Goal: Task Accomplishment & Management: Manage account settings

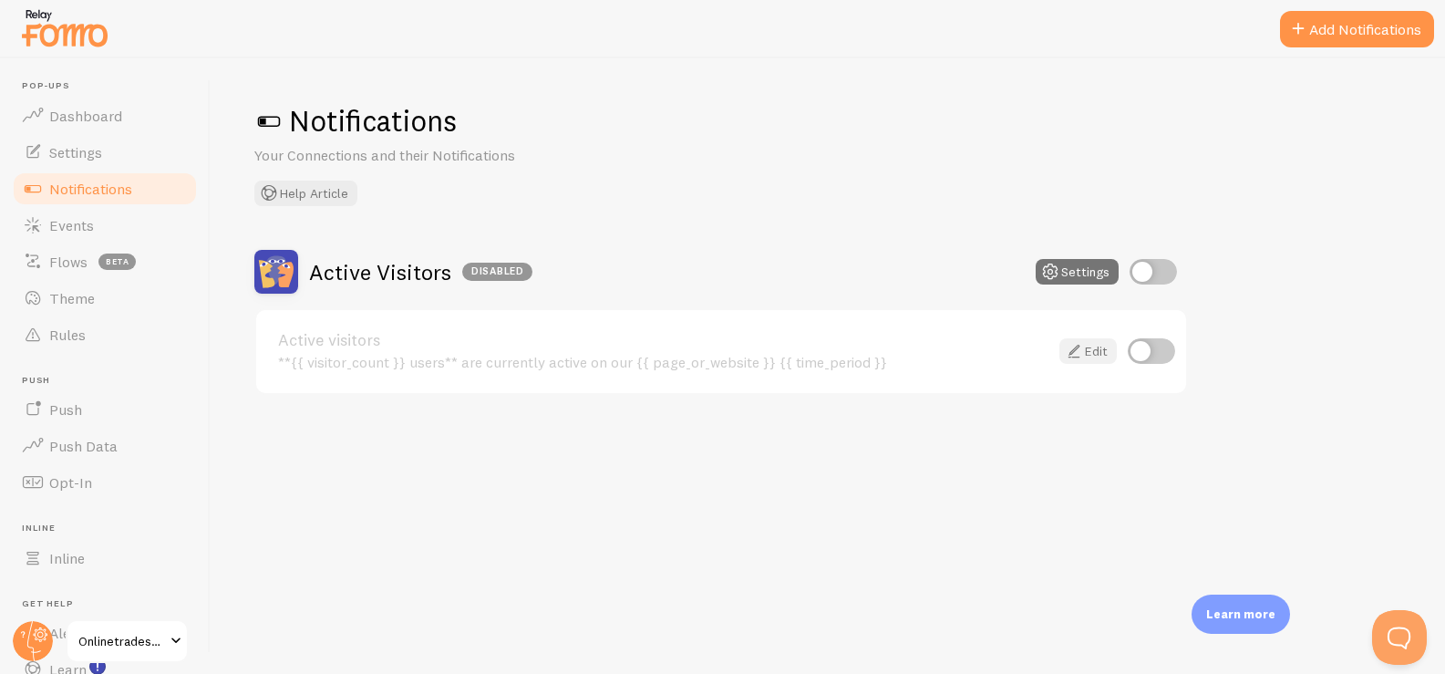
click at [1075, 344] on icon at bounding box center [1074, 351] width 22 height 22
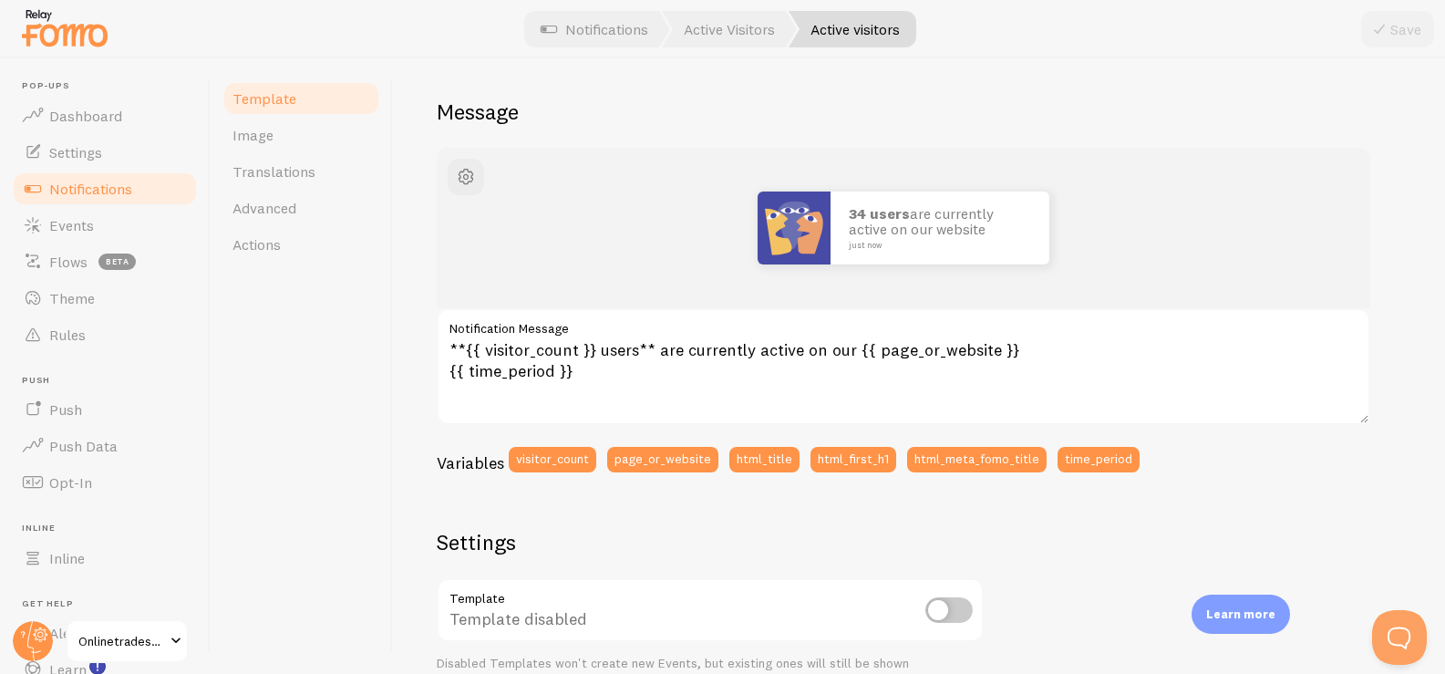
scroll to position [201, 0]
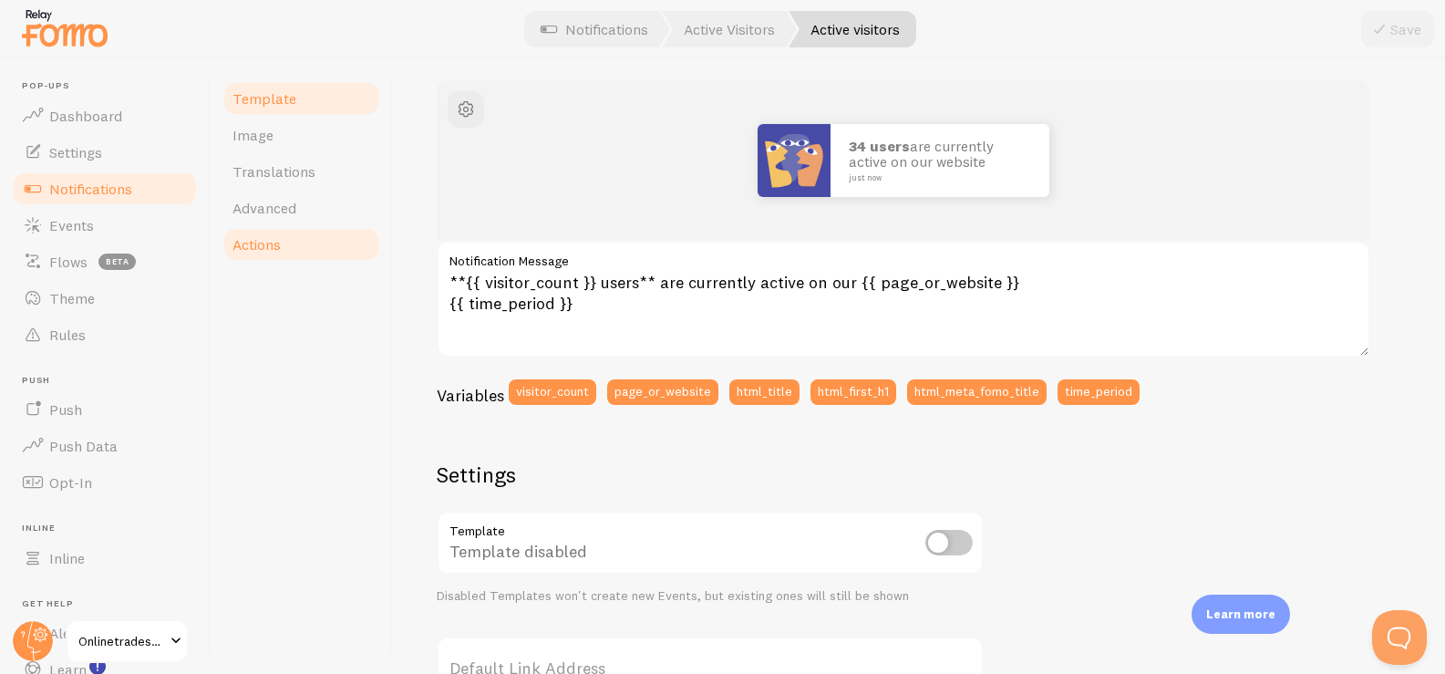
click at [287, 229] on link "Actions" at bounding box center [300, 244] width 159 height 36
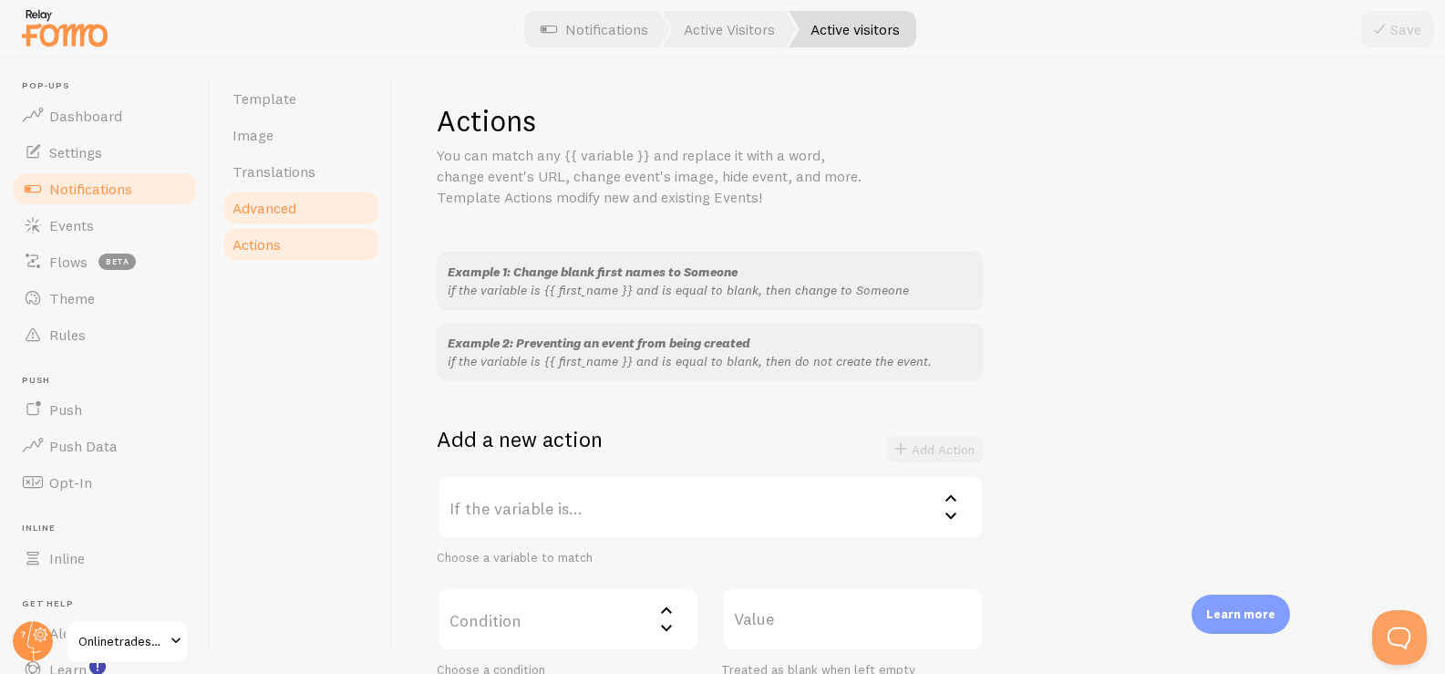
click at [293, 193] on link "Advanced" at bounding box center [300, 208] width 159 height 36
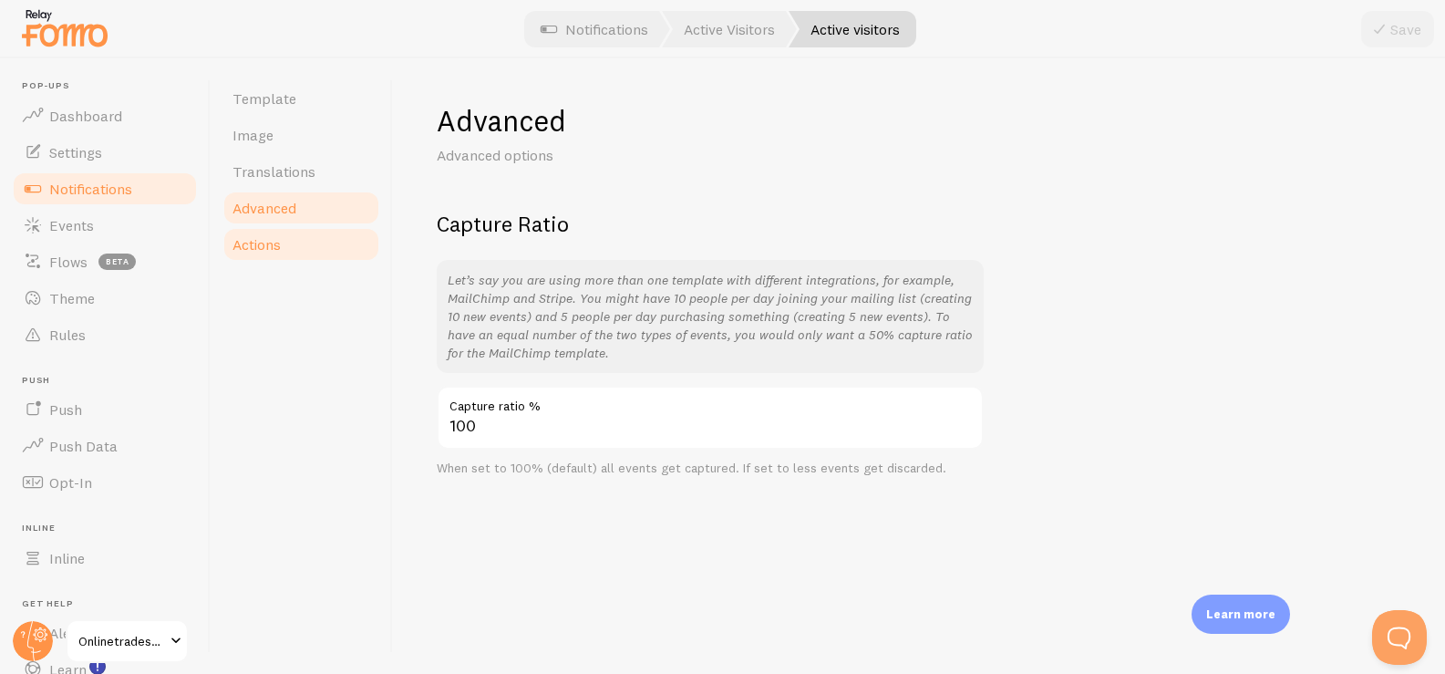
click at [297, 240] on link "Actions" at bounding box center [300, 244] width 159 height 36
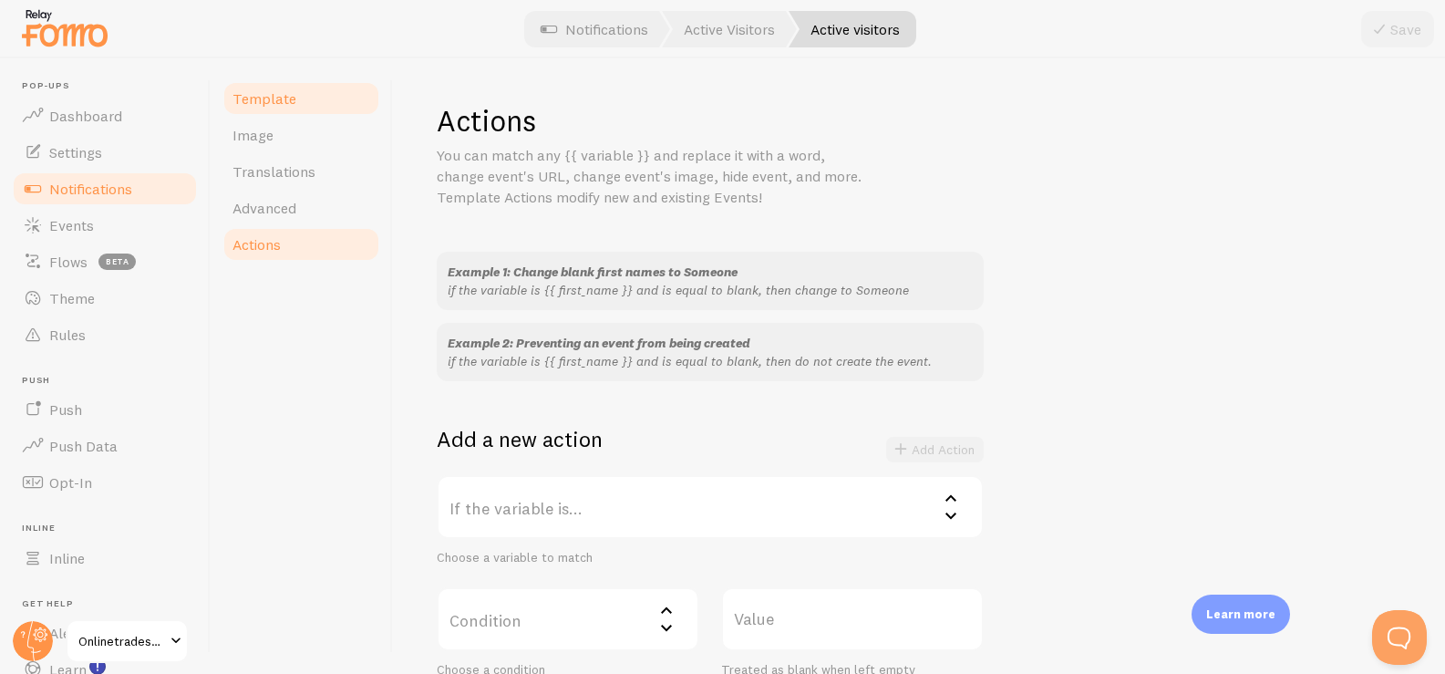
click at [277, 113] on link "Template" at bounding box center [300, 98] width 159 height 36
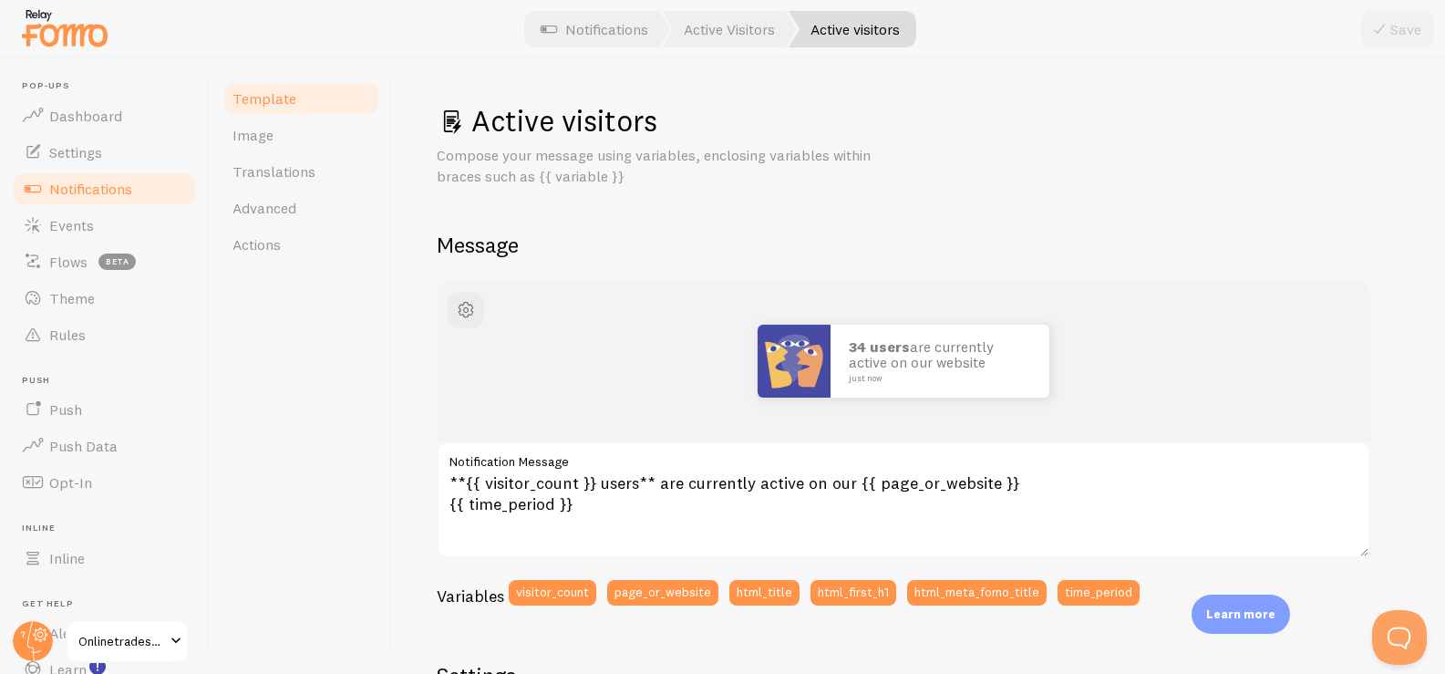
click at [82, 196] on span "Notifications" at bounding box center [90, 189] width 83 height 18
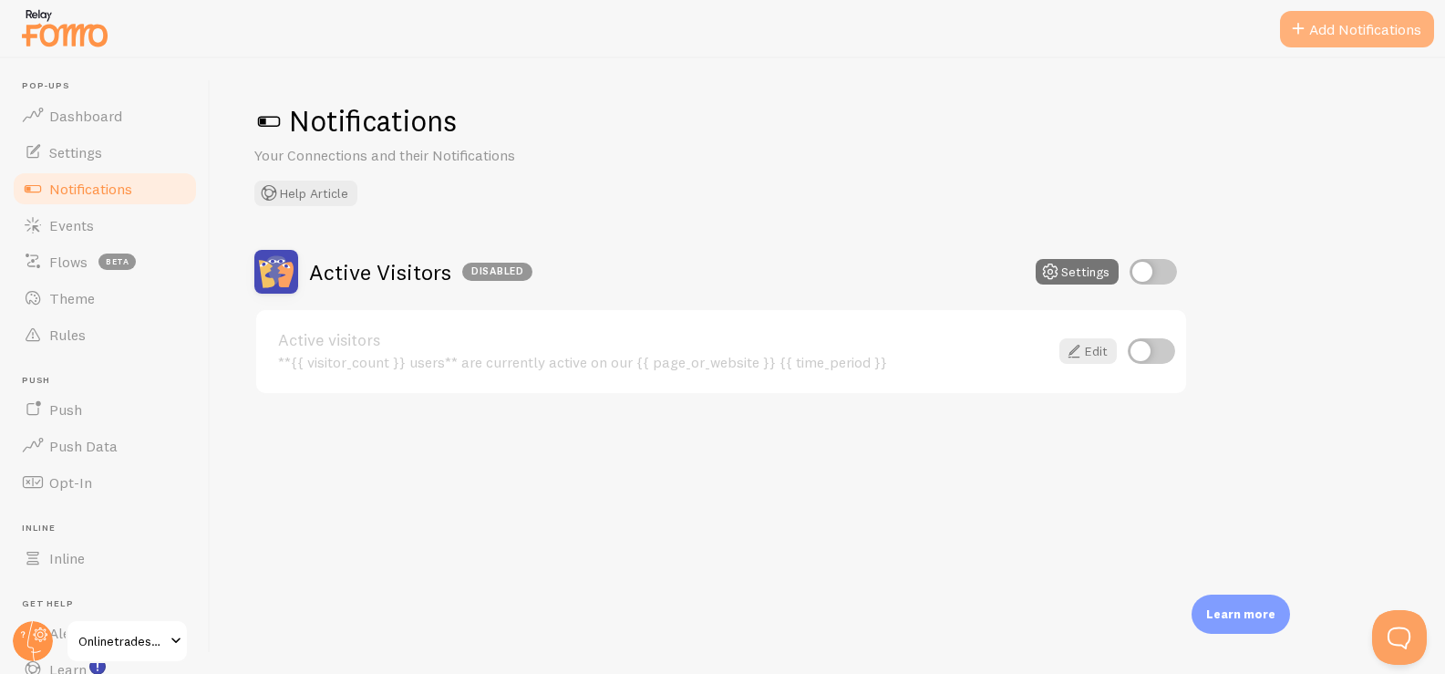
click at [1325, 34] on button "Add Notifications" at bounding box center [1357, 29] width 154 height 36
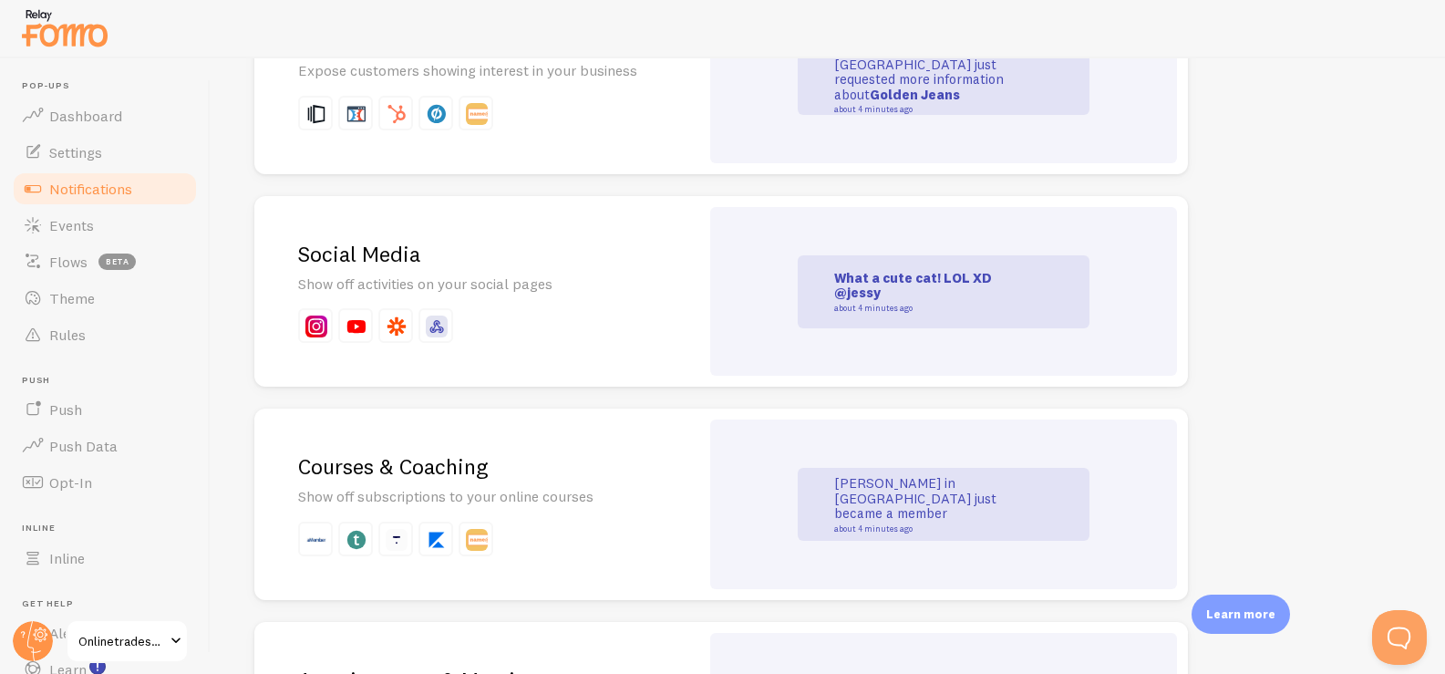
scroll to position [2477, 0]
click at [595, 76] on p "Expose customers showing interest in your business" at bounding box center [476, 73] width 357 height 21
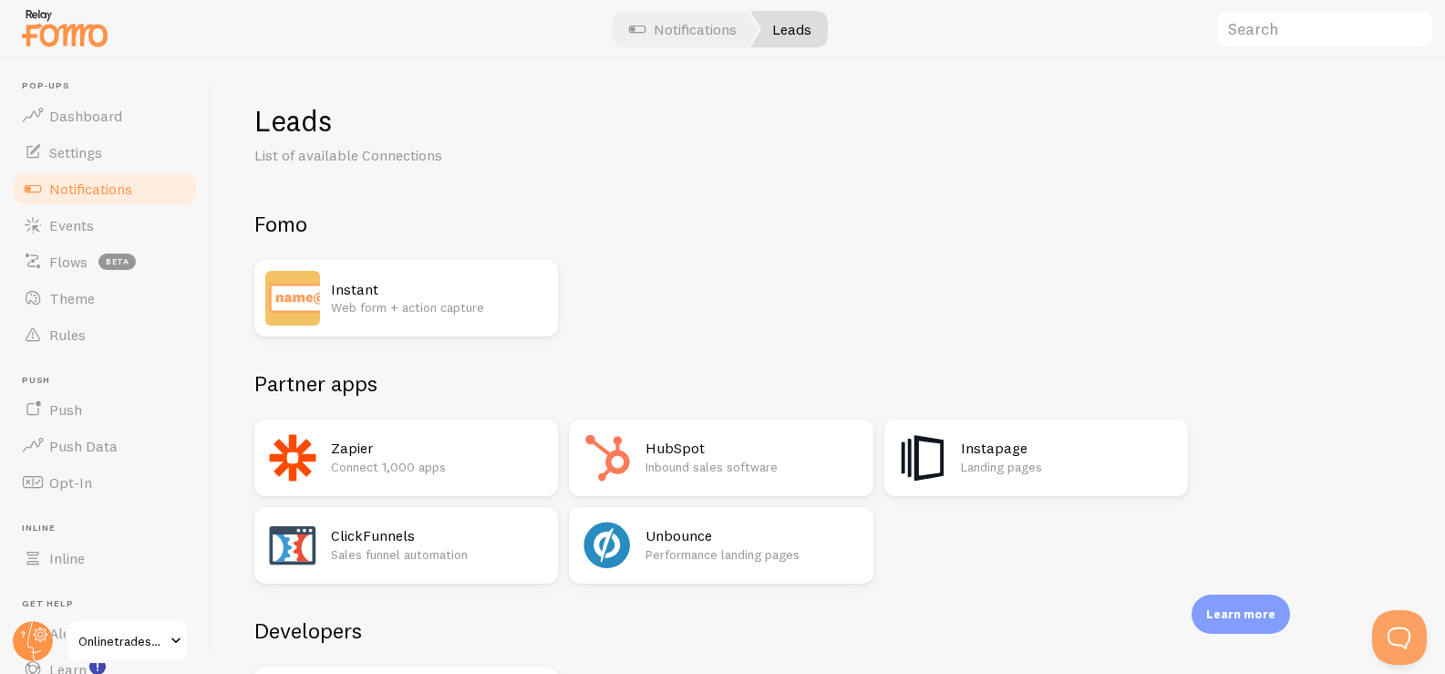
click at [462, 267] on div "Instant Web form + action capture" at bounding box center [405, 298] width 303 height 77
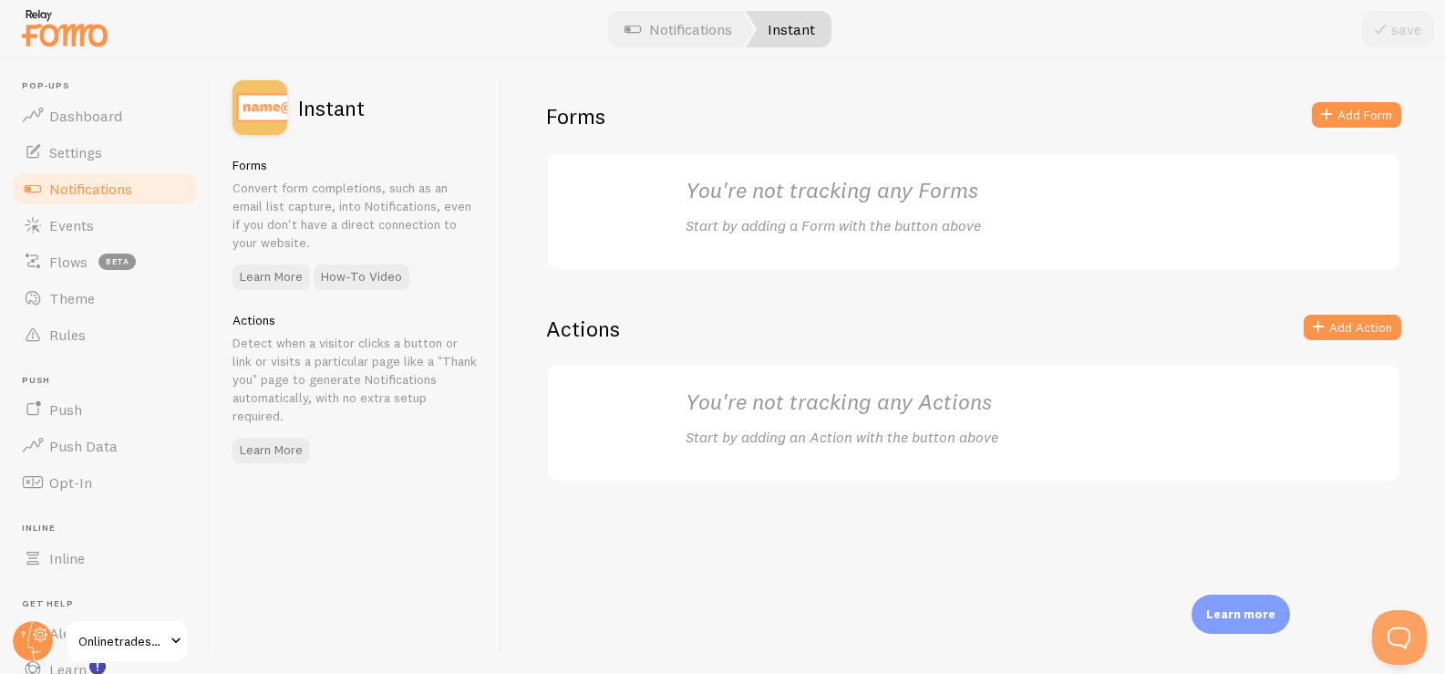
click at [109, 186] on span "Notifications" at bounding box center [90, 189] width 83 height 18
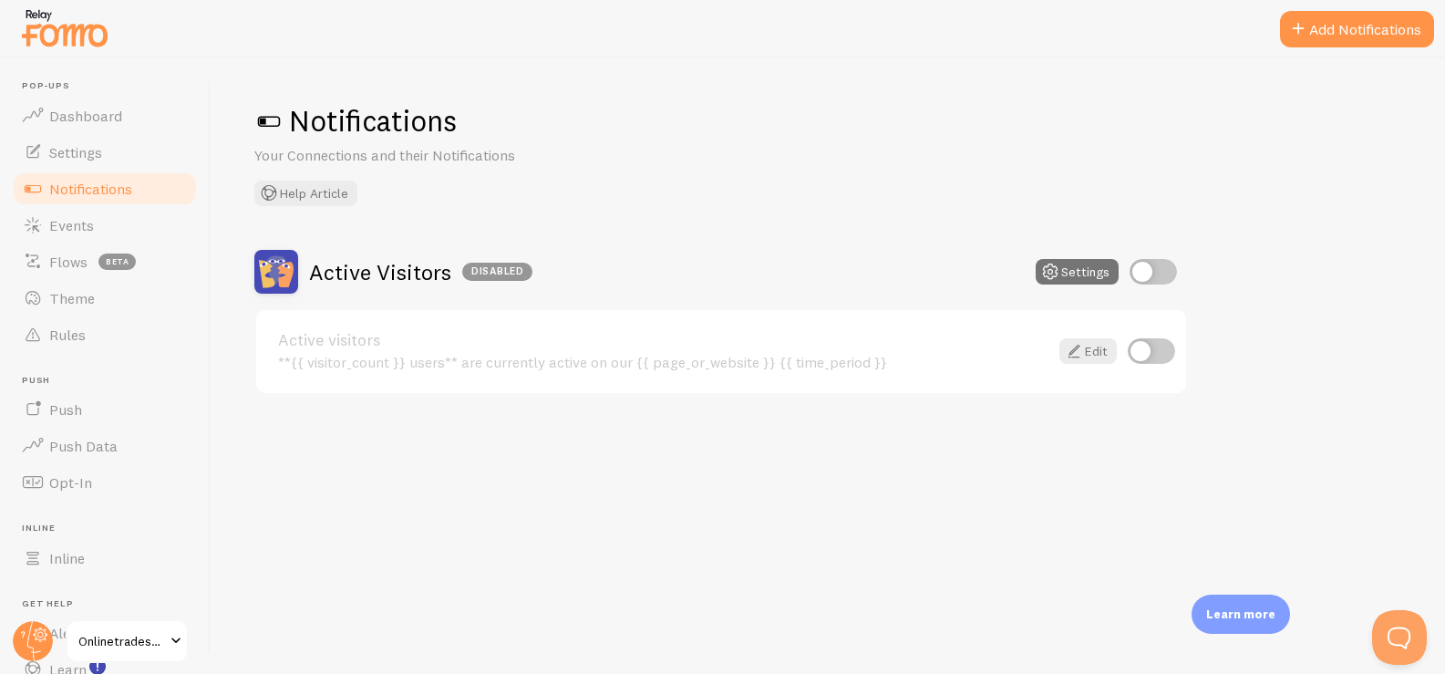
click at [1333, 26] on button "Add Notifications" at bounding box center [1357, 29] width 154 height 36
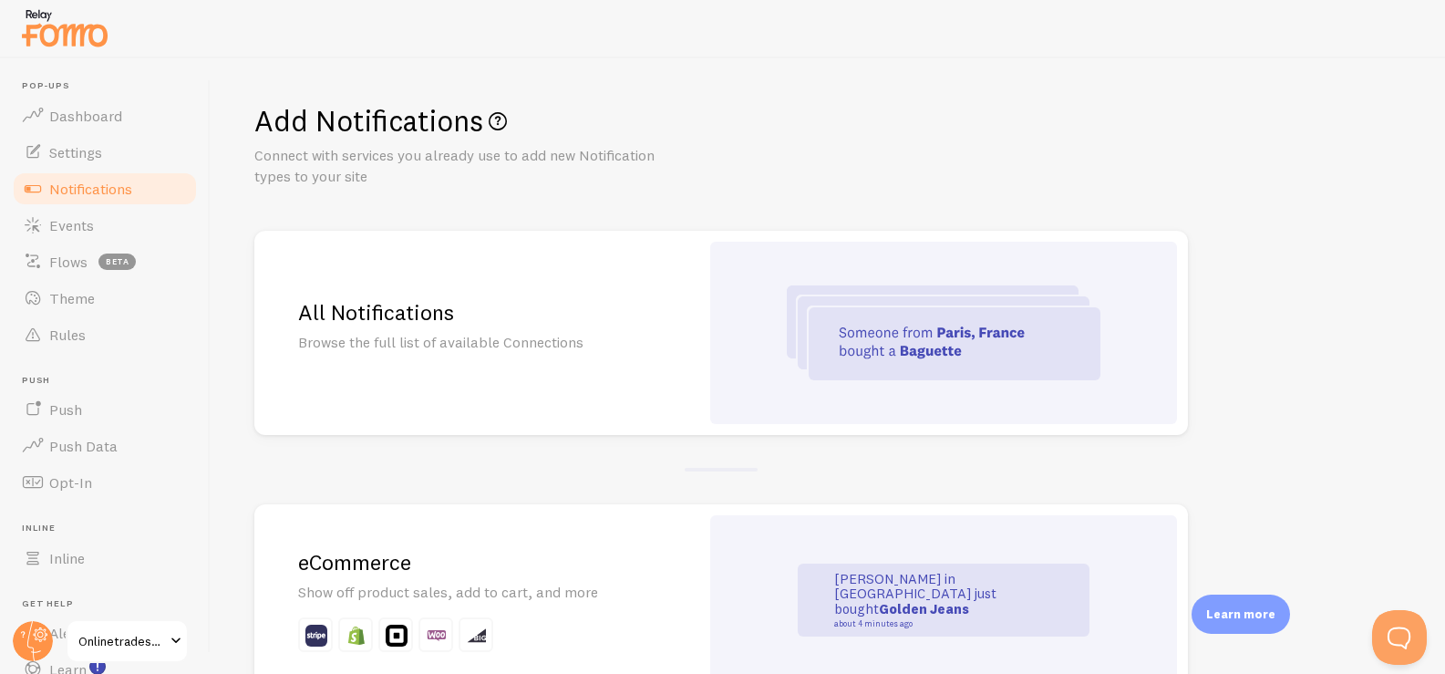
click at [533, 343] on p "Browse the full list of available Connections" at bounding box center [476, 342] width 357 height 21
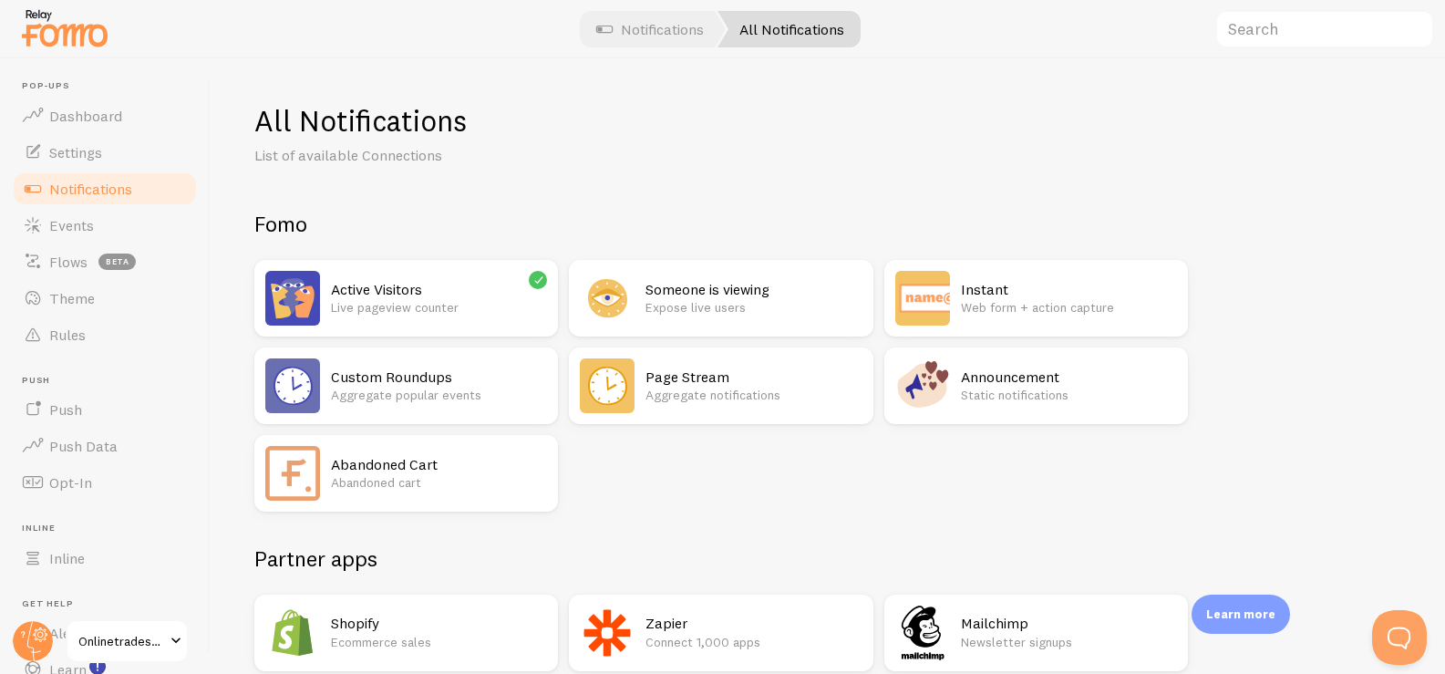
click at [1002, 285] on h2 "Instant" at bounding box center [1069, 289] width 216 height 19
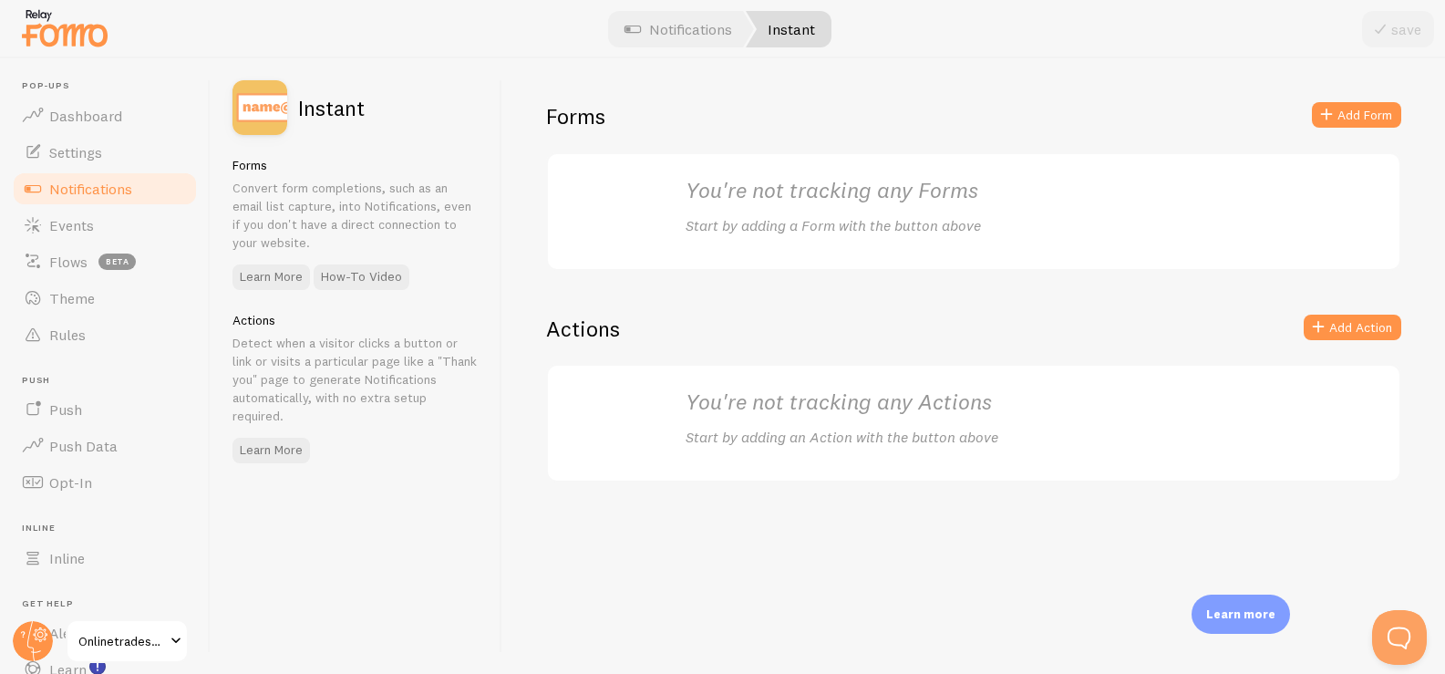
click at [100, 190] on span "Notifications" at bounding box center [90, 189] width 83 height 18
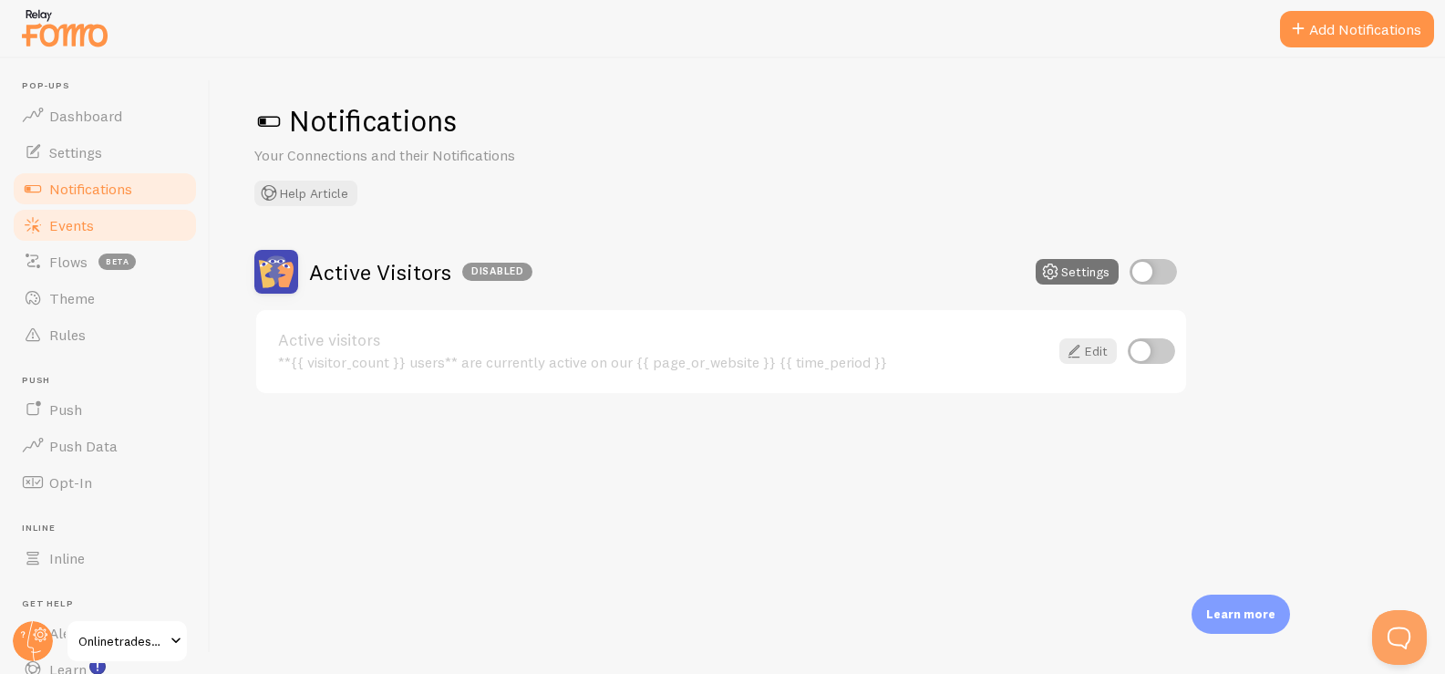
click at [133, 222] on link "Events" at bounding box center [105, 225] width 188 height 36
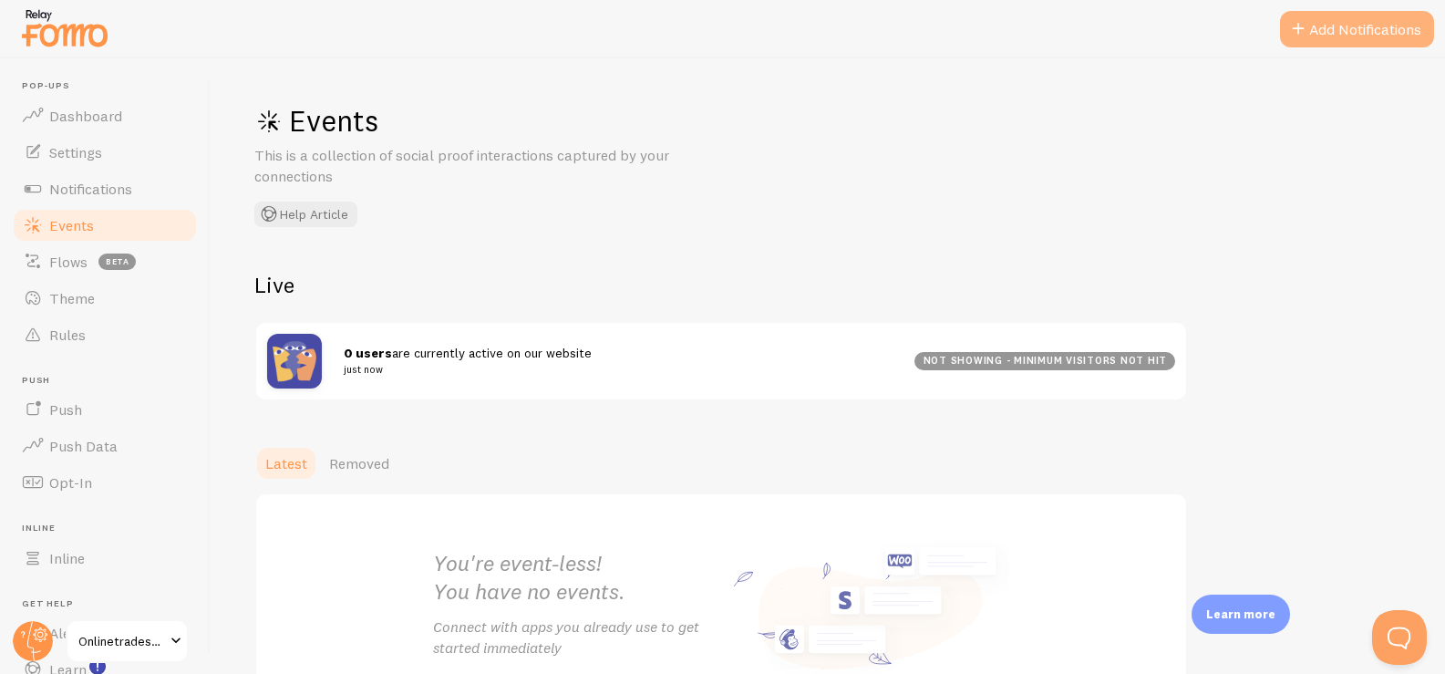
click at [1350, 24] on button "Add Notifications" at bounding box center [1357, 29] width 154 height 36
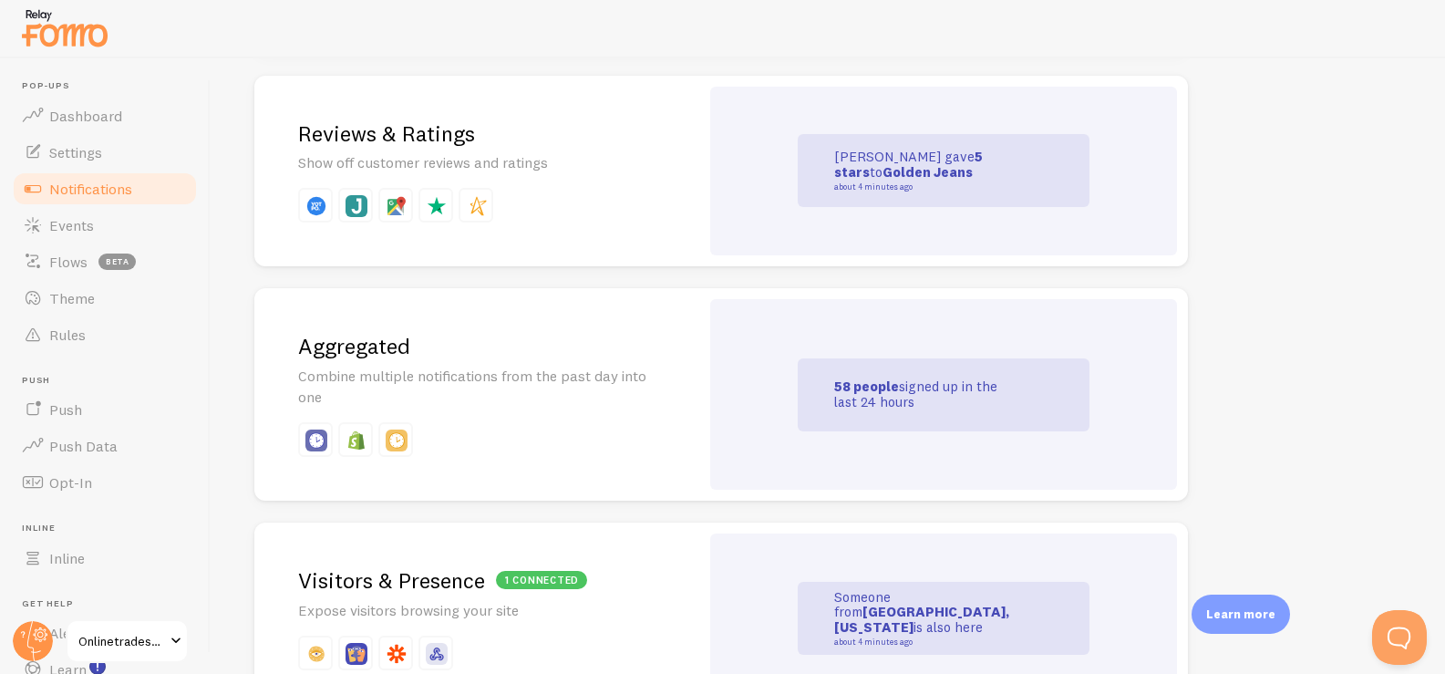
scroll to position [528, 0]
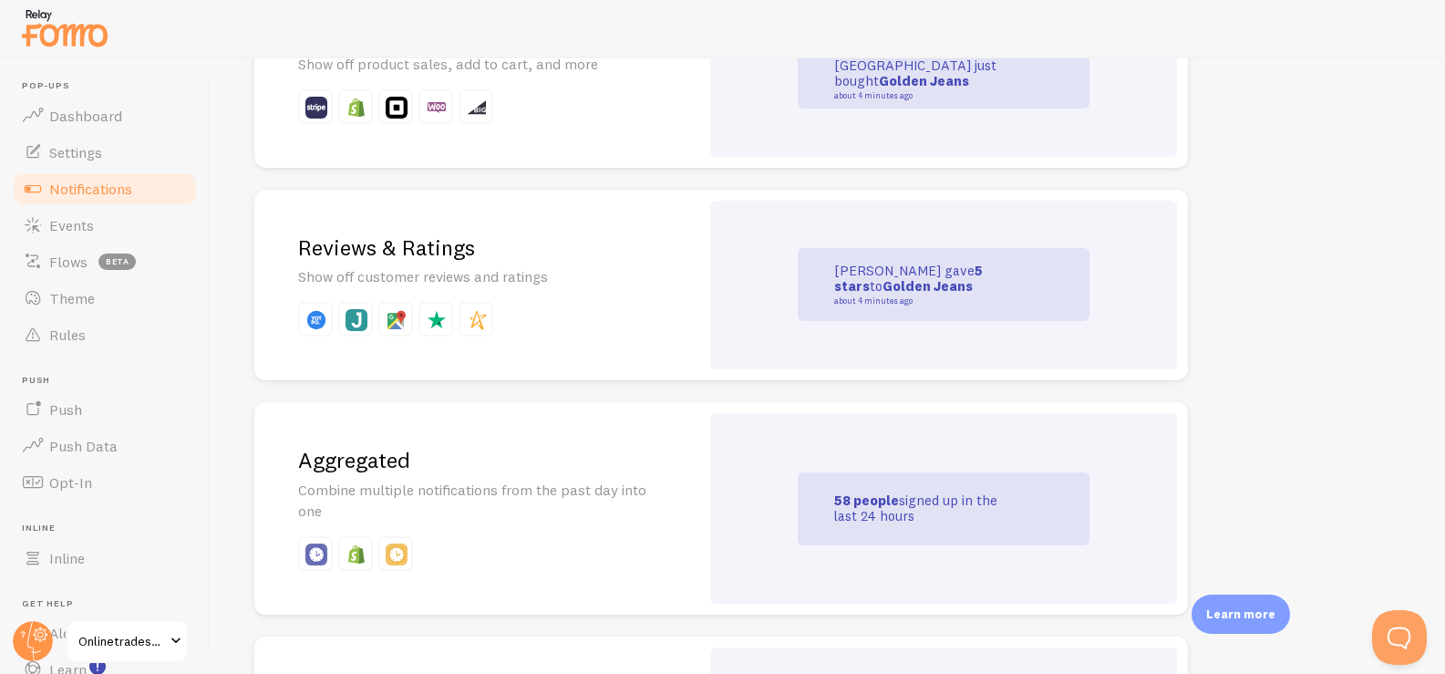
click at [601, 252] on h2 "Reviews & Ratings" at bounding box center [476, 247] width 357 height 28
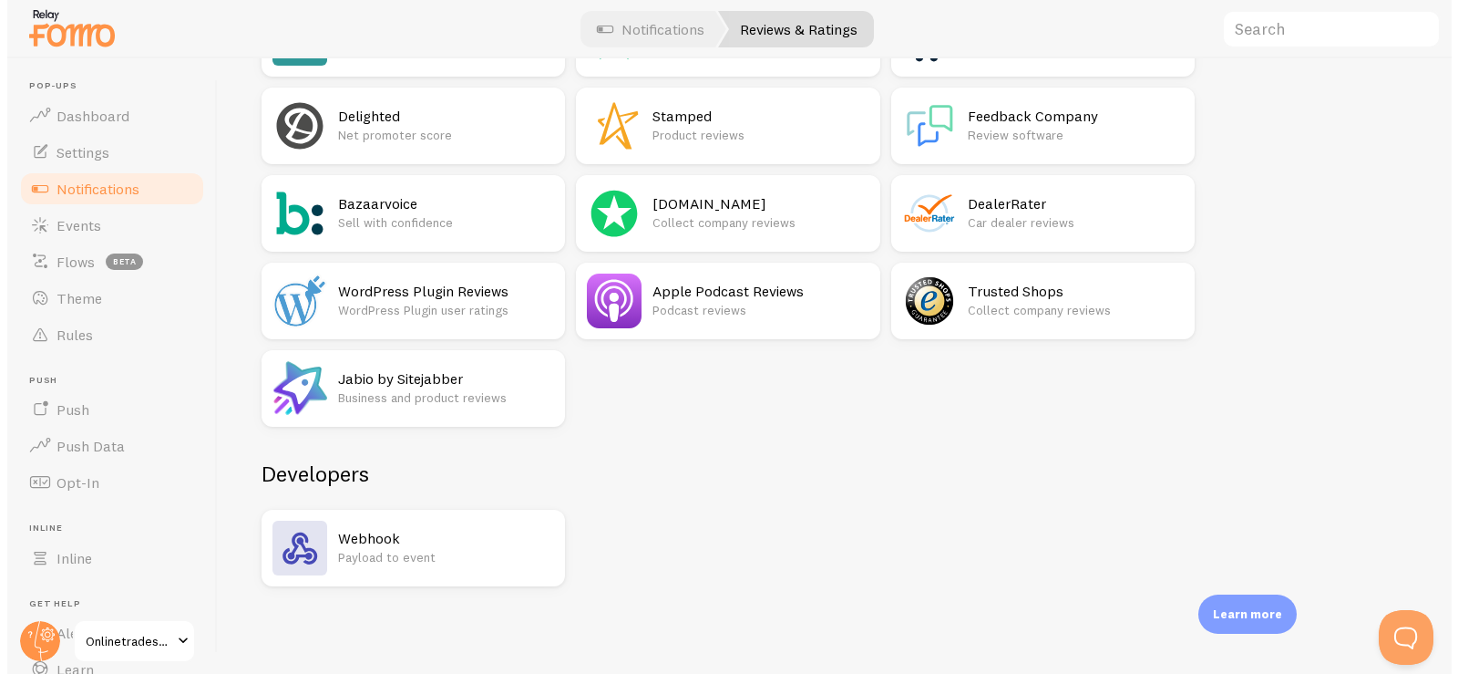
scroll to position [116, 0]
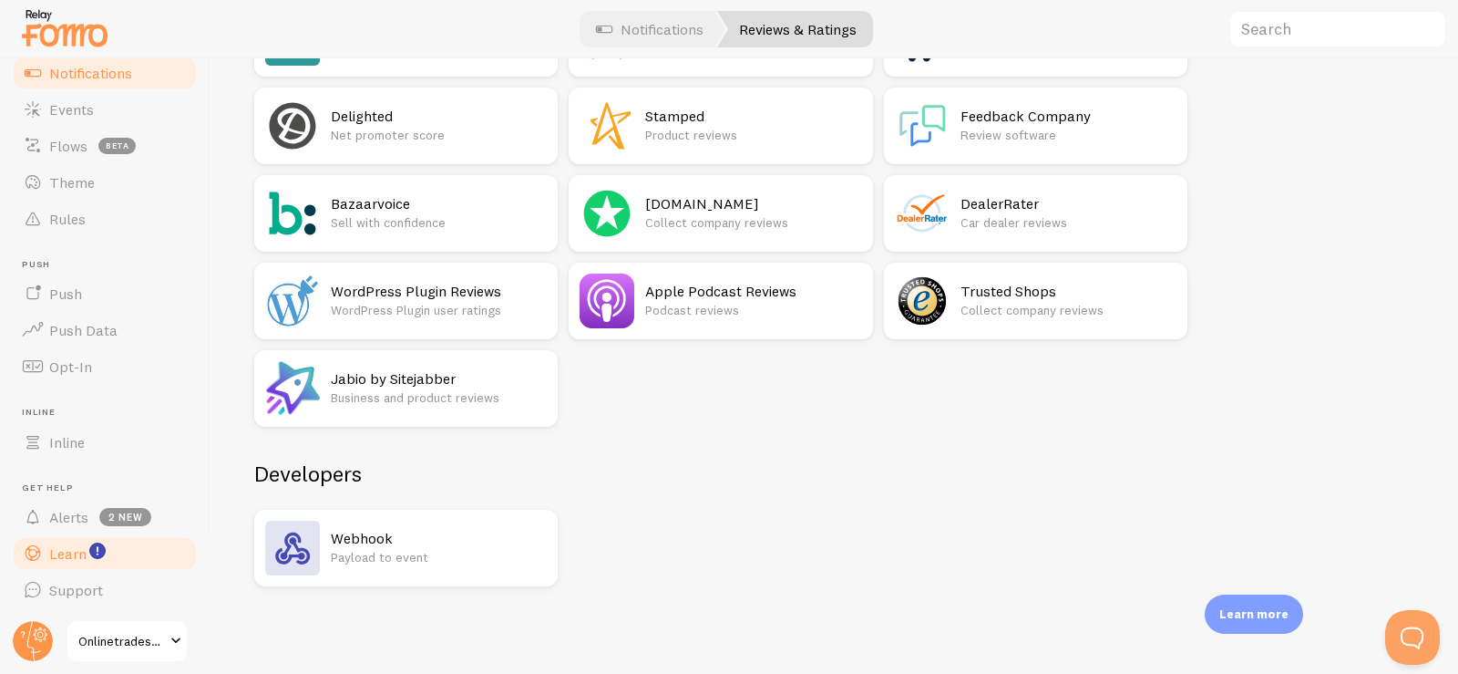
click at [128, 557] on link "Learn" at bounding box center [105, 553] width 188 height 36
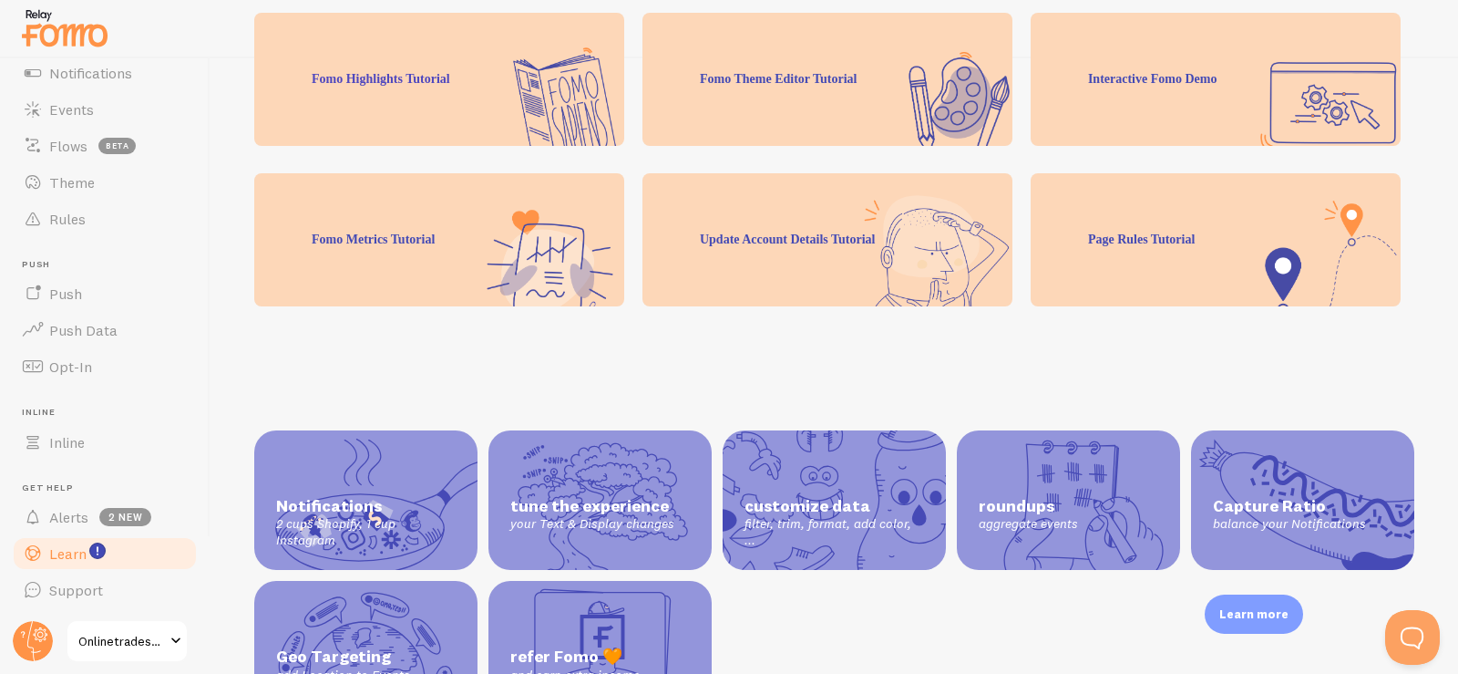
scroll to position [488, 0]
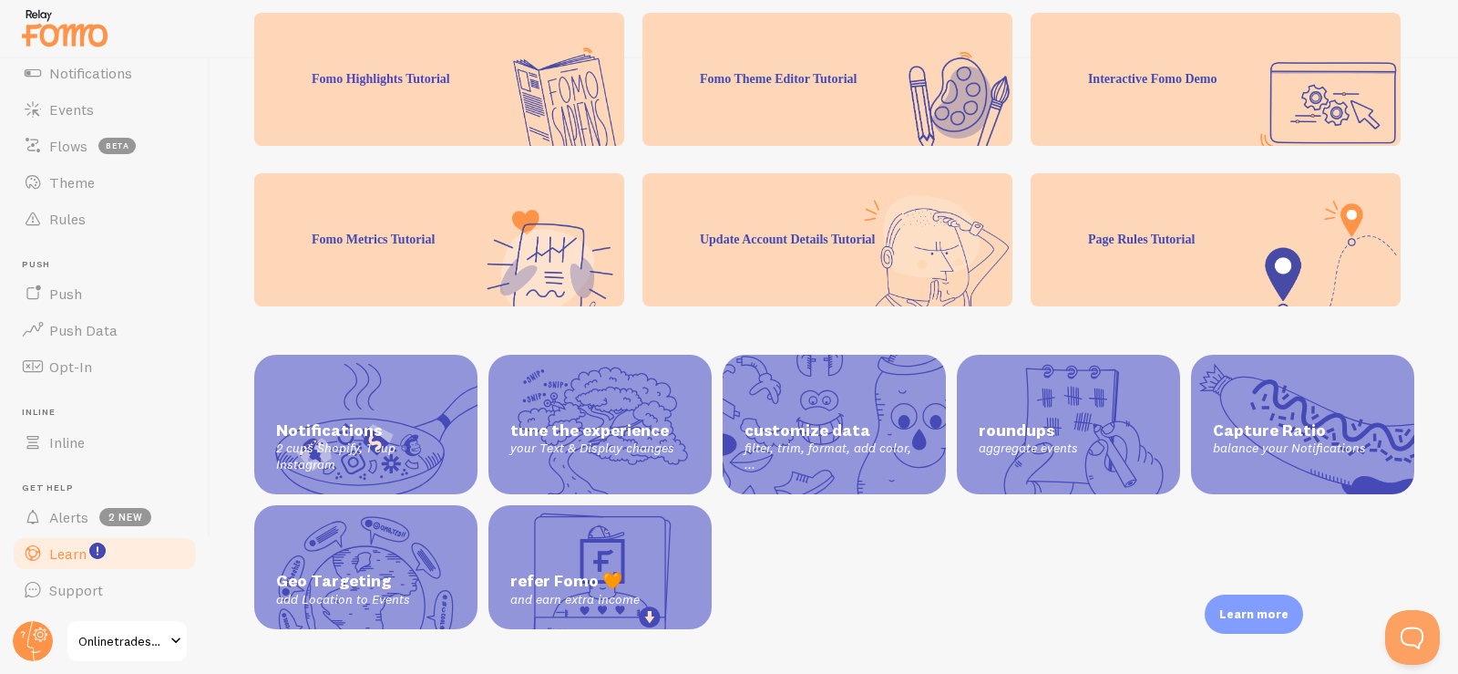
click at [379, 420] on span "Notifications" at bounding box center [366, 430] width 180 height 21
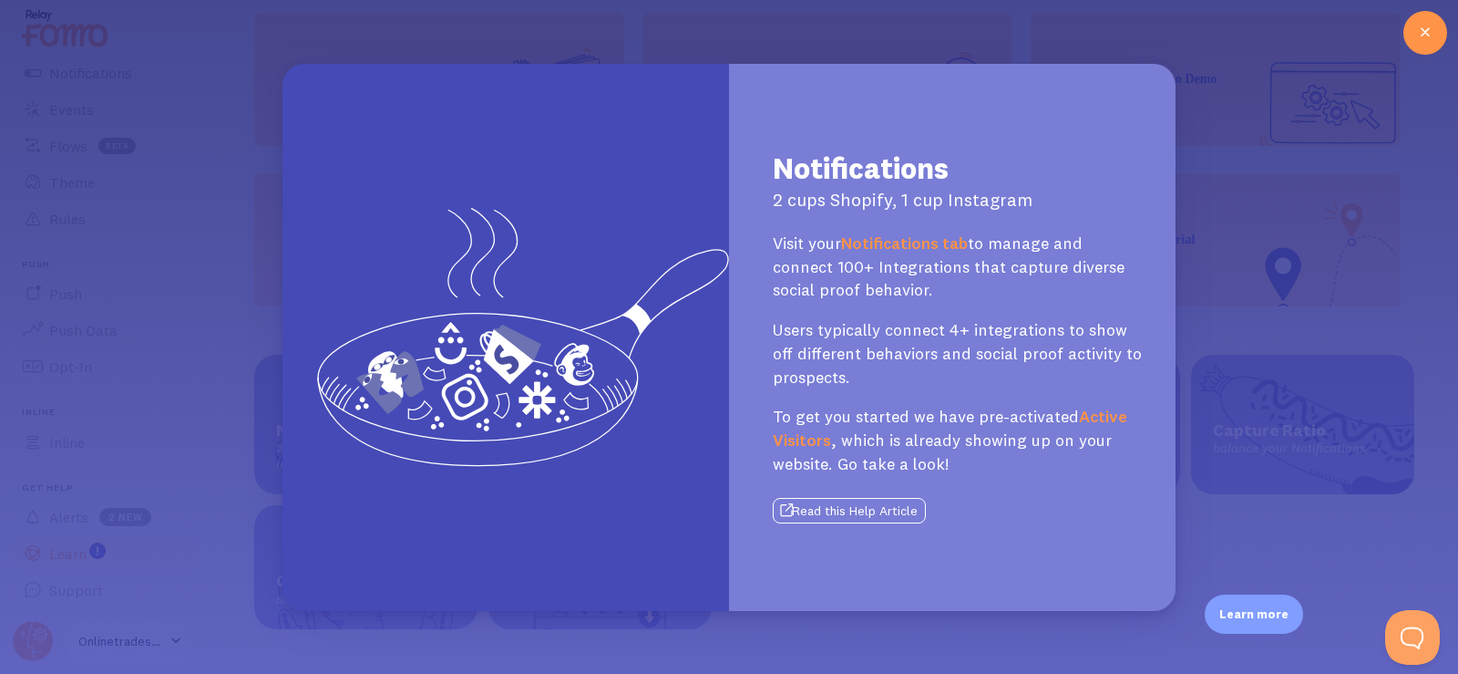
click at [1352, 252] on div "Notifications 2 cups Shopify, 1 cup Instagram Visit your Notifications tab to m…" at bounding box center [729, 337] width 1458 height 674
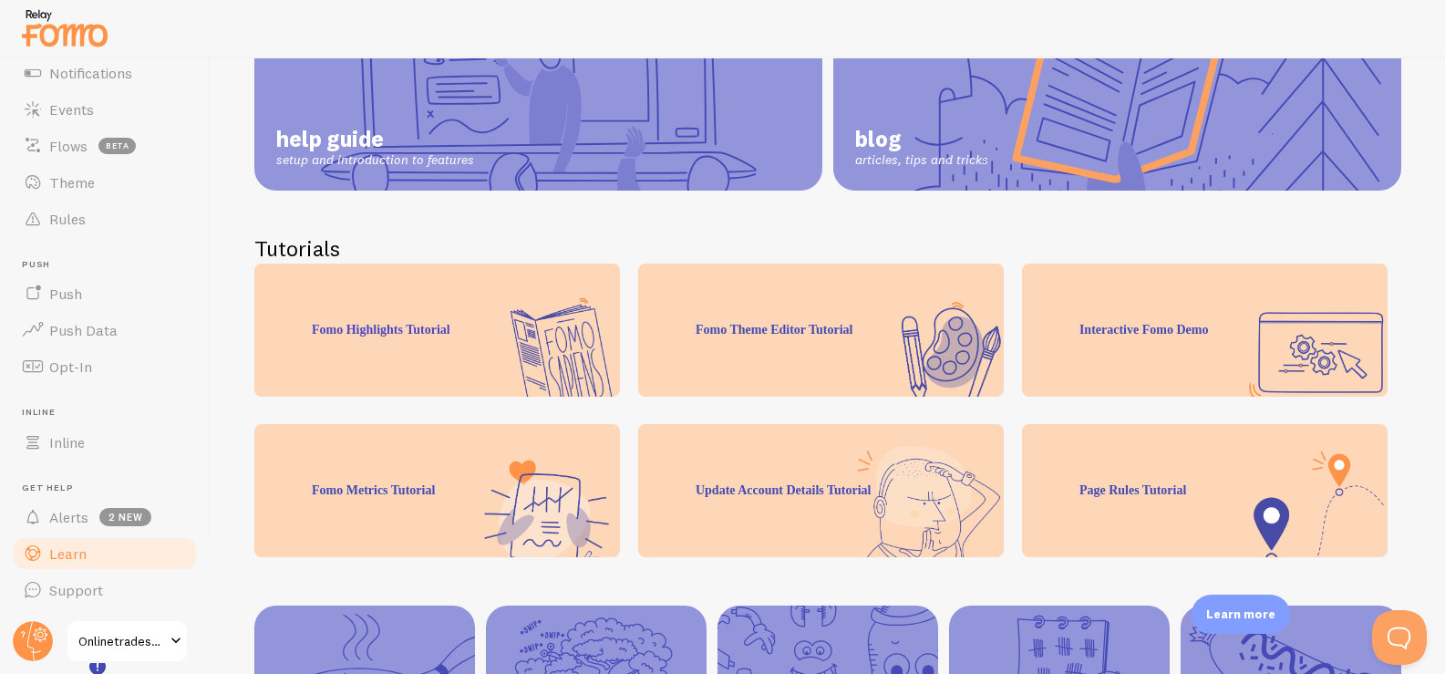
scroll to position [0, 0]
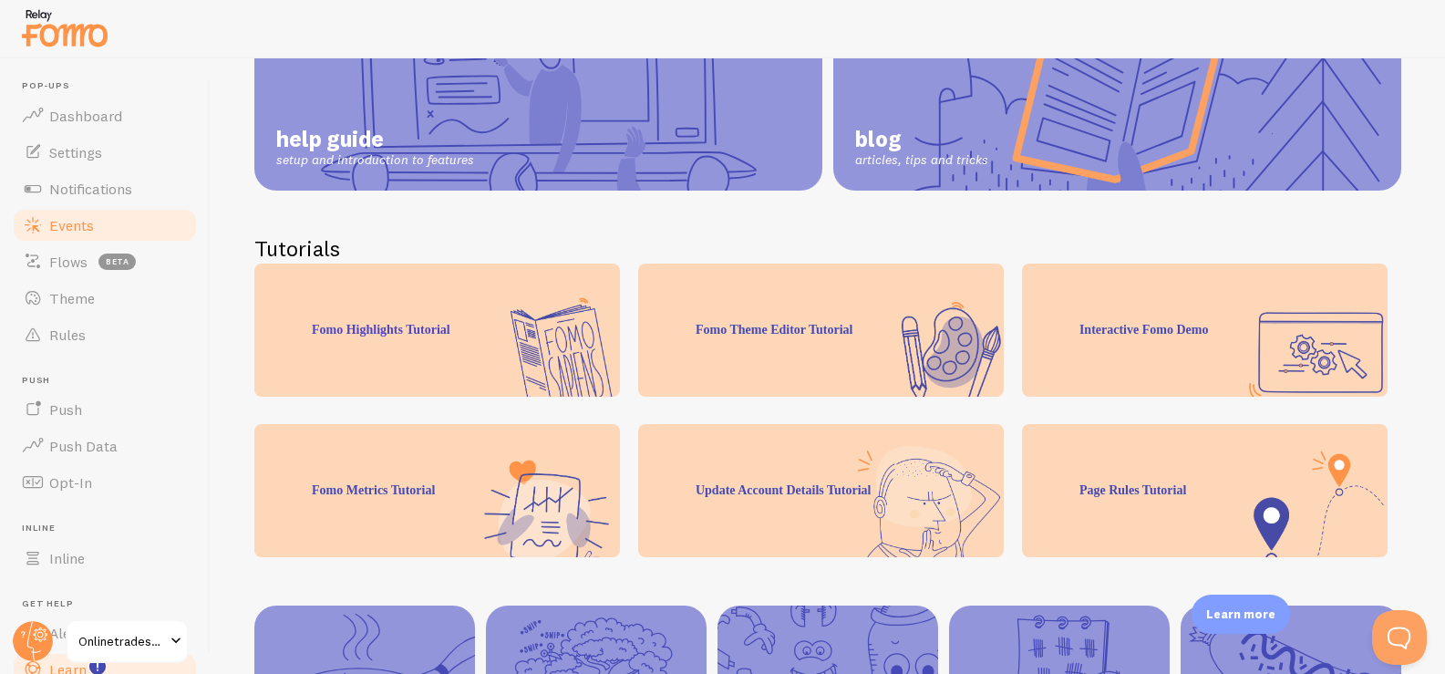
click at [92, 226] on span "Events" at bounding box center [71, 225] width 45 height 18
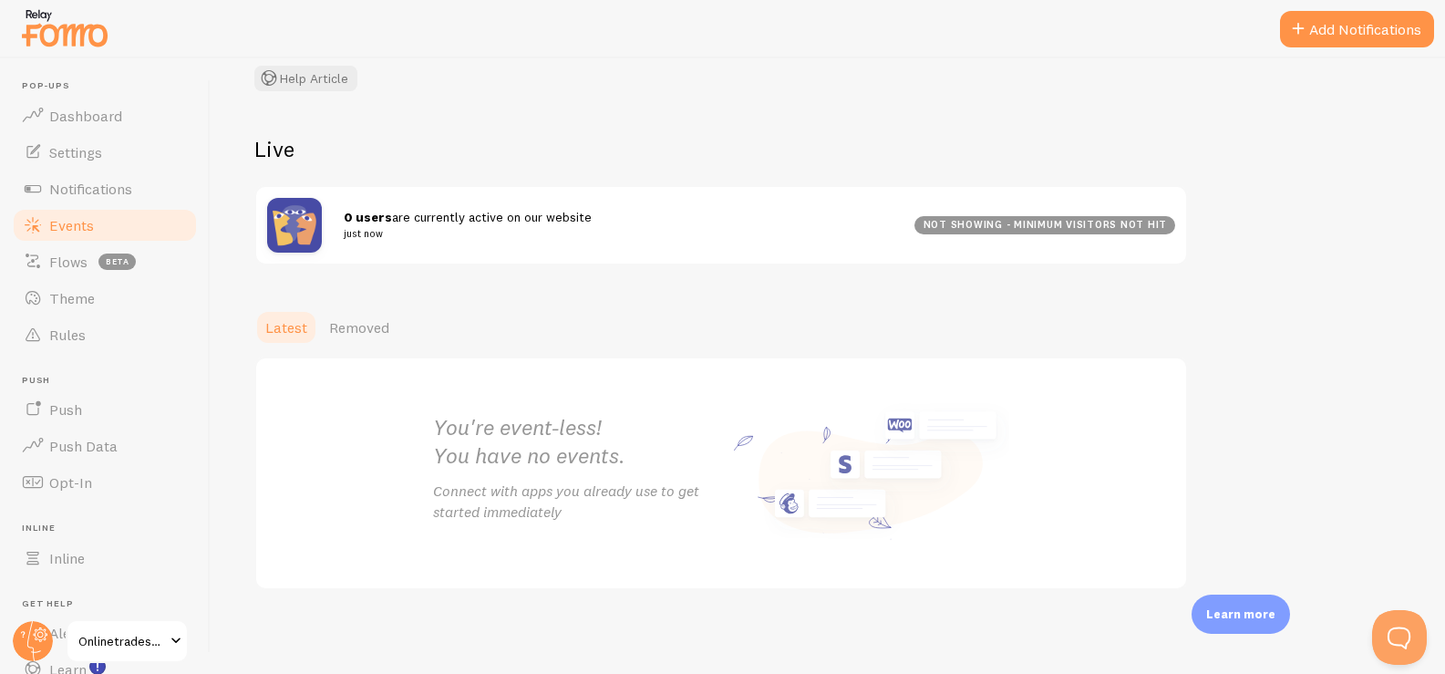
scroll to position [139, 0]
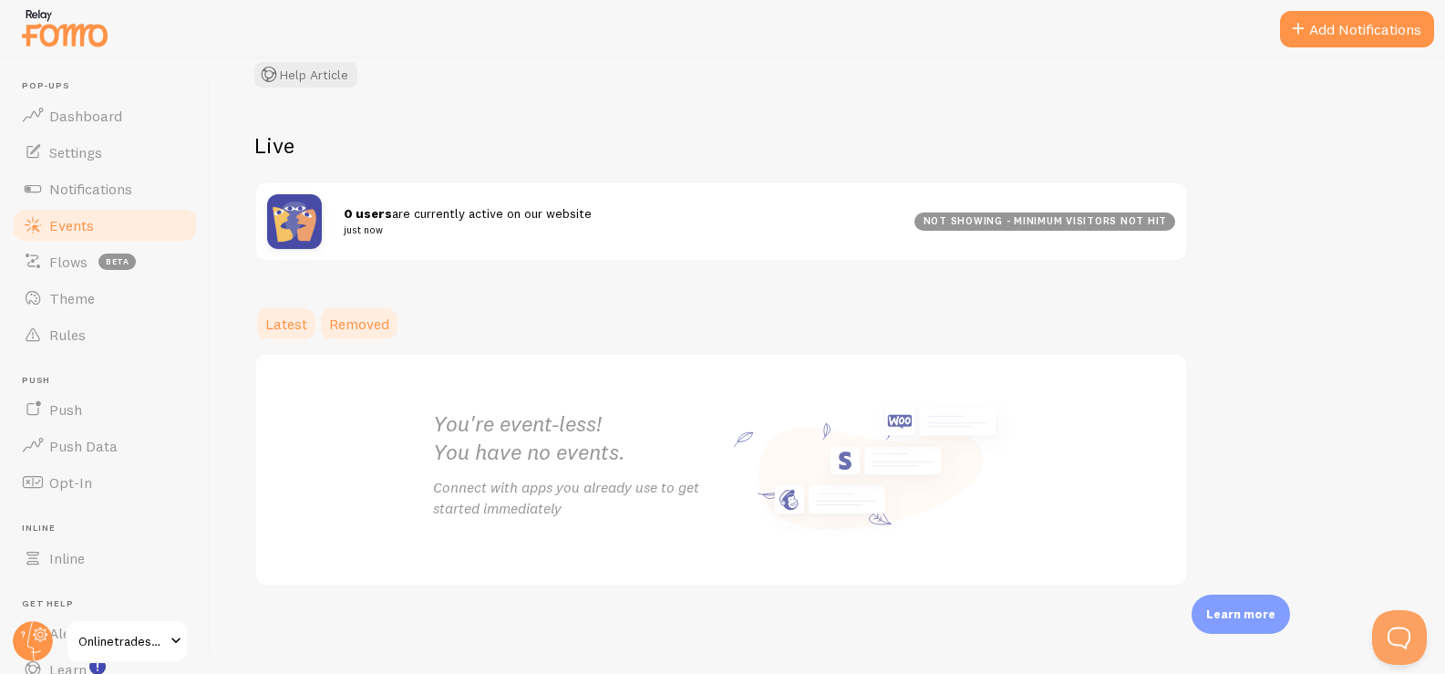
click at [359, 325] on span "Removed" at bounding box center [359, 323] width 60 height 18
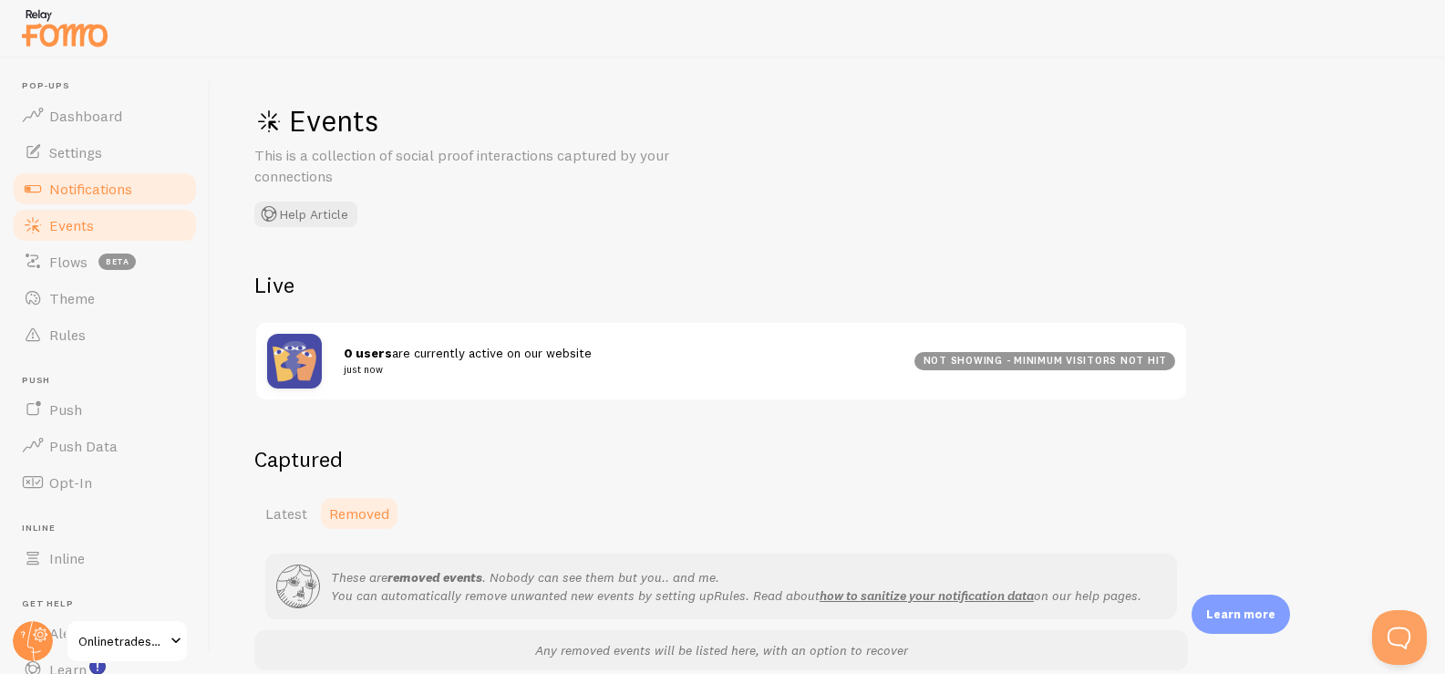
click at [123, 170] on link "Notifications" at bounding box center [105, 188] width 188 height 36
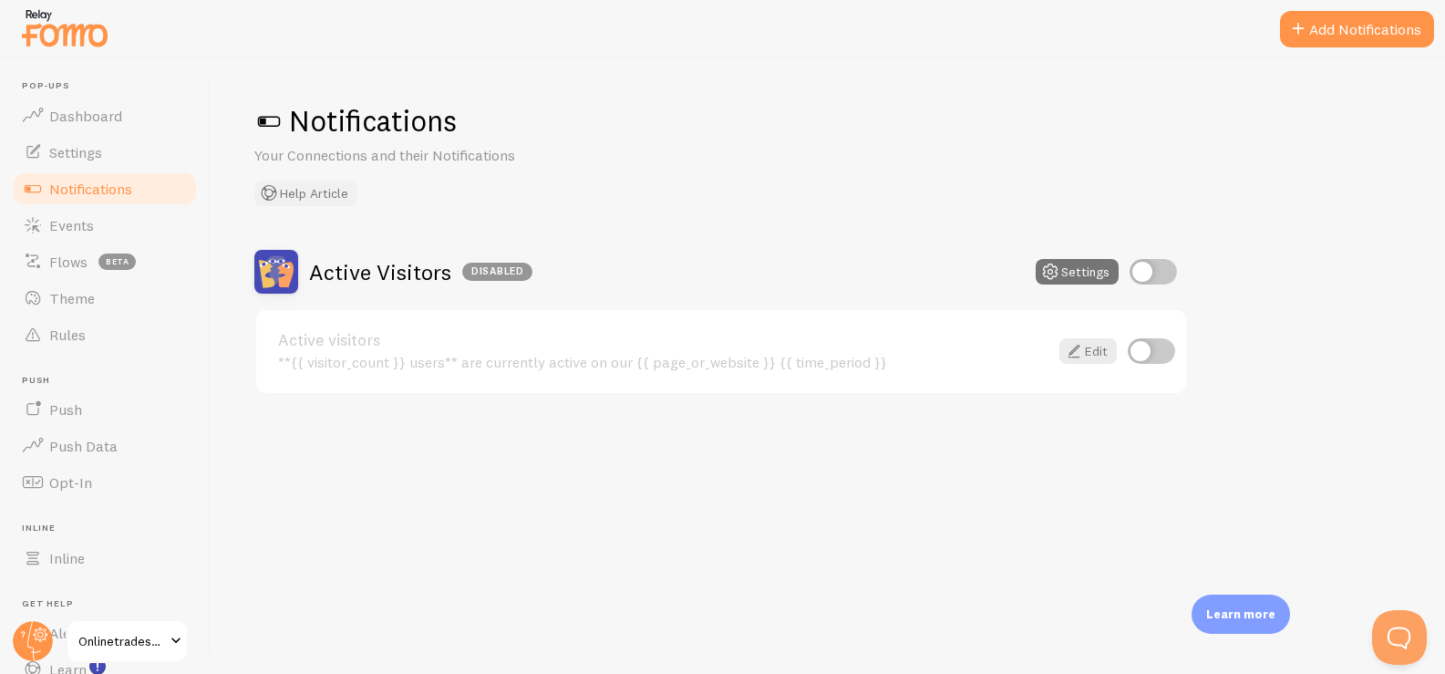
click at [302, 203] on button "Help Article" at bounding box center [305, 193] width 103 height 26
click at [91, 149] on span "Settings" at bounding box center [75, 152] width 53 height 18
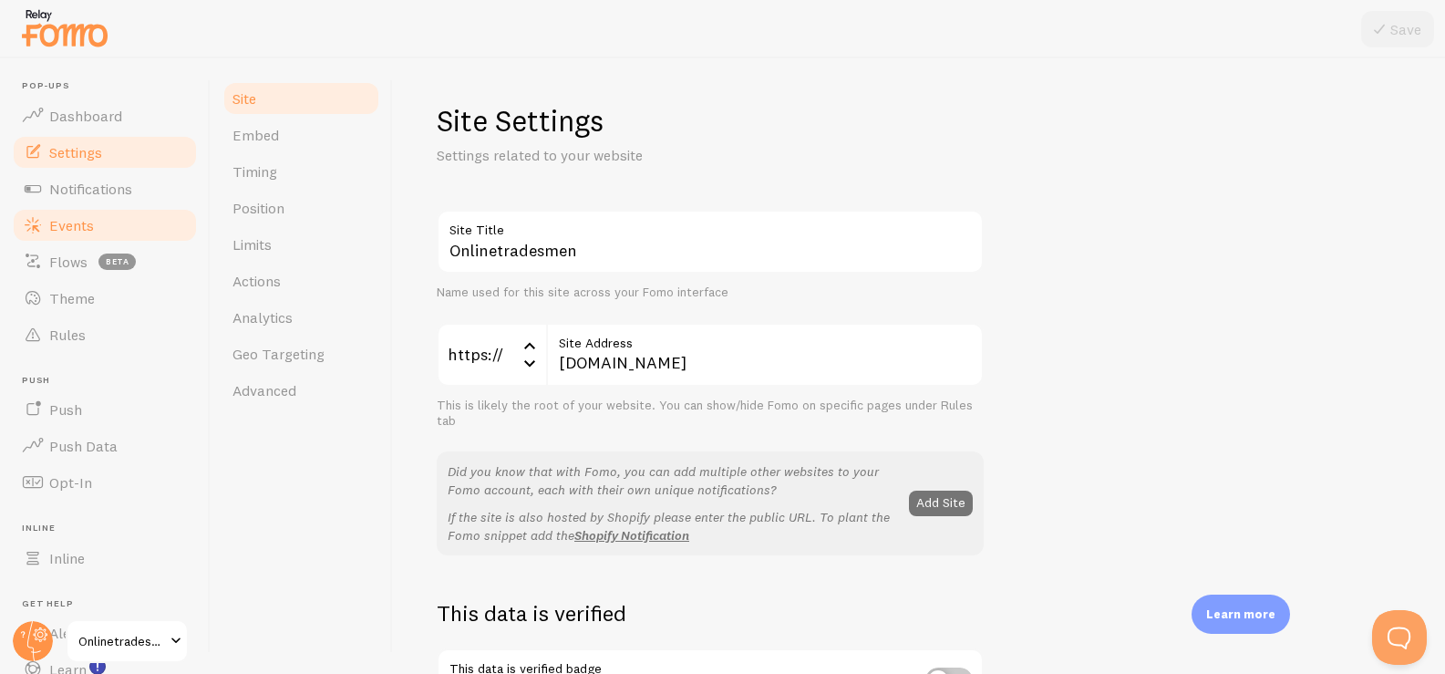
click at [102, 226] on link "Events" at bounding box center [105, 225] width 188 height 36
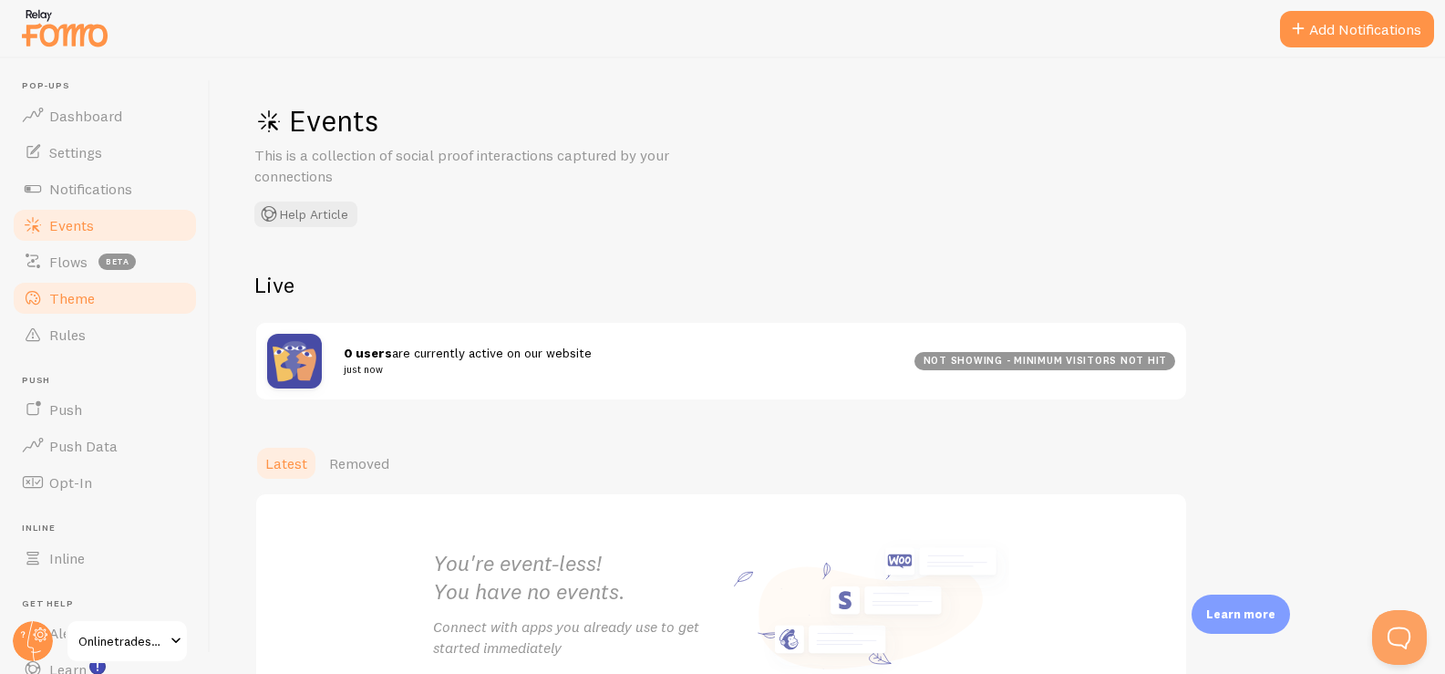
click at [103, 303] on link "Theme" at bounding box center [105, 298] width 188 height 36
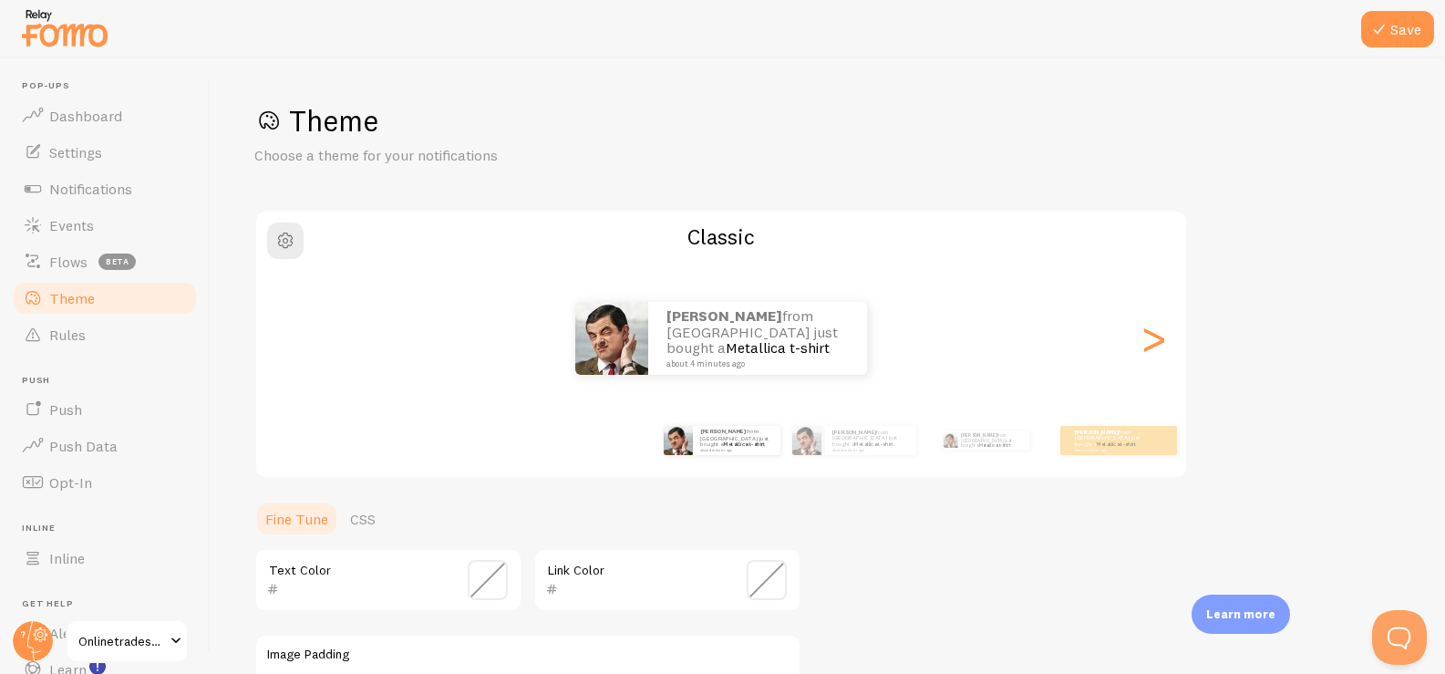
scroll to position [381, 0]
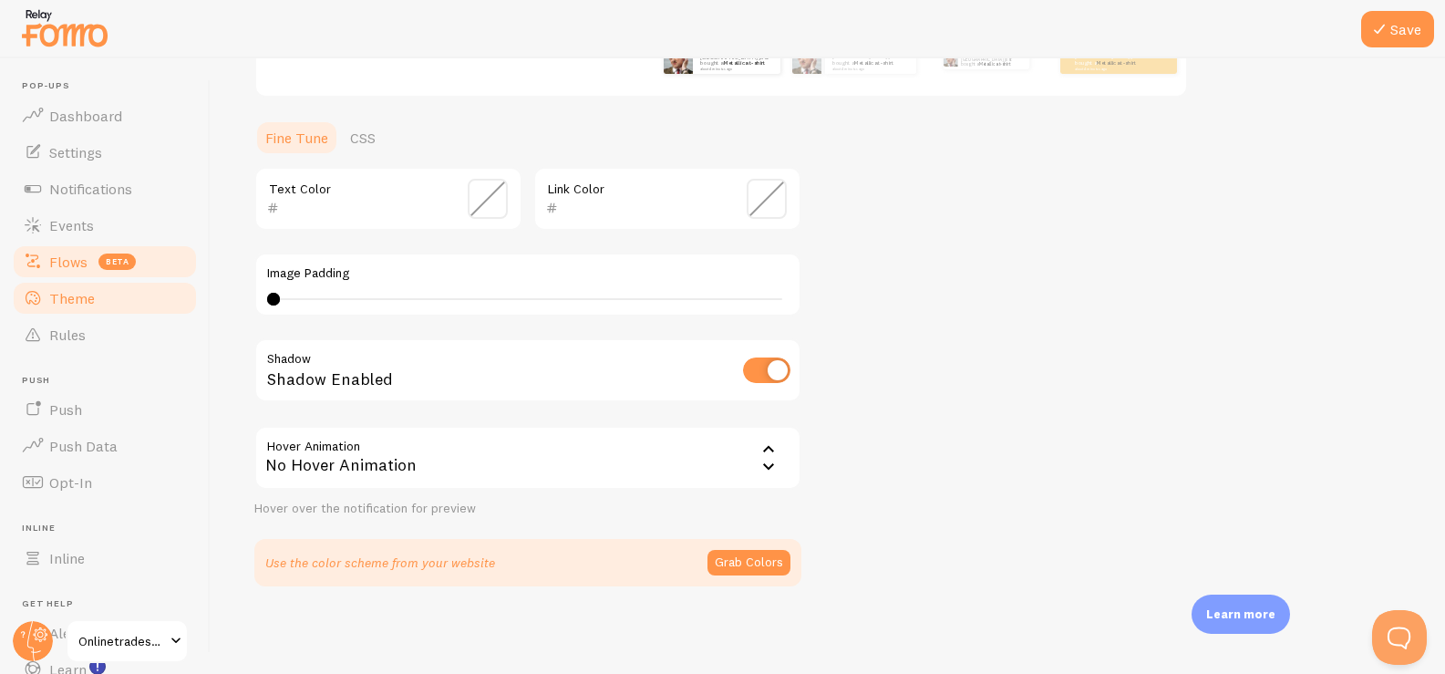
click at [72, 258] on span "Flows" at bounding box center [68, 261] width 38 height 18
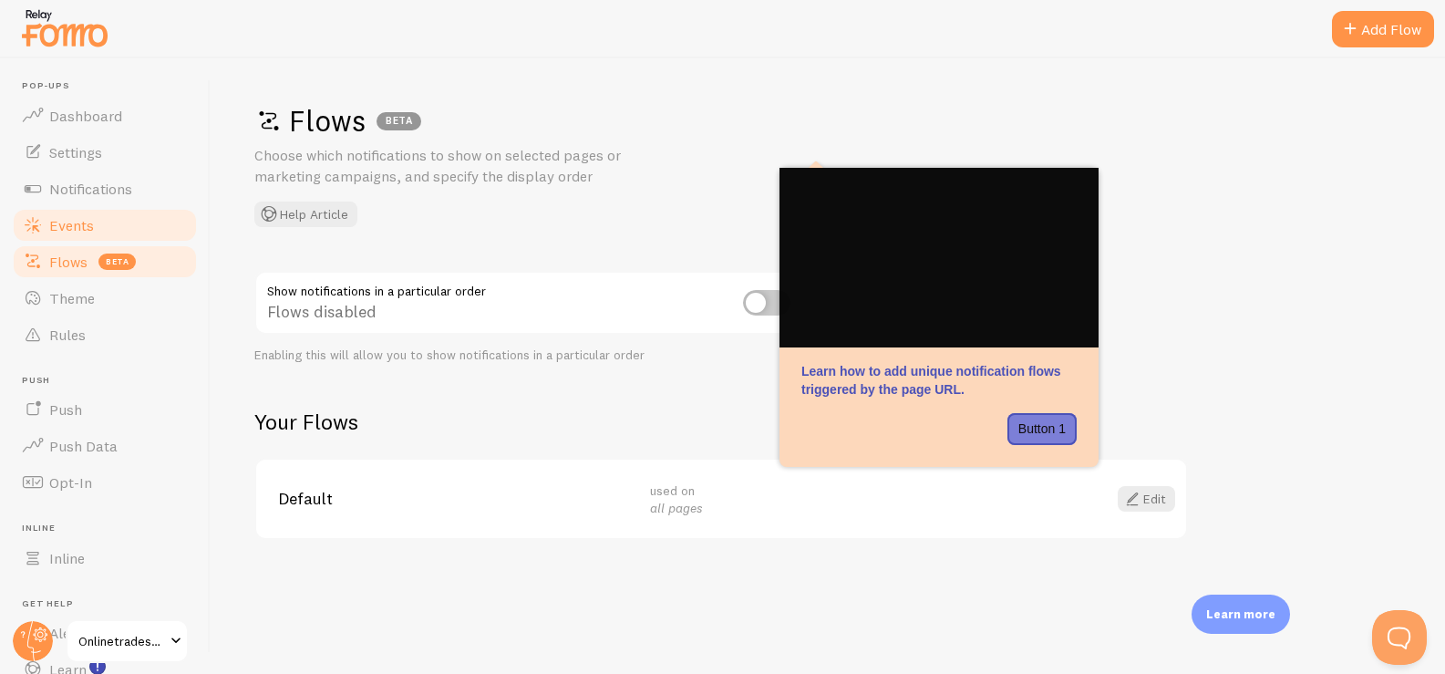
click at [77, 230] on span "Events" at bounding box center [71, 225] width 45 height 18
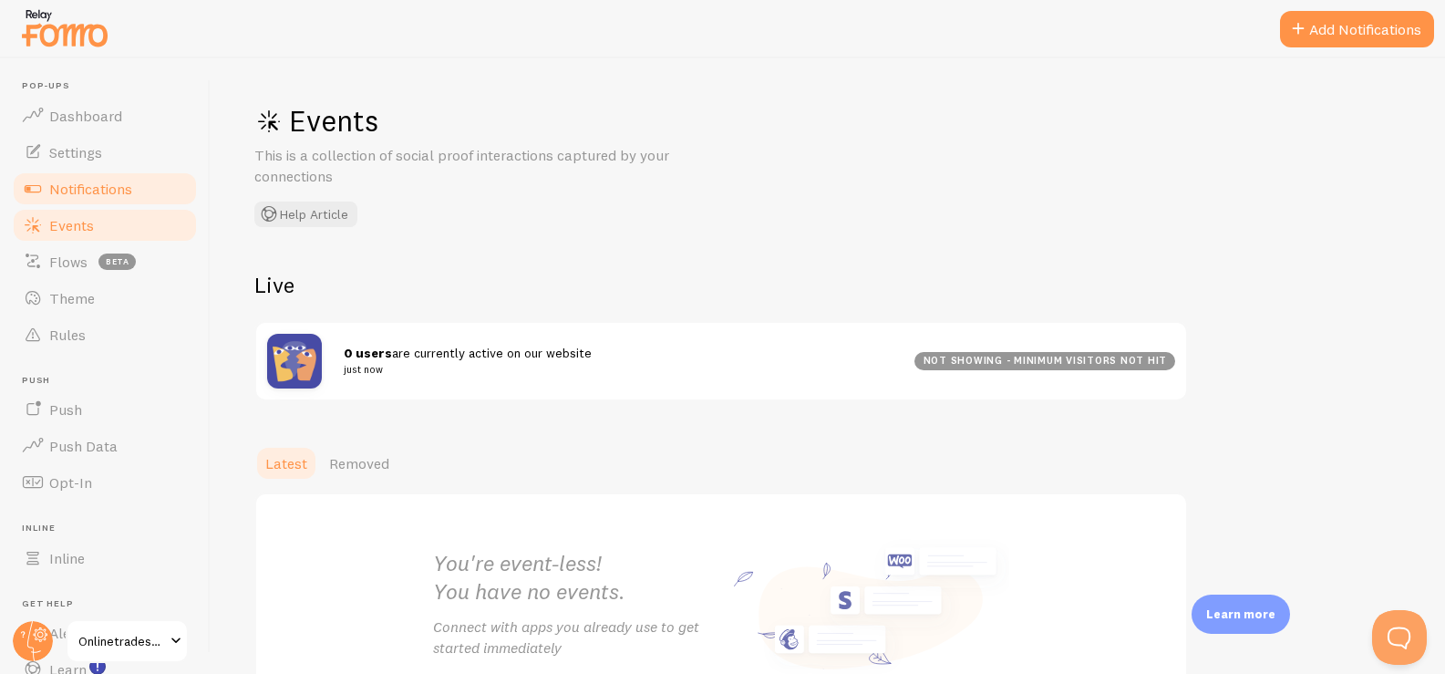
click at [124, 180] on span "Notifications" at bounding box center [90, 189] width 83 height 18
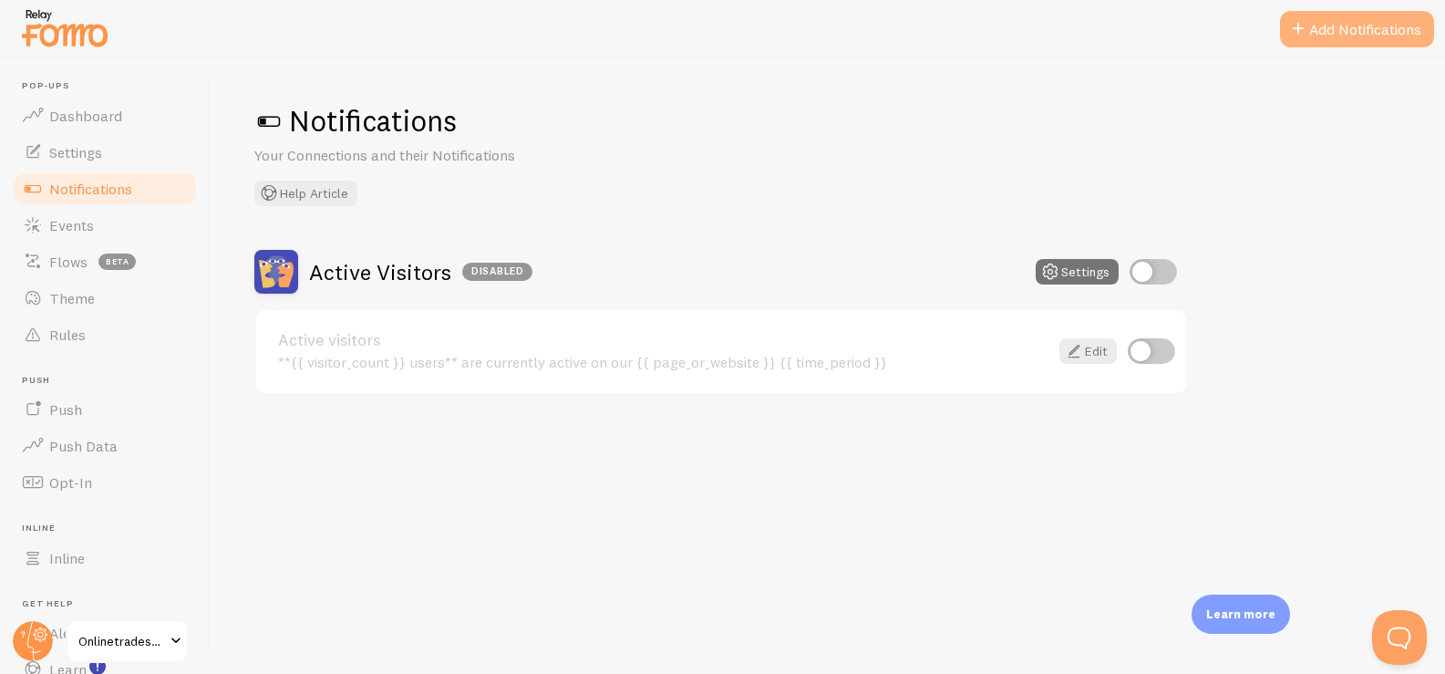
click at [1342, 19] on button "Add Notifications" at bounding box center [1357, 29] width 154 height 36
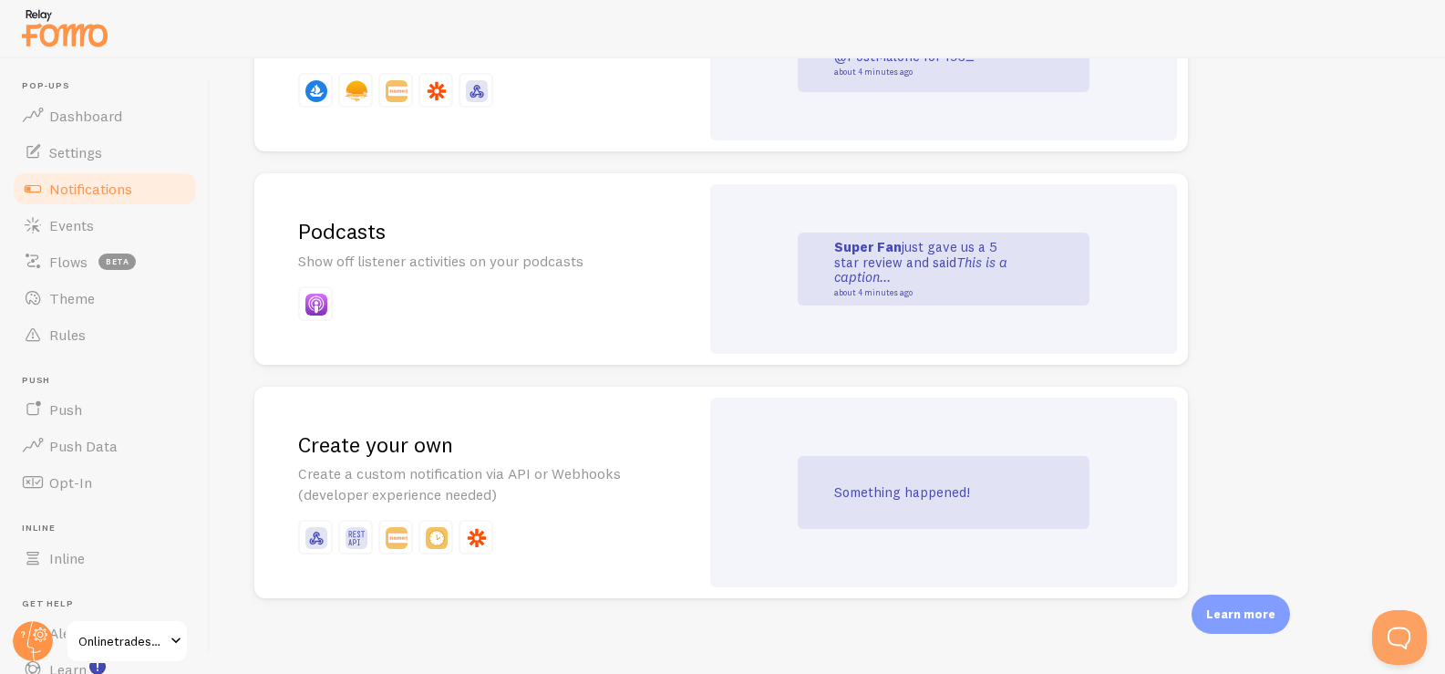
scroll to position [4006, 0]
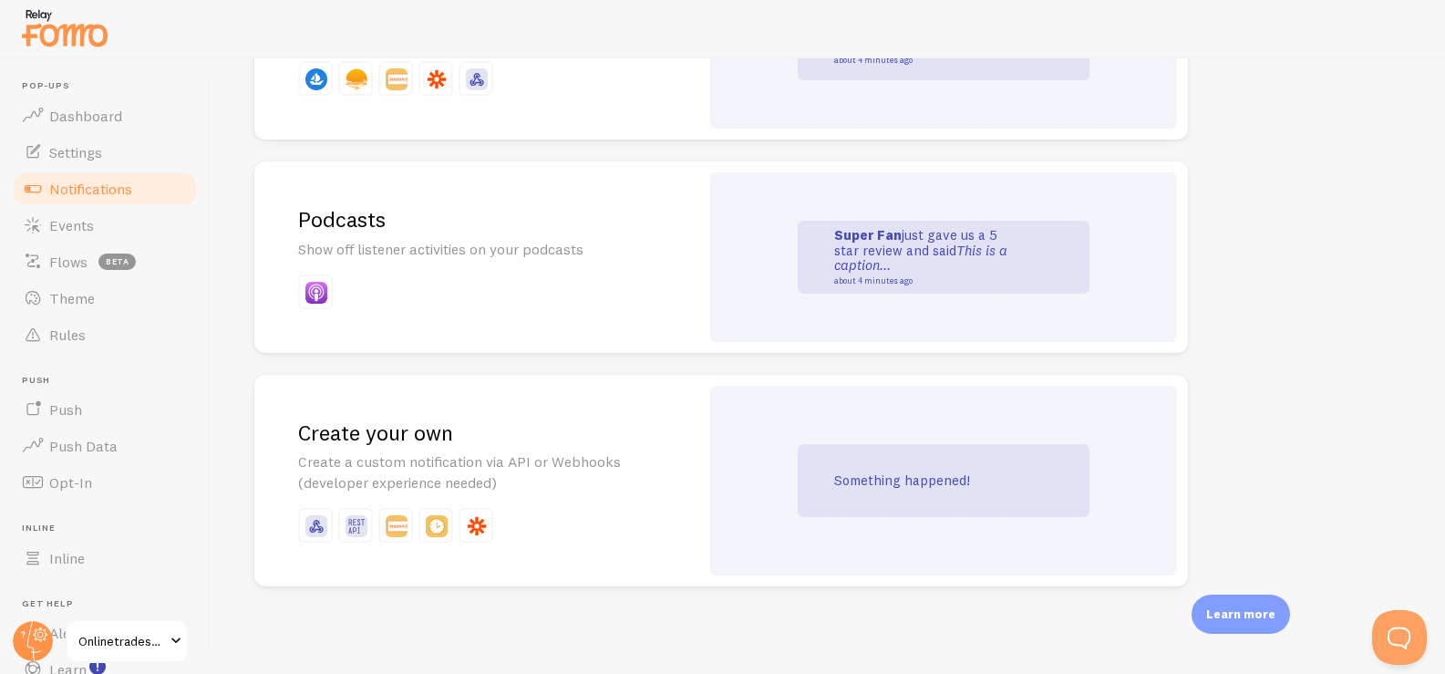
click at [537, 416] on div "Create your own Create a custom notification via API or Webhooks (developer exp…" at bounding box center [476, 481] width 445 height 212
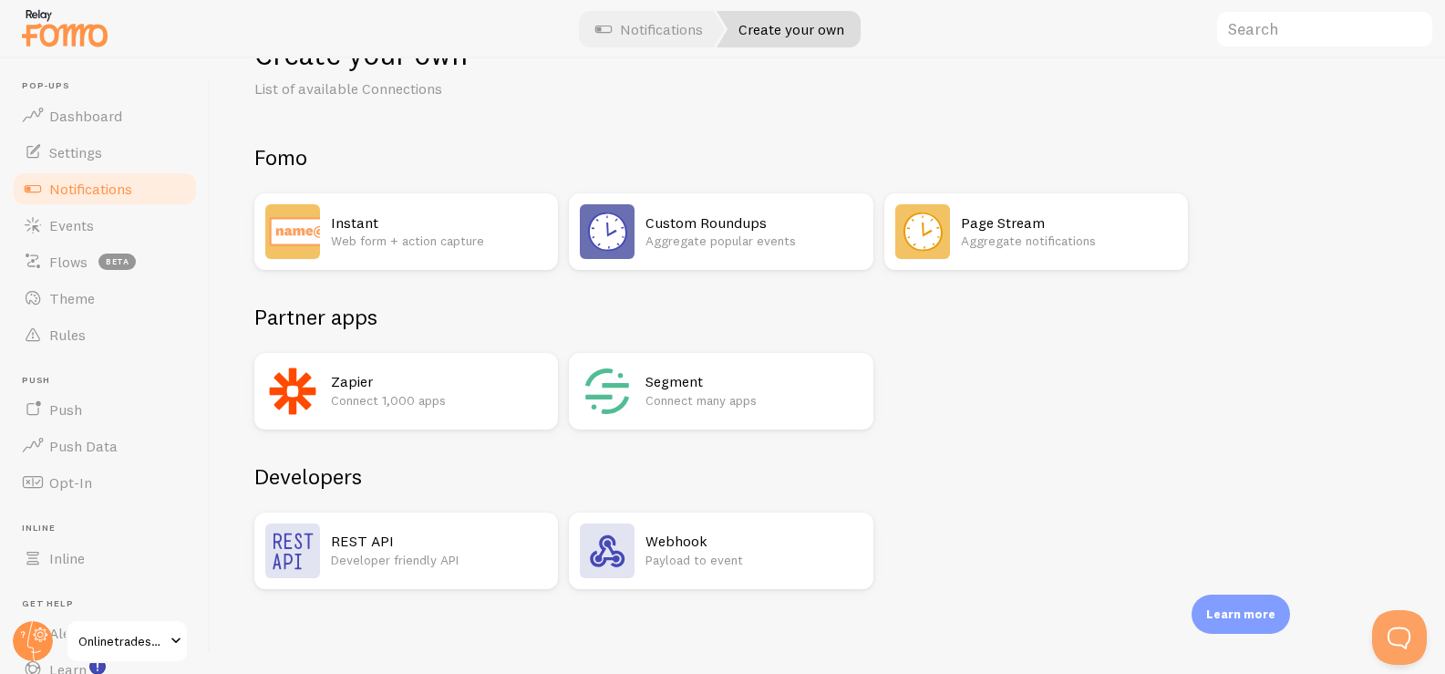
scroll to position [69, 0]
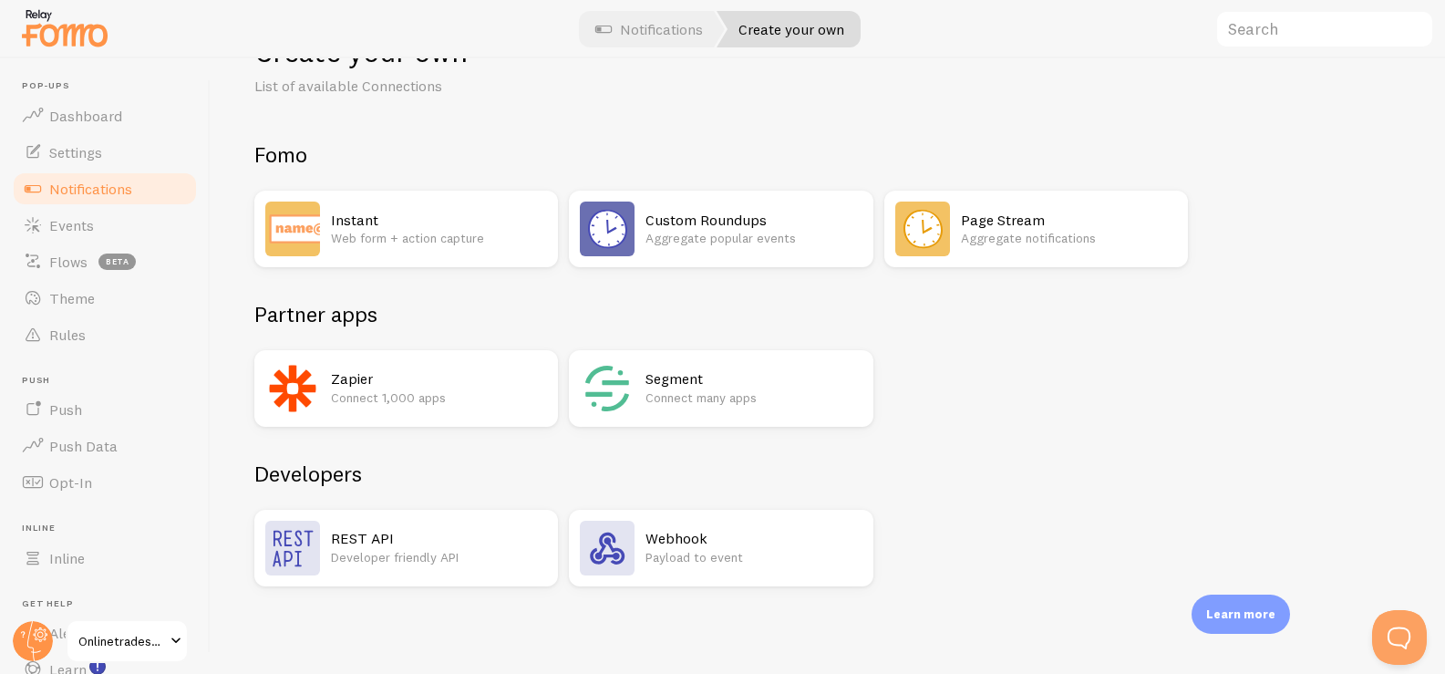
click at [378, 553] on p "Developer friendly API" at bounding box center [439, 557] width 216 height 18
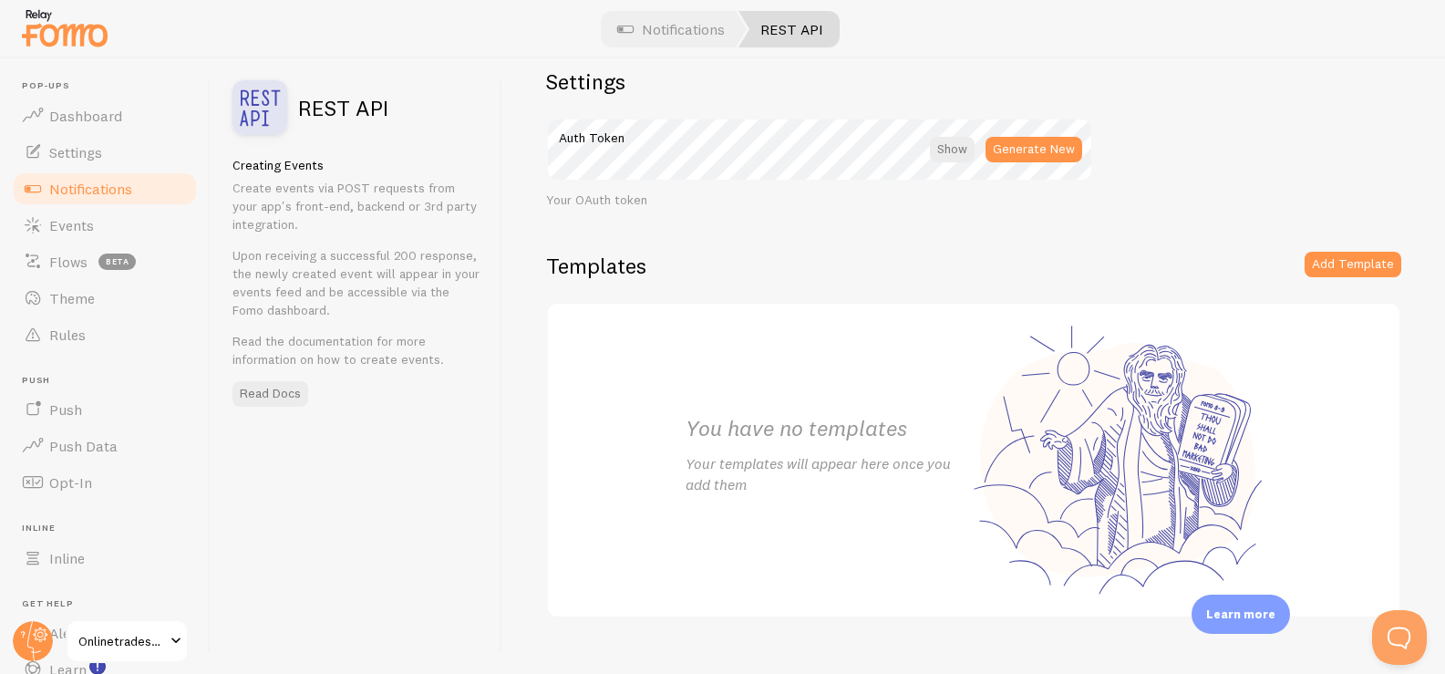
scroll to position [67, 0]
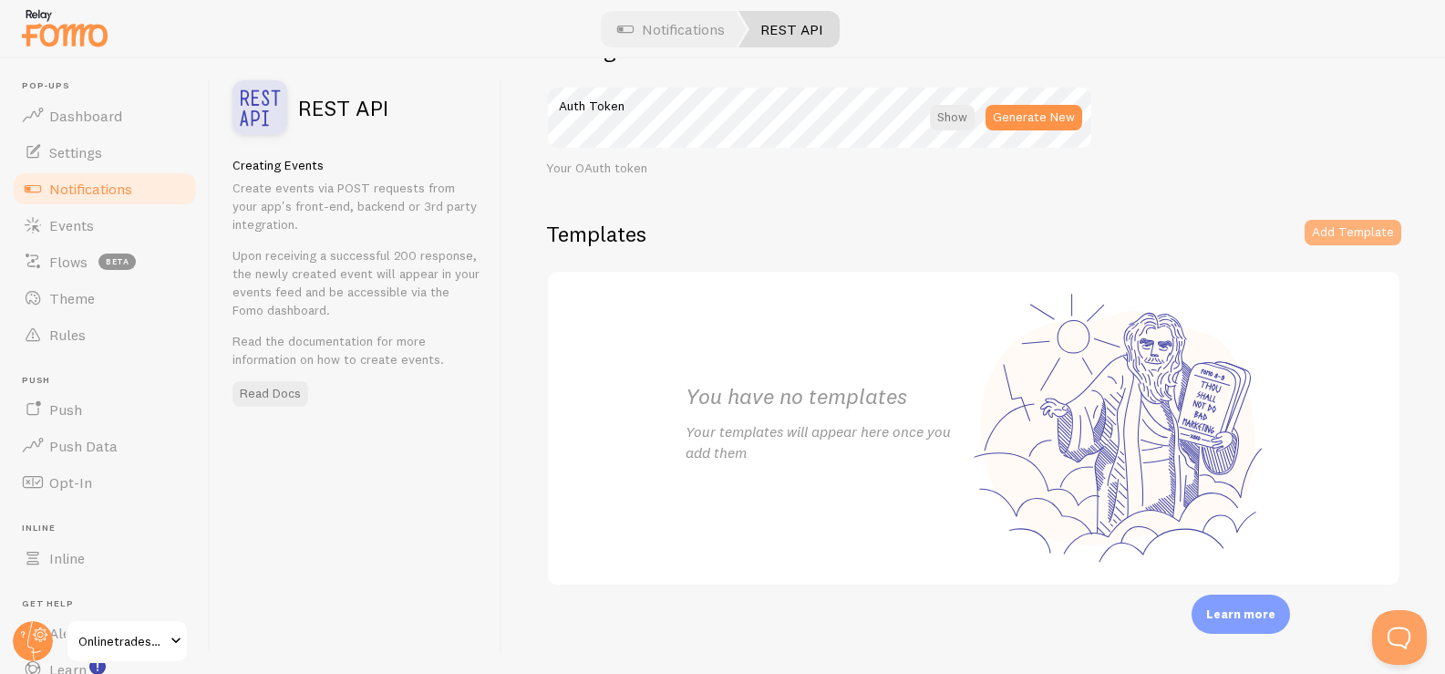
click at [1321, 236] on button "Add Template" at bounding box center [1352, 233] width 97 height 26
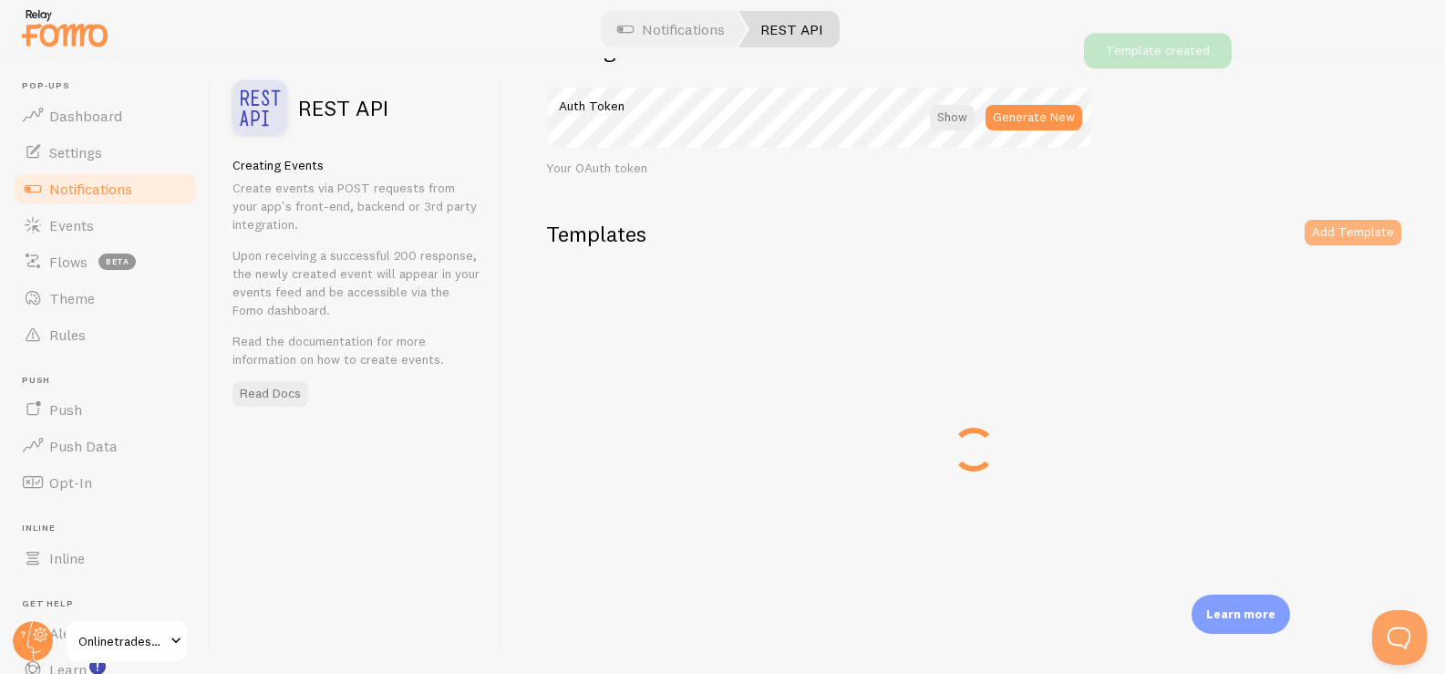
scroll to position [0, 0]
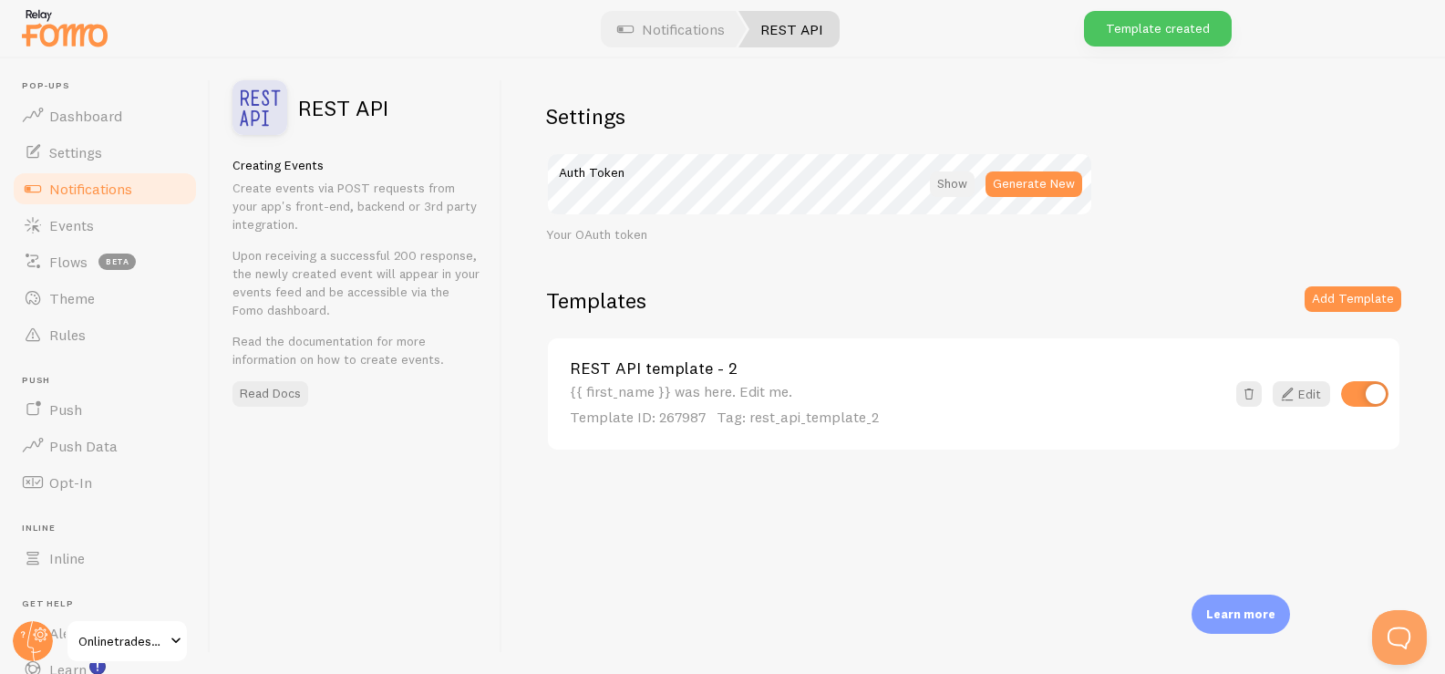
click at [955, 184] on div at bounding box center [952, 184] width 45 height 26
click at [536, 202] on div "Settings Auth Token Generate New Your OAuth token Templates Add Template REST A…" at bounding box center [973, 365] width 942 height 615
click at [635, 567] on div "Settings Auth Token Generate New Your OAuth token Templates Add Template REST A…" at bounding box center [973, 365] width 942 height 615
click at [1301, 396] on link "Edit" at bounding box center [1300, 394] width 57 height 26
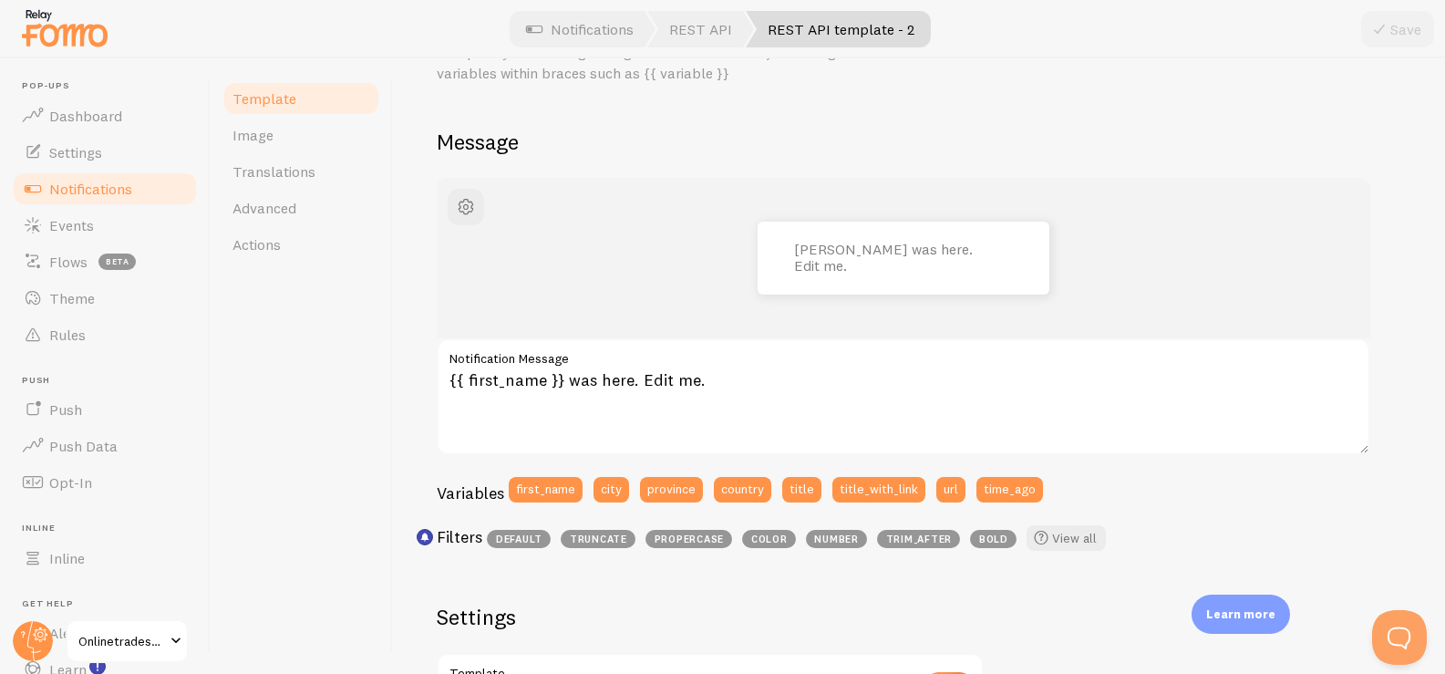
scroll to position [102, 0]
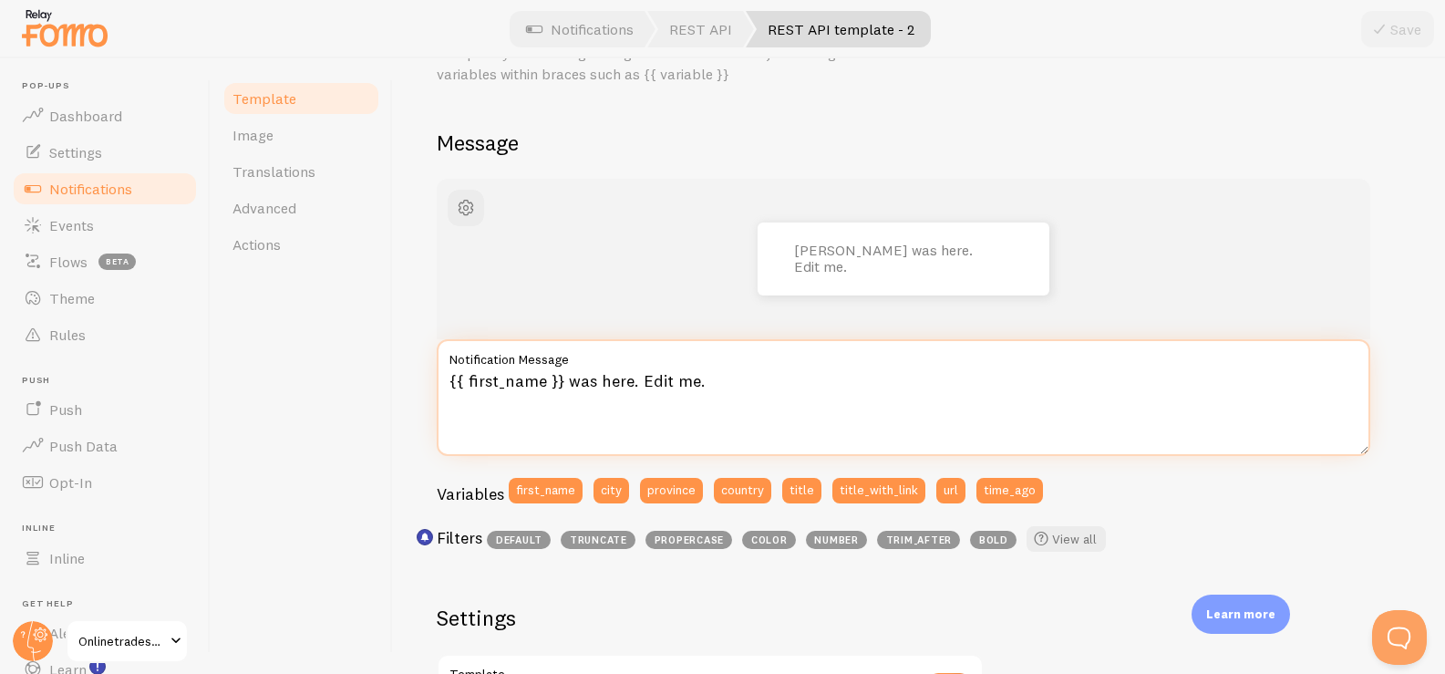
drag, startPoint x: 729, startPoint y: 384, endPoint x: 504, endPoint y: 384, distance: 225.1
click at [504, 384] on textarea "{{ first_name }} was here. Edit me." at bounding box center [903, 397] width 933 height 117
click at [648, 412] on textarea "{{ first_name }} was here. Edit me." at bounding box center [903, 397] width 933 height 117
drag, startPoint x: 543, startPoint y: 379, endPoint x: 468, endPoint y: 379, distance: 75.6
click at [468, 379] on textarea "{{ first_name }} was here. Edit me." at bounding box center [903, 397] width 933 height 117
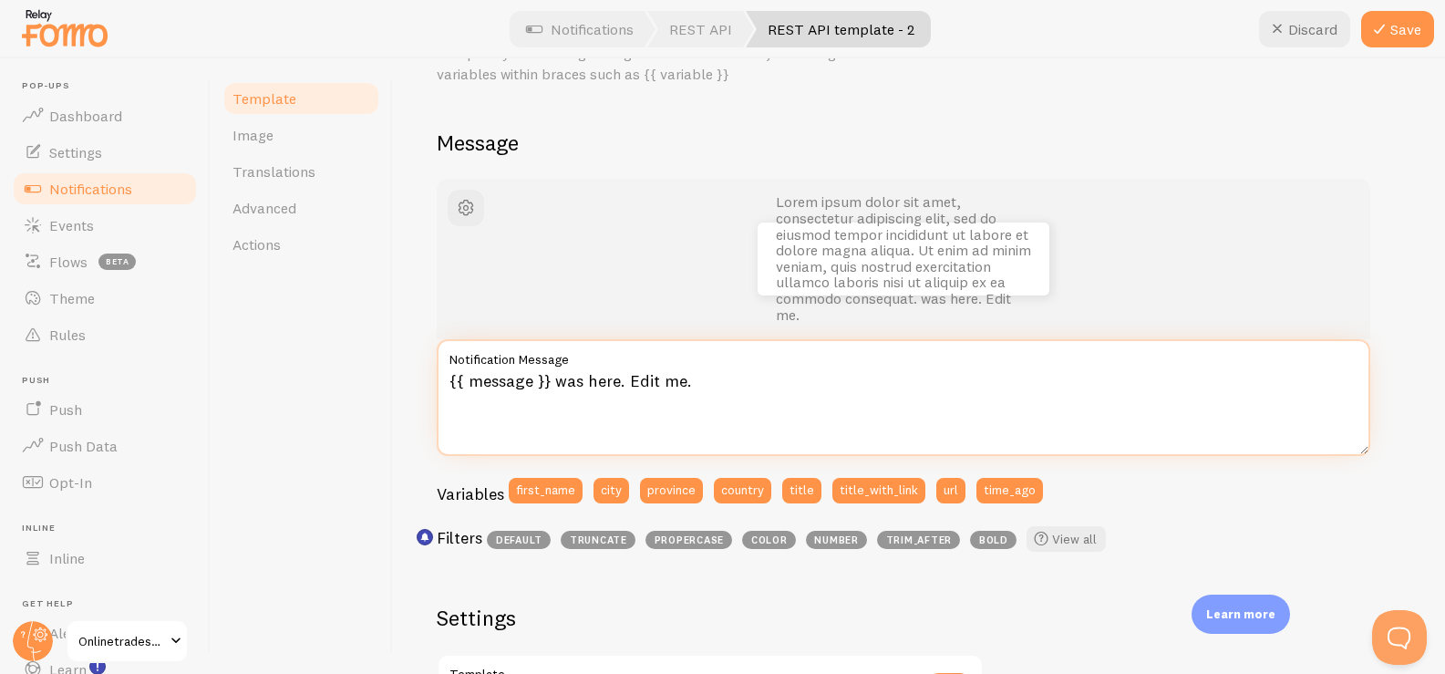
drag, startPoint x: 551, startPoint y: 383, endPoint x: 823, endPoint y: 382, distance: 271.6
click at [820, 383] on textarea "{{ message }} was here. Edit me." at bounding box center [903, 397] width 933 height 117
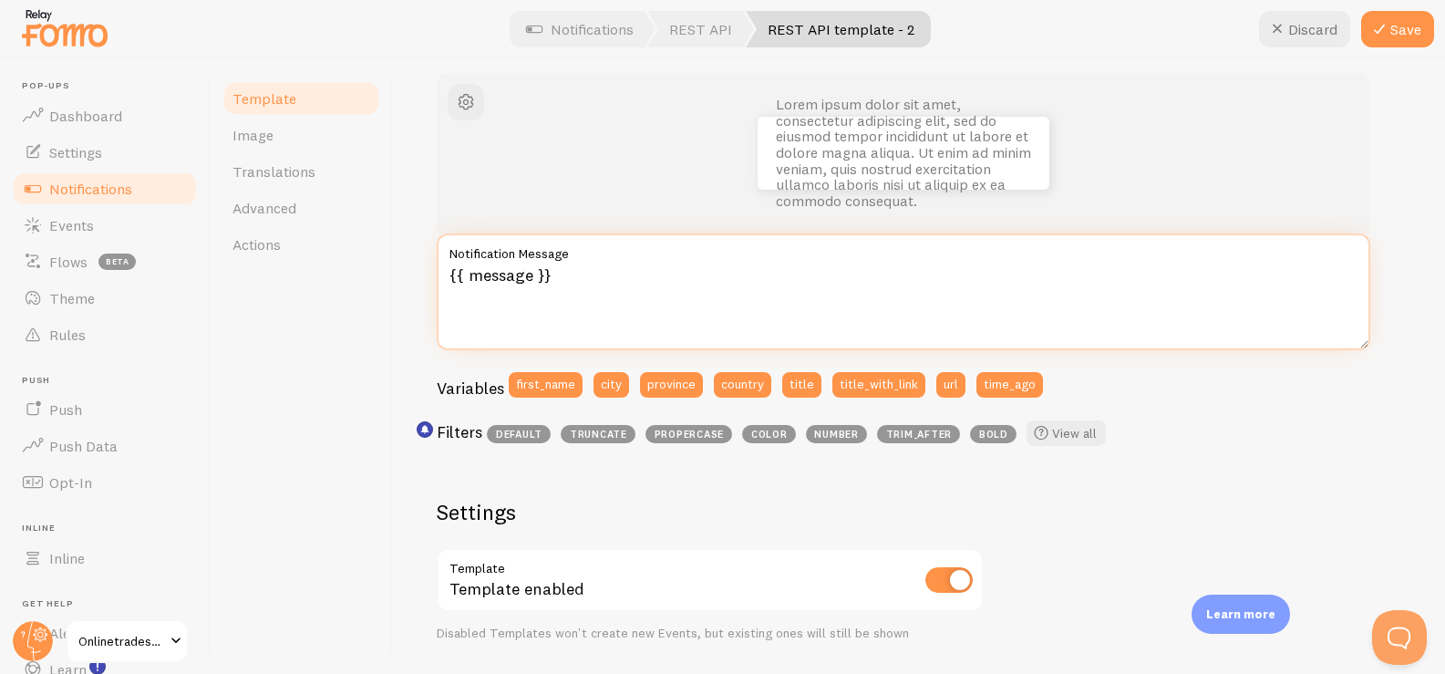
scroll to position [201, 0]
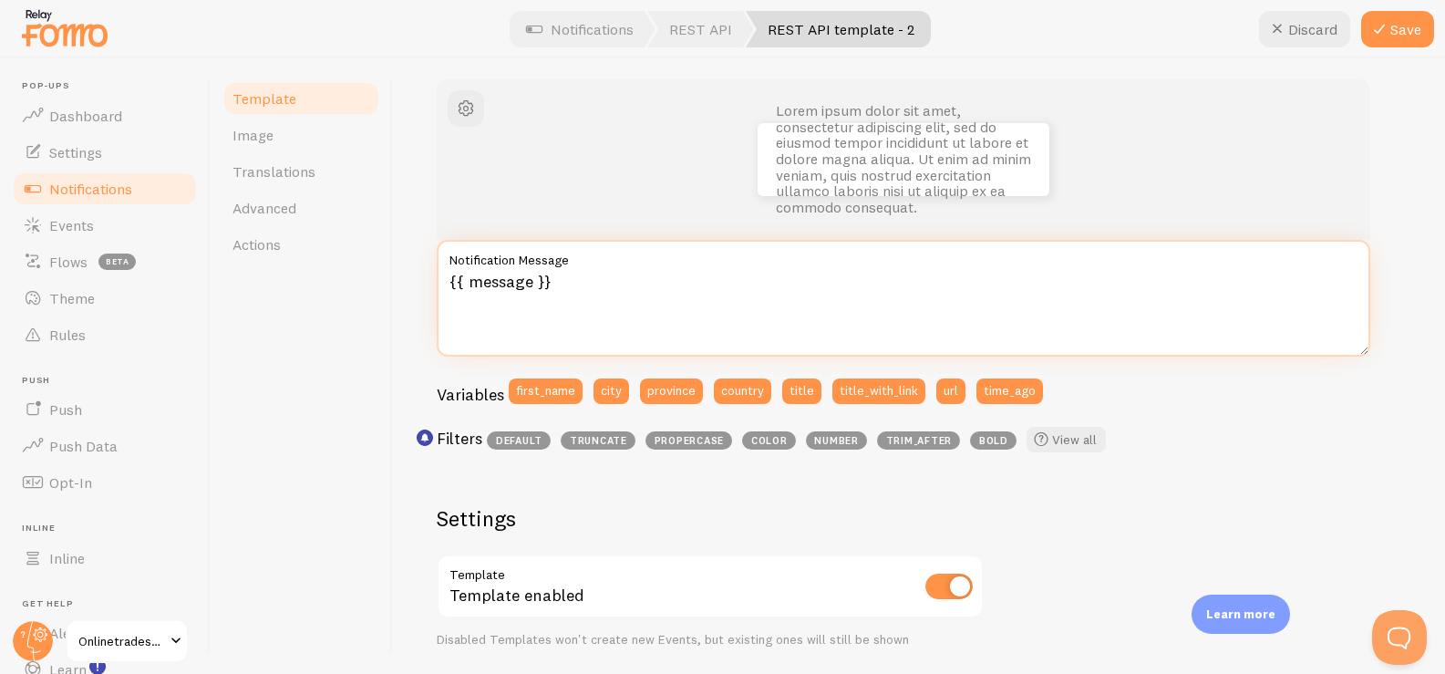
click at [452, 285] on textarea "{{ message }}" at bounding box center [903, 298] width 933 height 117
click at [468, 340] on textarea "{{ message }}" at bounding box center [903, 298] width 933 height 117
click at [448, 287] on textarea "{{ message }}" at bounding box center [903, 298] width 933 height 117
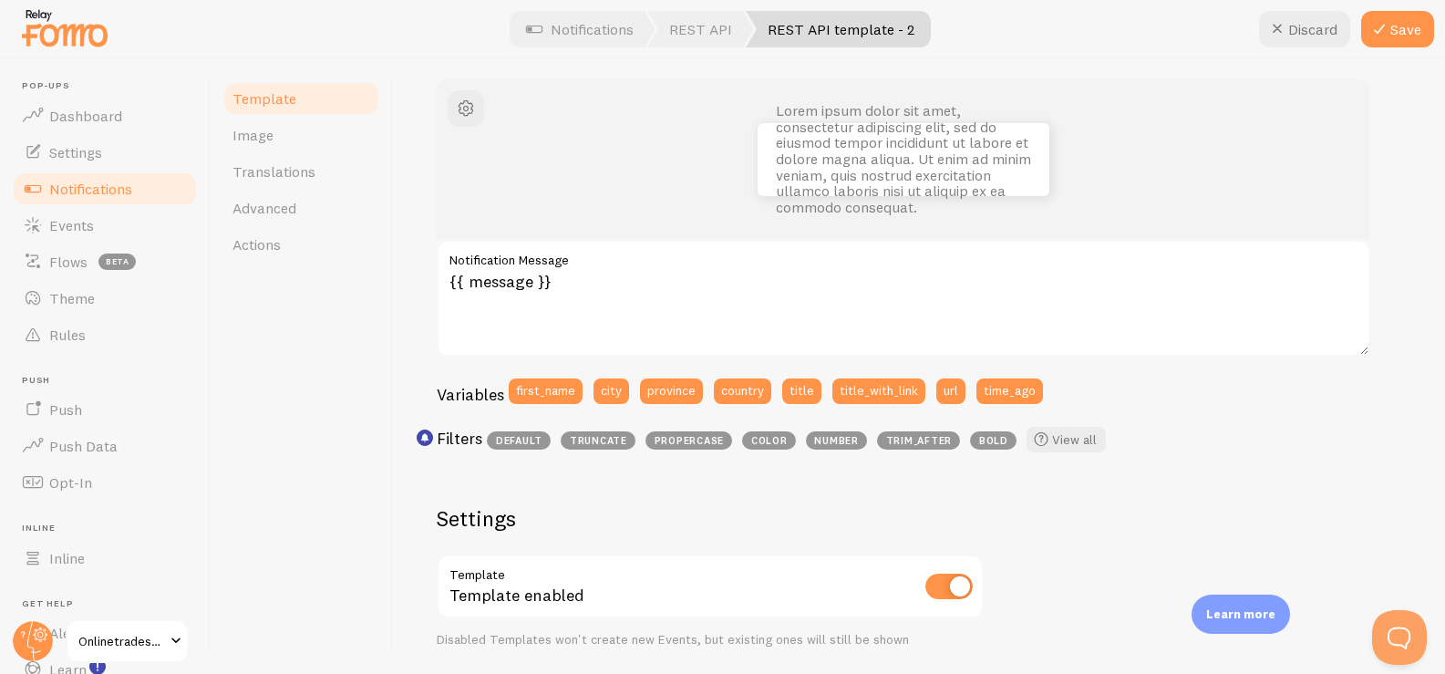
click at [582, 440] on span "truncate" at bounding box center [597, 440] width 75 height 18
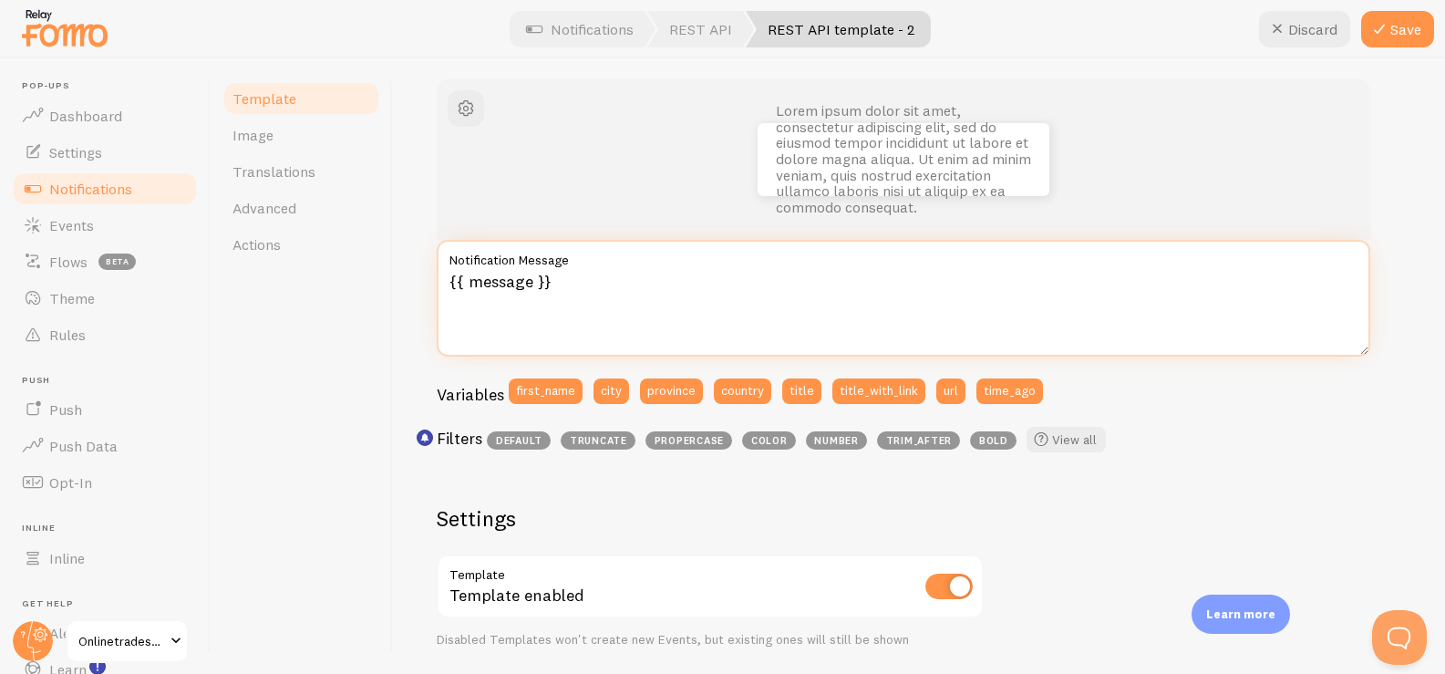
drag, startPoint x: 565, startPoint y: 281, endPoint x: 416, endPoint y: 273, distance: 149.6
click at [416, 273] on div "REST API template - 2 Compose your message using variables and filters, enclosi…" at bounding box center [919, 365] width 1052 height 615
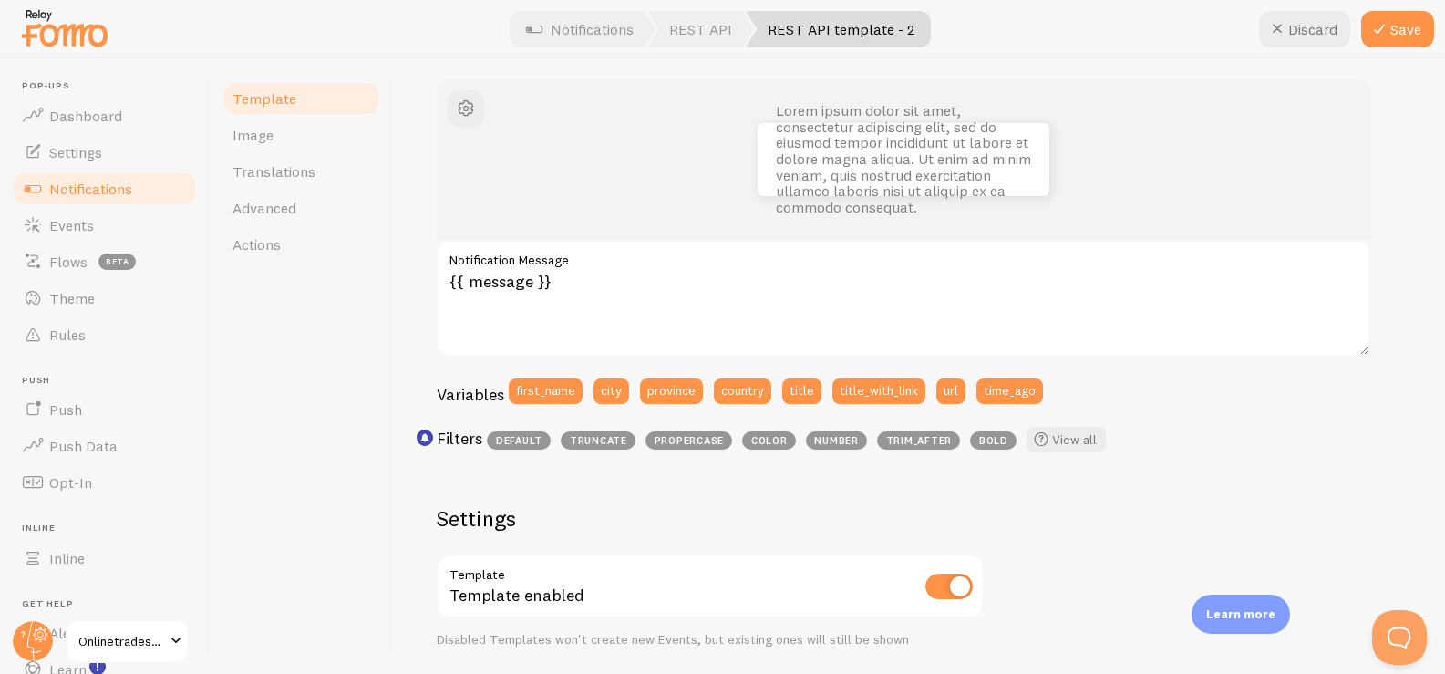
click at [596, 440] on span "truncate" at bounding box center [597, 440] width 75 height 18
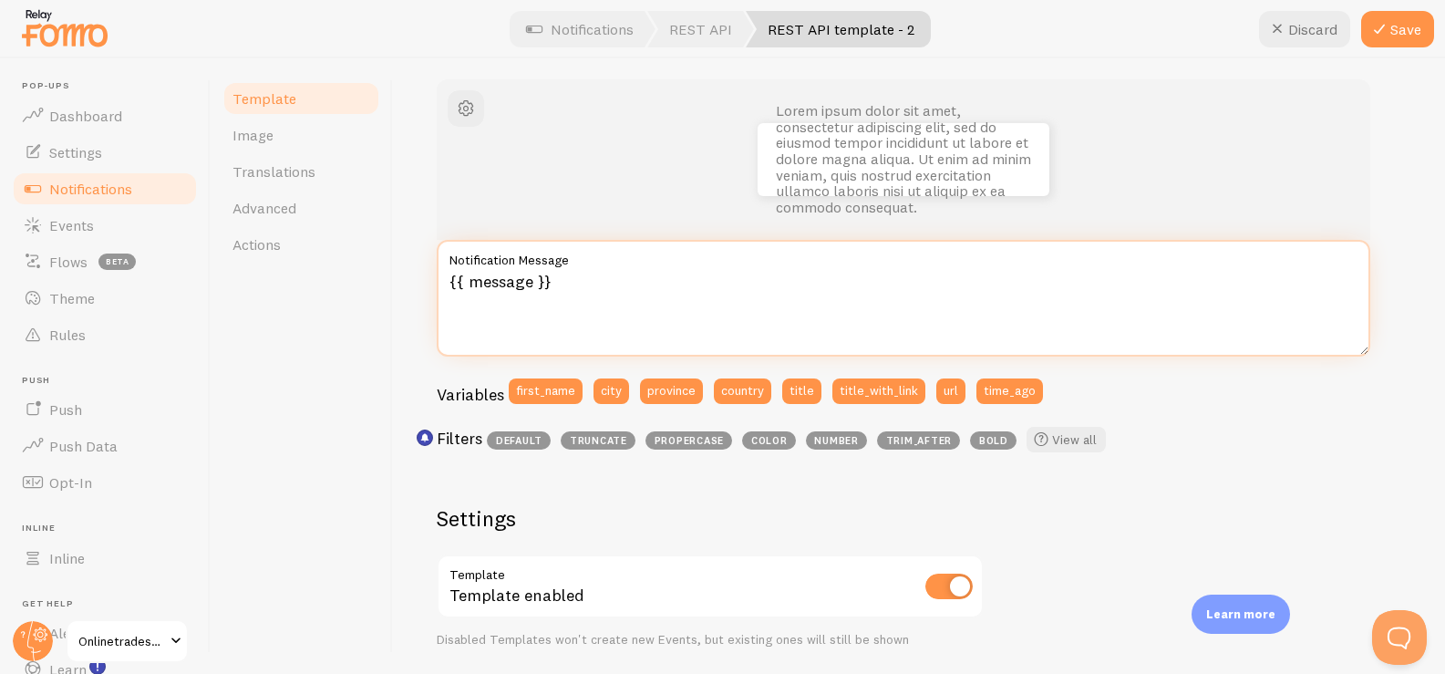
click at [450, 279] on textarea "{{ message }}" at bounding box center [903, 298] width 933 height 117
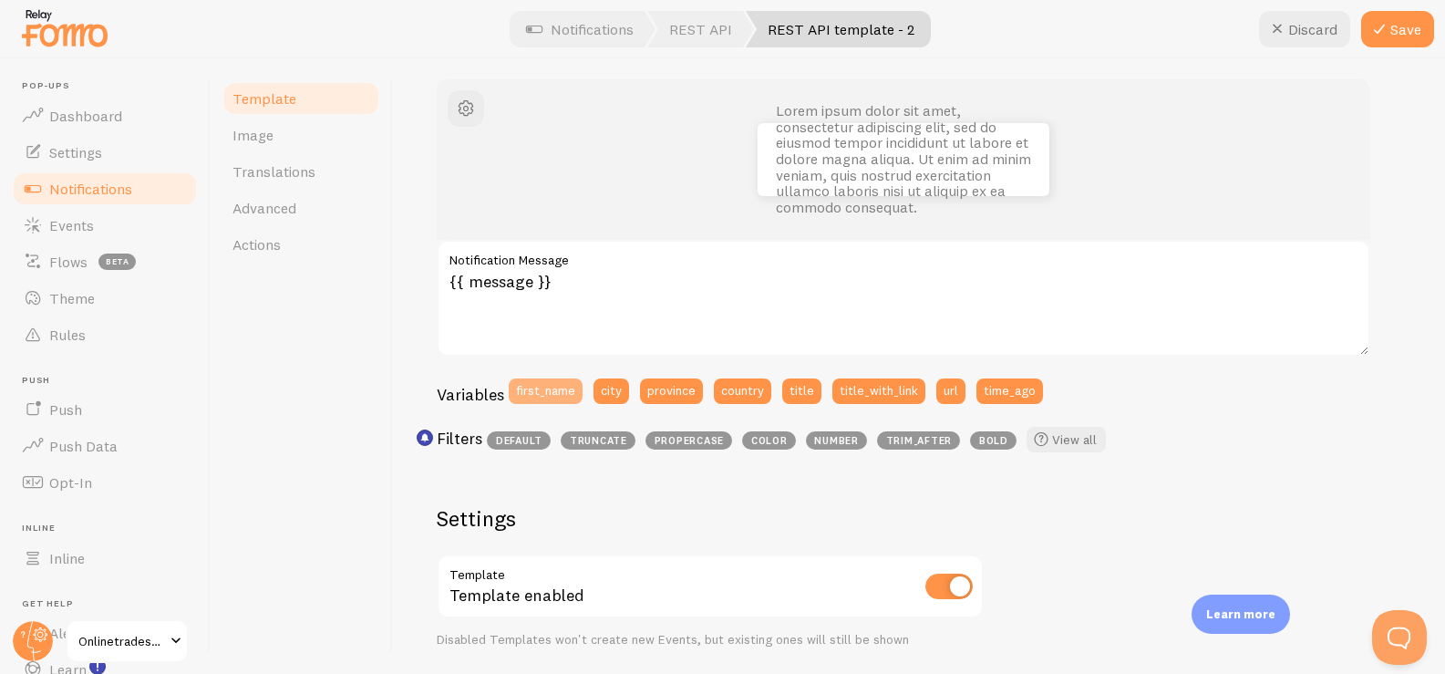
click at [548, 386] on button "first_name" at bounding box center [546, 391] width 74 height 26
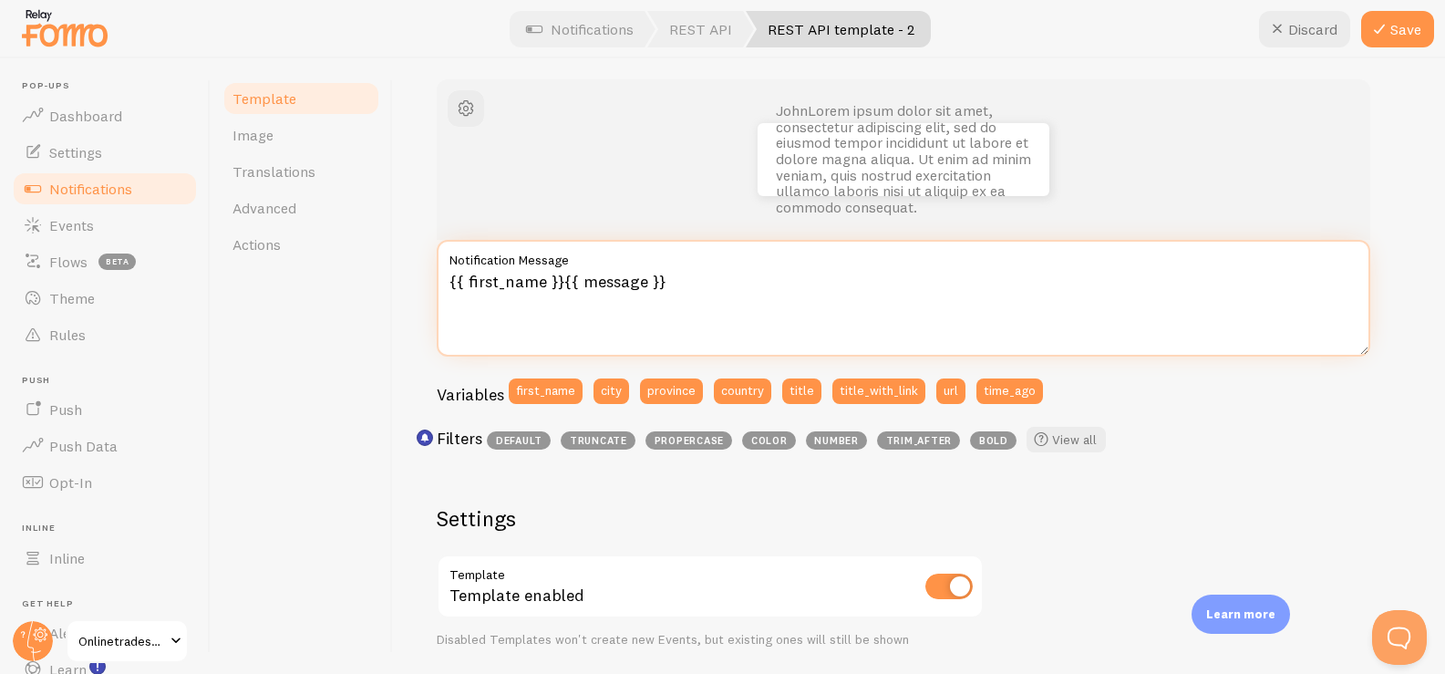
drag, startPoint x: 560, startPoint y: 282, endPoint x: 426, endPoint y: 287, distance: 135.0
click at [426, 287] on div "REST API template - 2 Compose your message using variables and filters, enclosi…" at bounding box center [919, 365] width 1052 height 615
click at [663, 280] on textarea "truncate({{ message }}" at bounding box center [903, 298] width 933 height 117
drag, startPoint x: 518, startPoint y: 282, endPoint x: 414, endPoint y: 285, distance: 104.0
click at [414, 285] on div "REST API template - 2 Compose your message using variables and filters, enclosi…" at bounding box center [919, 365] width 1052 height 615
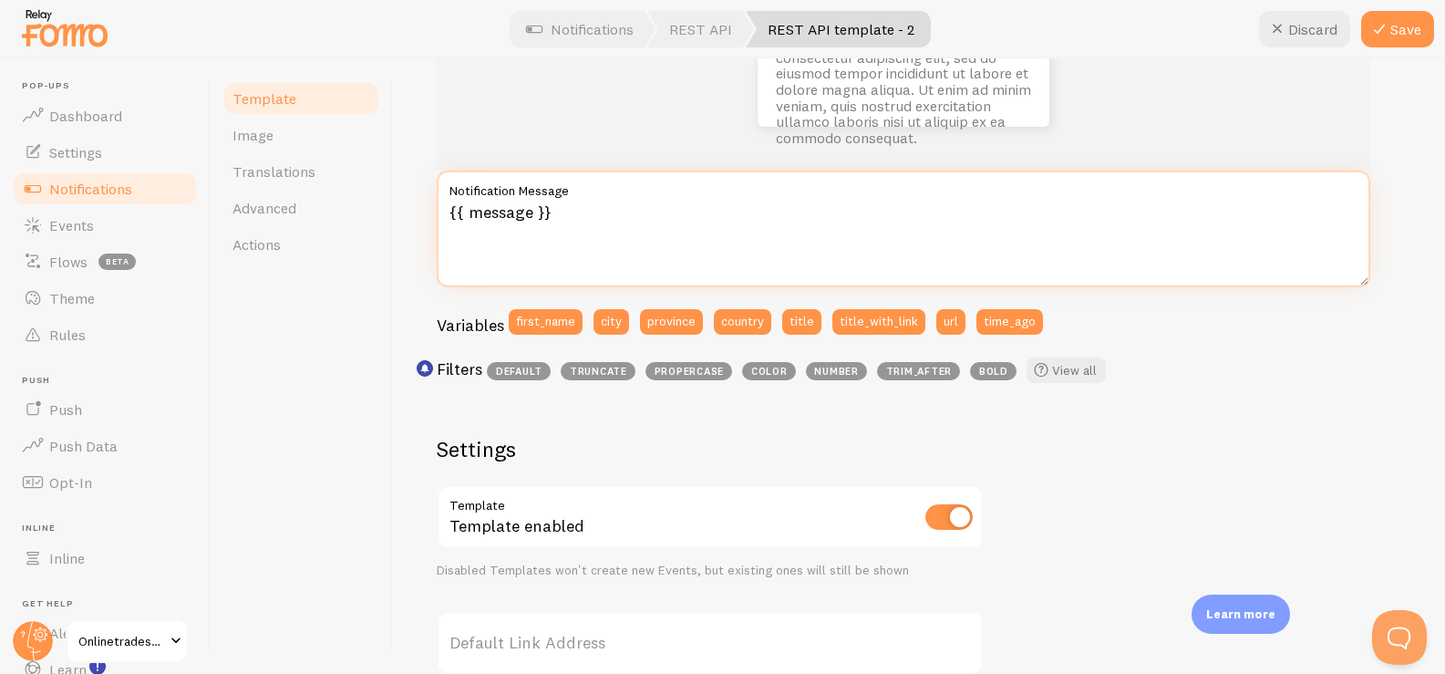
scroll to position [269, 0]
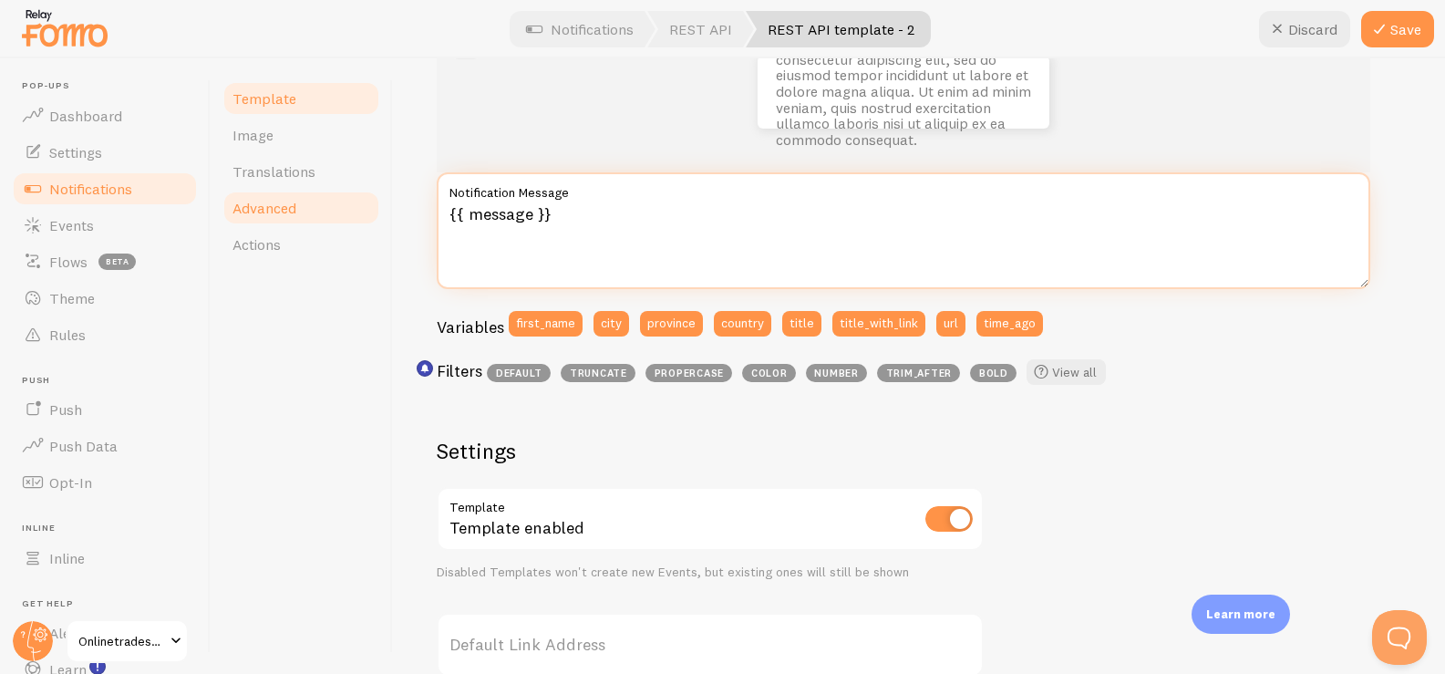
drag, startPoint x: 434, startPoint y: 214, endPoint x: 374, endPoint y: 222, distance: 60.7
click at [374, 222] on div "Template Image Translations Advanced Actions REST API template - 2 Compose your…" at bounding box center [828, 365] width 1234 height 615
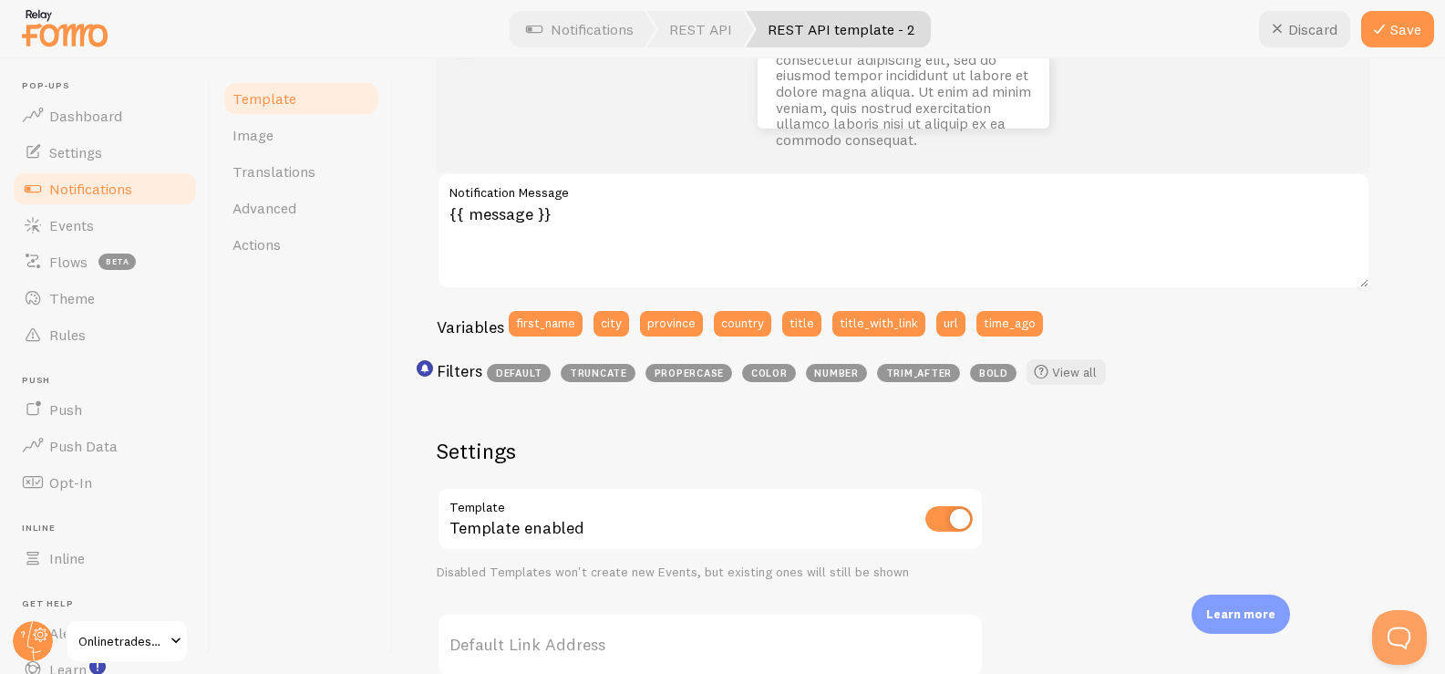
click at [608, 187] on label "Notification Message" at bounding box center [903, 187] width 933 height 31
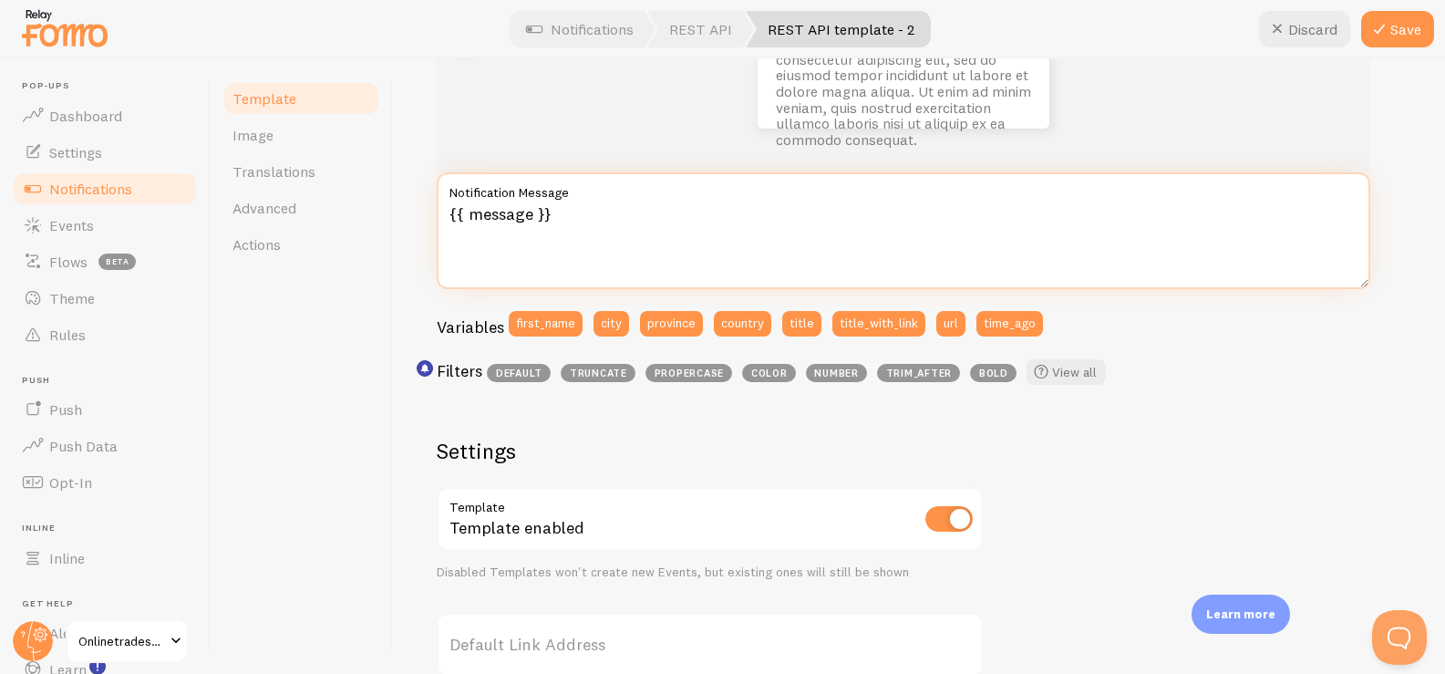
click at [608, 187] on textarea "{{ message }}" at bounding box center [903, 230] width 933 height 117
click at [612, 213] on textarea "{{ message }}" at bounding box center [903, 230] width 933 height 117
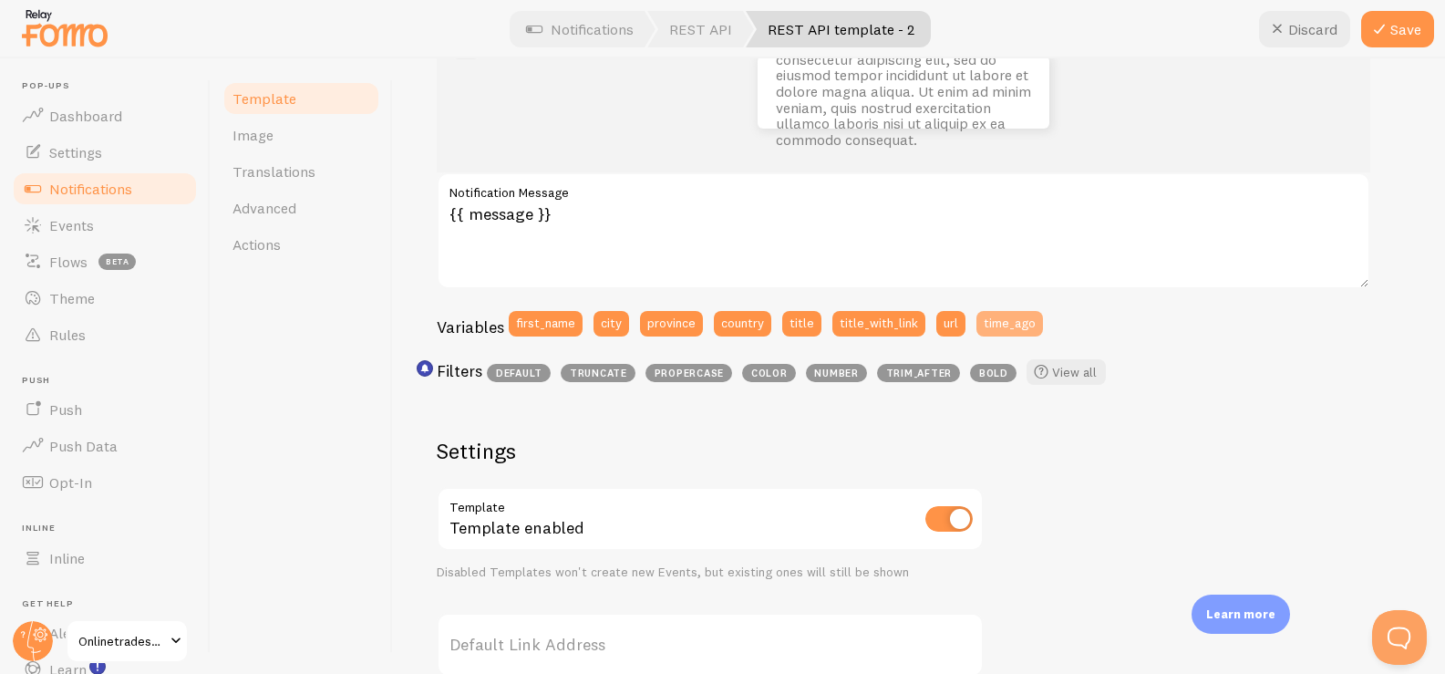
click at [993, 324] on button "time_ago" at bounding box center [1009, 324] width 67 height 26
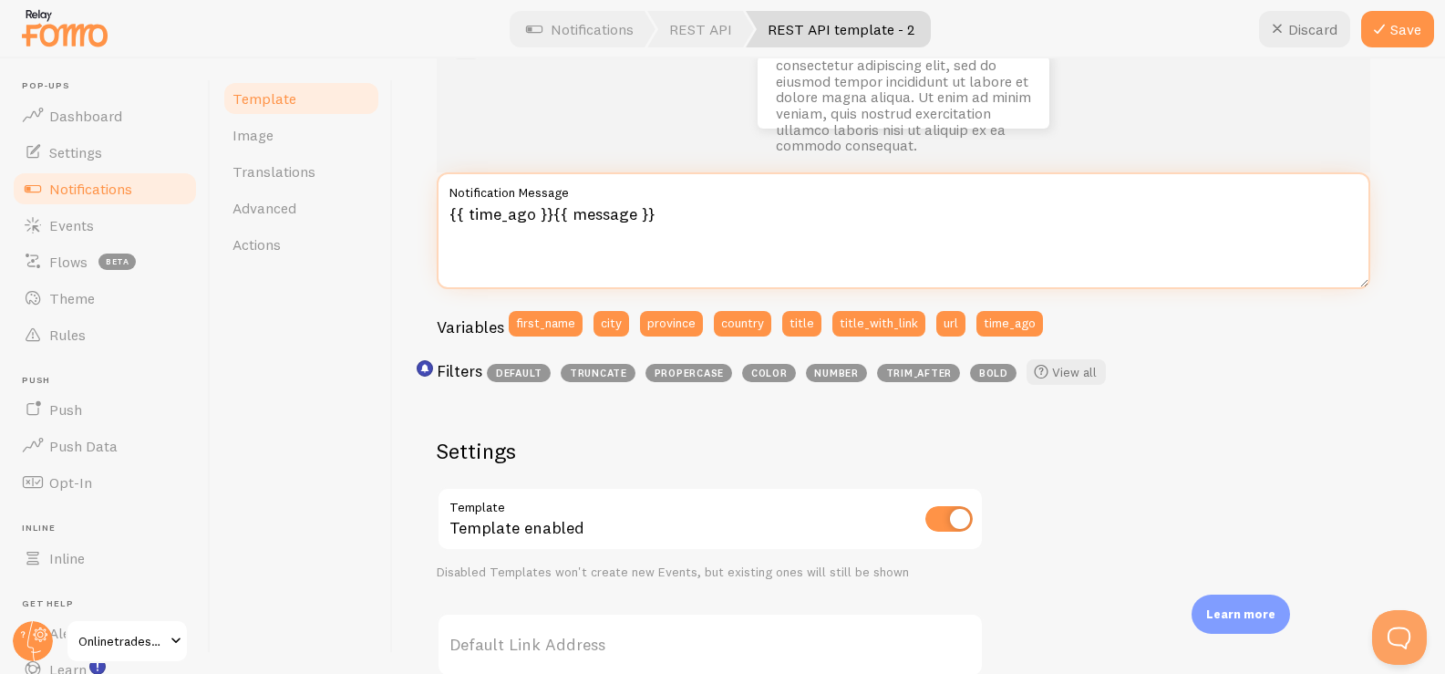
drag, startPoint x: 550, startPoint y: 215, endPoint x: 400, endPoint y: 213, distance: 150.4
click at [401, 213] on div "REST API template - 2 Compose your message using variables and filters, enclosi…" at bounding box center [919, 365] width 1052 height 615
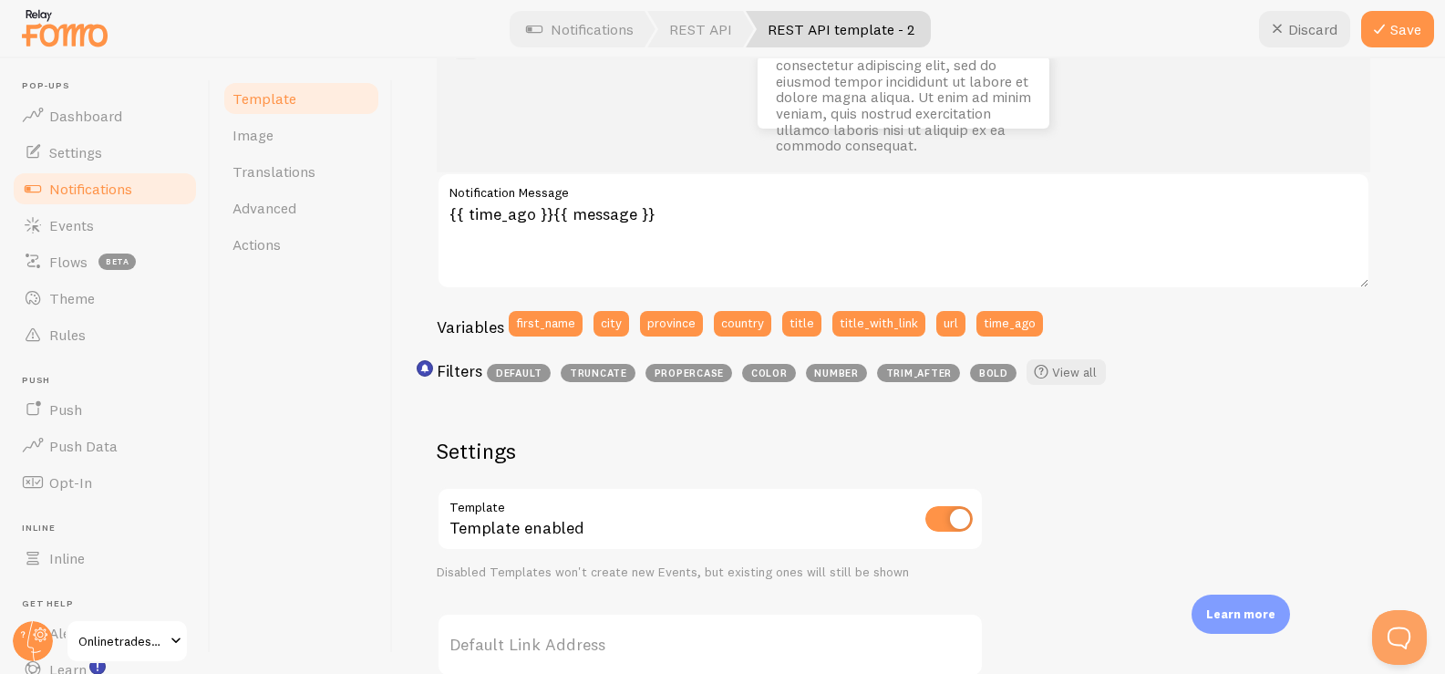
click at [525, 370] on span "default" at bounding box center [519, 373] width 64 height 18
click at [430, 367] on rect "<p>Use filters like | propercase to change CITY to City in your templates</p>" at bounding box center [424, 368] width 15 height 15
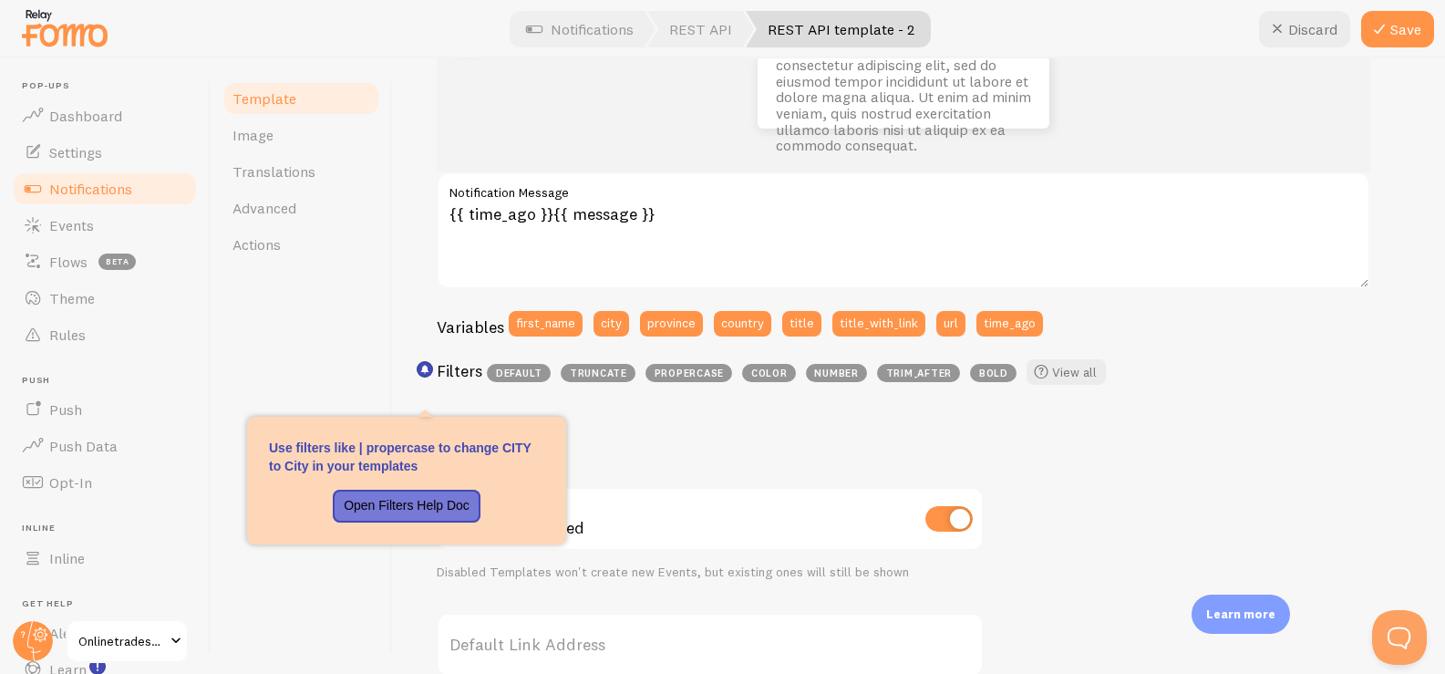
click at [694, 436] on div "about 4 minutes ago Lorem ipsum dolor sit amet, consectetur adipiscing elit, se…" at bounding box center [919, 514] width 964 height 1005
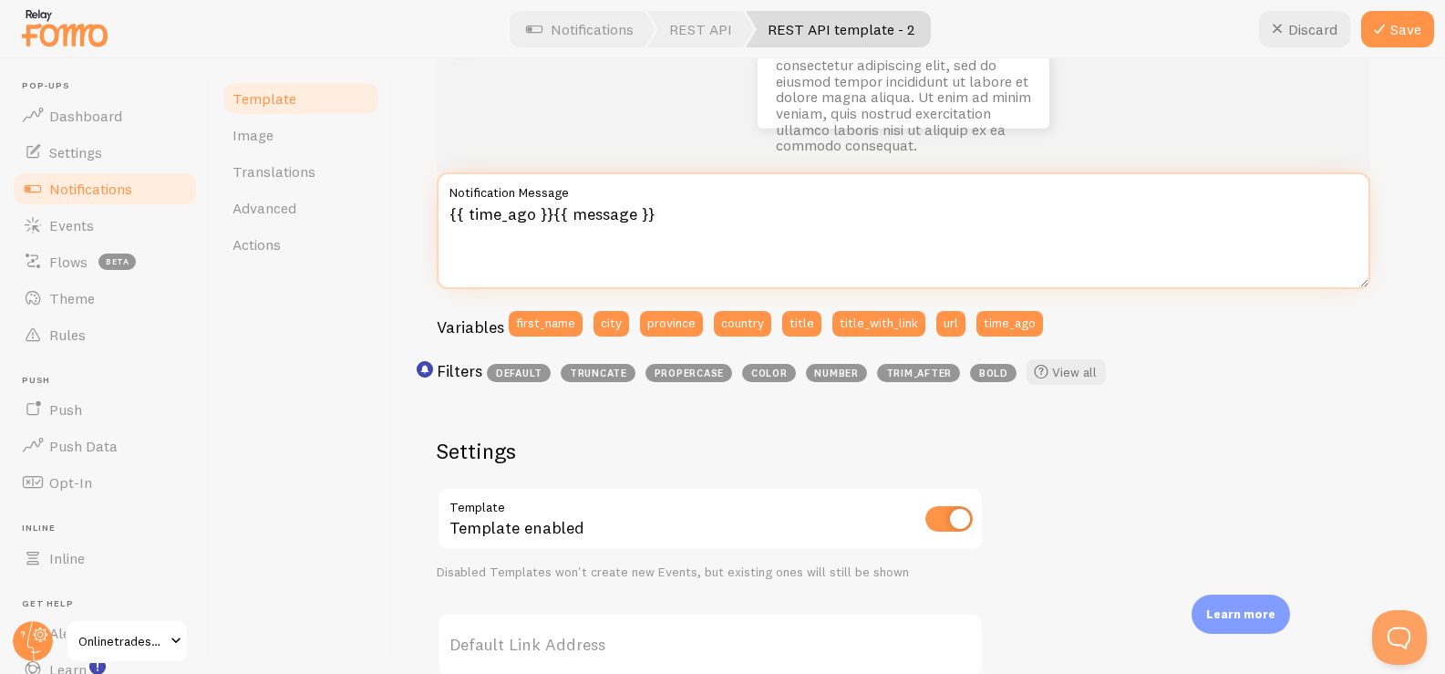
click at [507, 262] on textarea "{{ time_ago }}{{ message }}" at bounding box center [903, 230] width 933 height 117
drag, startPoint x: 550, startPoint y: 212, endPoint x: 382, endPoint y: 223, distance: 168.0
click at [382, 223] on div "Template Image Translations Advanced Actions REST API template - 2 Compose your…" at bounding box center [828, 365] width 1234 height 615
click at [471, 216] on textarea "{{ message }}" at bounding box center [903, 230] width 933 height 117
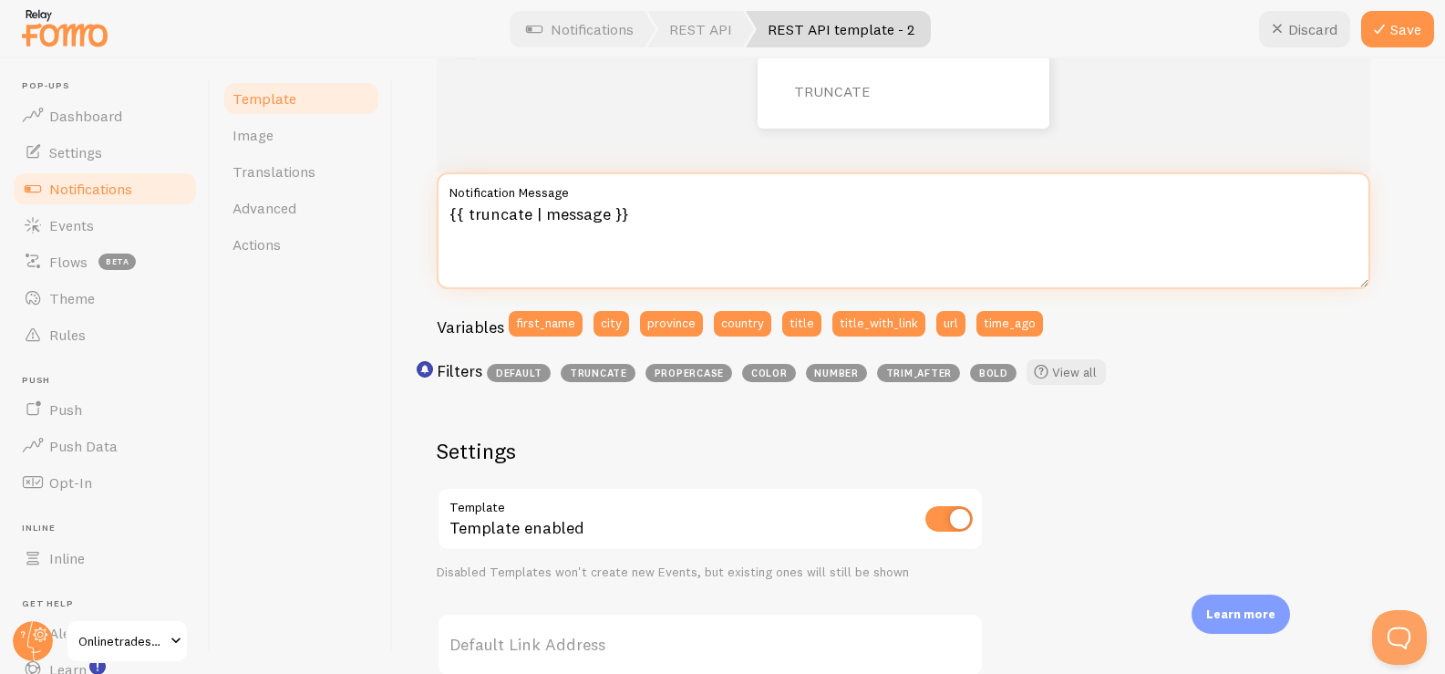
drag, startPoint x: 540, startPoint y: 216, endPoint x: 467, endPoint y: 216, distance: 73.8
click at [467, 216] on textarea "{{ truncate | message }}" at bounding box center [903, 230] width 933 height 117
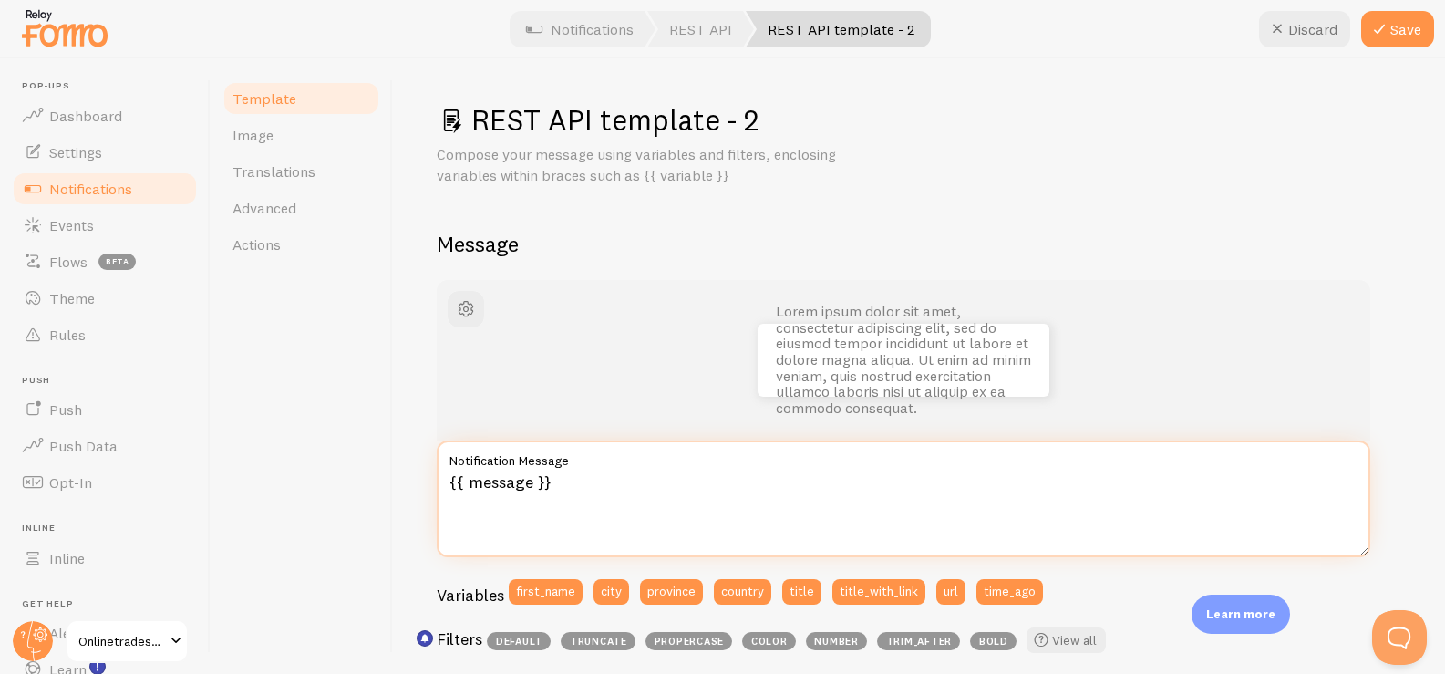
scroll to position [0, 0]
type textarea "{{ message }}"
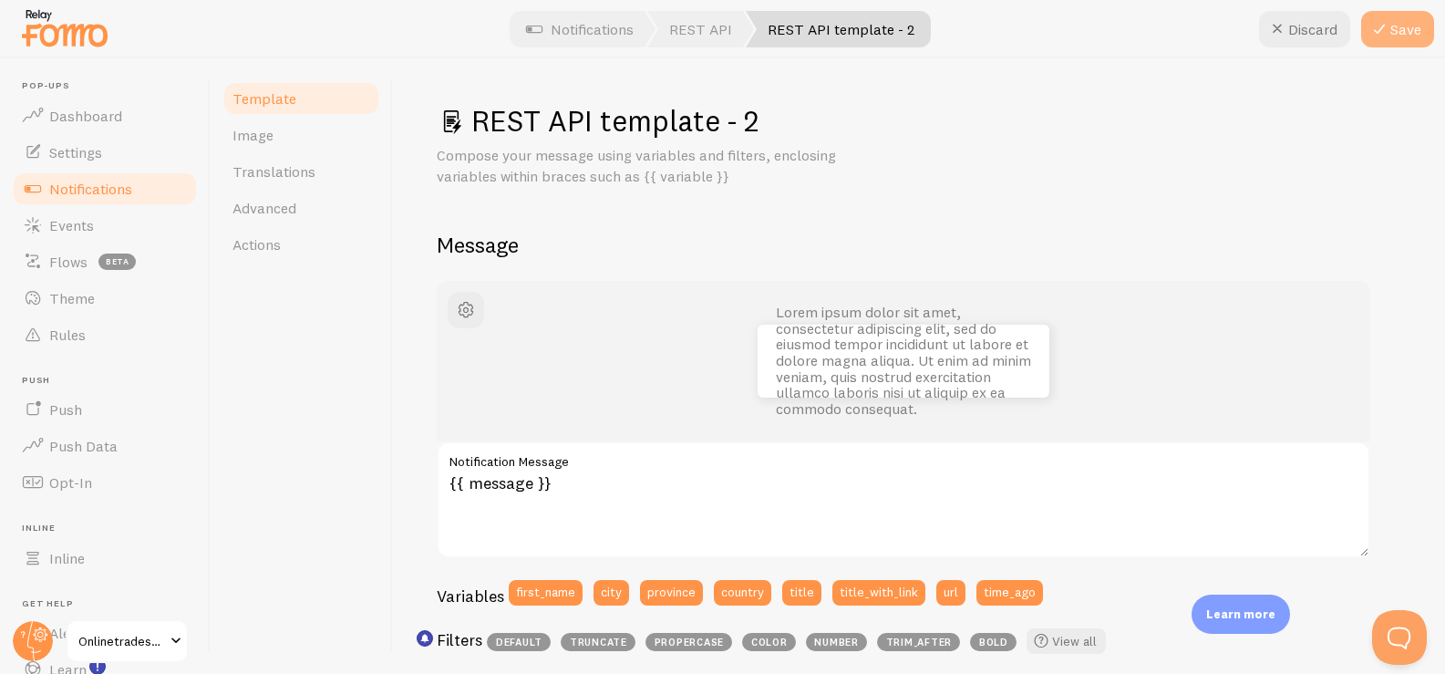
click at [1392, 36] on button "Save" at bounding box center [1397, 29] width 73 height 36
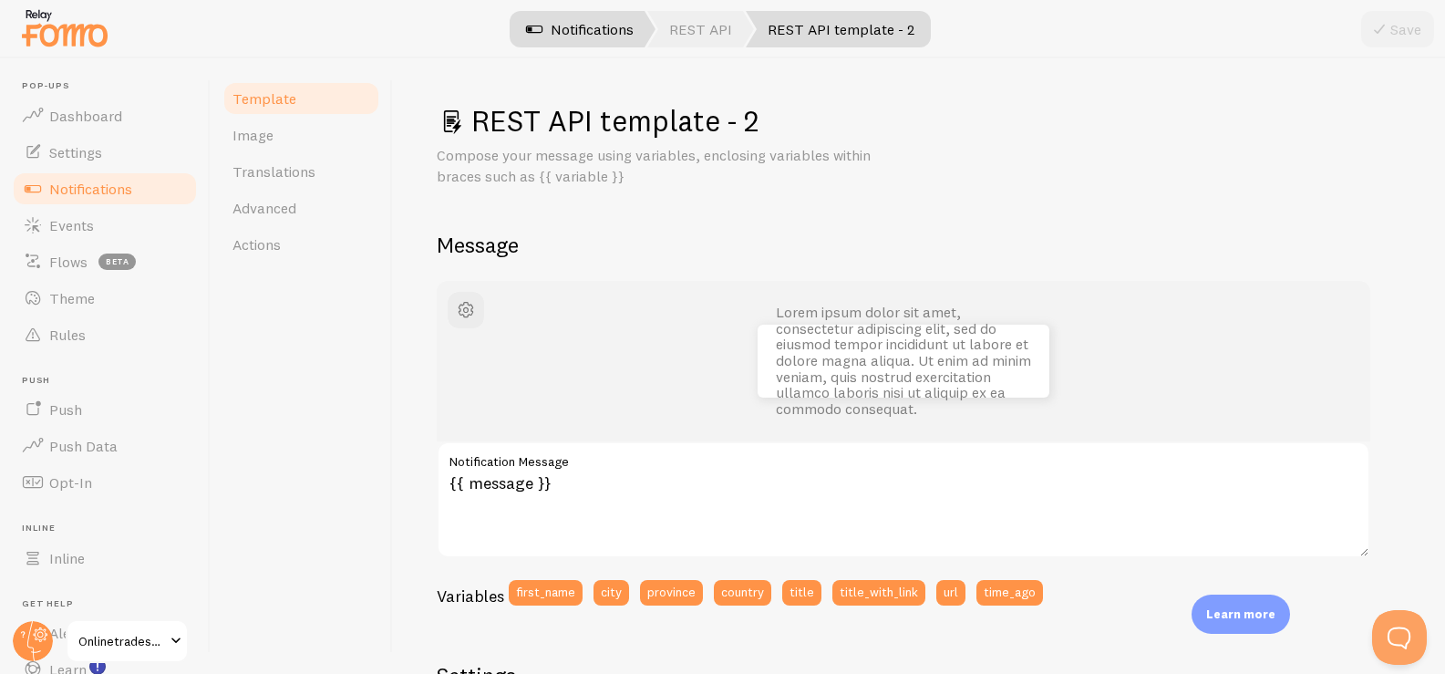
click at [605, 18] on link "Notifications" at bounding box center [579, 29] width 151 height 36
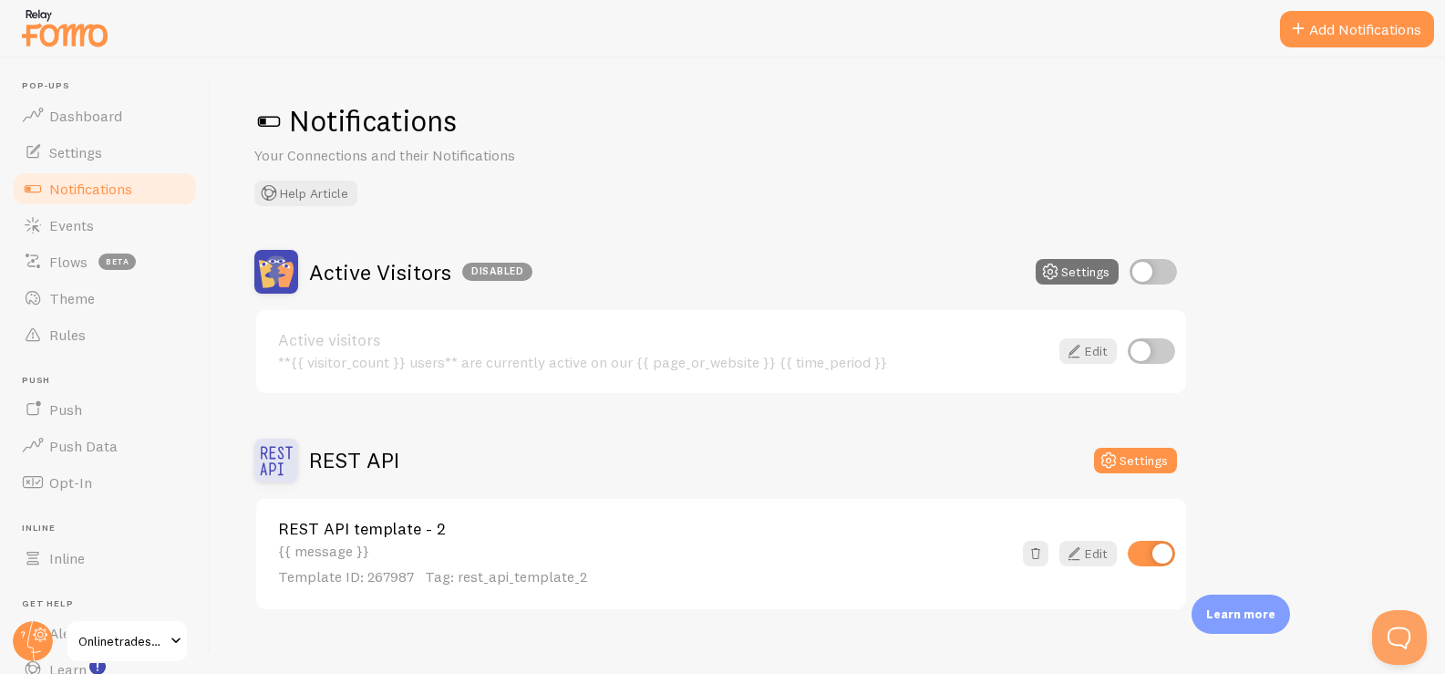
scroll to position [25, 0]
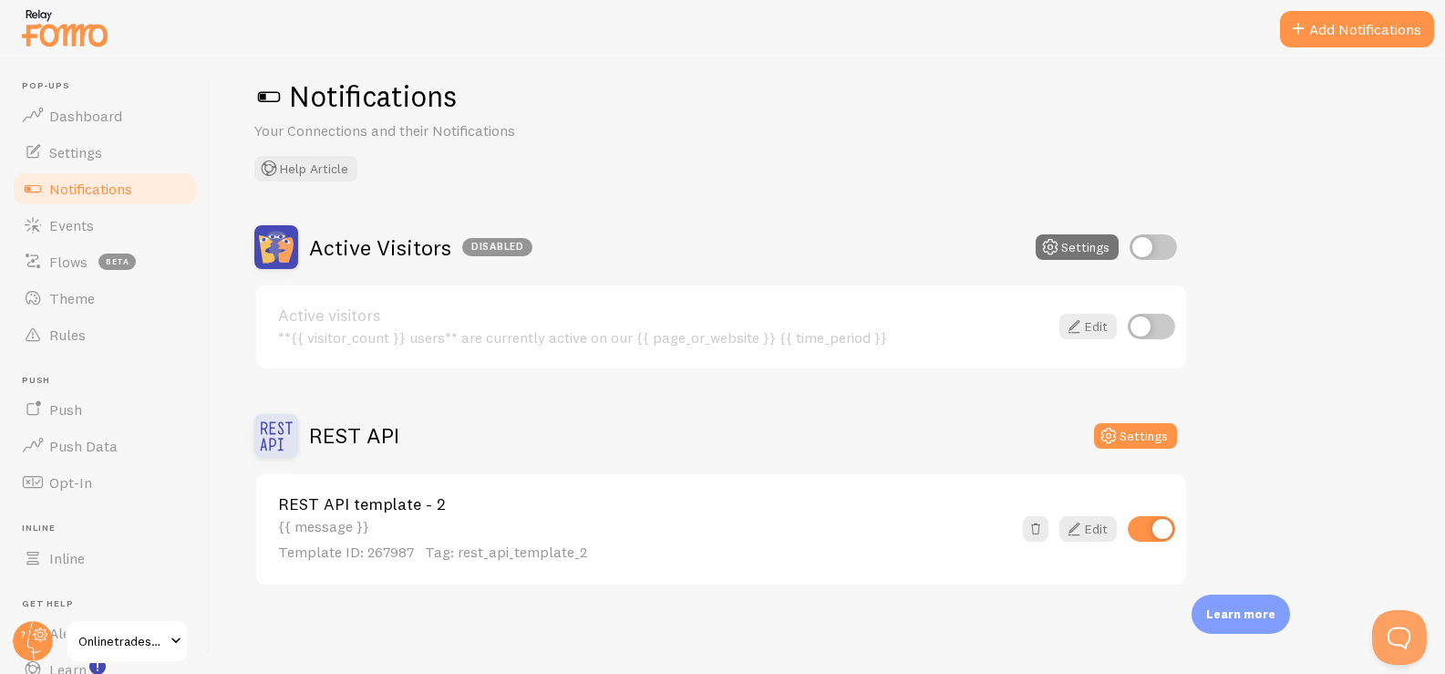
click at [416, 509] on link "REST API template - 2" at bounding box center [645, 504] width 734 height 16
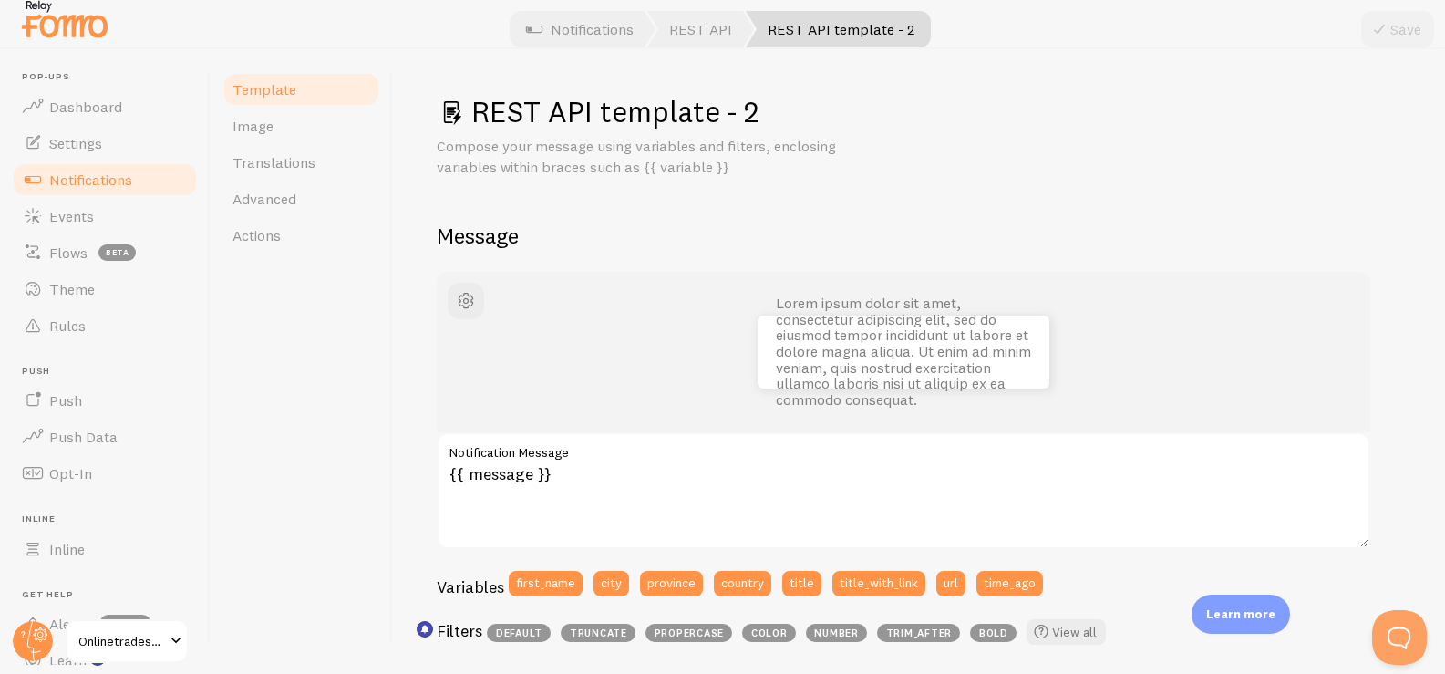
scroll to position [12, 0]
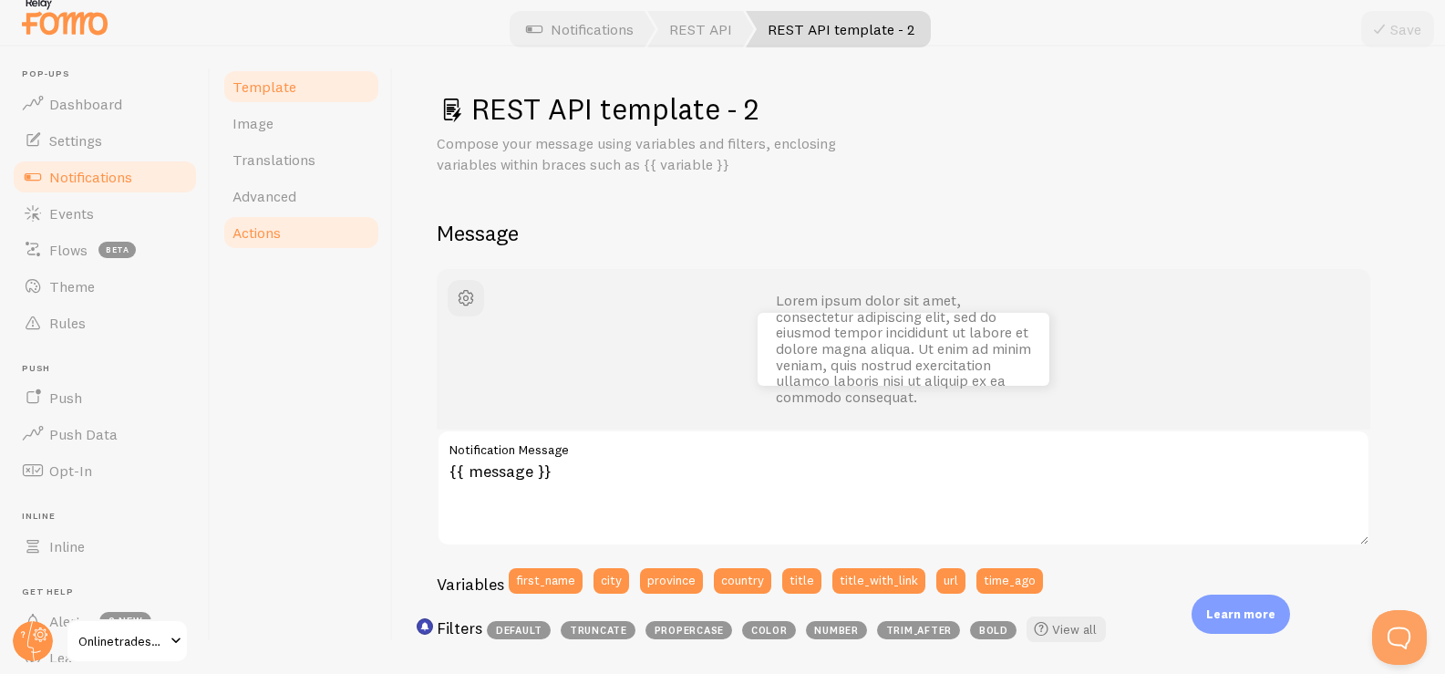
click at [297, 232] on link "Actions" at bounding box center [300, 232] width 159 height 36
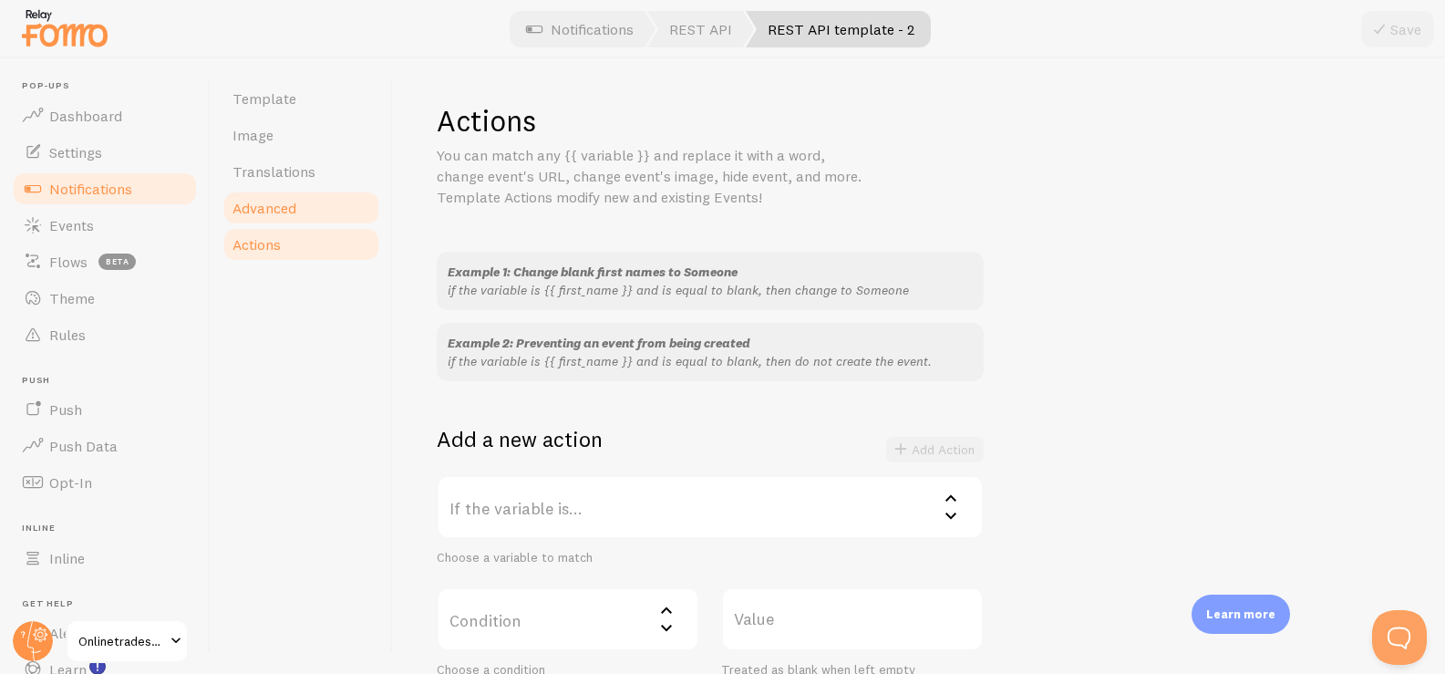
click at [297, 204] on link "Advanced" at bounding box center [300, 208] width 159 height 36
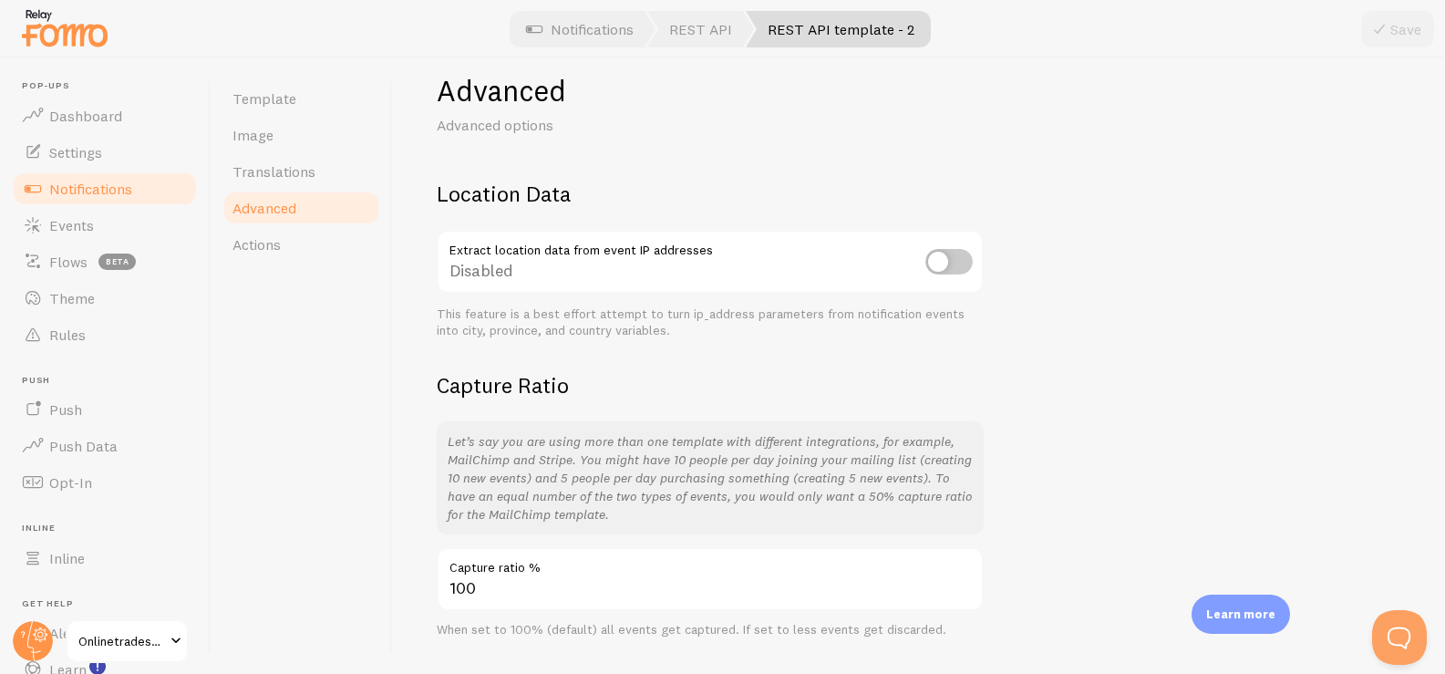
scroll to position [82, 0]
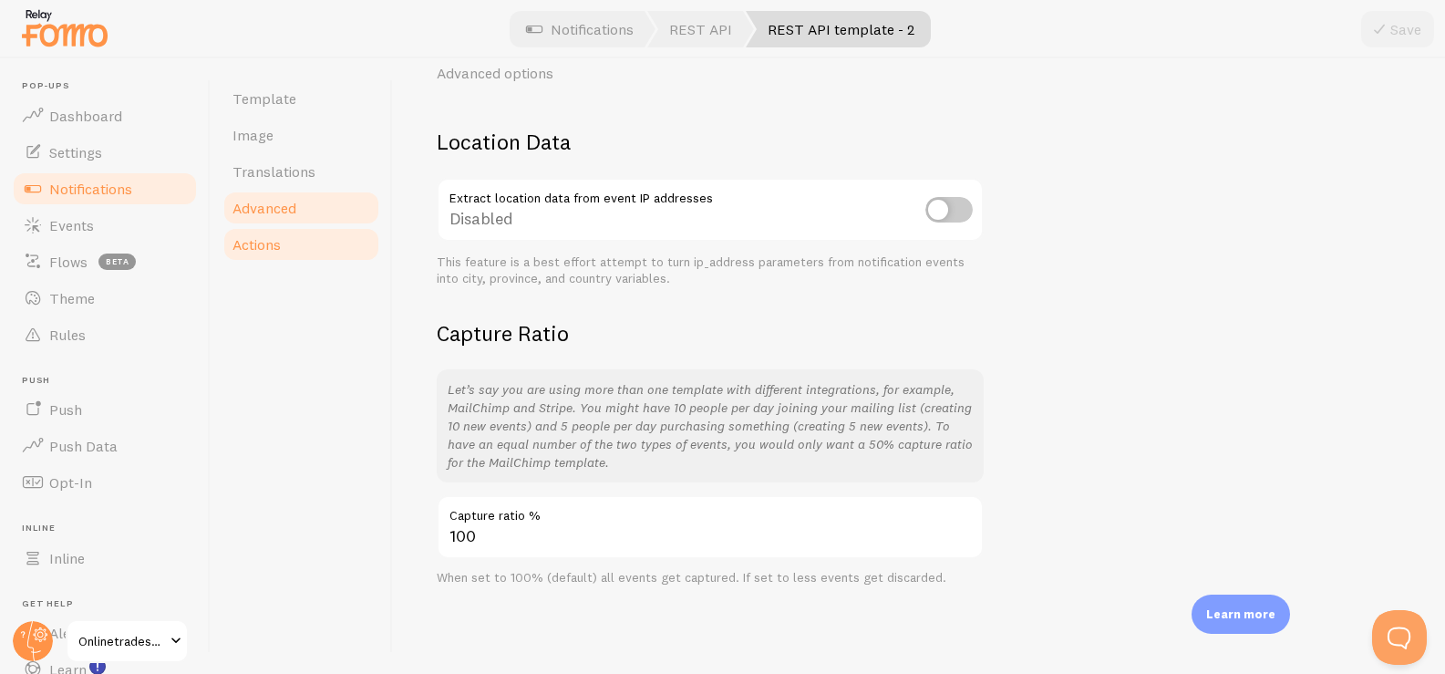
click at [307, 251] on link "Actions" at bounding box center [300, 244] width 159 height 36
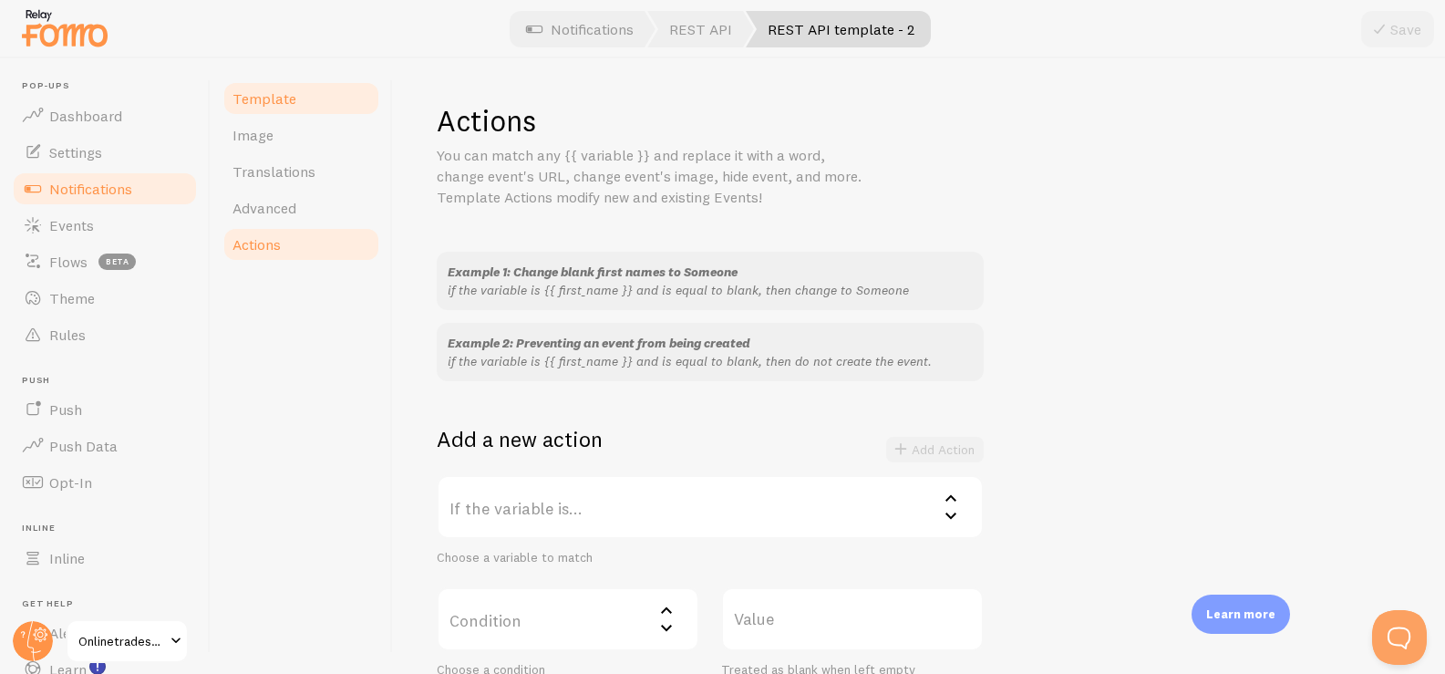
click at [312, 101] on link "Template" at bounding box center [300, 98] width 159 height 36
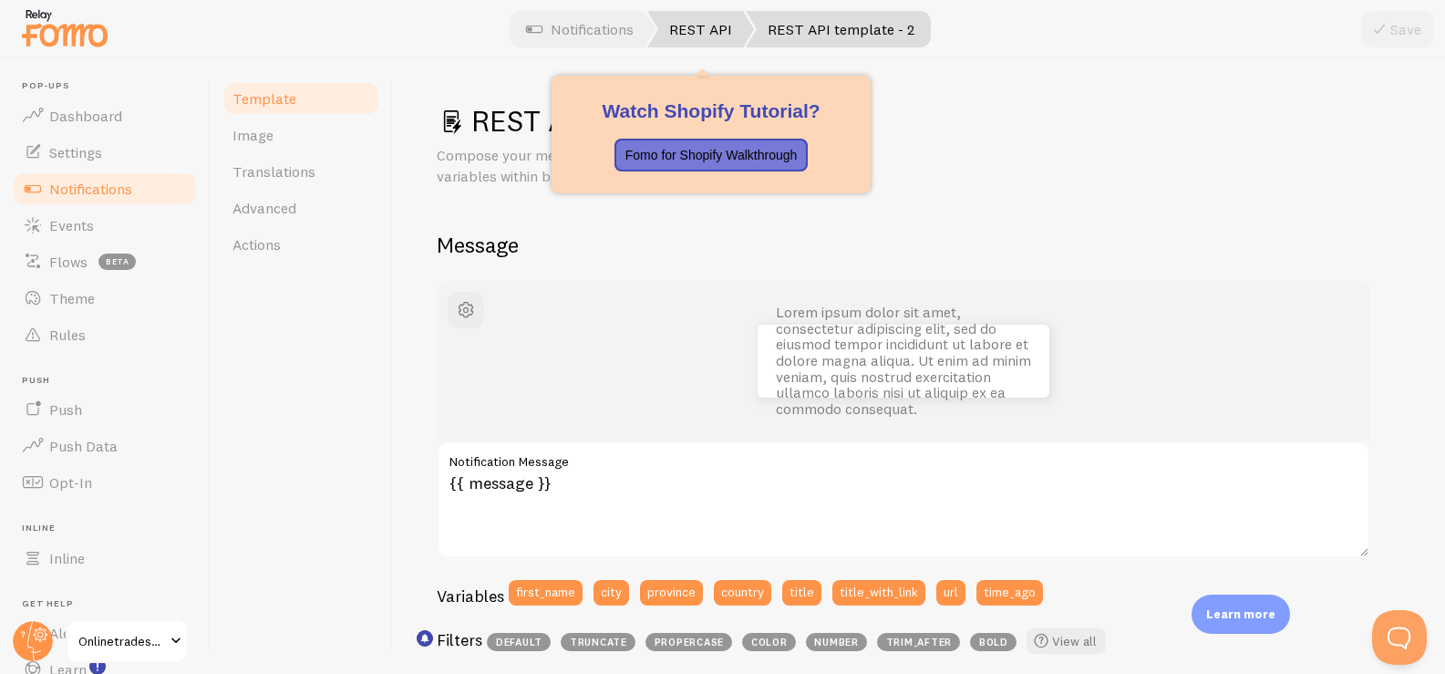
click at [715, 18] on link "REST API" at bounding box center [700, 29] width 107 height 36
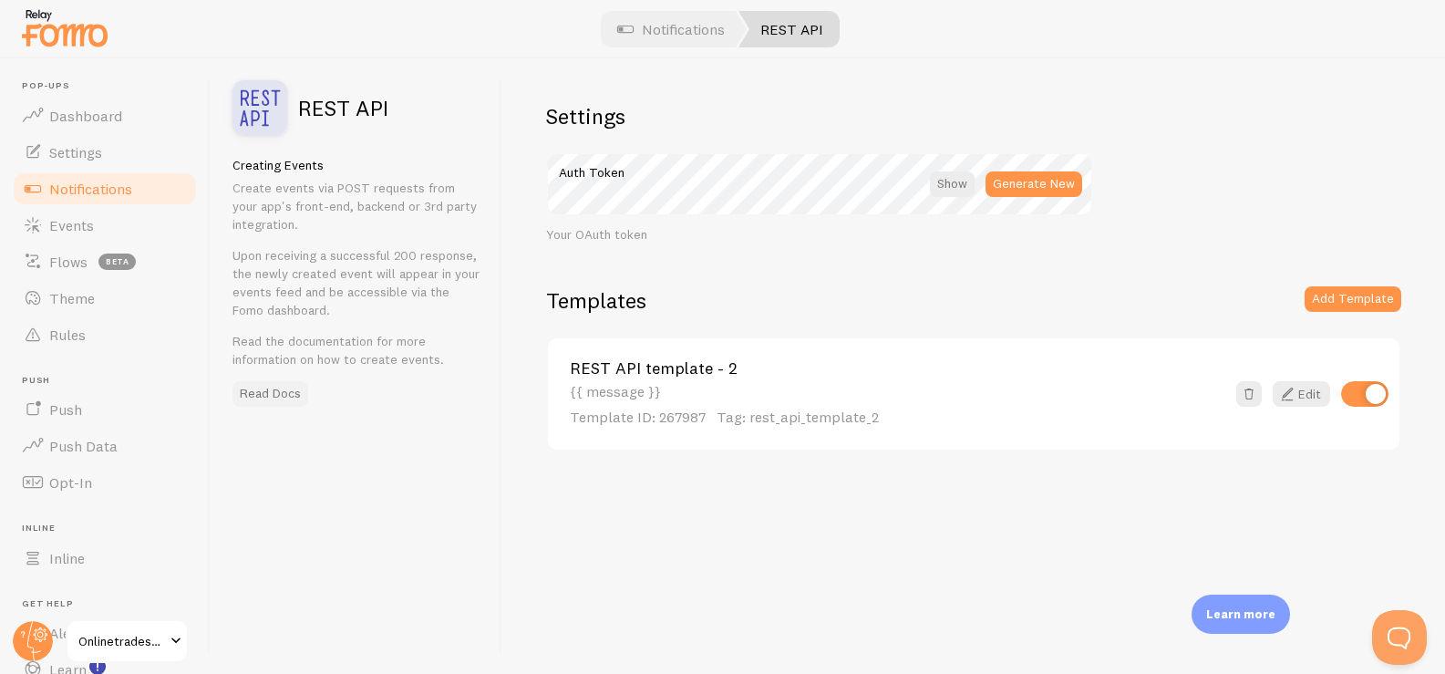
click at [278, 386] on link "Read Docs" at bounding box center [270, 394] width 76 height 26
click at [117, 233] on link "Events" at bounding box center [105, 225] width 188 height 36
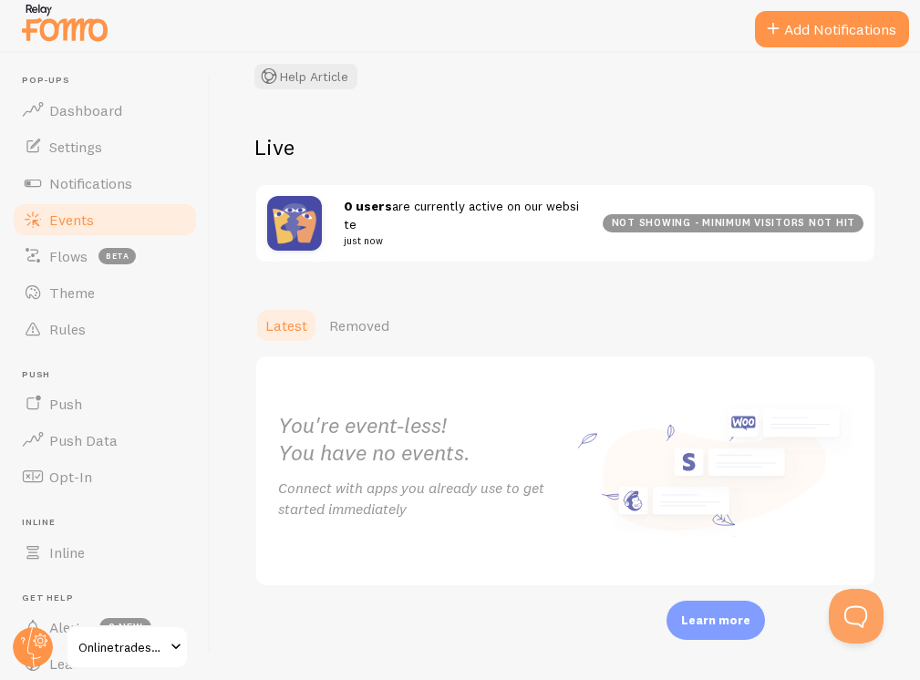
scroll to position [128, 0]
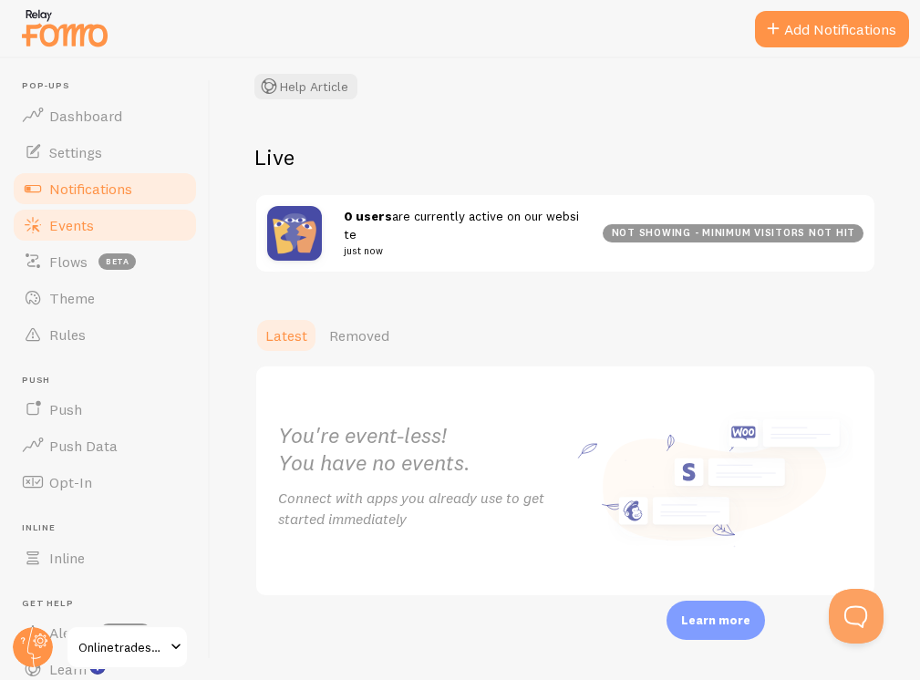
click at [144, 183] on link "Notifications" at bounding box center [105, 188] width 188 height 36
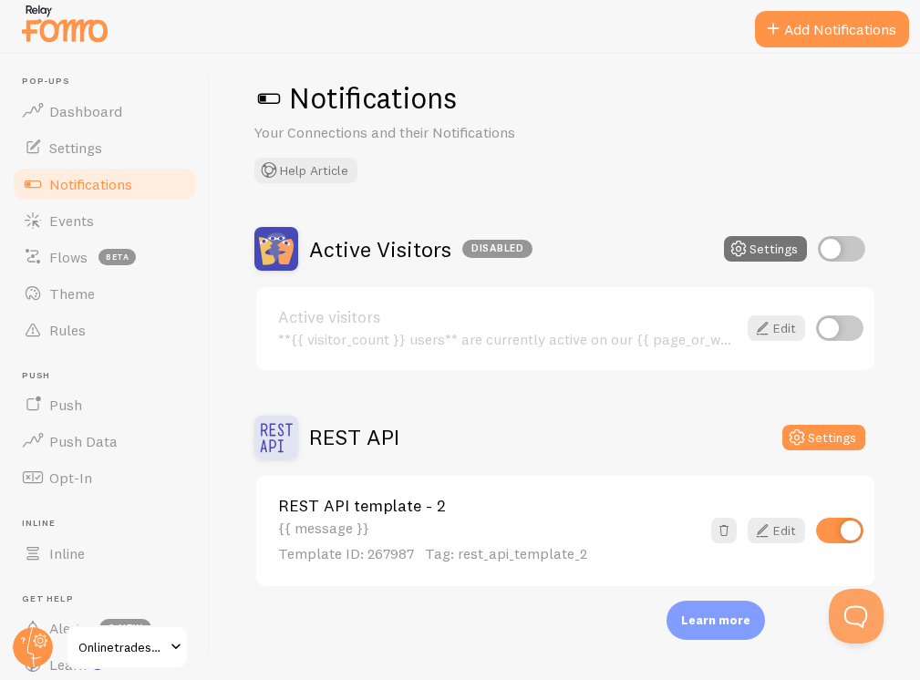
scroll to position [5, 0]
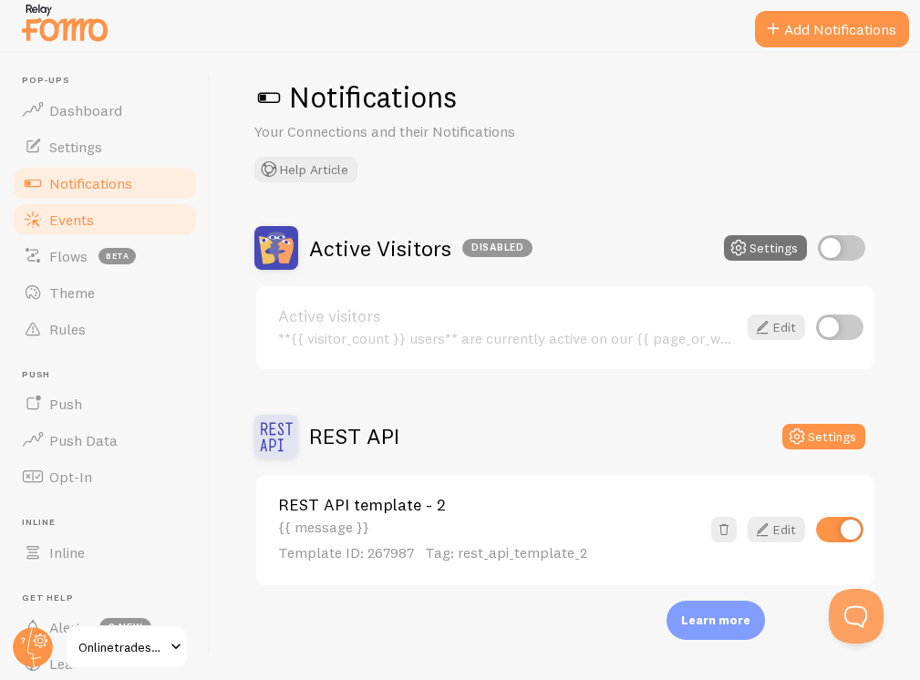
click at [98, 212] on link "Events" at bounding box center [105, 219] width 188 height 36
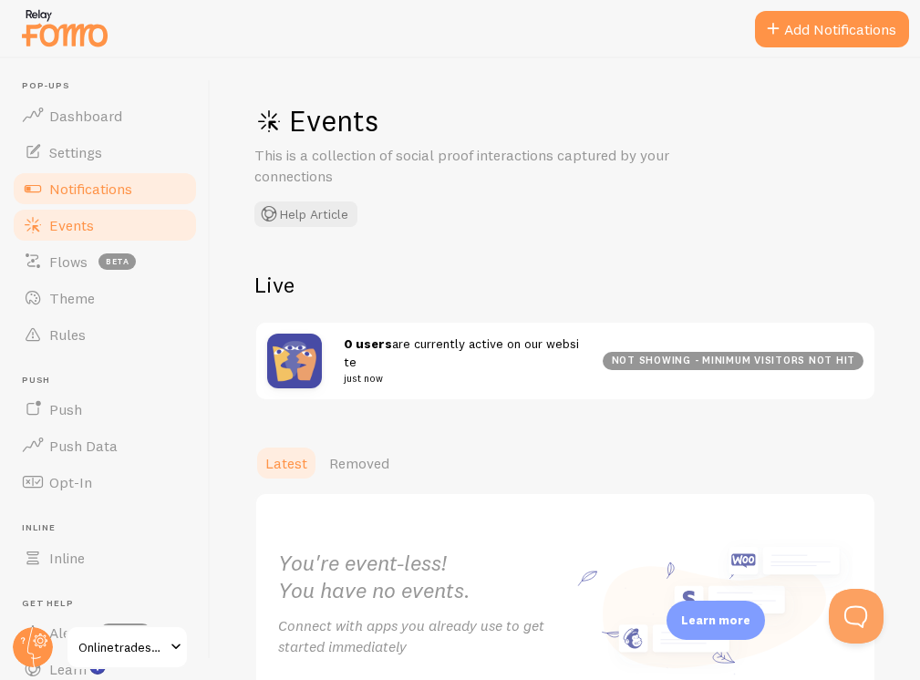
click at [71, 199] on link "Notifications" at bounding box center [105, 188] width 188 height 36
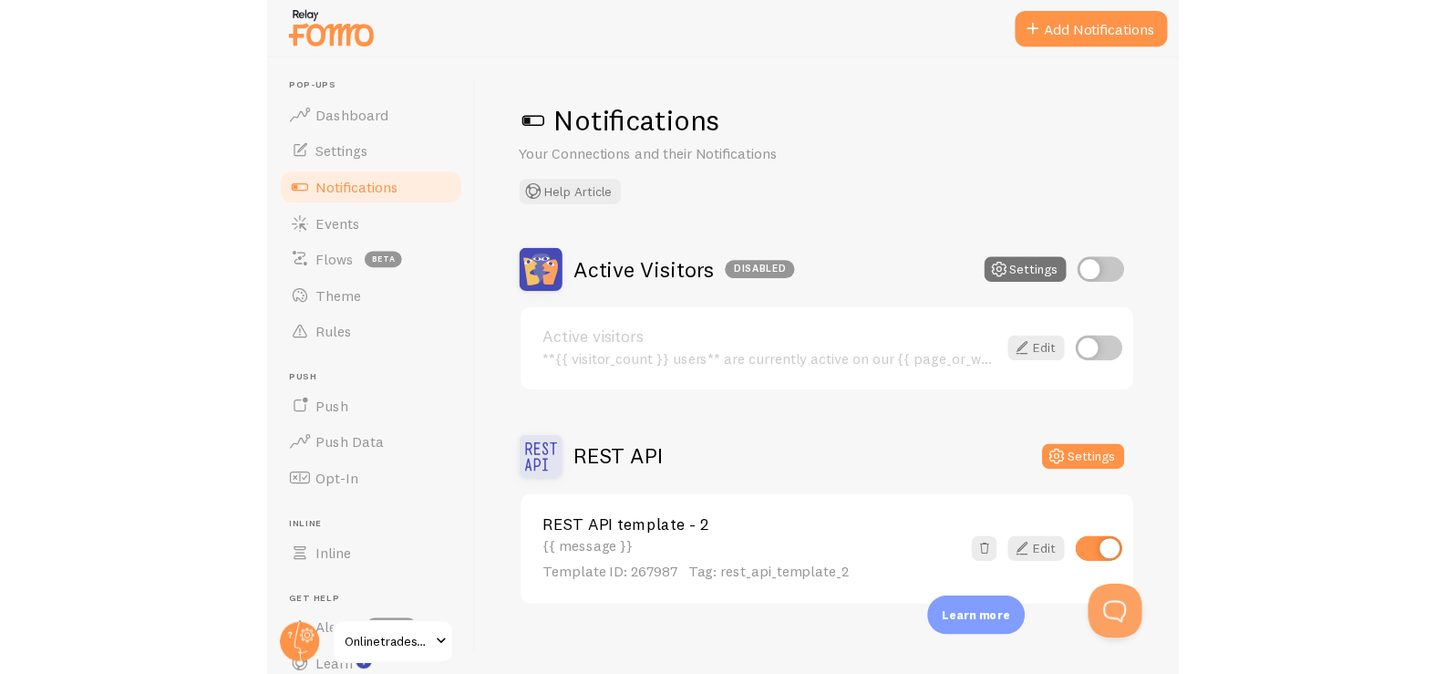
scroll to position [18, 0]
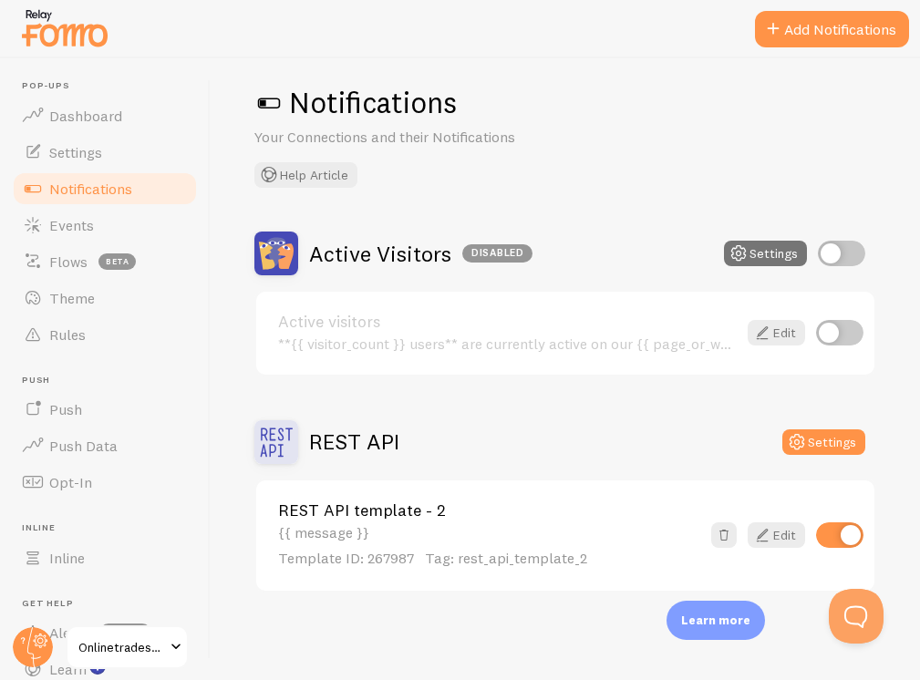
click at [375, 512] on link "REST API template - 2" at bounding box center [489, 510] width 422 height 16
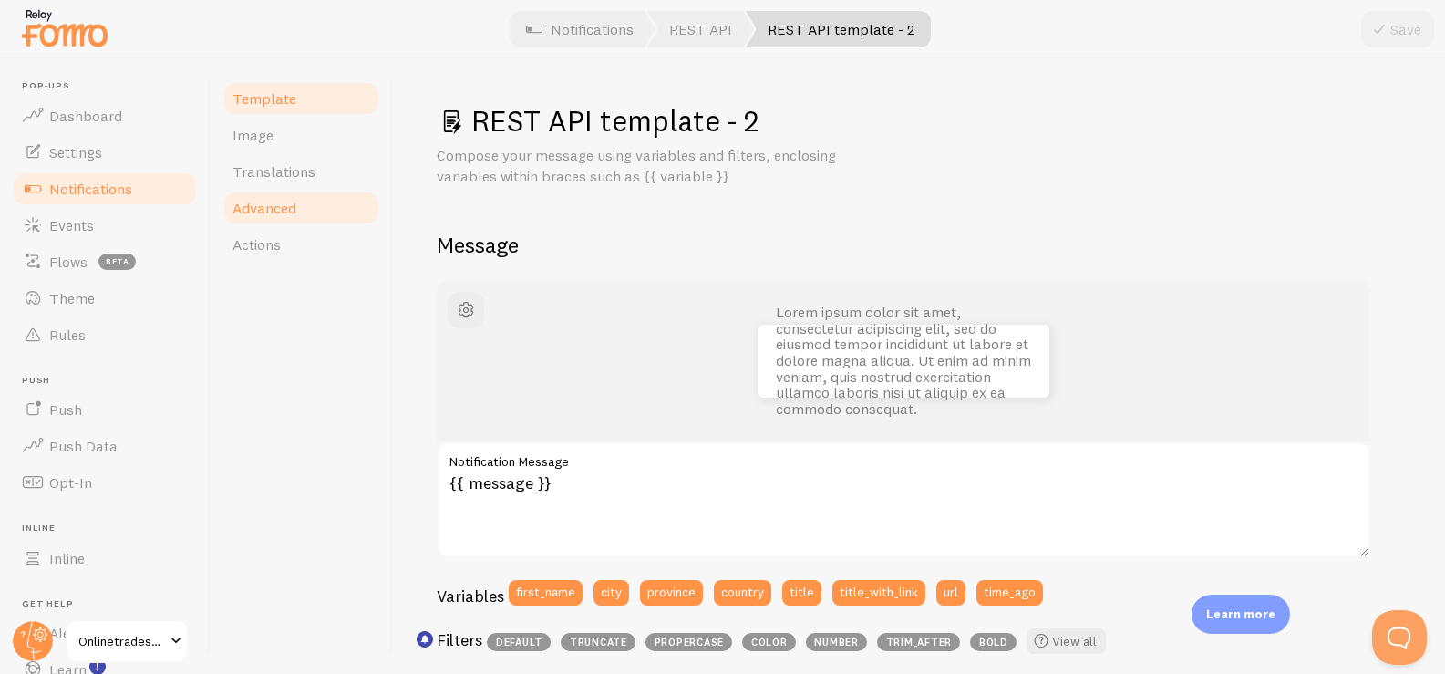
click at [281, 190] on link "Advanced" at bounding box center [300, 208] width 159 height 36
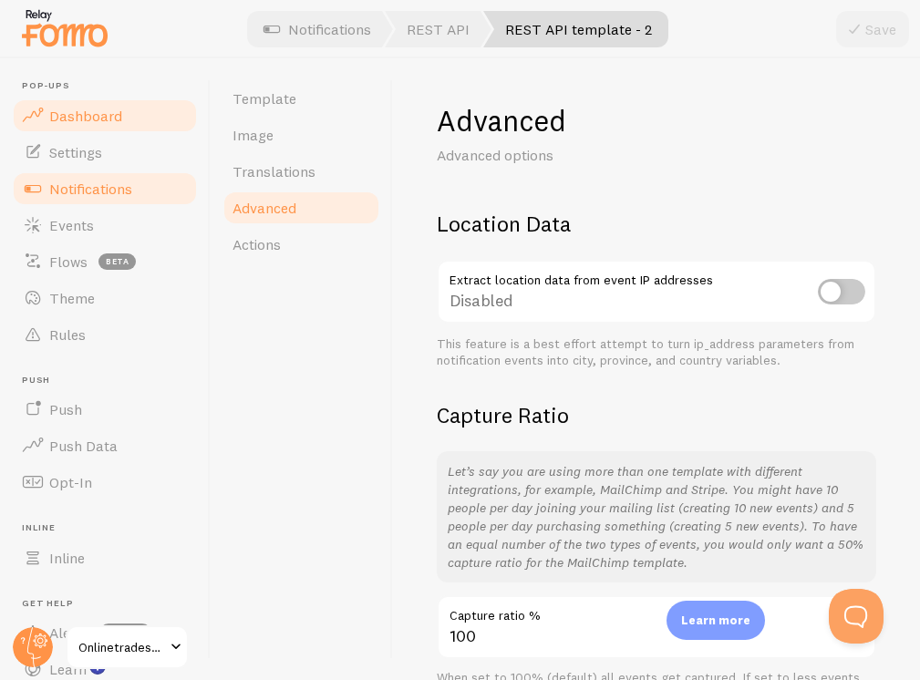
click at [98, 117] on span "Dashboard" at bounding box center [85, 116] width 73 height 18
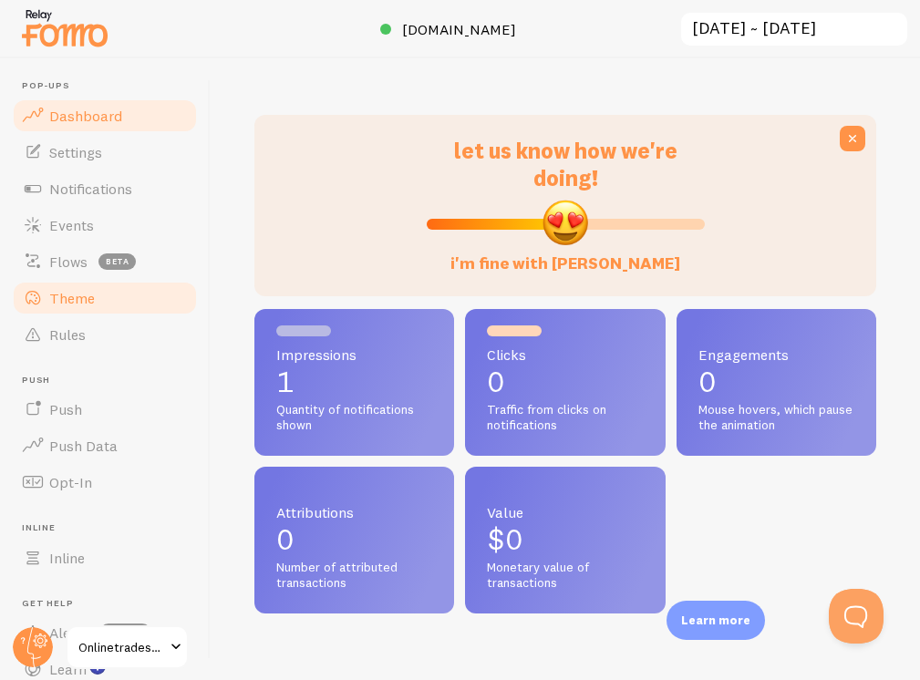
scroll to position [478, 608]
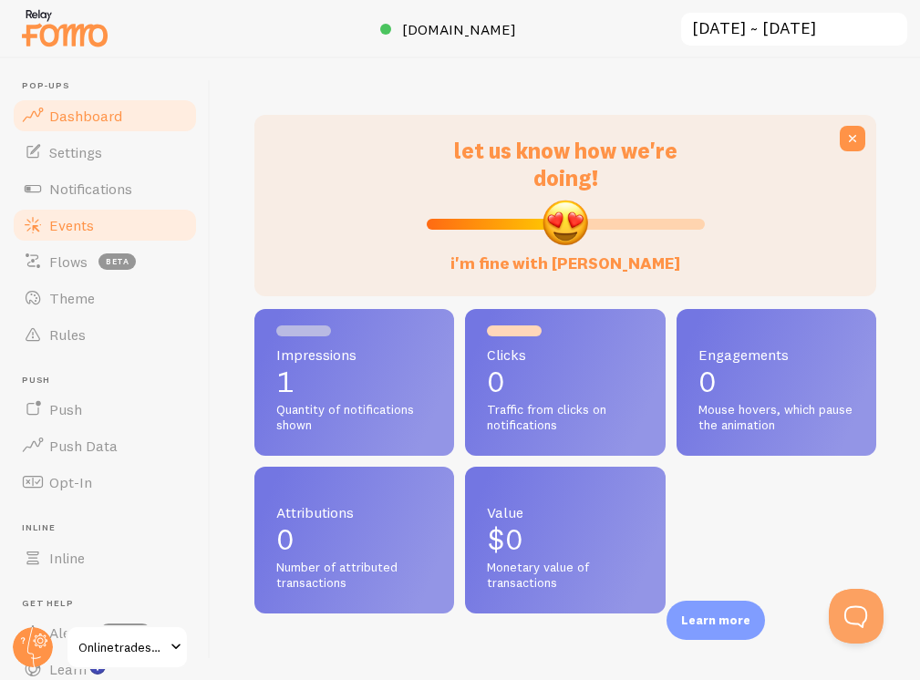
click at [97, 231] on link "Events" at bounding box center [105, 225] width 188 height 36
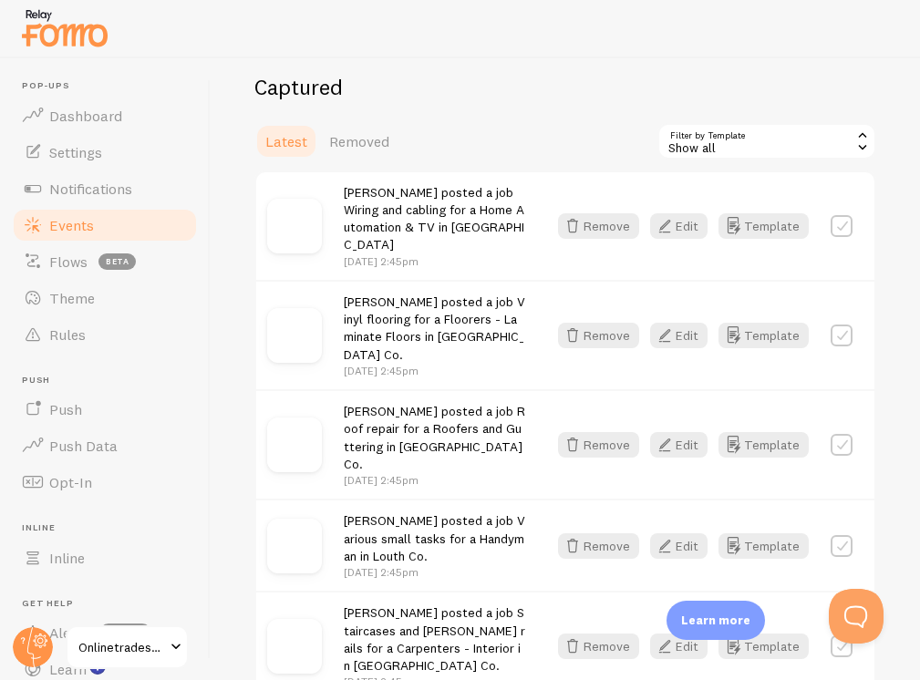
scroll to position [412, 0]
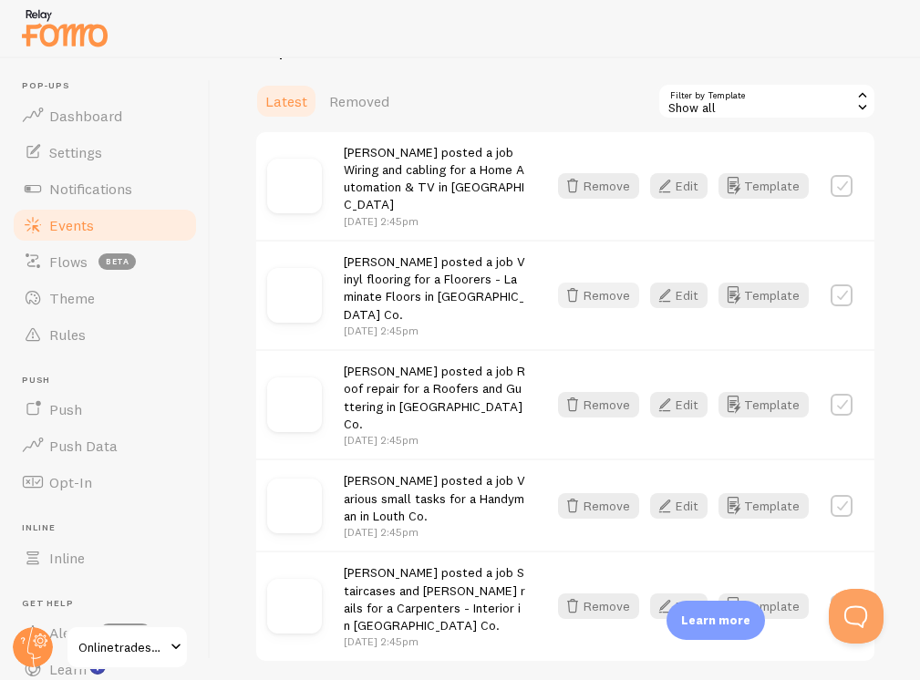
click at [582, 283] on button "Remove" at bounding box center [598, 296] width 81 height 26
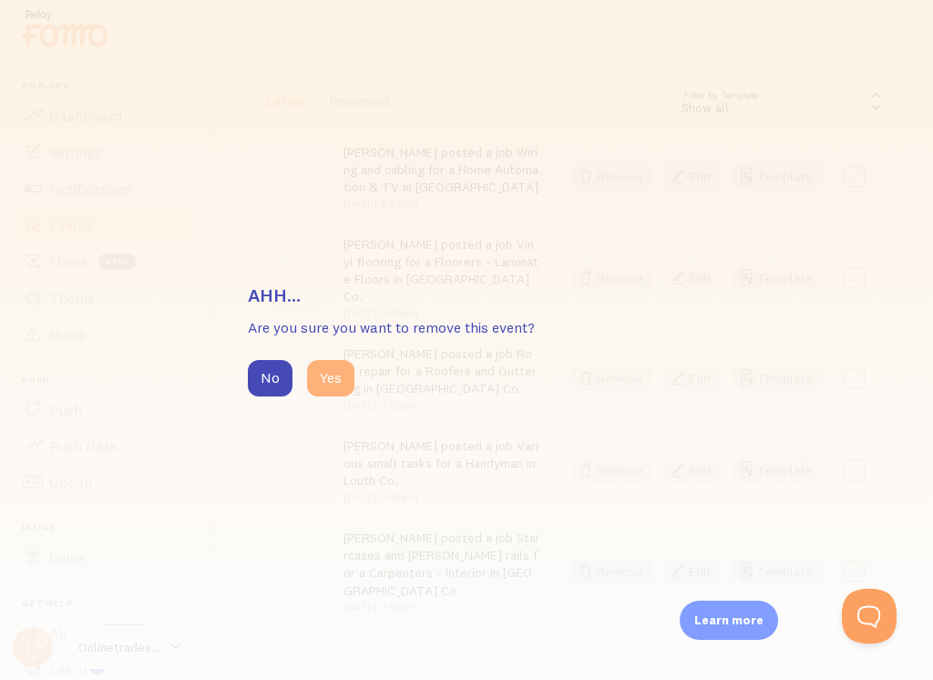
click at [318, 375] on button "Yes" at bounding box center [330, 378] width 47 height 36
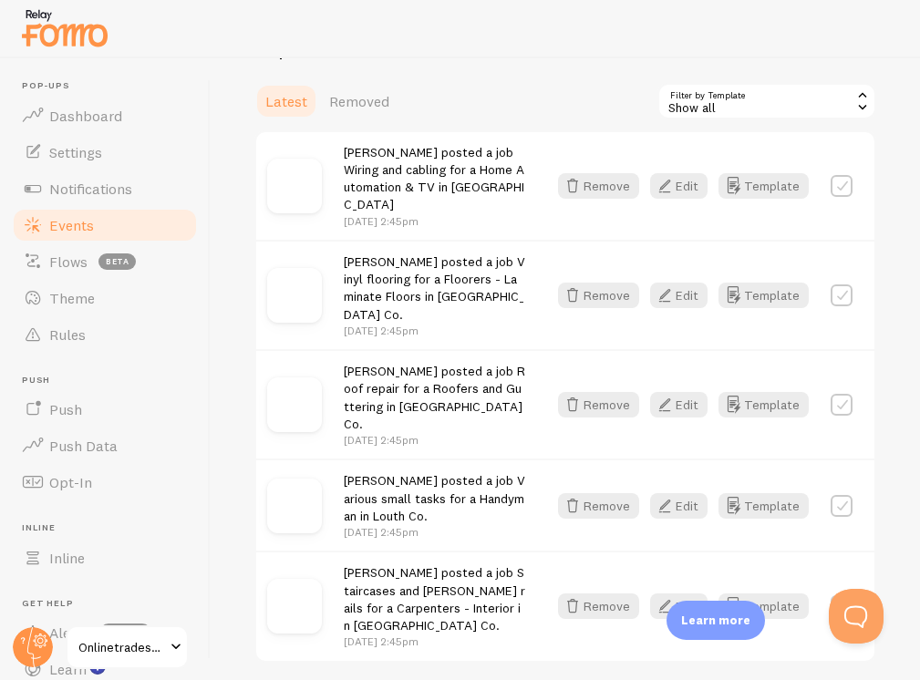
scroll to position [320, 0]
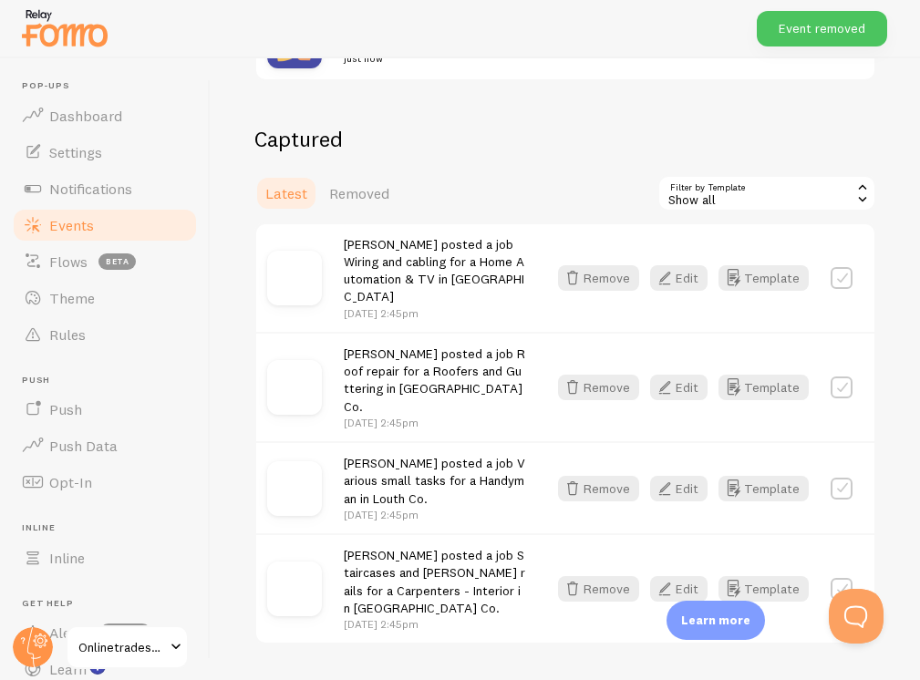
click at [589, 376] on div "Liam posted a job Roof repair for a Roofers and Guttering in Galway Co. Sep 10t…" at bounding box center [565, 386] width 618 height 109
click at [586, 375] on button "Remove" at bounding box center [598, 388] width 81 height 26
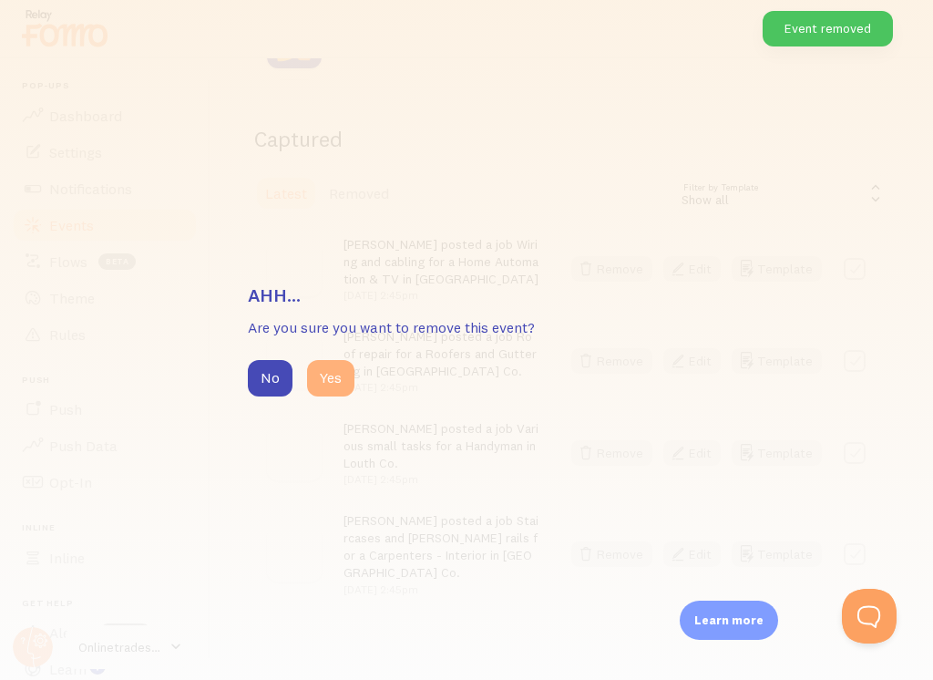
click at [325, 381] on button "Yes" at bounding box center [330, 378] width 47 height 36
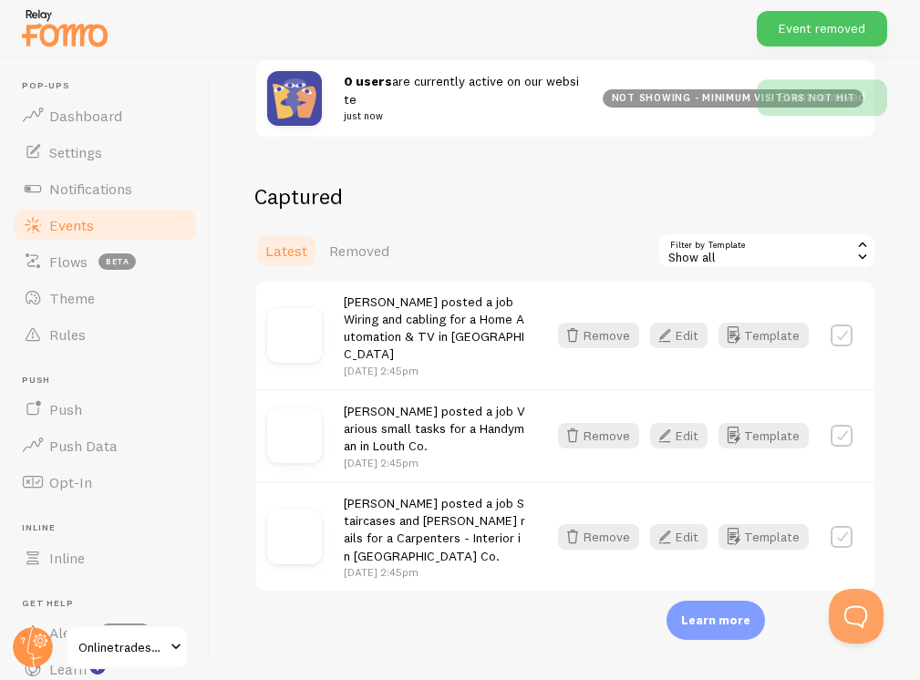
scroll to position [228, 0]
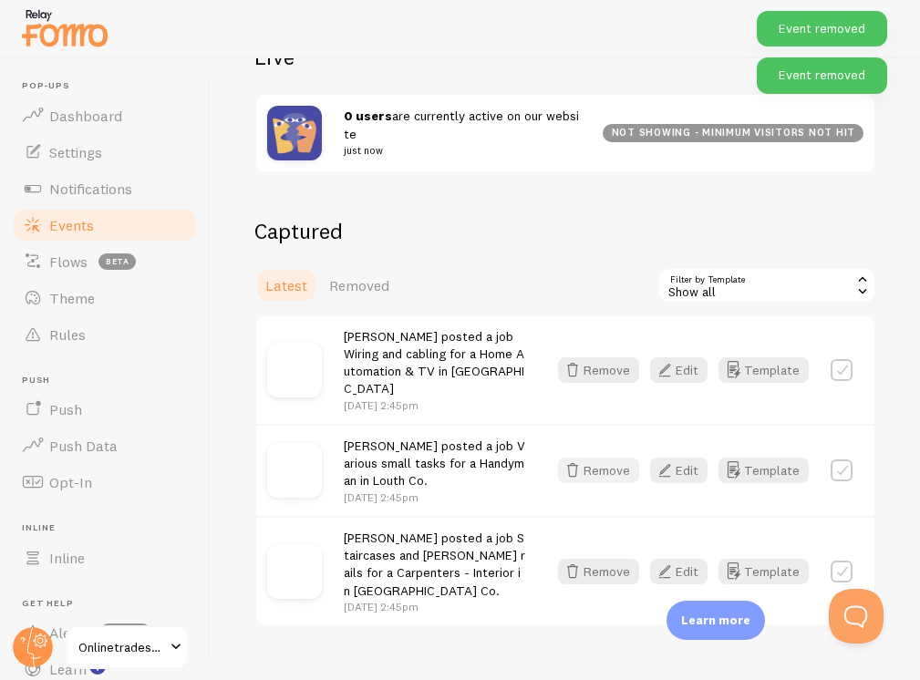
click at [576, 458] on button "Remove" at bounding box center [598, 471] width 81 height 26
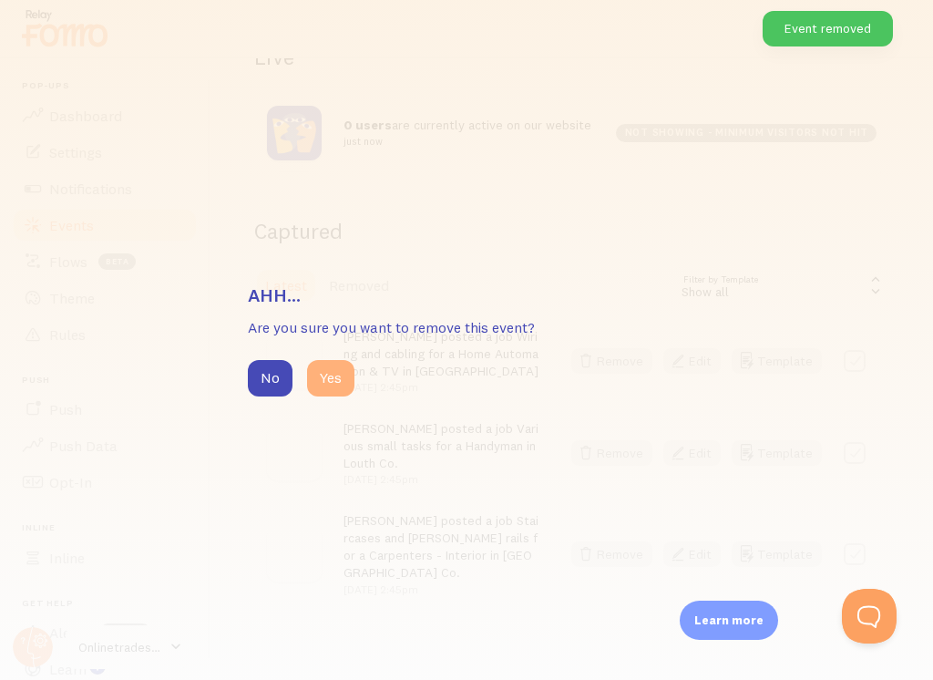
click at [341, 383] on button "Yes" at bounding box center [330, 378] width 47 height 36
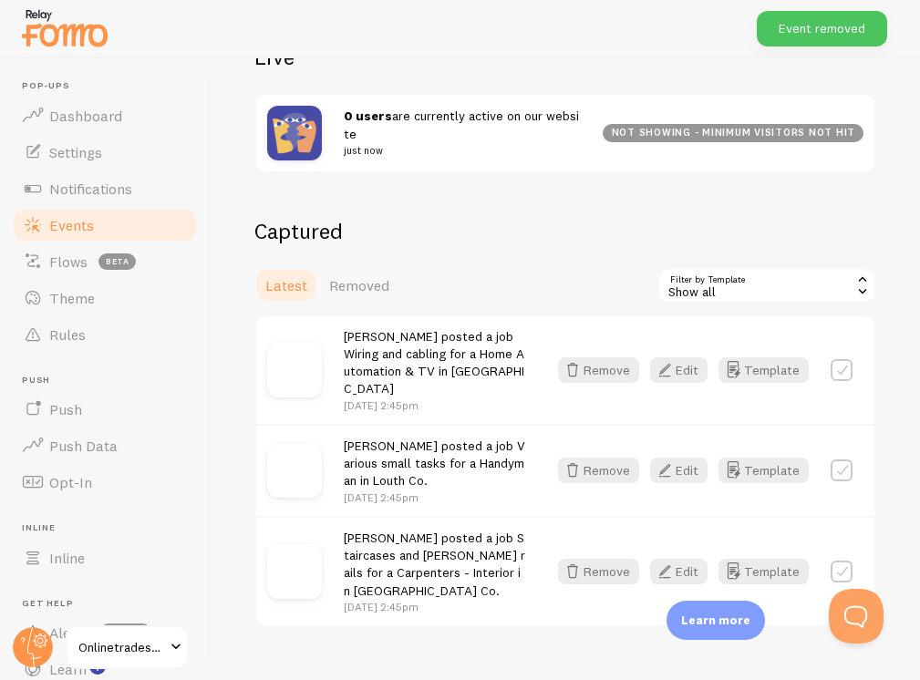
scroll to position [136, 0]
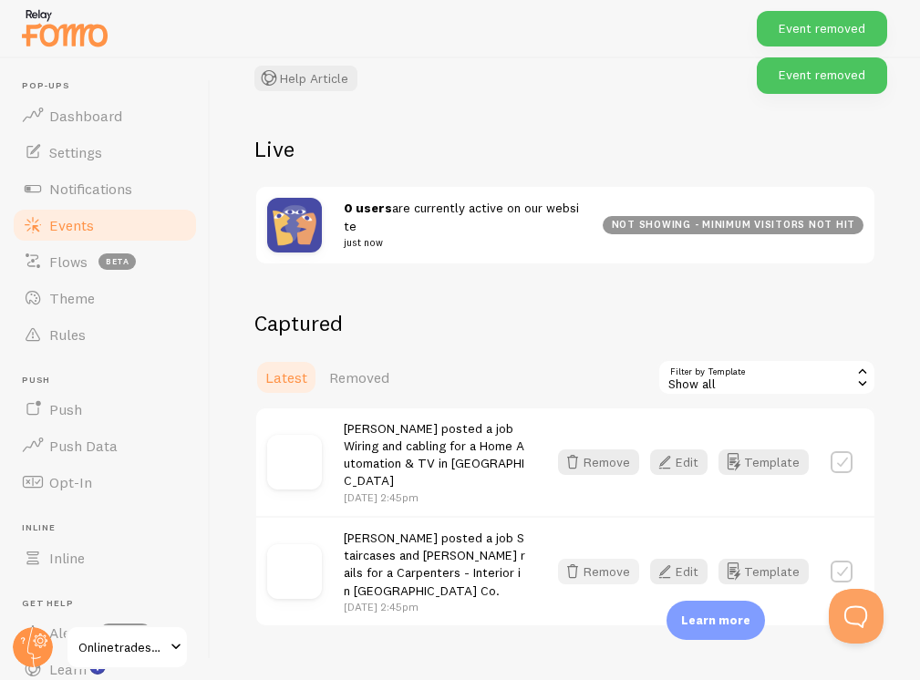
click at [574, 559] on button "Remove" at bounding box center [598, 572] width 81 height 26
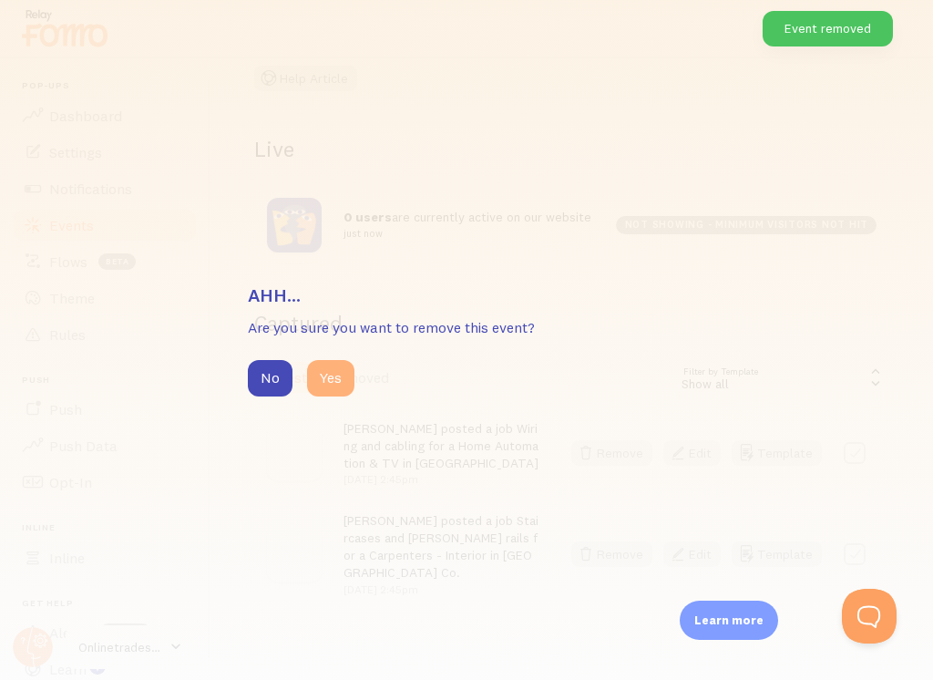
click at [341, 383] on button "Yes" at bounding box center [330, 378] width 47 height 36
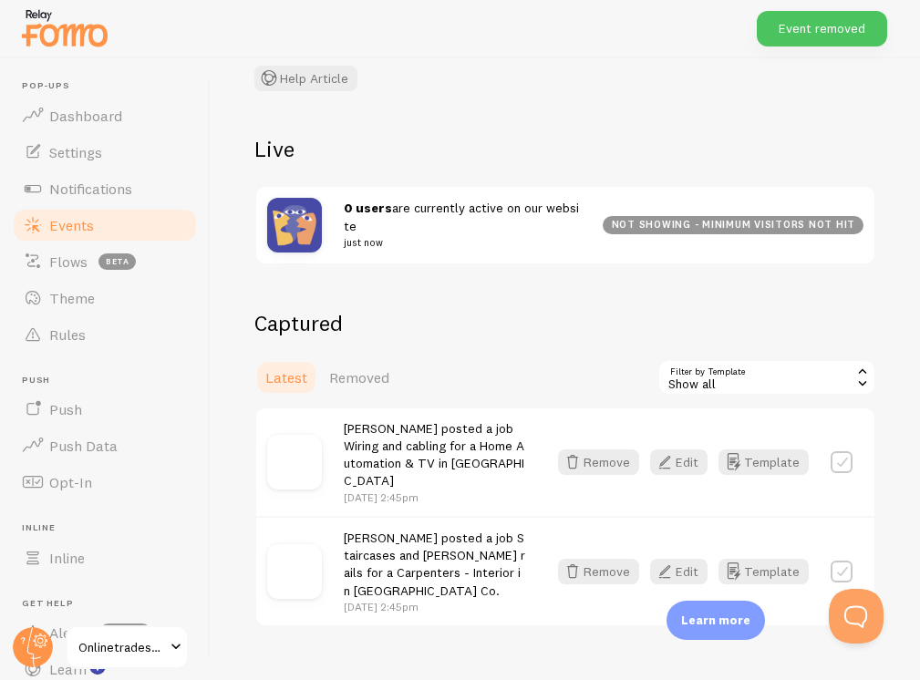
scroll to position [44, 0]
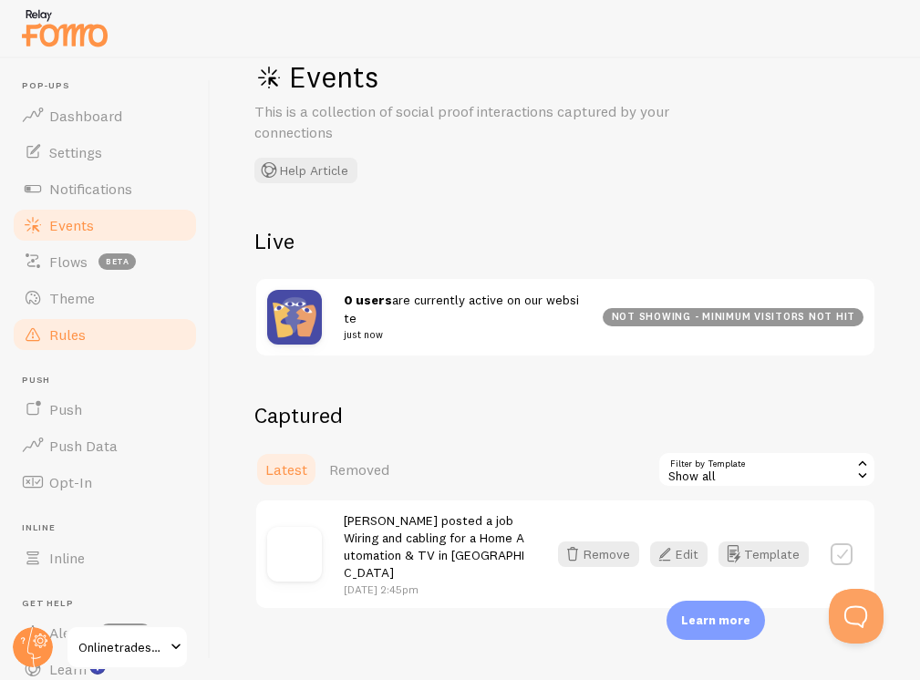
click at [75, 325] on span "Rules" at bounding box center [67, 334] width 36 height 18
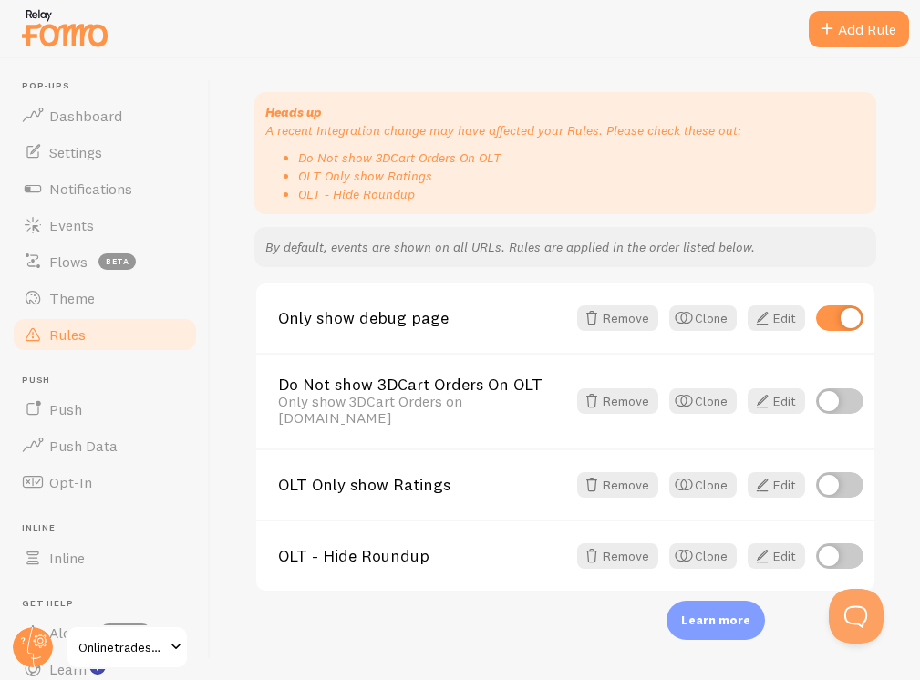
scroll to position [195, 0]
click at [758, 305] on link "Edit" at bounding box center [775, 318] width 57 height 26
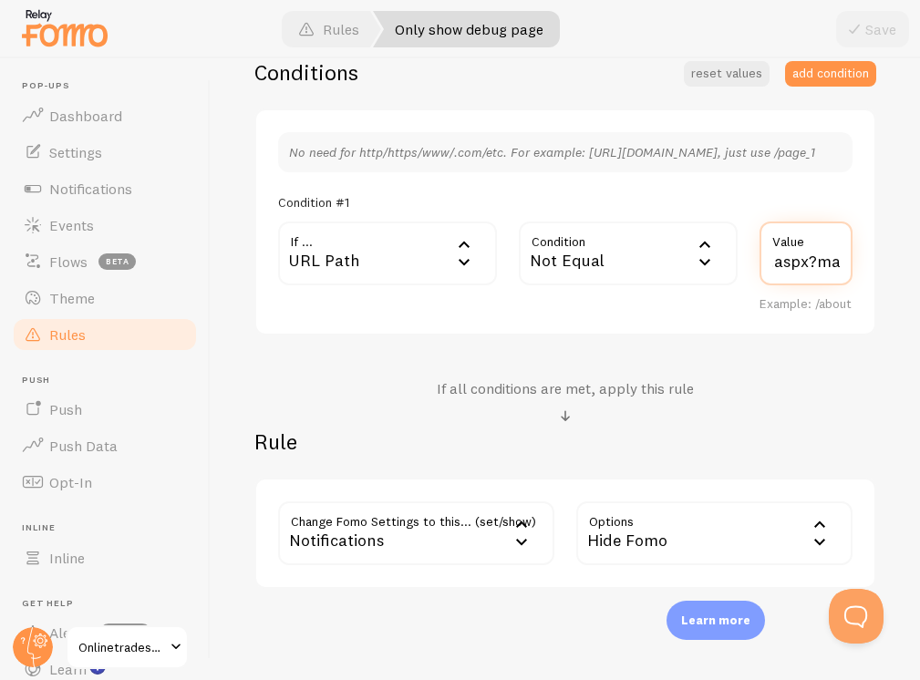
scroll to position [0, 186]
drag, startPoint x: 784, startPoint y: 278, endPoint x: 848, endPoint y: 280, distance: 64.7
click at [848, 280] on div "/TestimonialEdit.aspx?manage=1 Value Example: /about" at bounding box center [805, 266] width 115 height 91
click at [797, 277] on input "/TestimonialEdit.aspx?manage=1" at bounding box center [805, 253] width 93 height 64
click at [822, 275] on input "/TestimonialEdit.aspx?manage=1" at bounding box center [805, 253] width 93 height 64
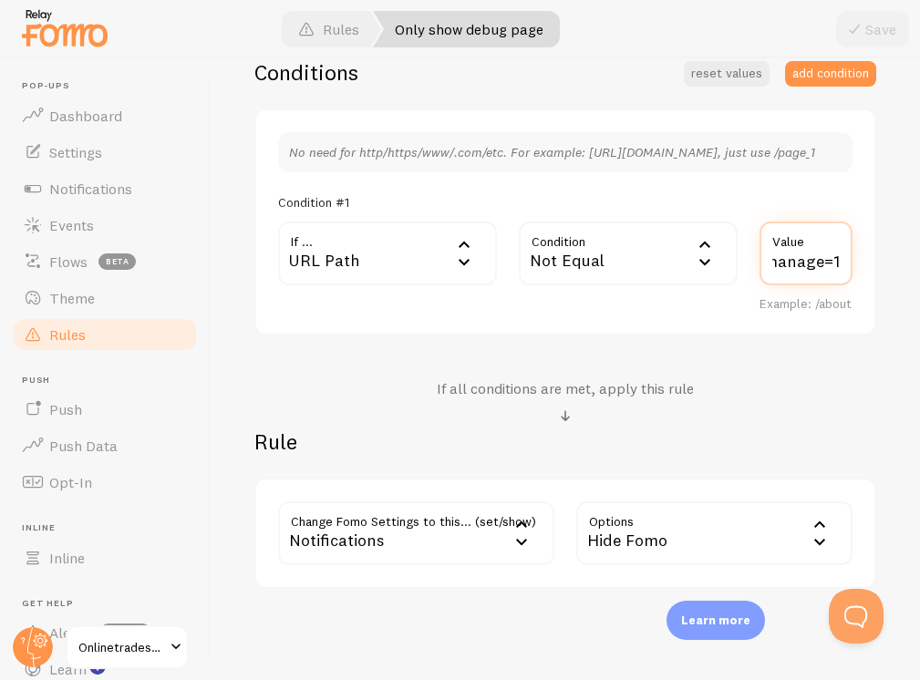
click at [816, 279] on input "/TestimonialEdit.aspx?manage=1" at bounding box center [805, 253] width 93 height 64
drag, startPoint x: 777, startPoint y: 279, endPoint x: 769, endPoint y: 285, distance: 10.4
click at [721, 283] on div "If ... url URL Path URL Path URL Parameter Home page Mobile Browser URL Host CS…" at bounding box center [565, 266] width 596 height 91
click at [804, 280] on input "/TestimonialEdit.aspx?manage=1" at bounding box center [805, 253] width 93 height 64
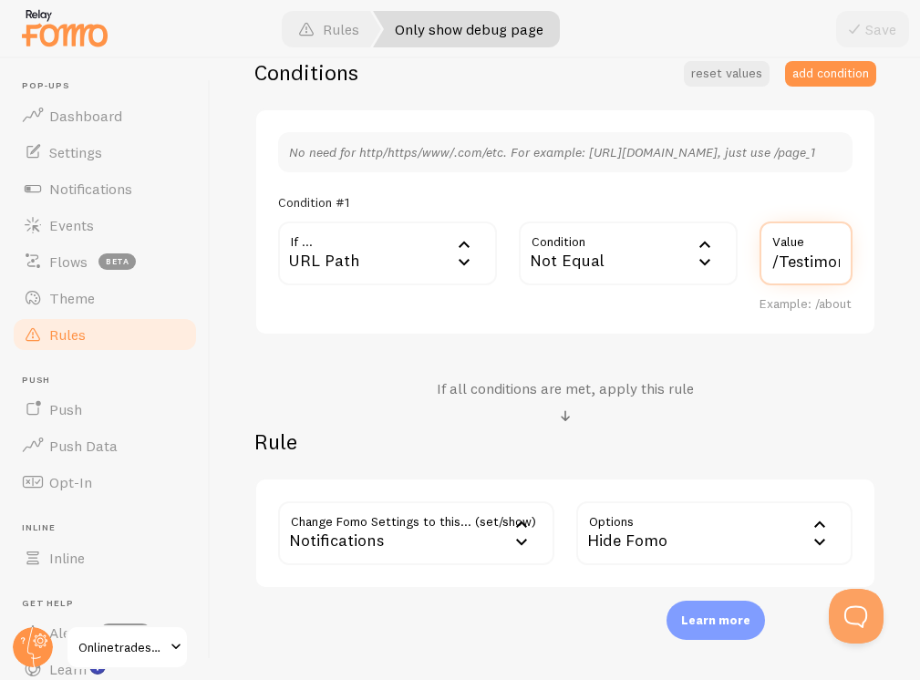
click at [815, 281] on input "/TestimonialEdit.aspx?manage=1" at bounding box center [805, 253] width 93 height 64
click at [774, 279] on input "/TestimonialEdit.aspx?manage=1" at bounding box center [805, 253] width 93 height 64
type input "/TestimonialEdit.aspx"
click at [864, 23] on span at bounding box center [854, 29] width 22 height 22
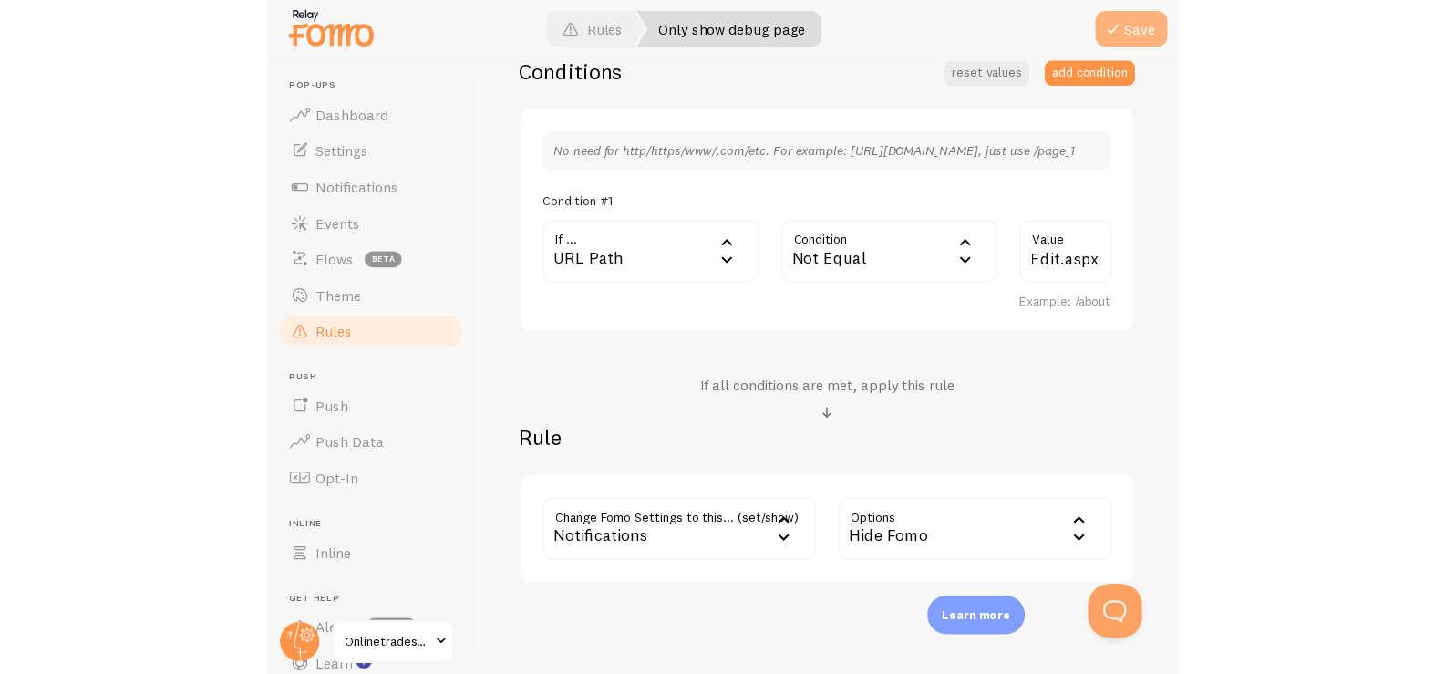
scroll to position [0, 0]
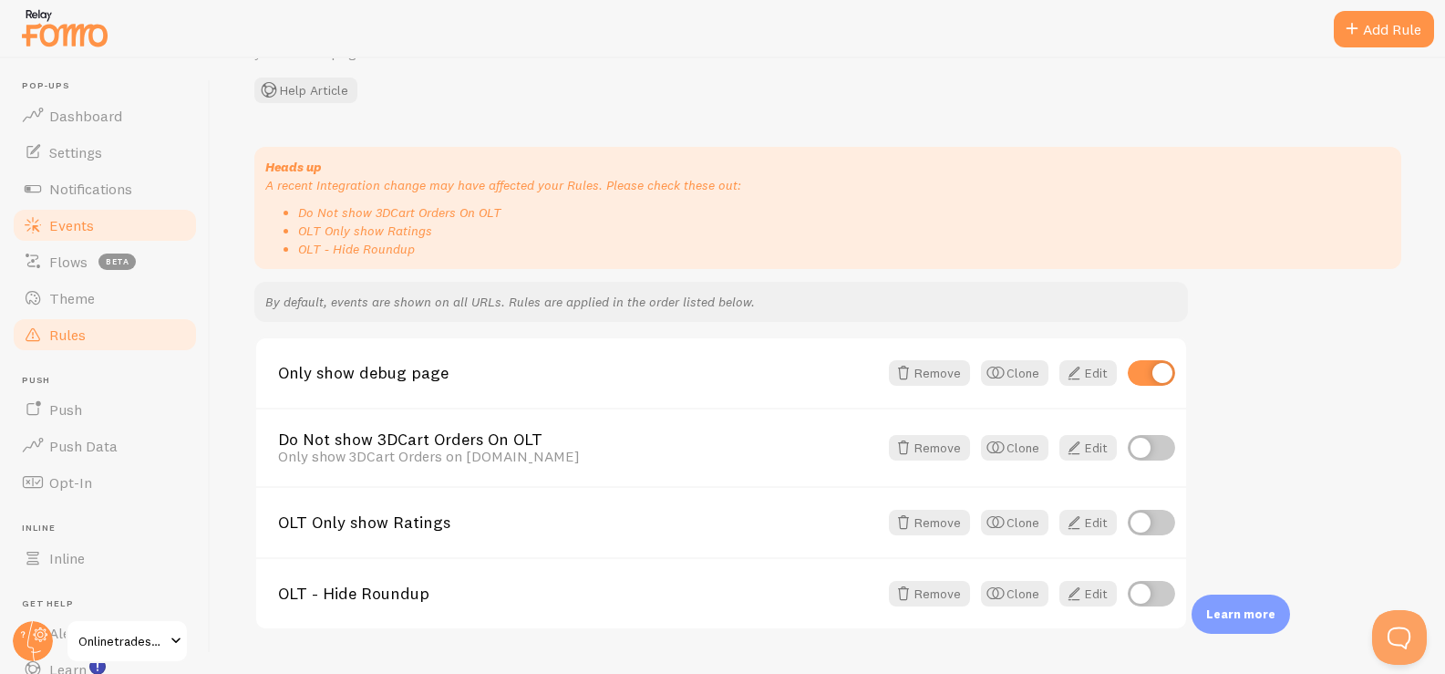
scroll to position [134, 0]
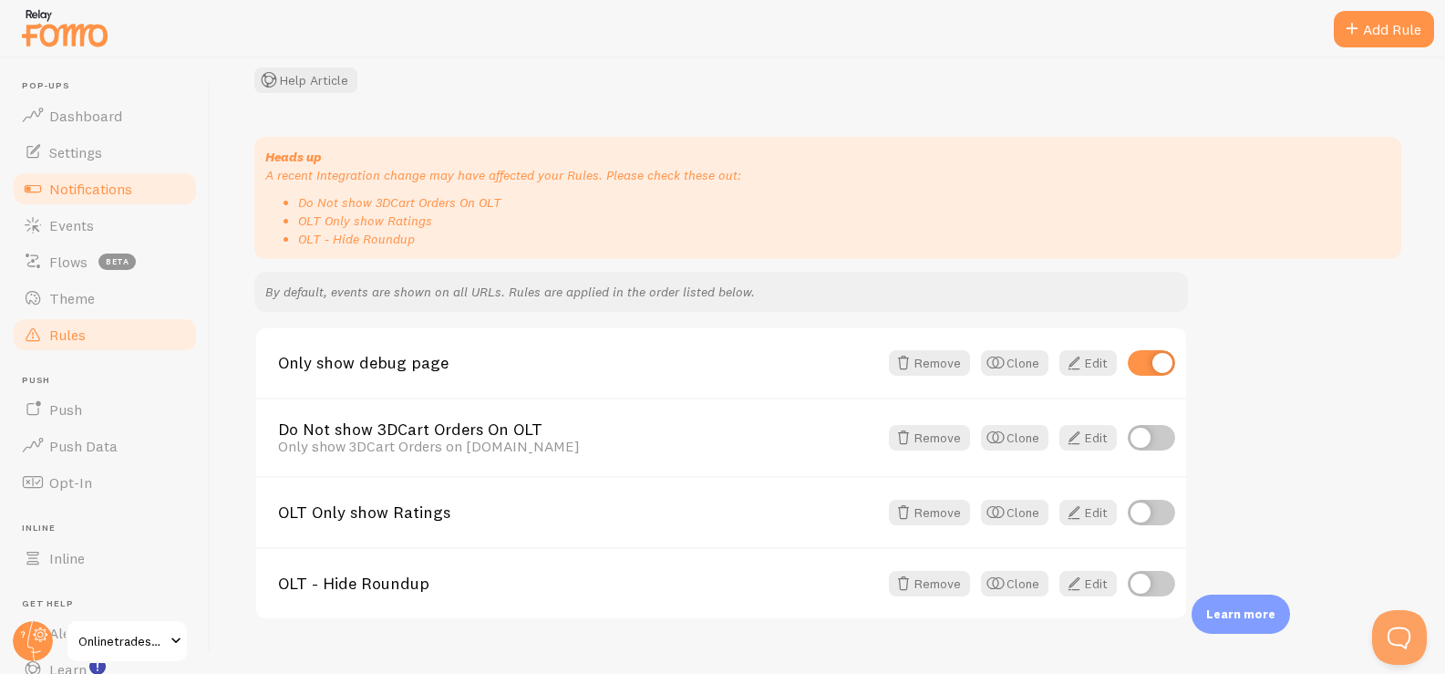
click at [106, 193] on span "Notifications" at bounding box center [90, 189] width 83 height 18
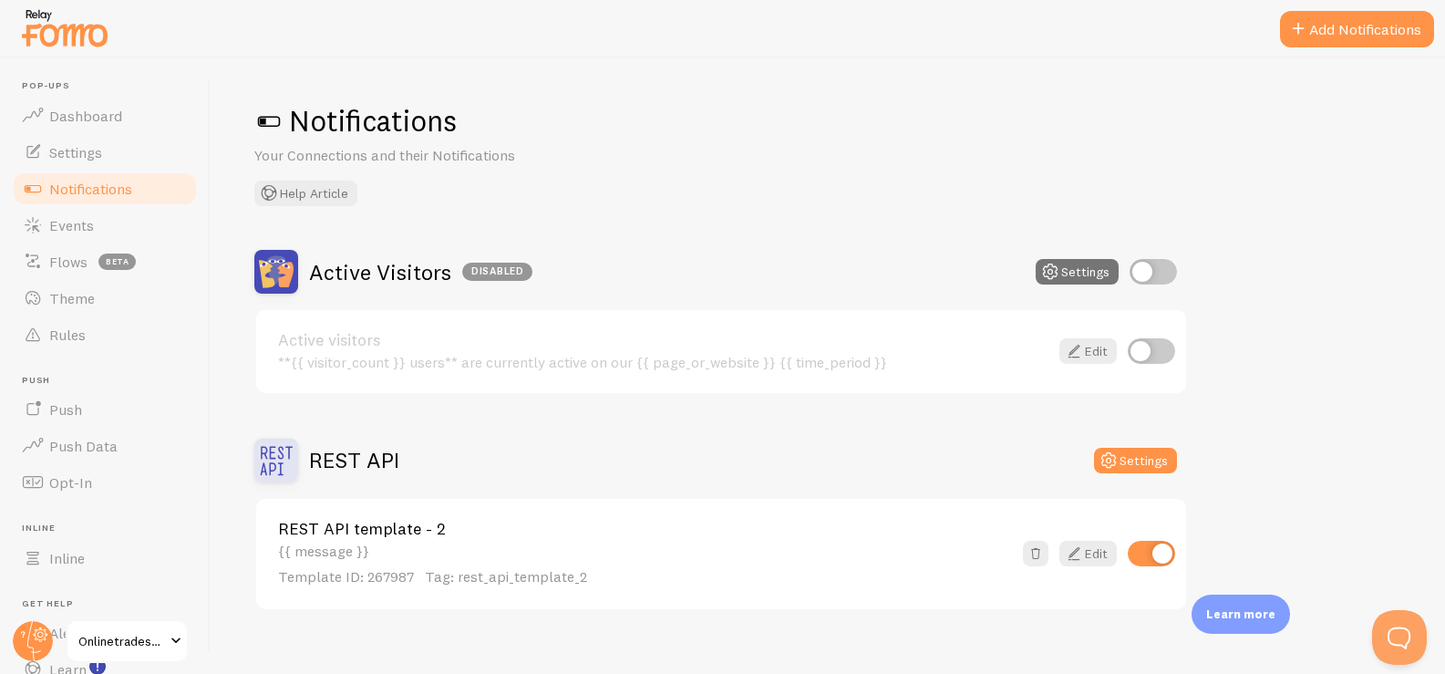
scroll to position [25, 0]
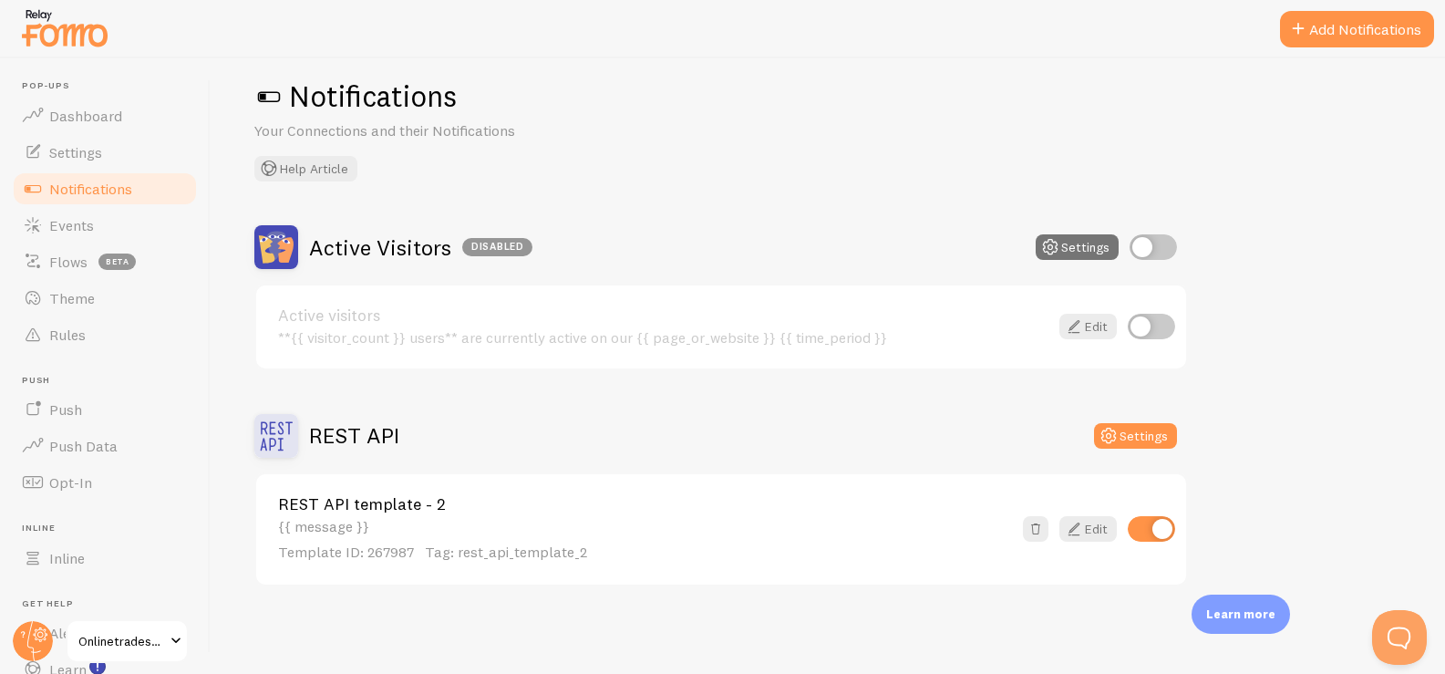
click at [466, 521] on div "{{ message }} Template ID: 267987 Tag: rest_api_template_2" at bounding box center [645, 540] width 734 height 45
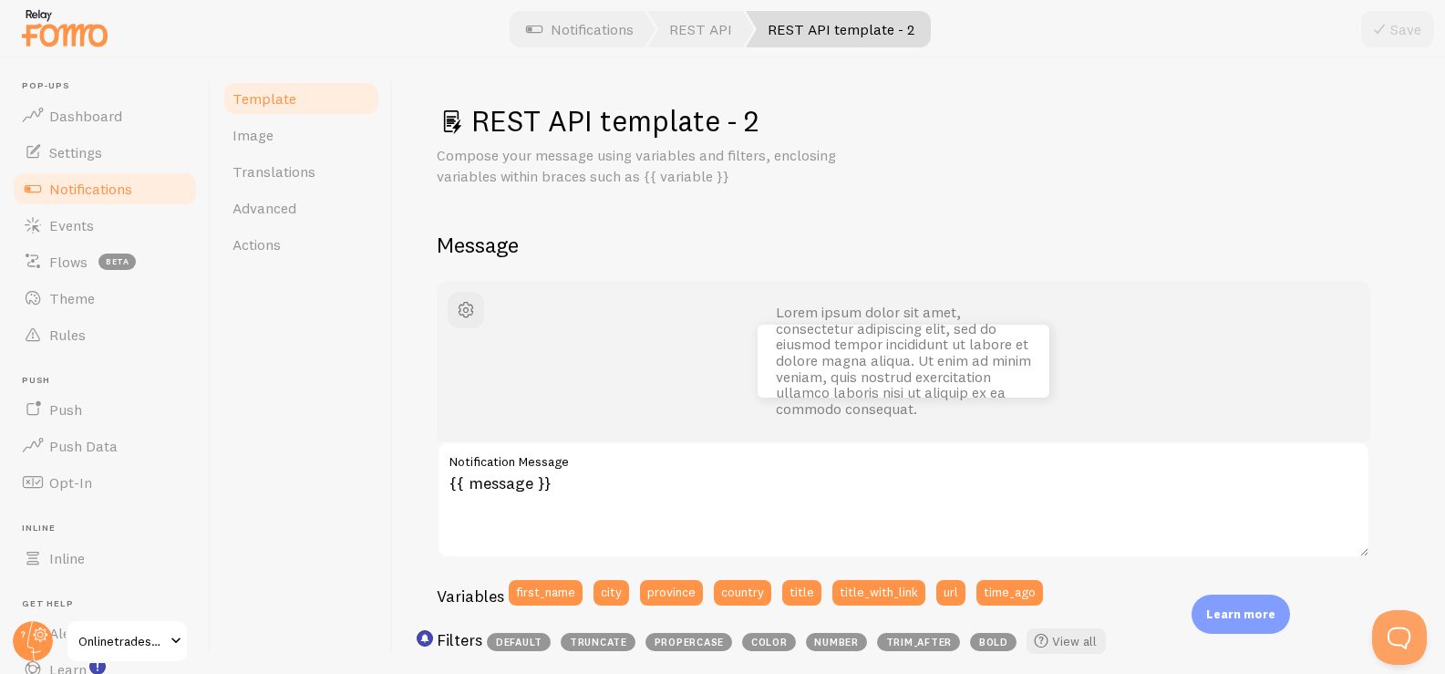
click at [63, 204] on link "Notifications" at bounding box center [105, 188] width 188 height 36
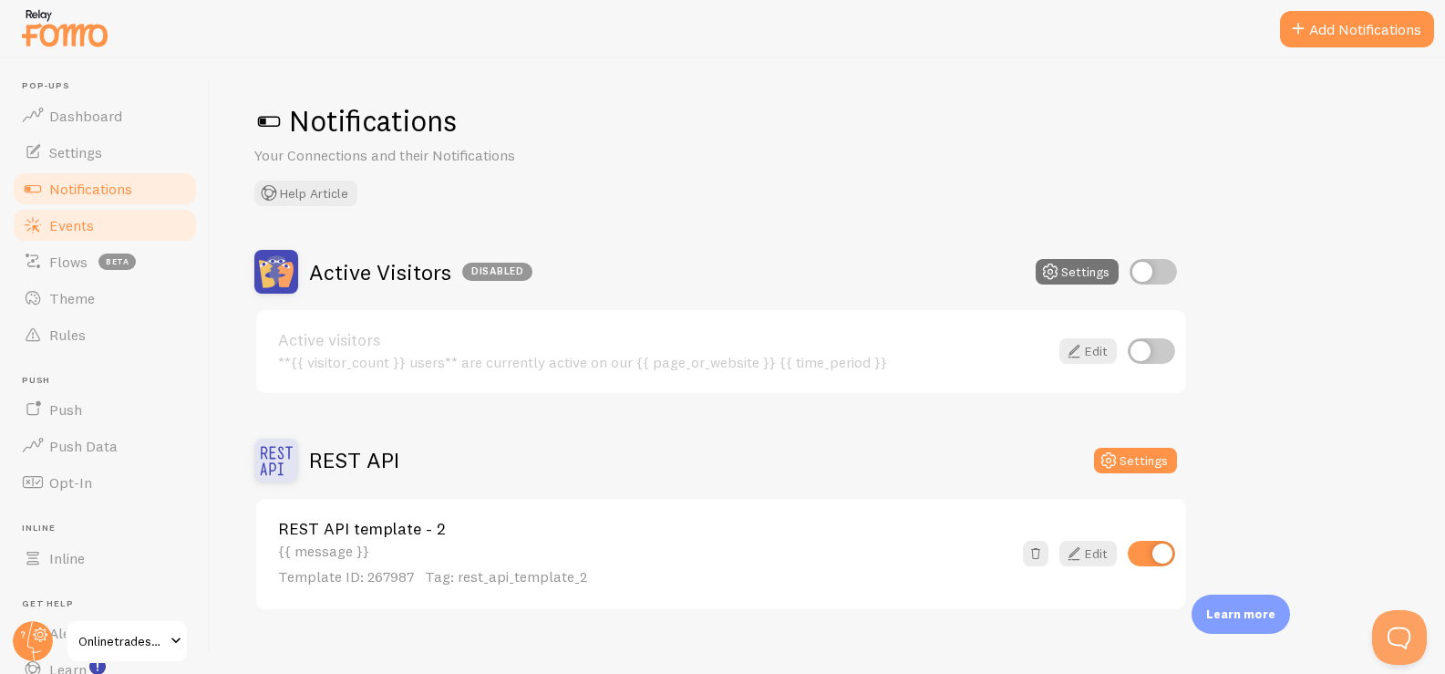
click at [66, 216] on span "Events" at bounding box center [71, 225] width 45 height 18
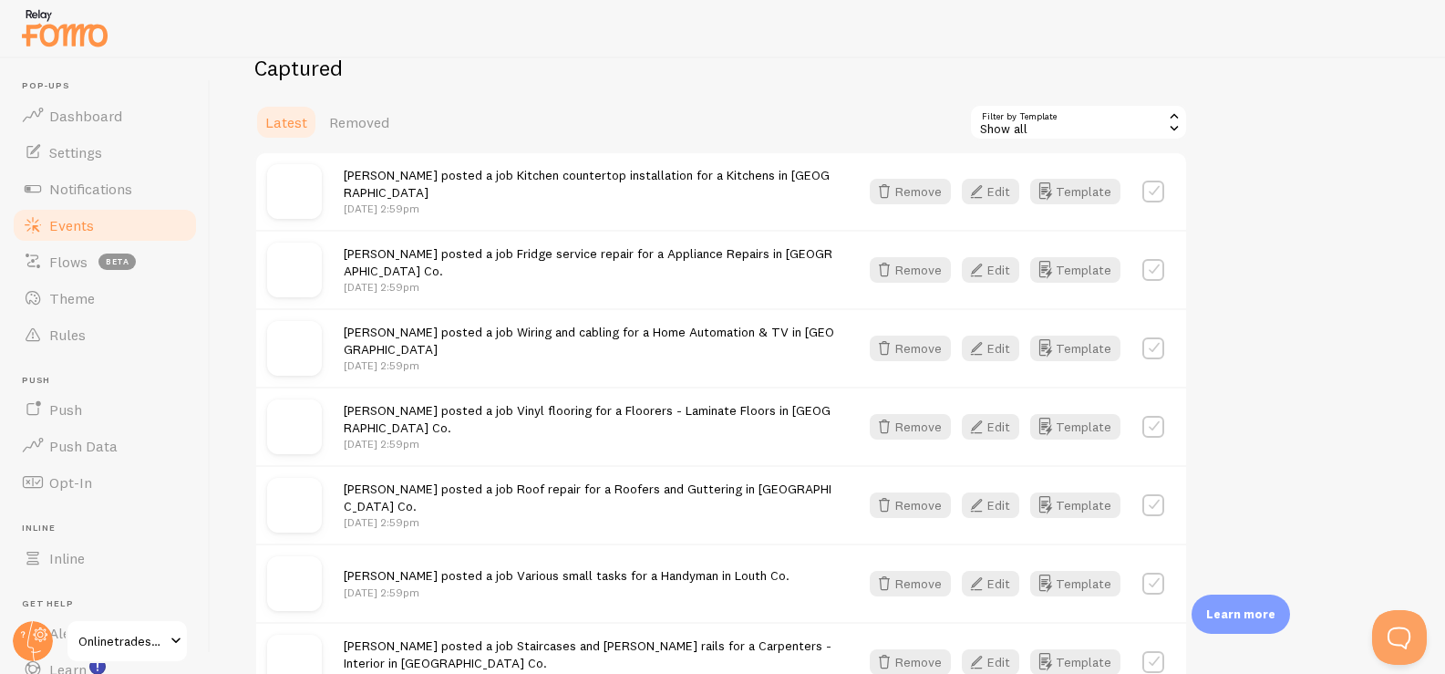
scroll to position [359, 0]
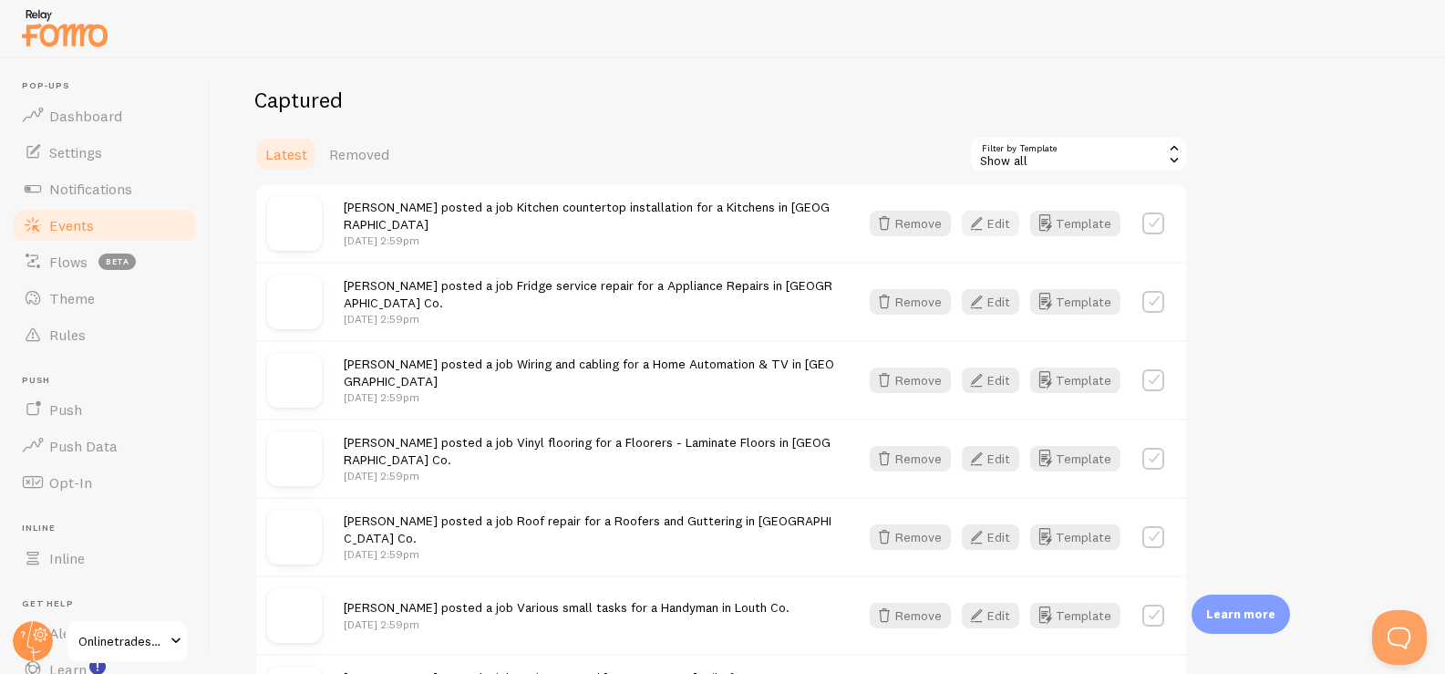
click at [932, 220] on button "Edit" at bounding box center [990, 224] width 57 height 26
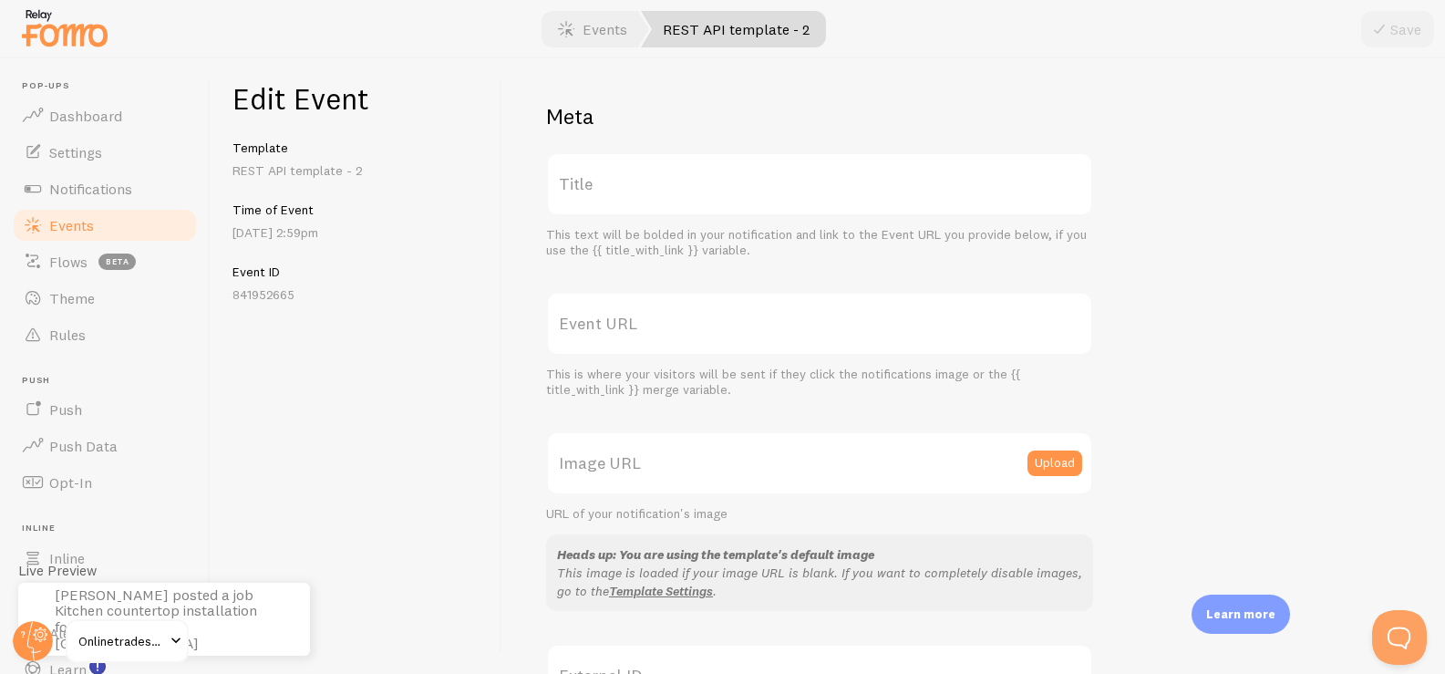
click at [588, 32] on link "Events" at bounding box center [592, 29] width 113 height 36
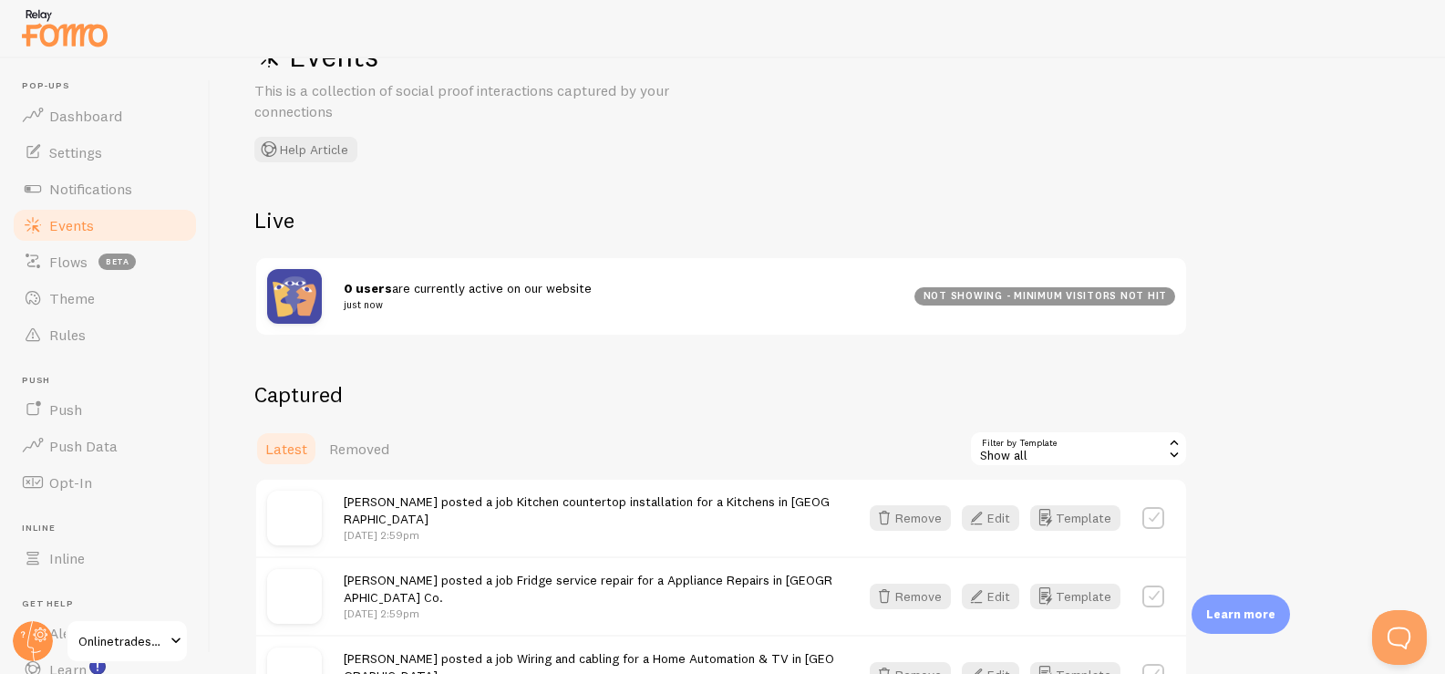
scroll to position [108, 0]
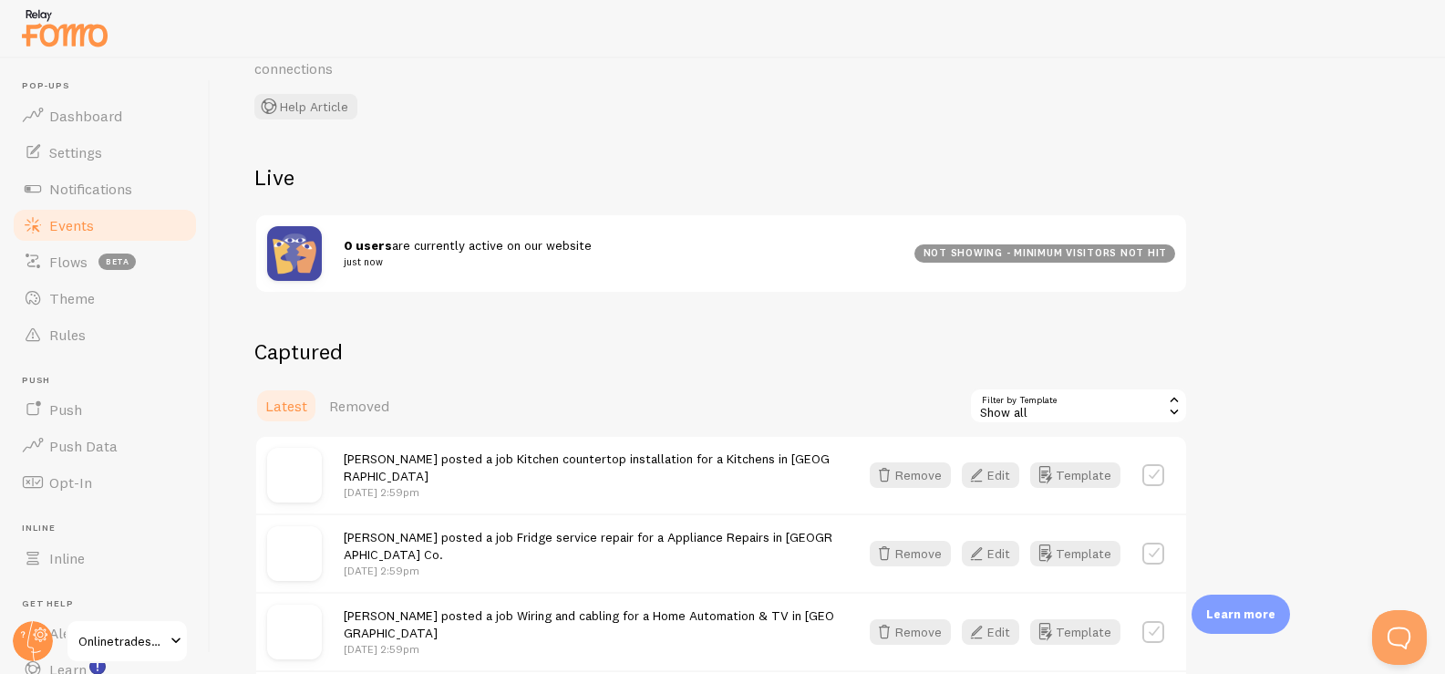
click at [932, 475] on label at bounding box center [1153, 475] width 22 height 22
click at [932, 470] on label at bounding box center [1153, 475] width 22 height 22
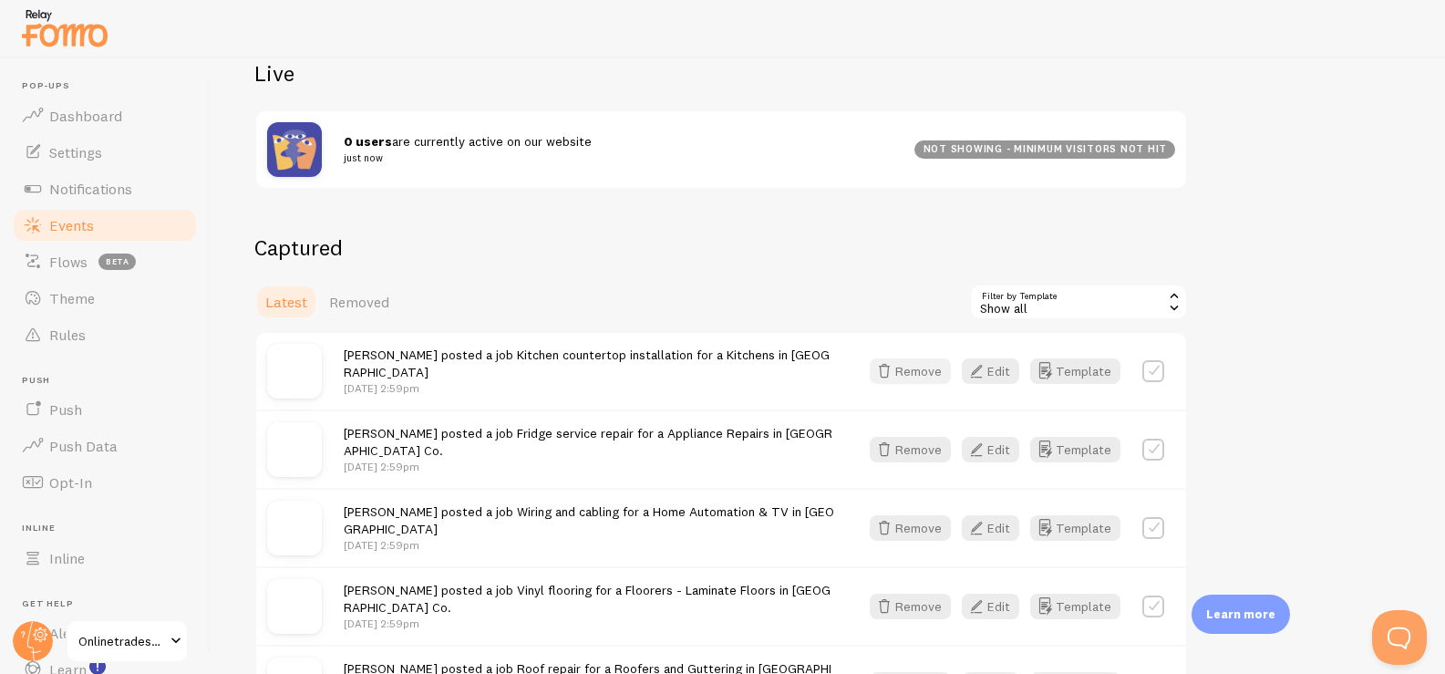
scroll to position [223, 0]
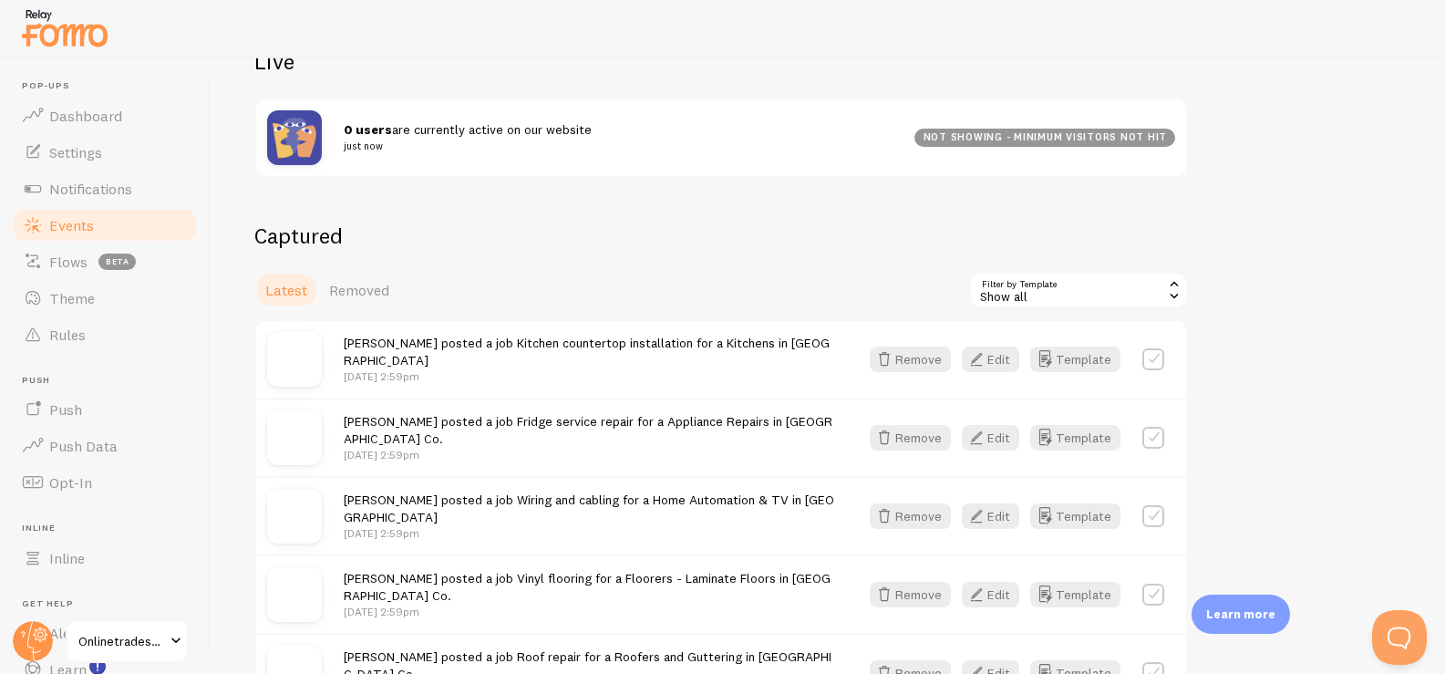
click at [932, 360] on label at bounding box center [1153, 359] width 22 height 22
checkbox input "true"
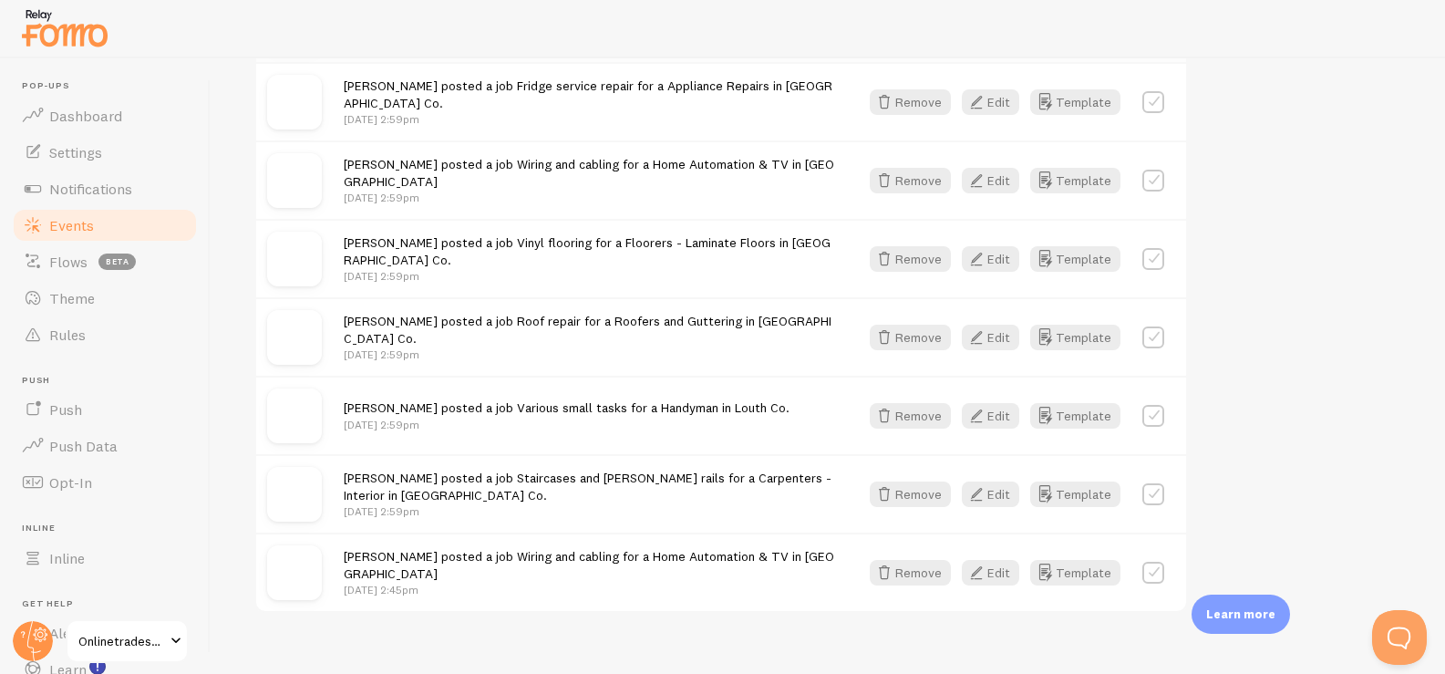
scroll to position [585, 0]
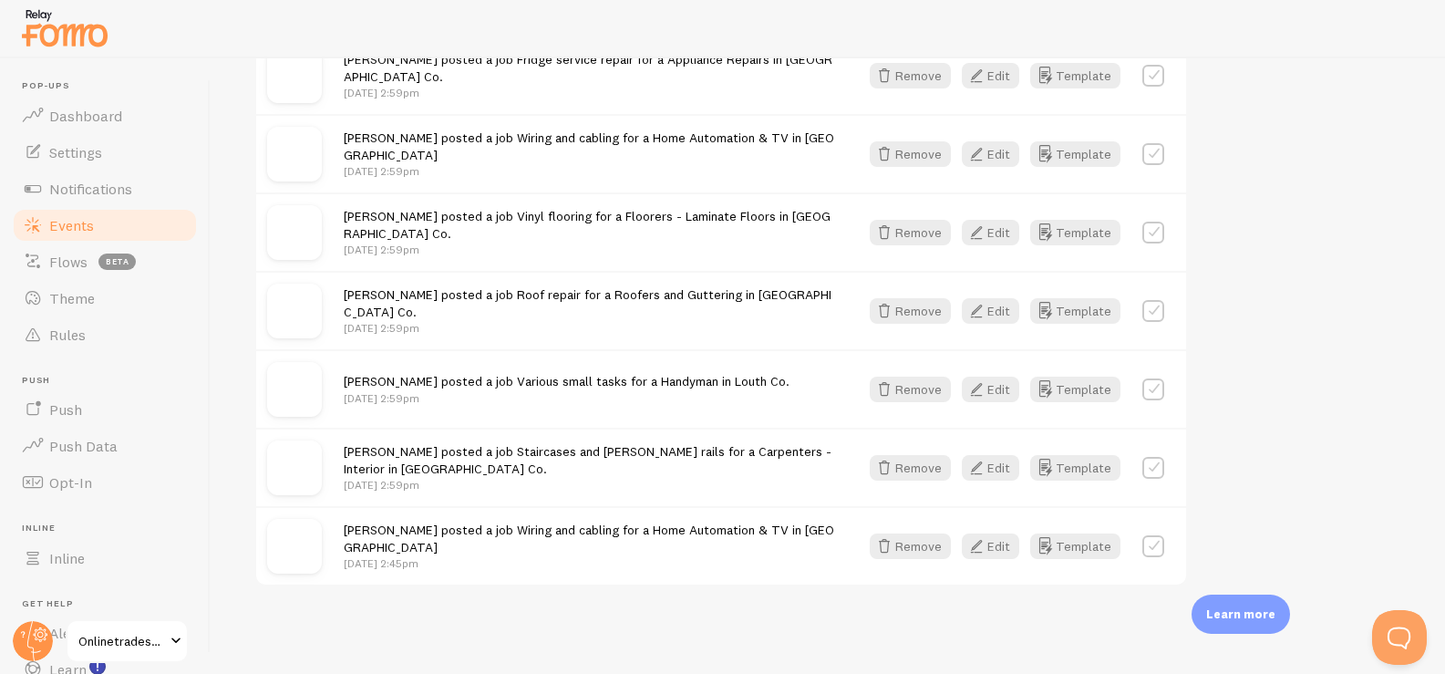
click at [932, 546] on label at bounding box center [1153, 546] width 22 height 22
checkbox input "true"
click at [932, 468] on label at bounding box center [1153, 468] width 22 height 22
checkbox input "true"
click at [932, 384] on label at bounding box center [1153, 389] width 22 height 22
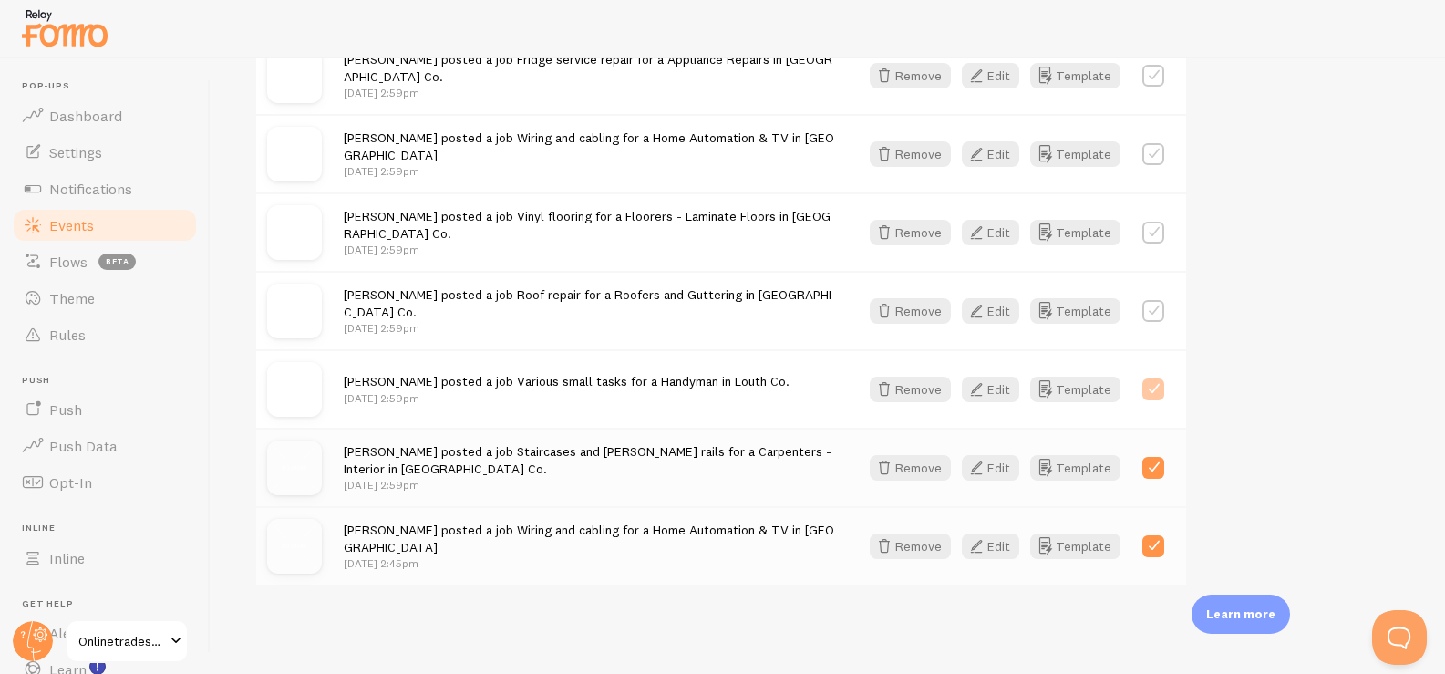
checkbox input "true"
click at [932, 300] on label at bounding box center [1153, 311] width 22 height 22
checkbox input "true"
click at [932, 234] on label at bounding box center [1153, 232] width 22 height 22
checkbox input "true"
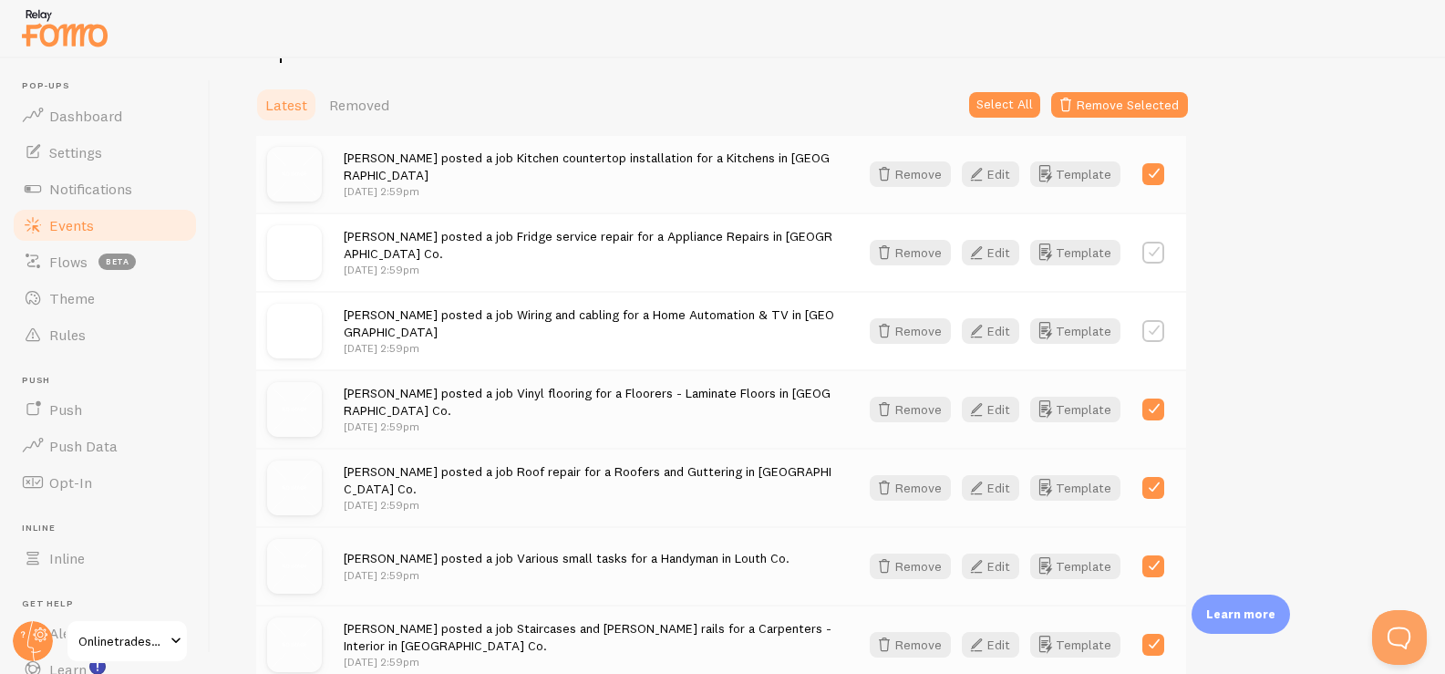
scroll to position [384, 0]
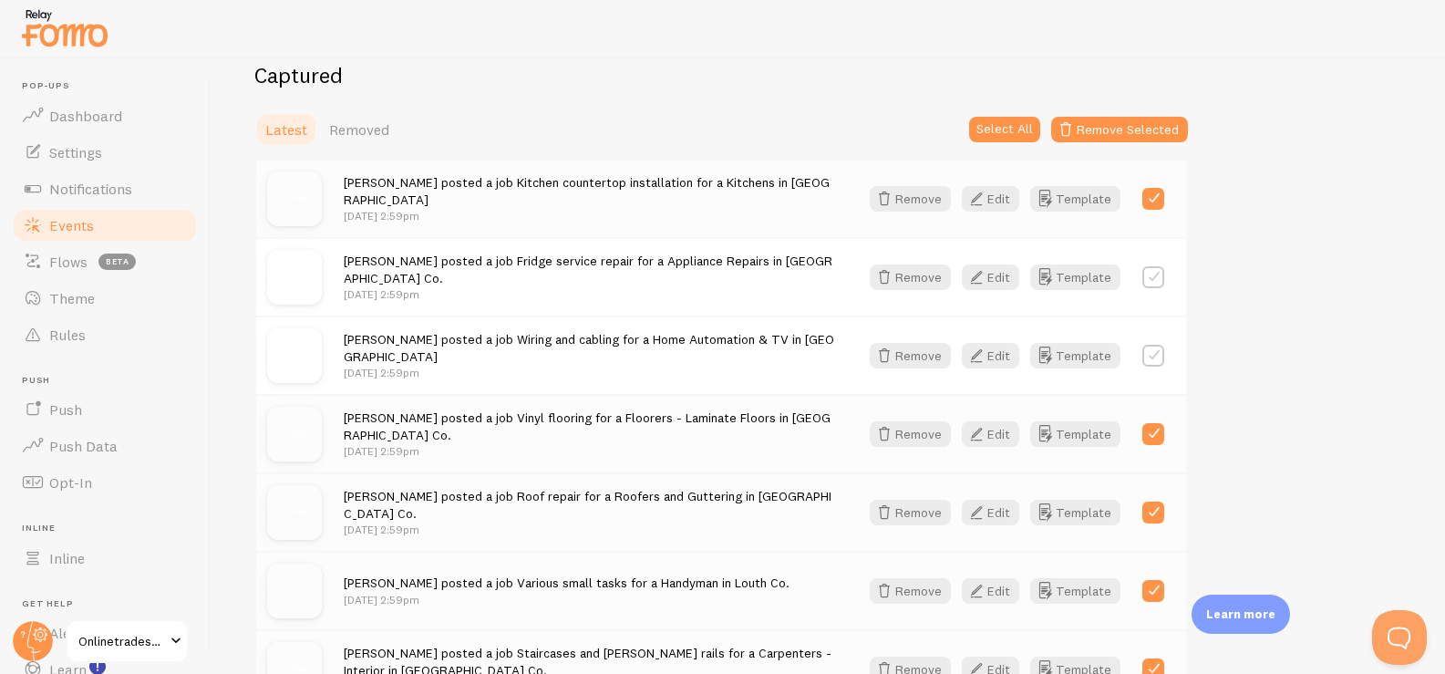
click at [932, 364] on label at bounding box center [1153, 356] width 22 height 22
checkbox input "true"
click at [932, 274] on label at bounding box center [1153, 277] width 22 height 22
checkbox input "true"
click at [932, 124] on button "Remove Selected" at bounding box center [1119, 130] width 137 height 26
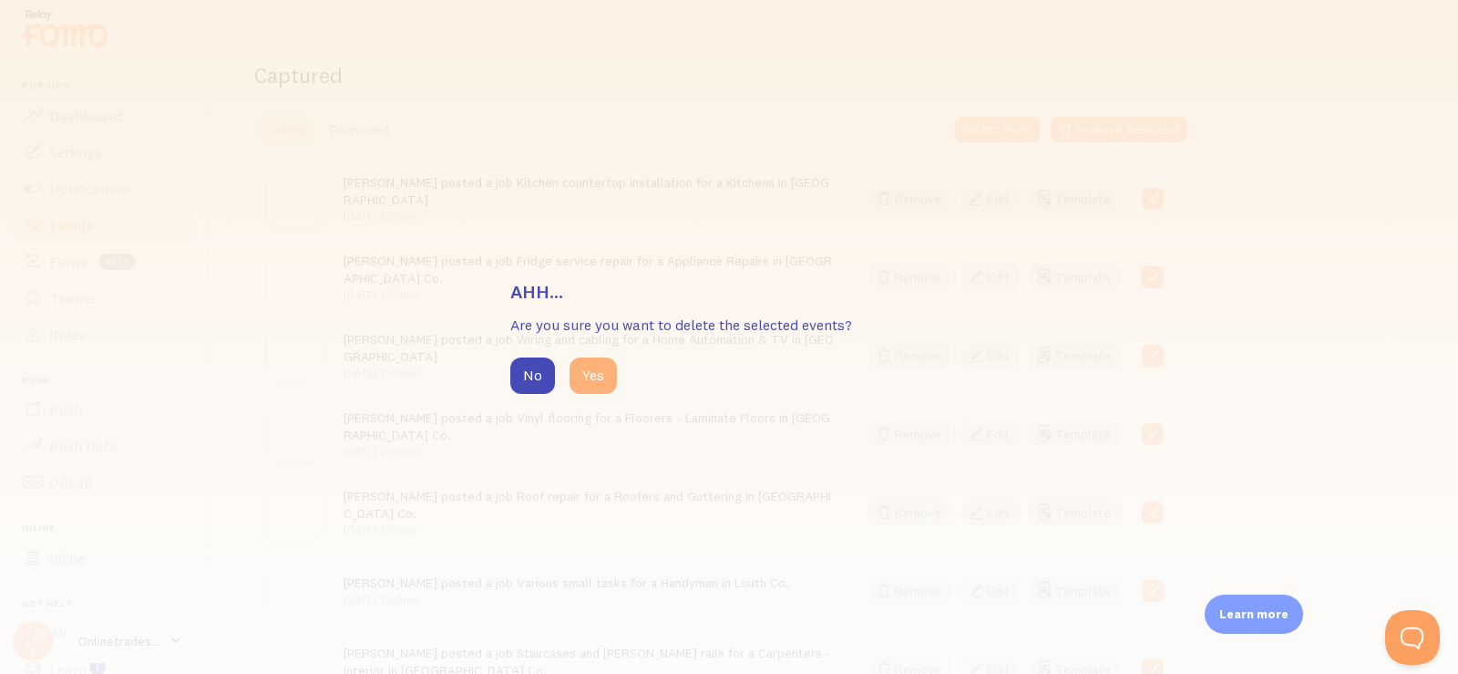
click at [599, 370] on button "Yes" at bounding box center [593, 375] width 47 height 36
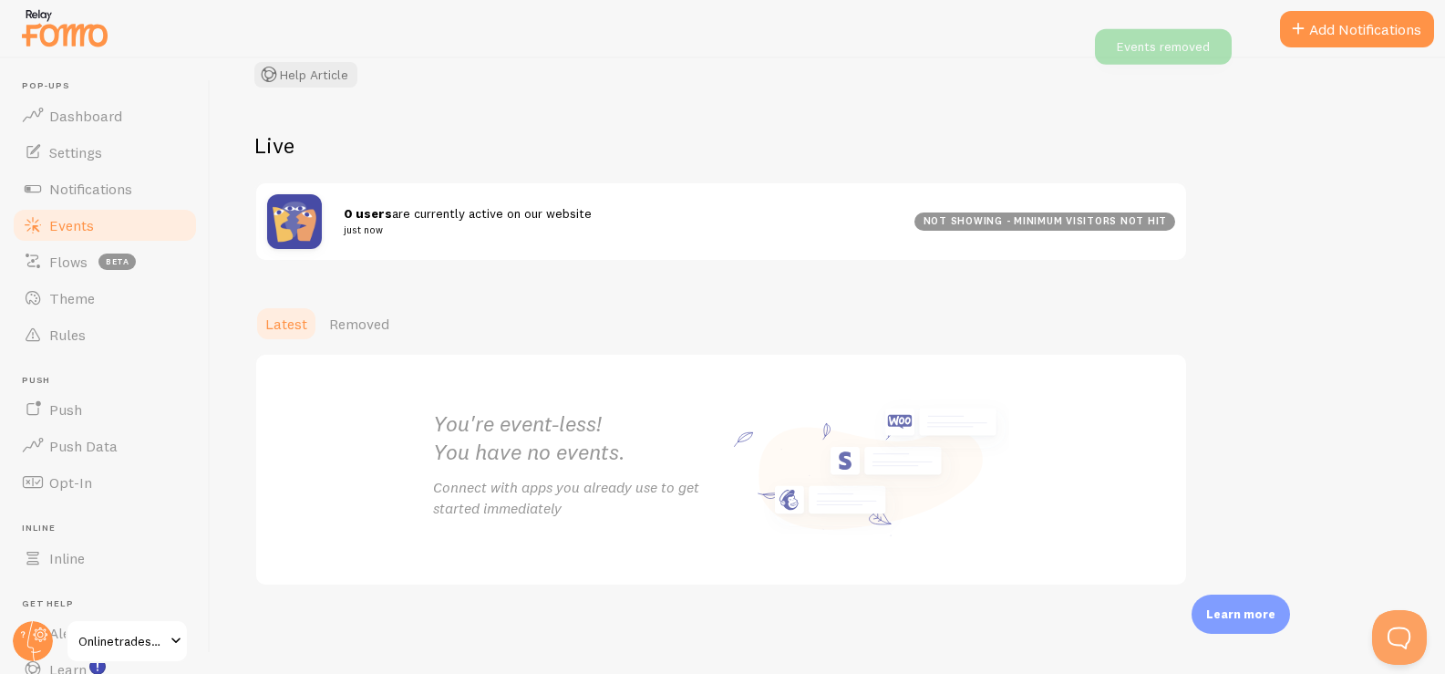
scroll to position [249, 0]
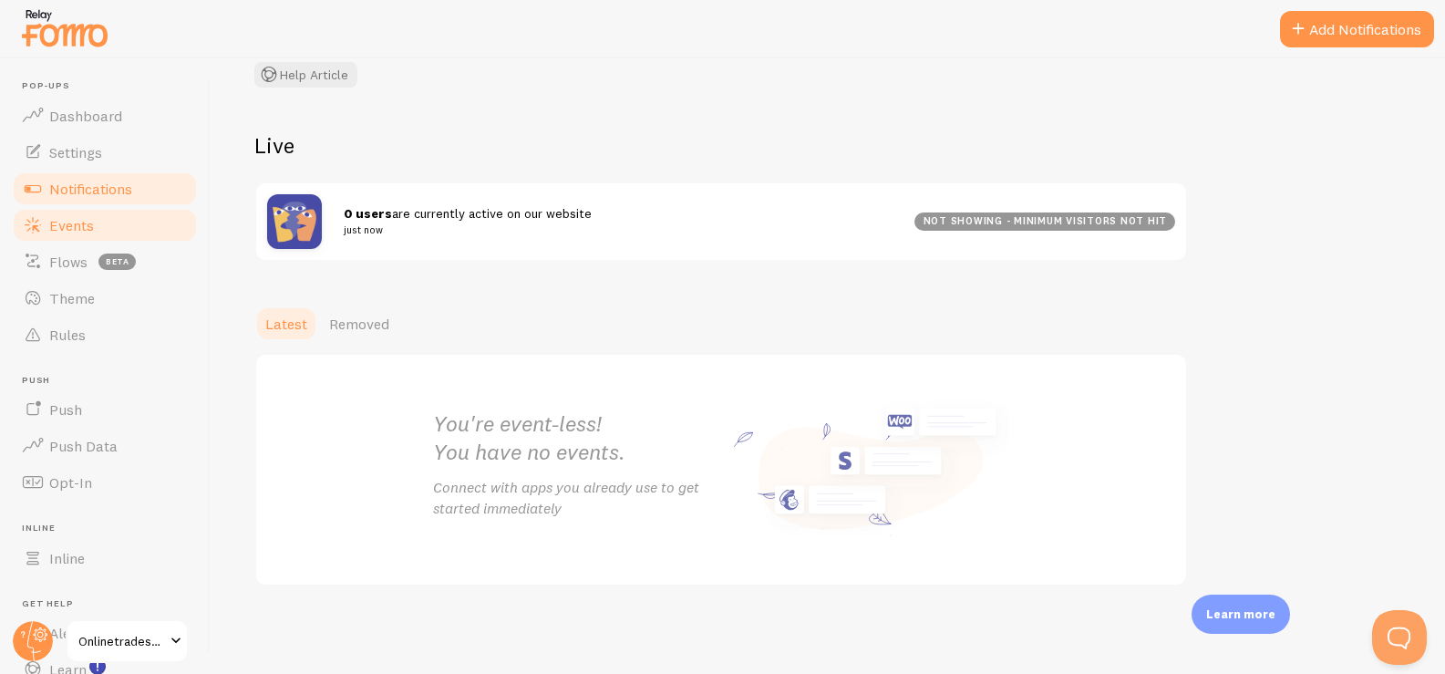
click at [126, 196] on span "Notifications" at bounding box center [90, 189] width 83 height 18
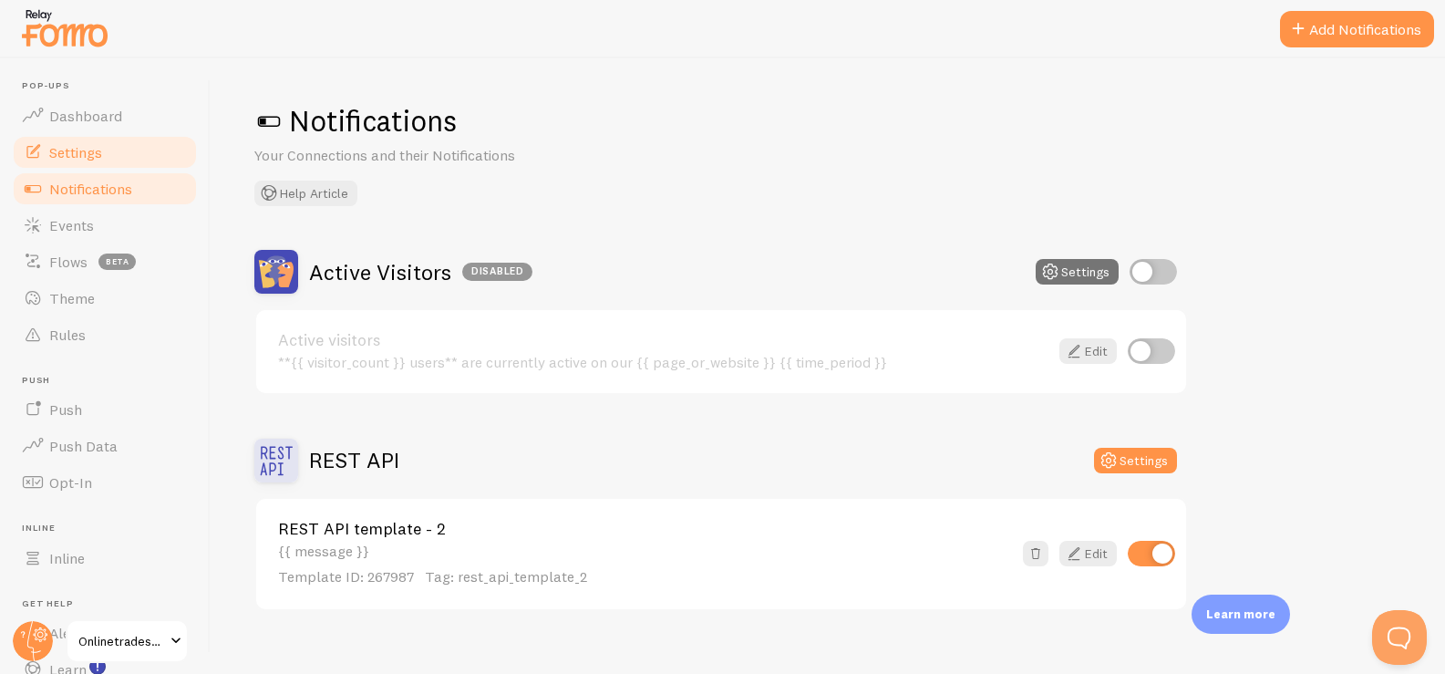
click at [121, 153] on link "Settings" at bounding box center [105, 152] width 188 height 36
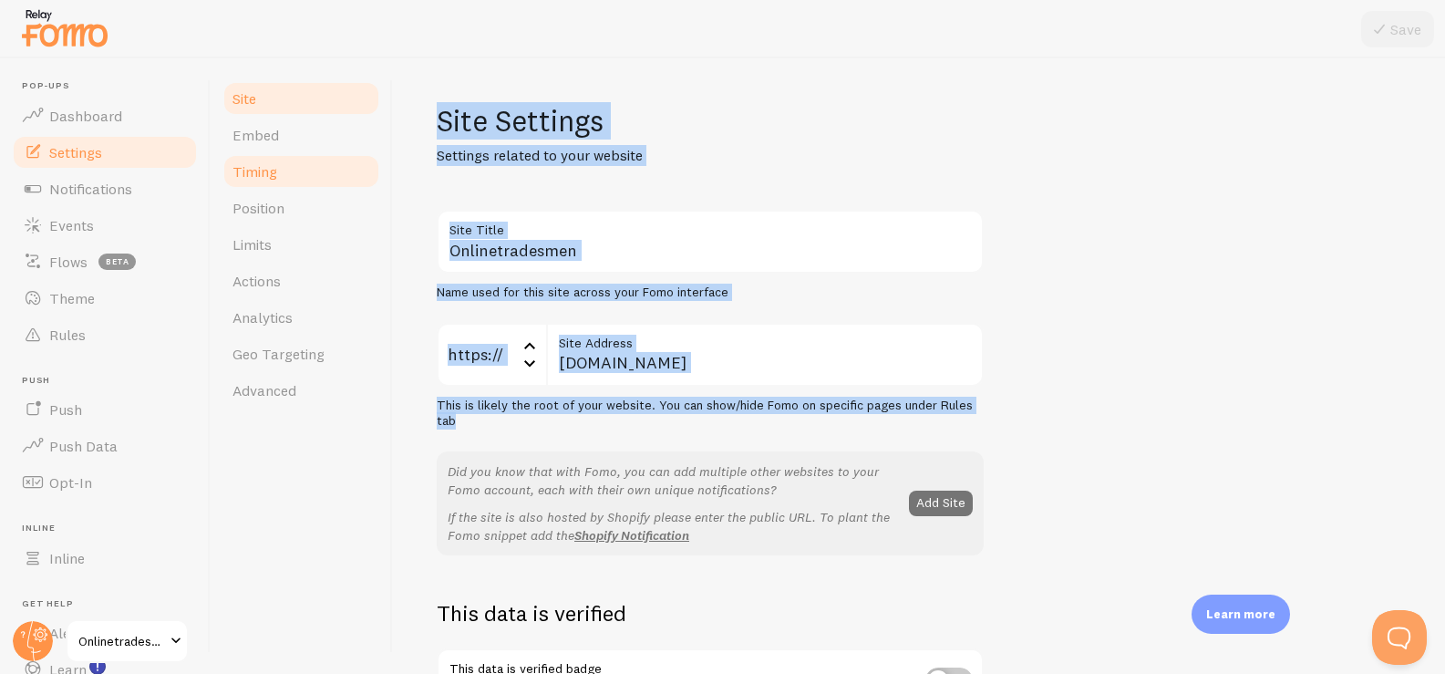
drag, startPoint x: 369, startPoint y: 223, endPoint x: 367, endPoint y: 187, distance: 36.5
click at [367, 187] on div "Site Embed Timing Position Limits Actions Analytics Geo Targeting Advanced Site…" at bounding box center [828, 365] width 1234 height 615
click at [112, 182] on span "Notifications" at bounding box center [90, 189] width 83 height 18
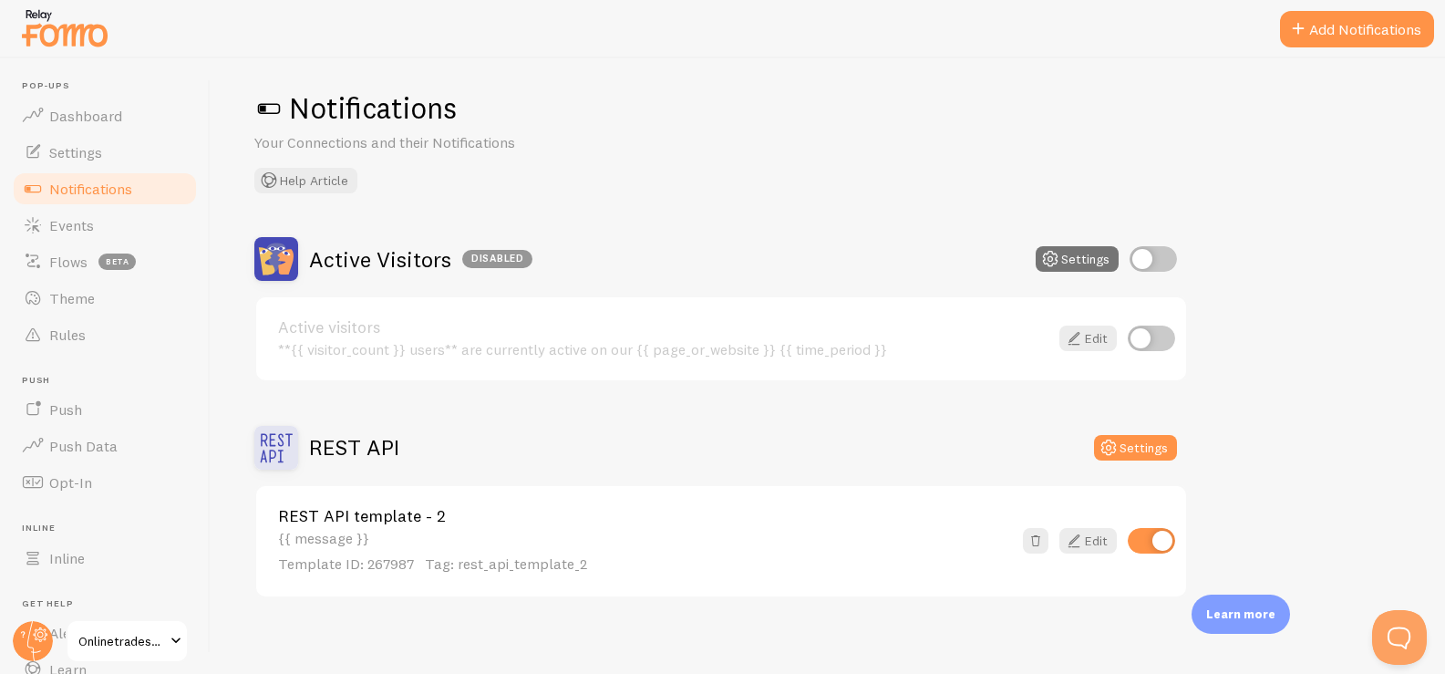
scroll to position [25, 0]
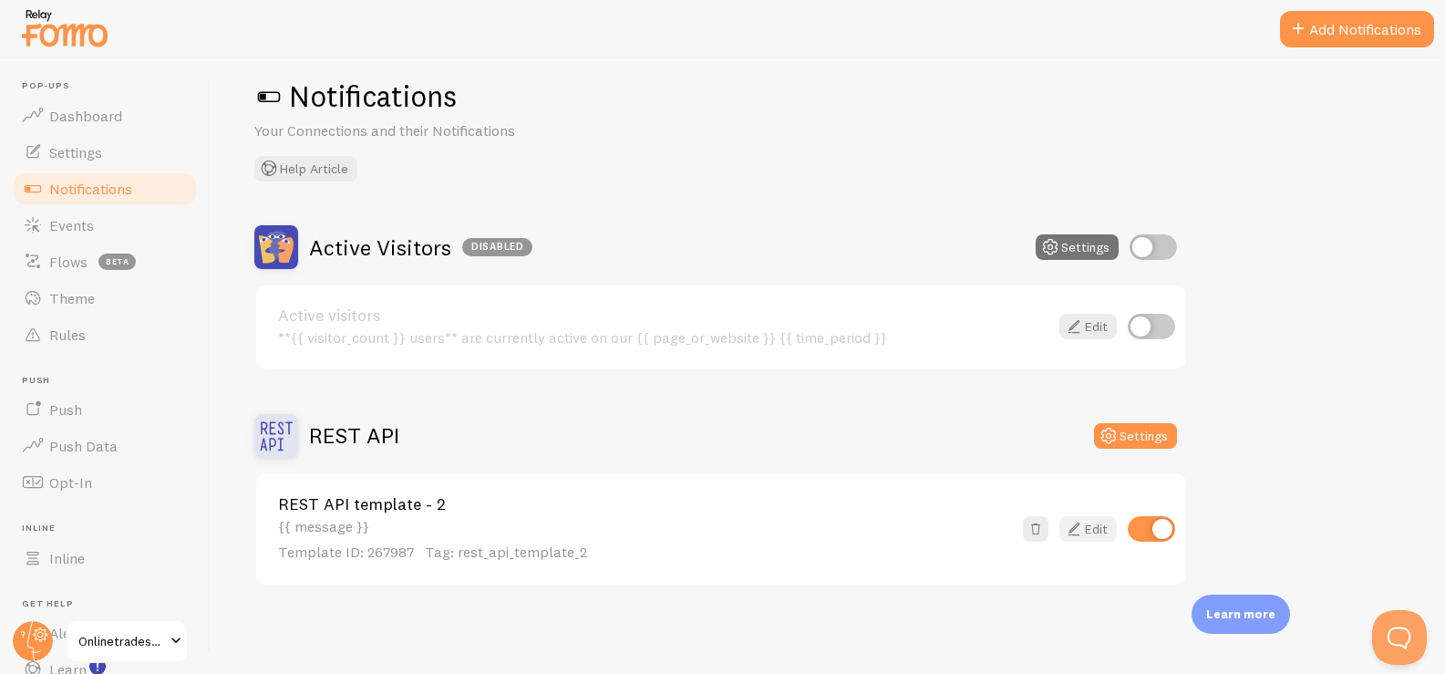
click at [932, 535] on link "Edit" at bounding box center [1087, 529] width 57 height 26
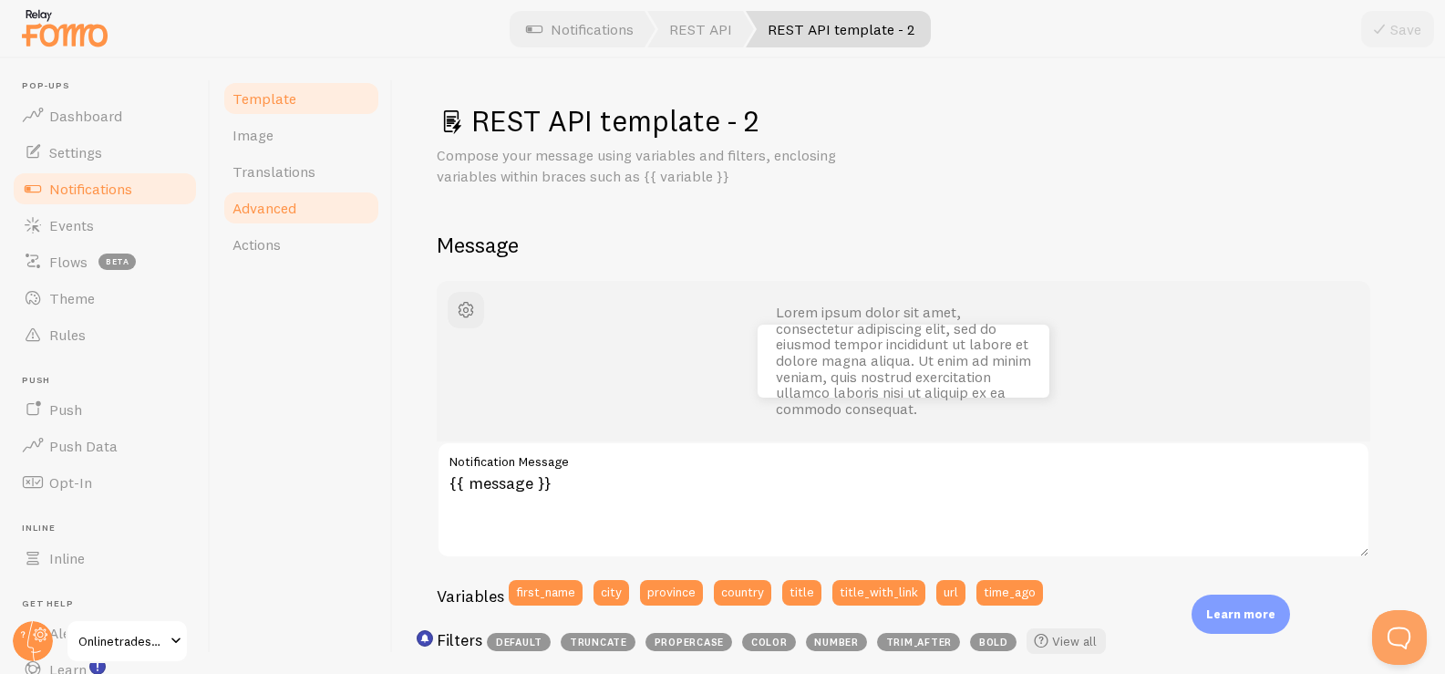
click at [287, 206] on span "Advanced" at bounding box center [264, 208] width 64 height 18
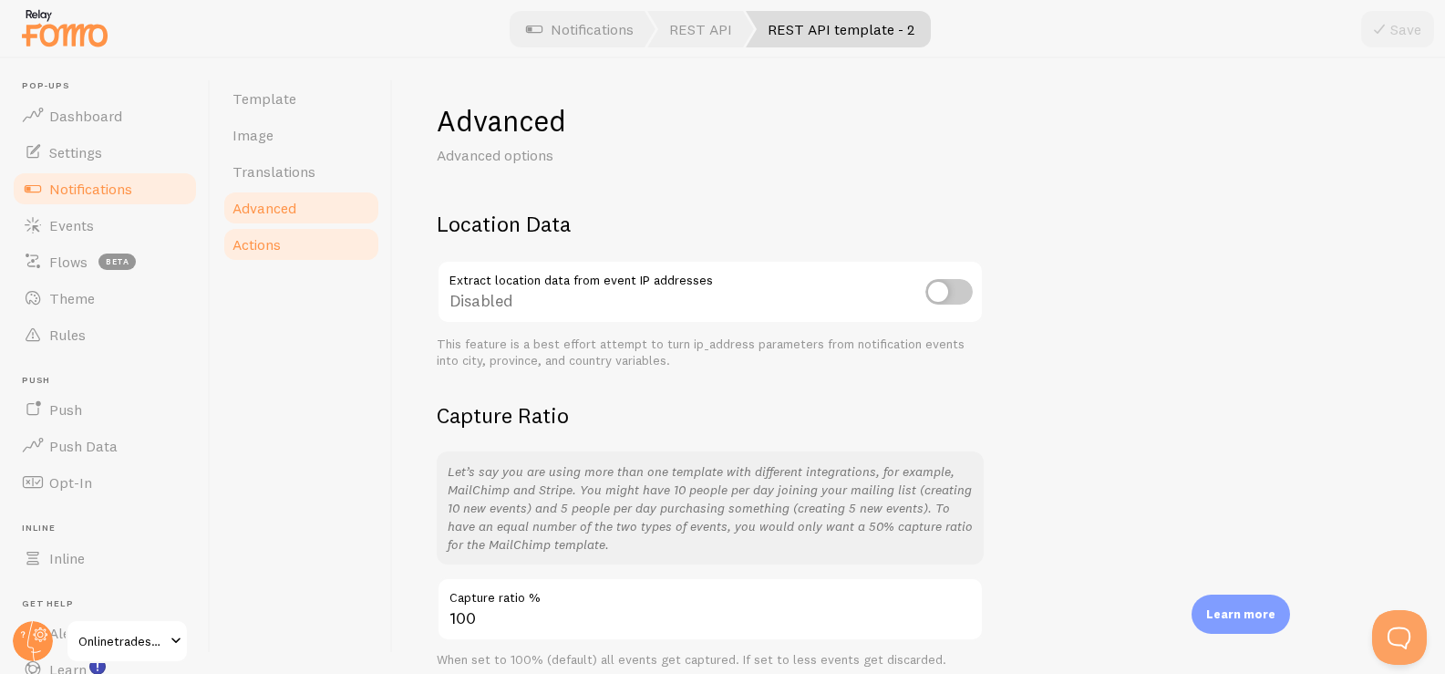
click at [267, 244] on span "Actions" at bounding box center [256, 244] width 48 height 18
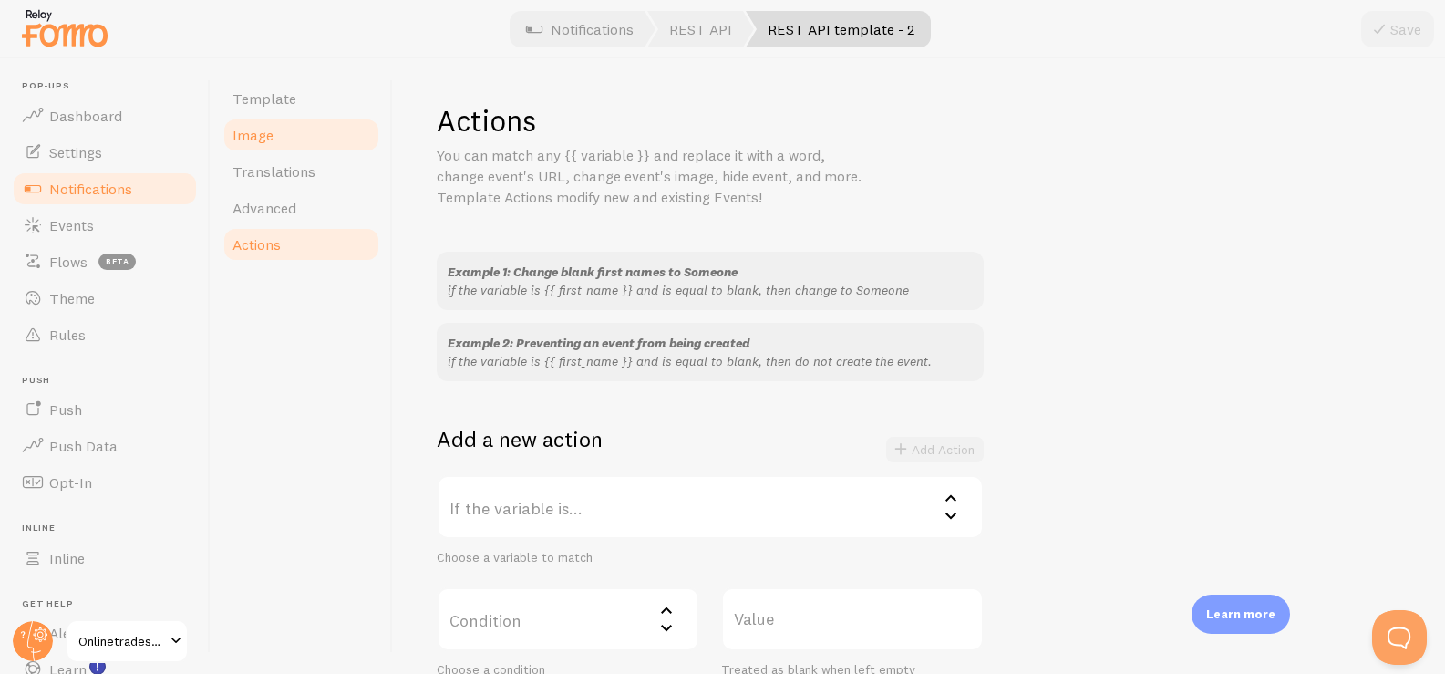
click at [279, 151] on link "Image" at bounding box center [300, 135] width 159 height 36
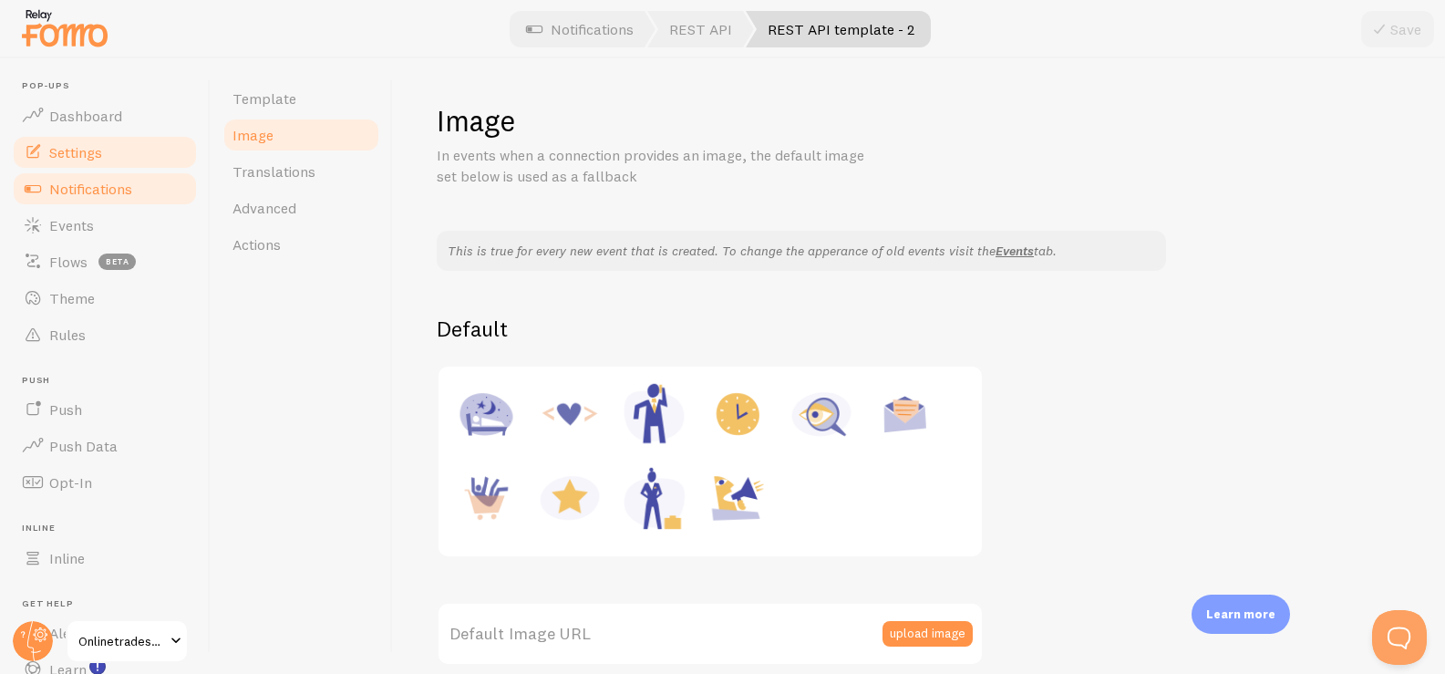
click at [57, 149] on span "Settings" at bounding box center [75, 152] width 53 height 18
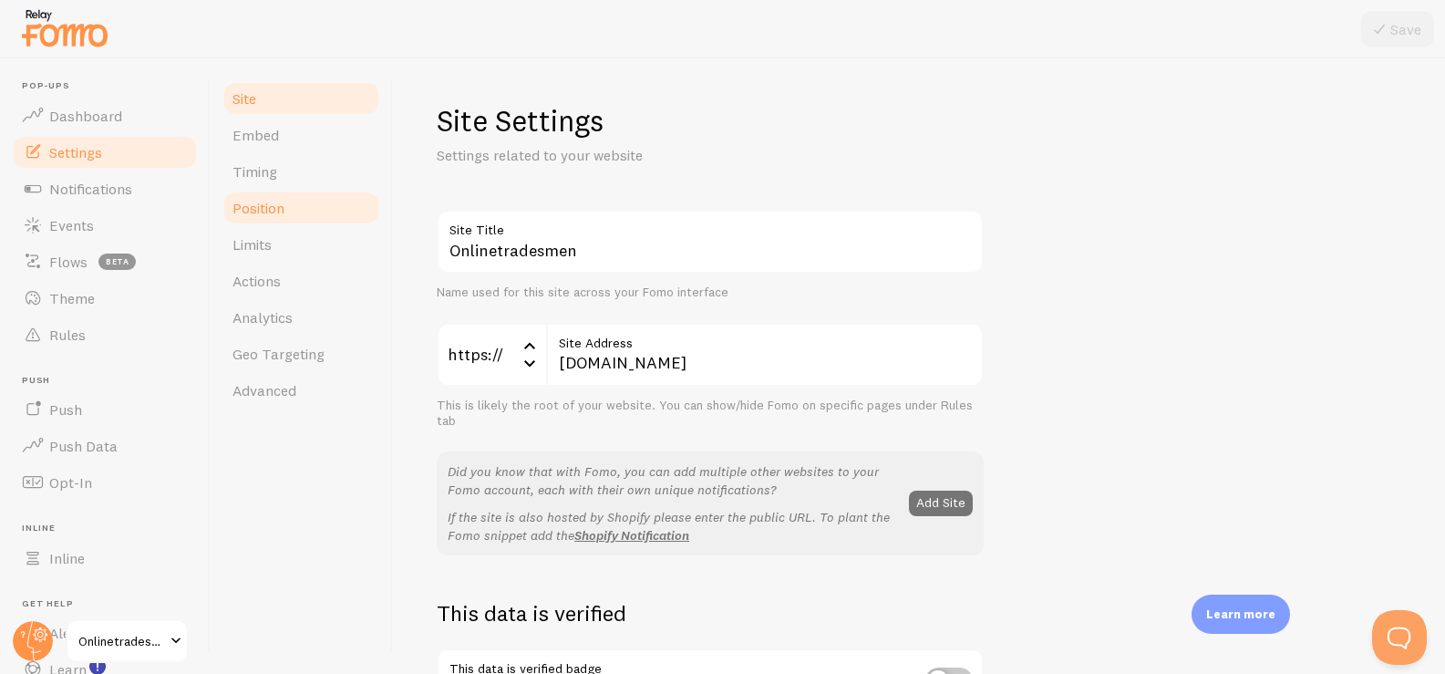
click at [291, 207] on link "Position" at bounding box center [300, 208] width 159 height 36
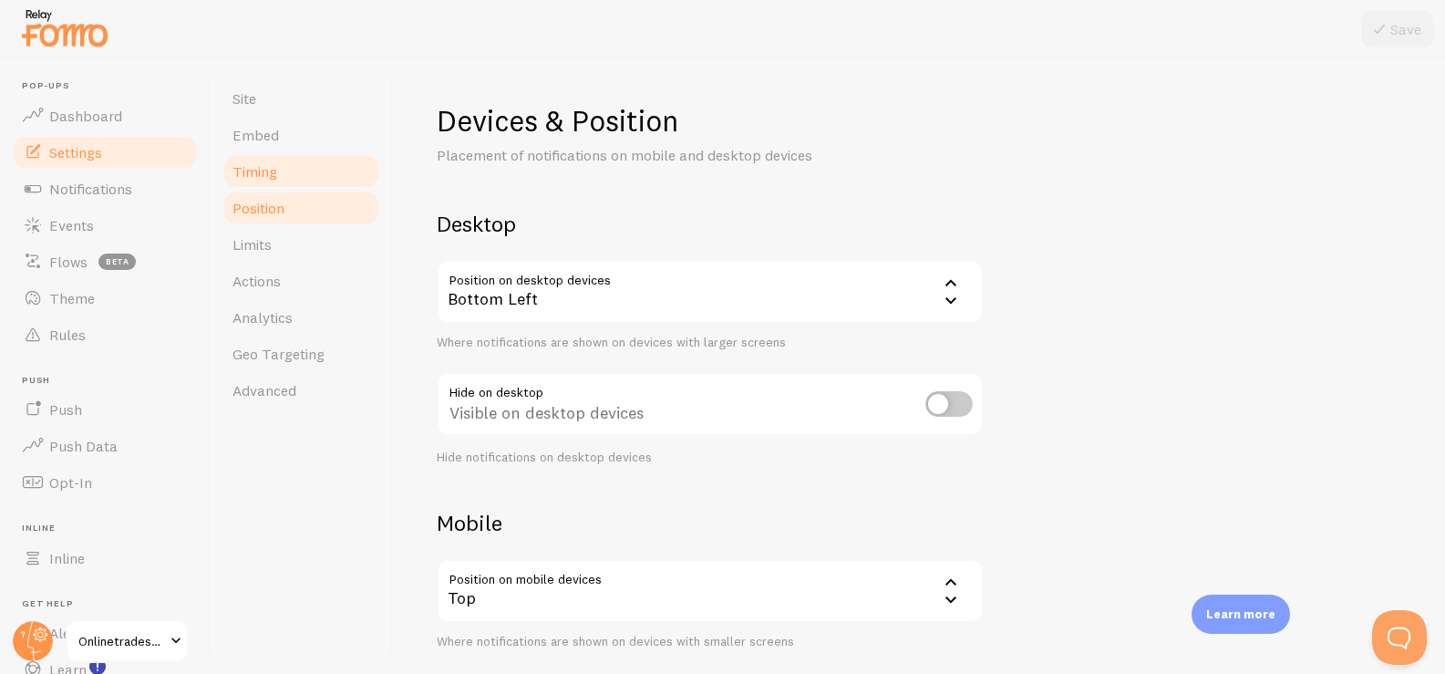
click at [290, 171] on link "Timing" at bounding box center [300, 171] width 159 height 36
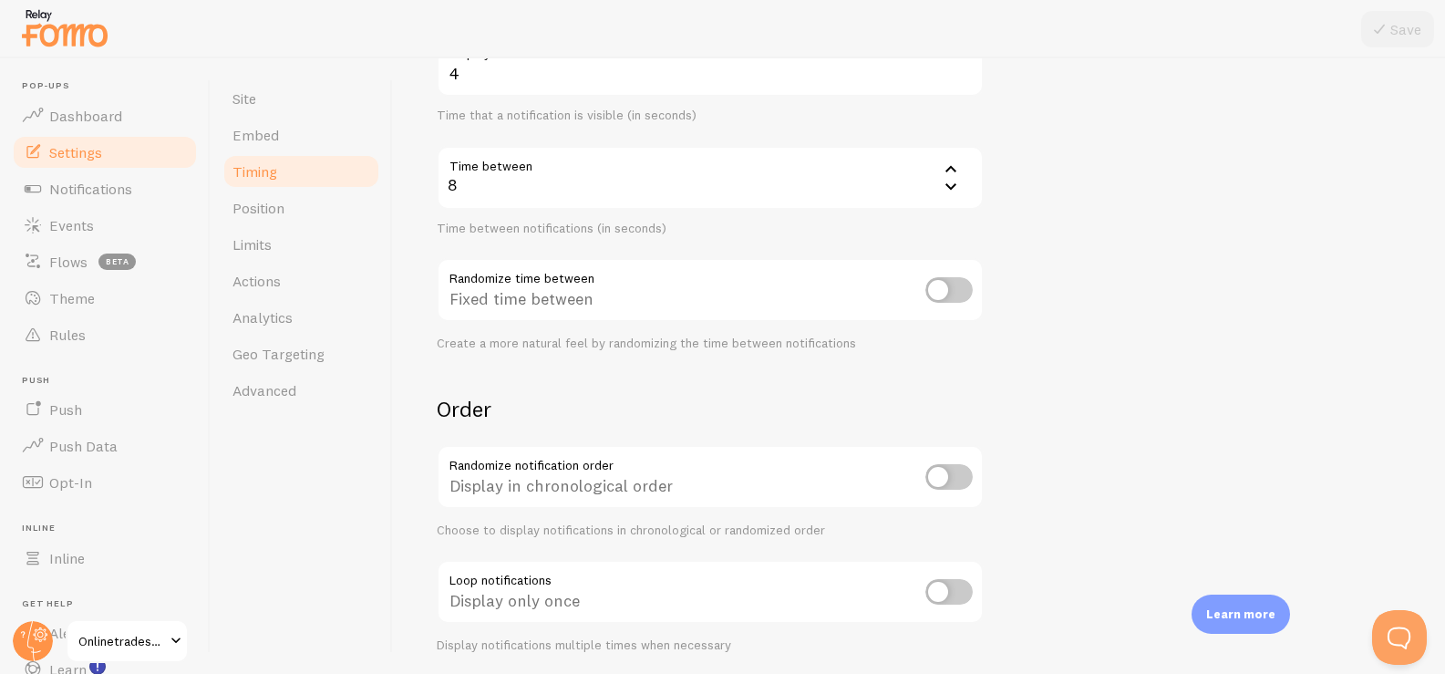
scroll to position [406, 0]
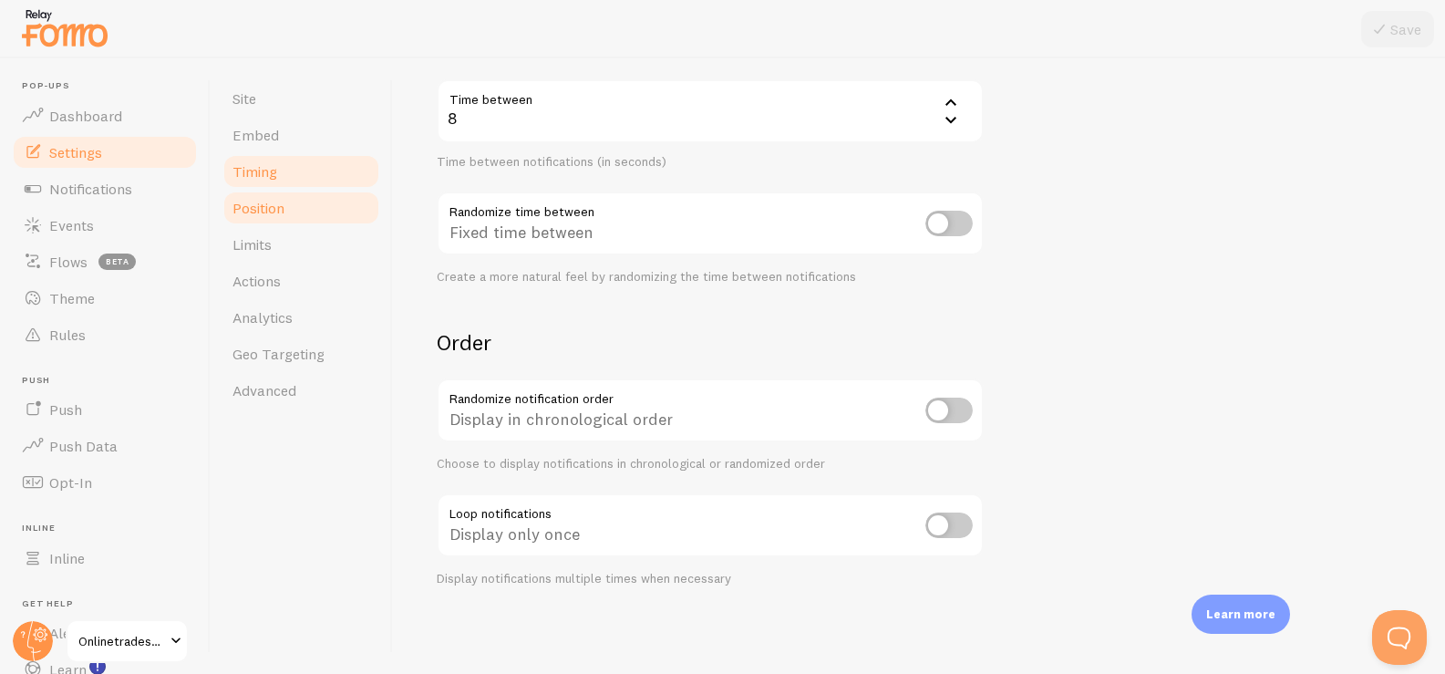
click at [308, 211] on link "Position" at bounding box center [300, 208] width 159 height 36
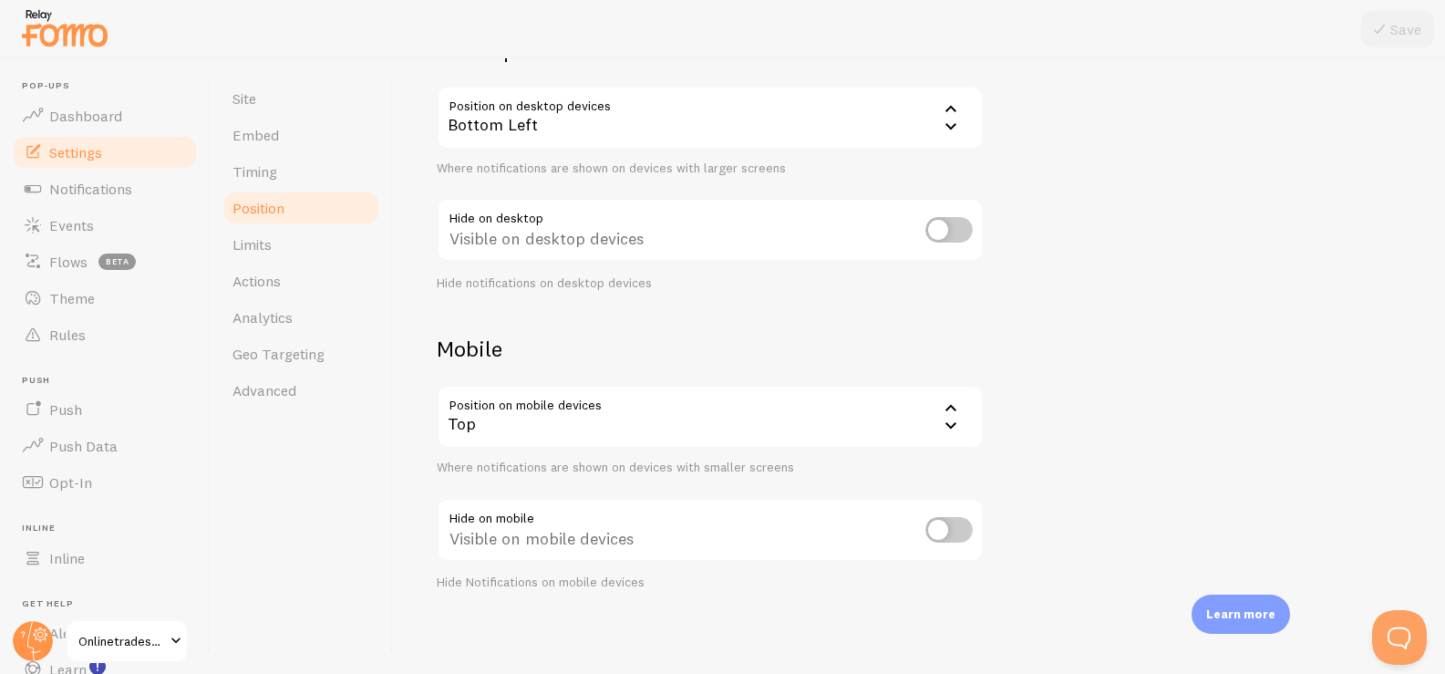
scroll to position [179, 0]
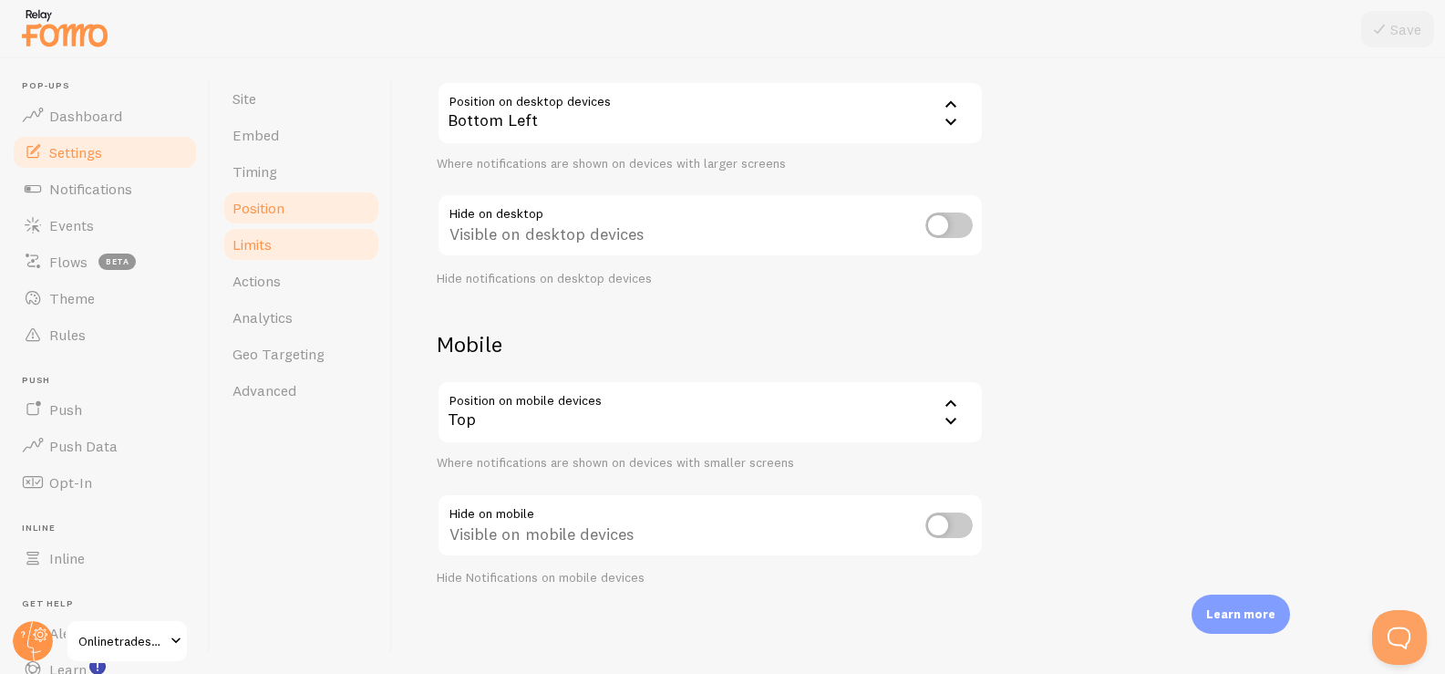
click at [353, 255] on link "Limits" at bounding box center [300, 244] width 159 height 36
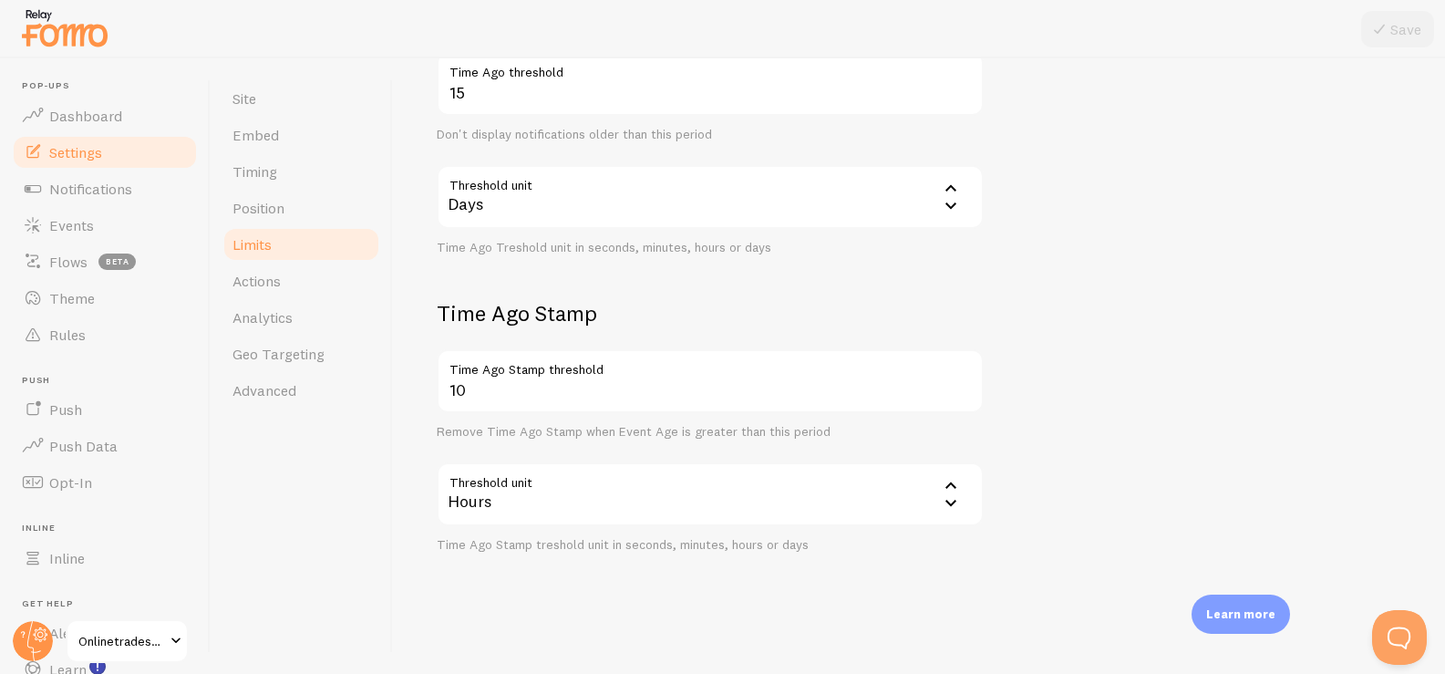
scroll to position [509, 0]
click at [313, 276] on link "Actions" at bounding box center [300, 280] width 159 height 36
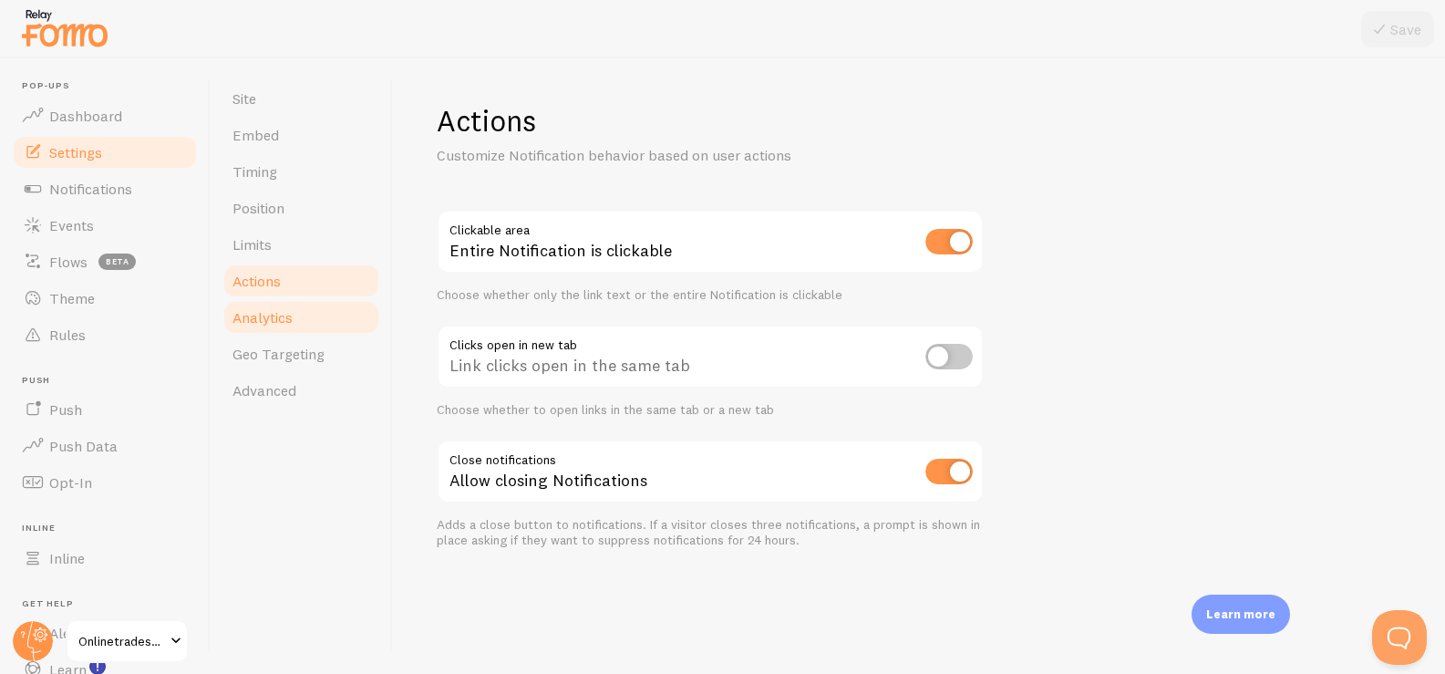
click at [312, 322] on link "Analytics" at bounding box center [300, 317] width 159 height 36
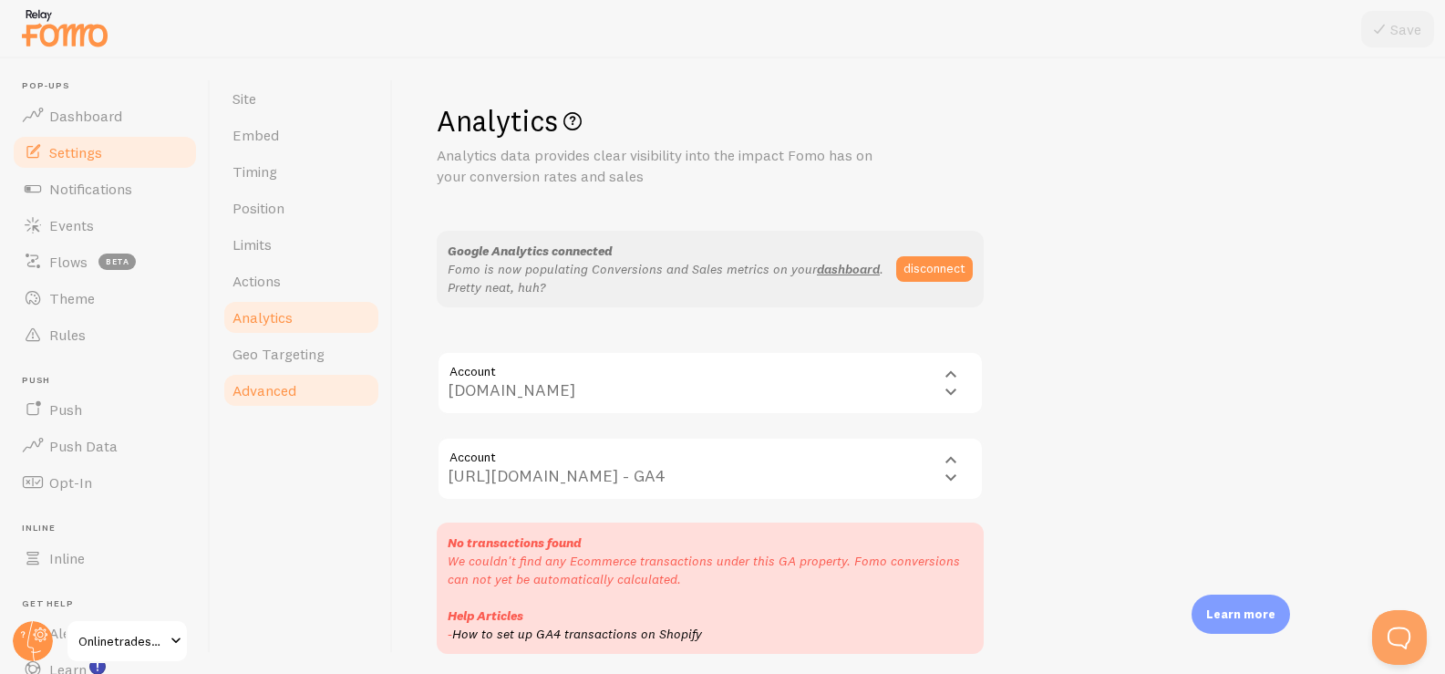
click at [313, 396] on link "Advanced" at bounding box center [300, 390] width 159 height 36
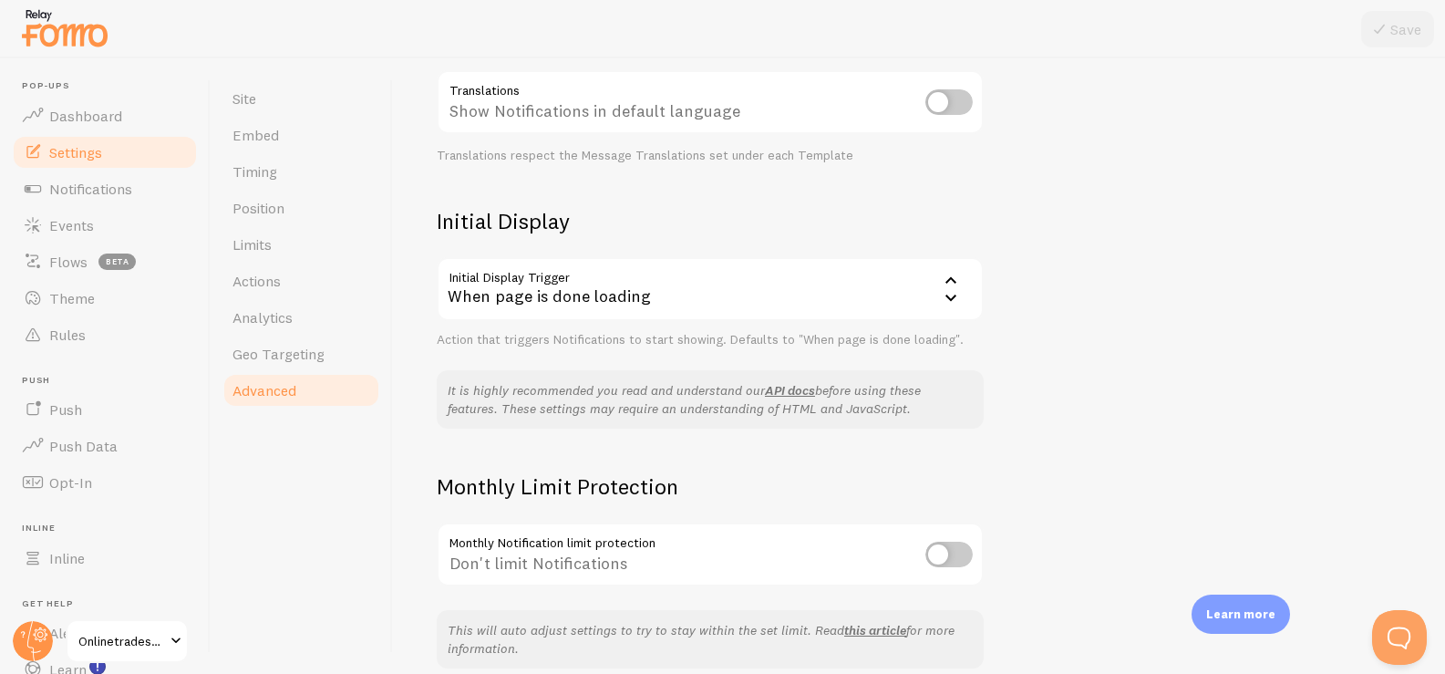
scroll to position [315, 0]
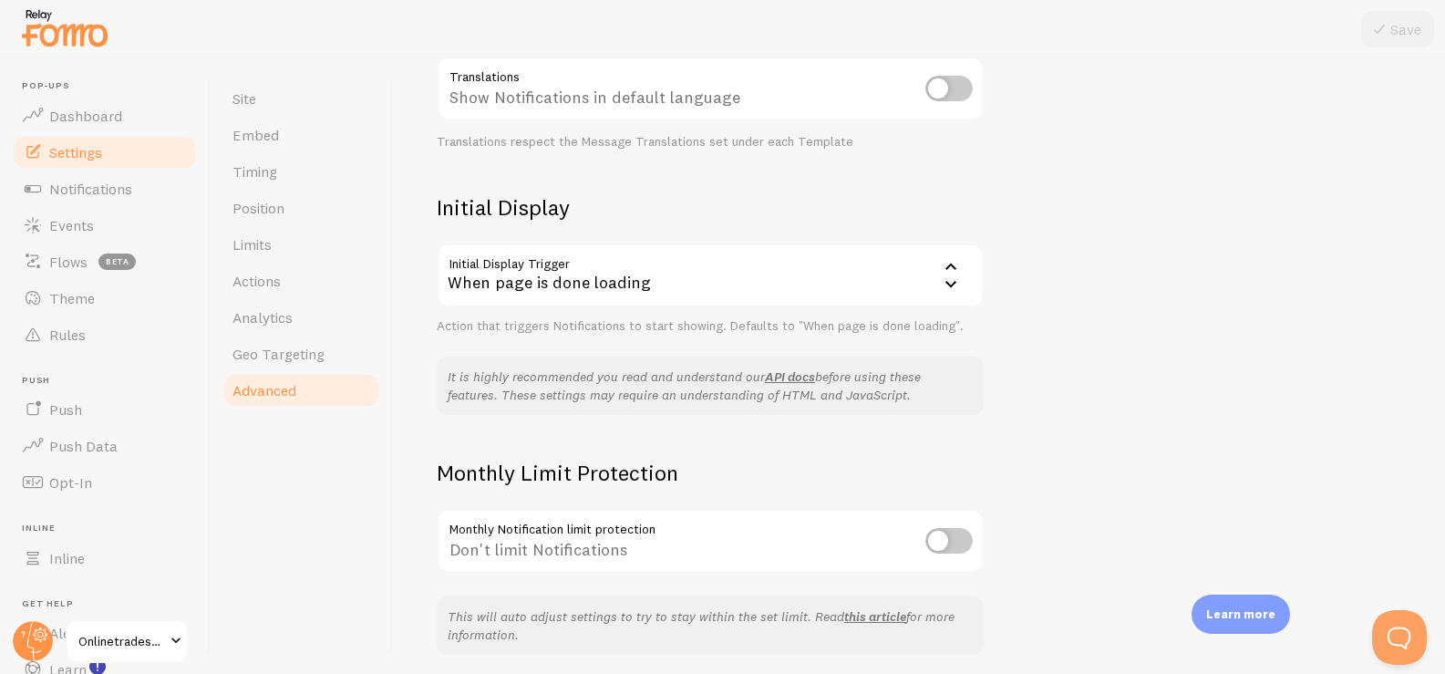
click at [704, 266] on div "When page is done loading" at bounding box center [710, 275] width 547 height 64
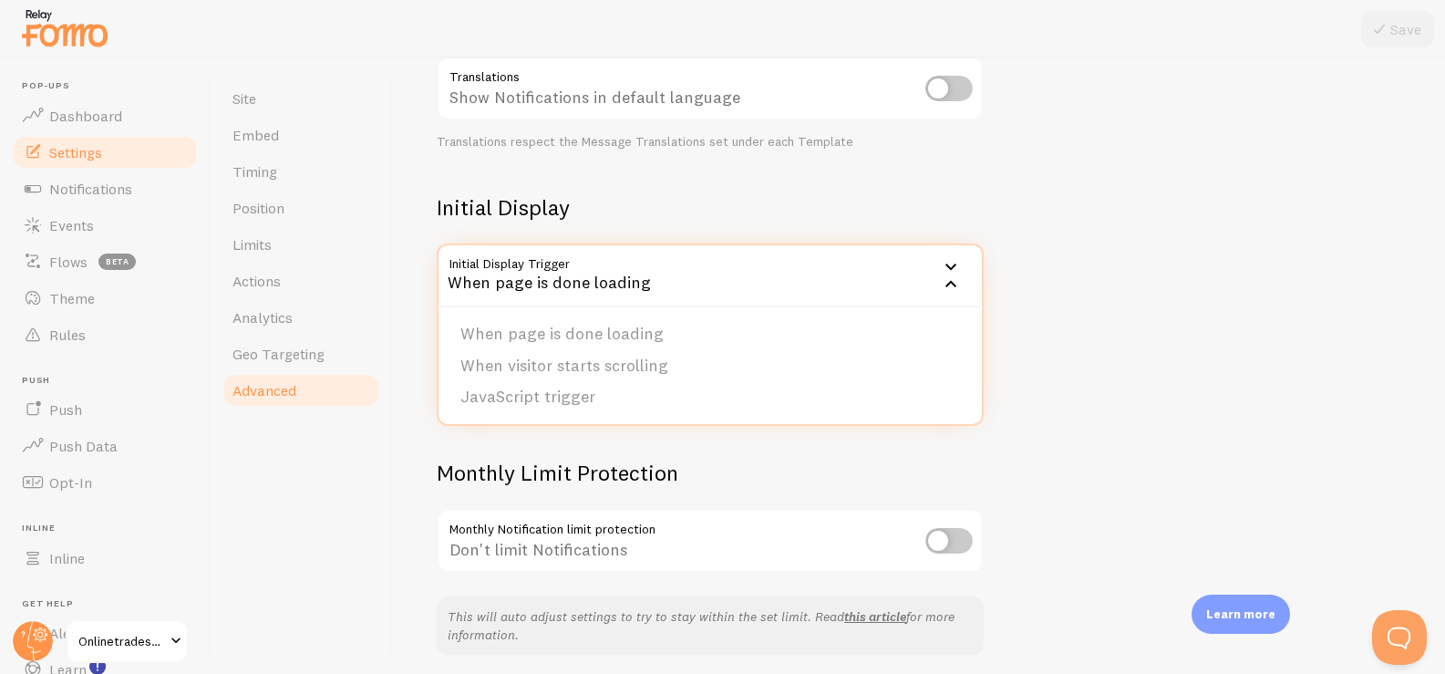
click at [749, 269] on div "When page is done loading" at bounding box center [710, 275] width 547 height 64
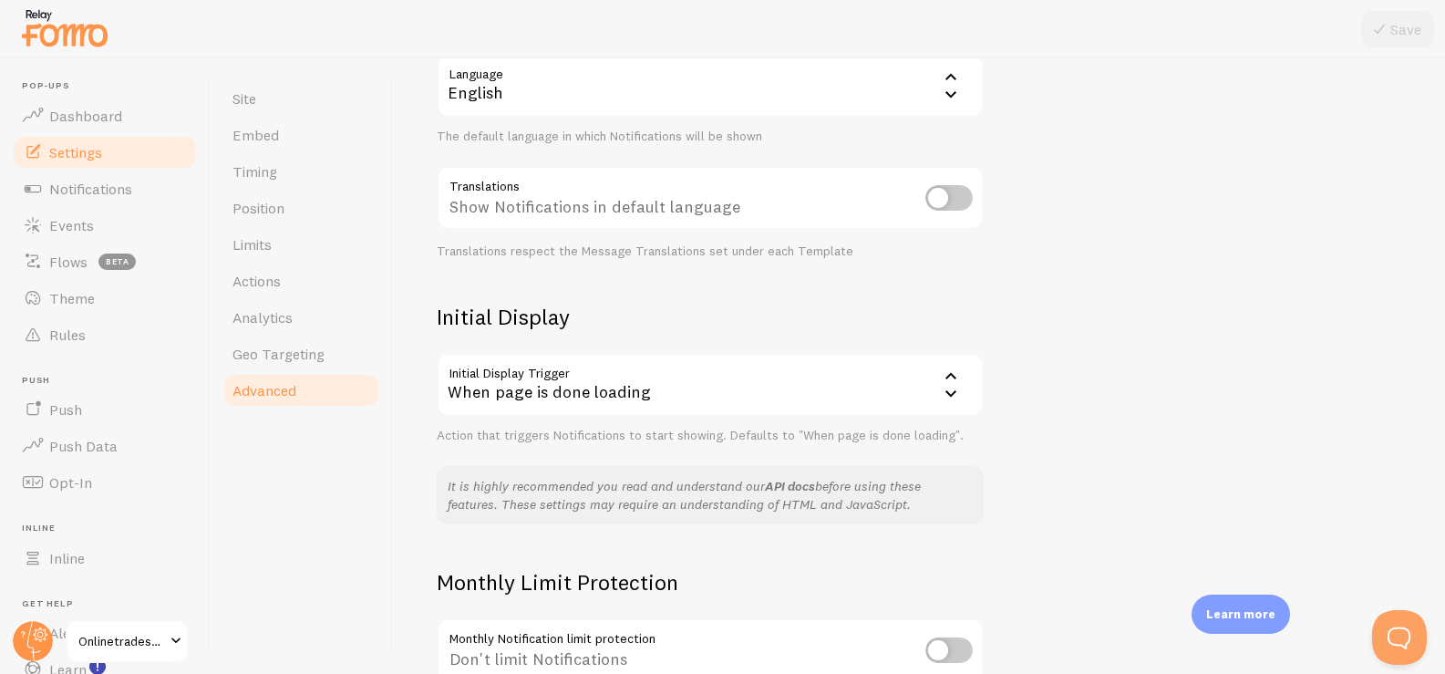
scroll to position [199, 0]
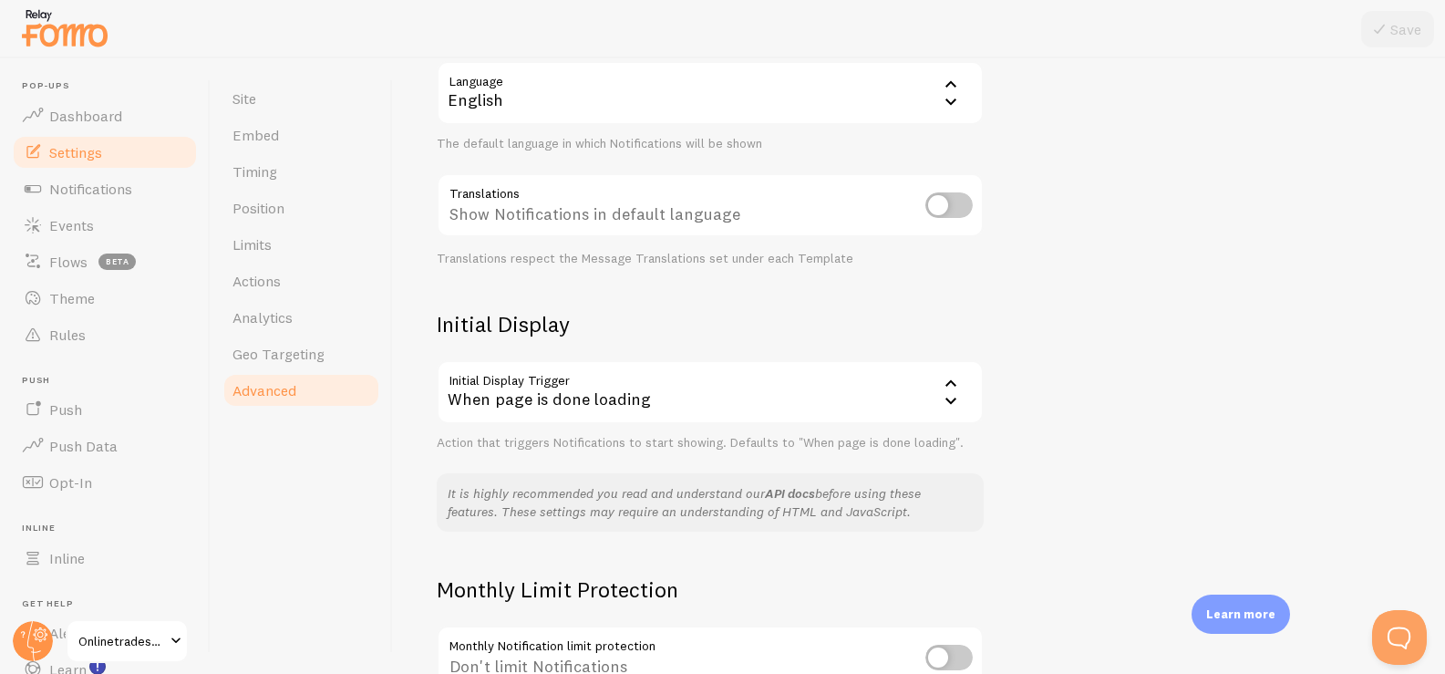
click at [788, 490] on link "API docs" at bounding box center [790, 493] width 50 height 16
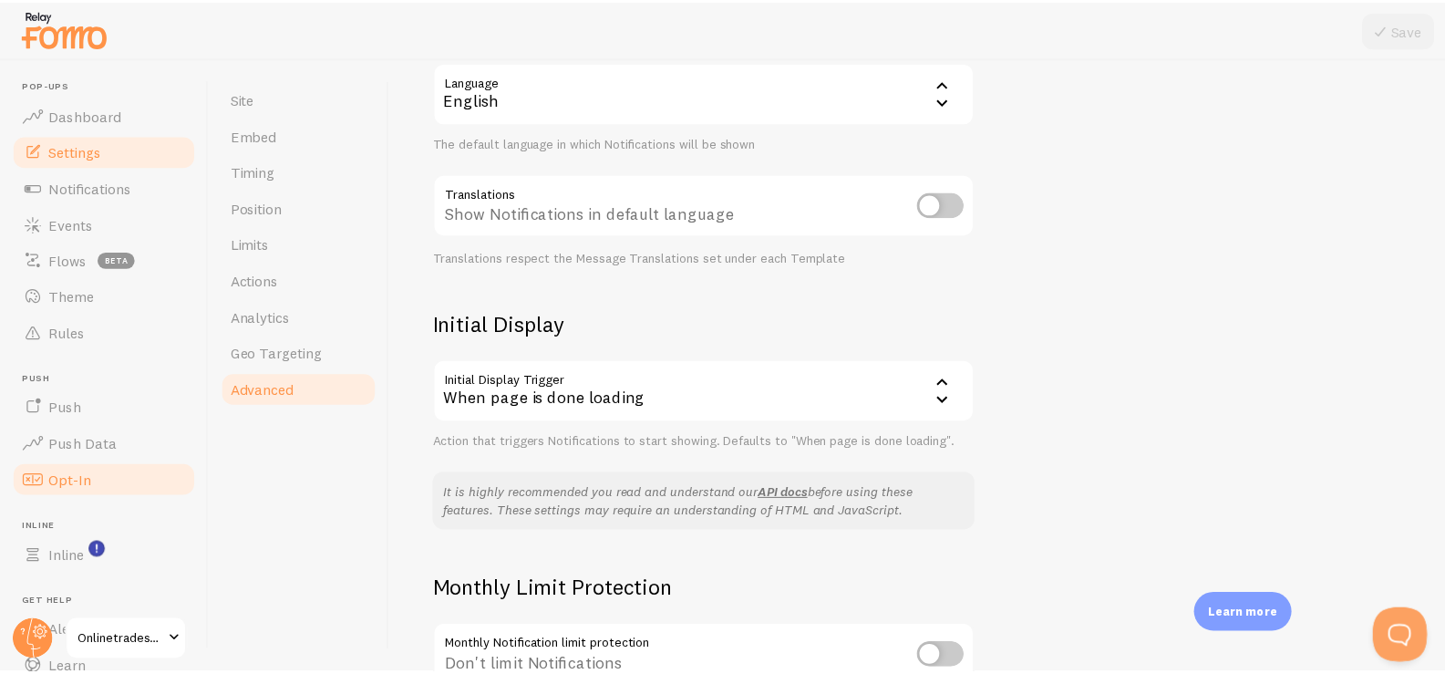
scroll to position [0, 0]
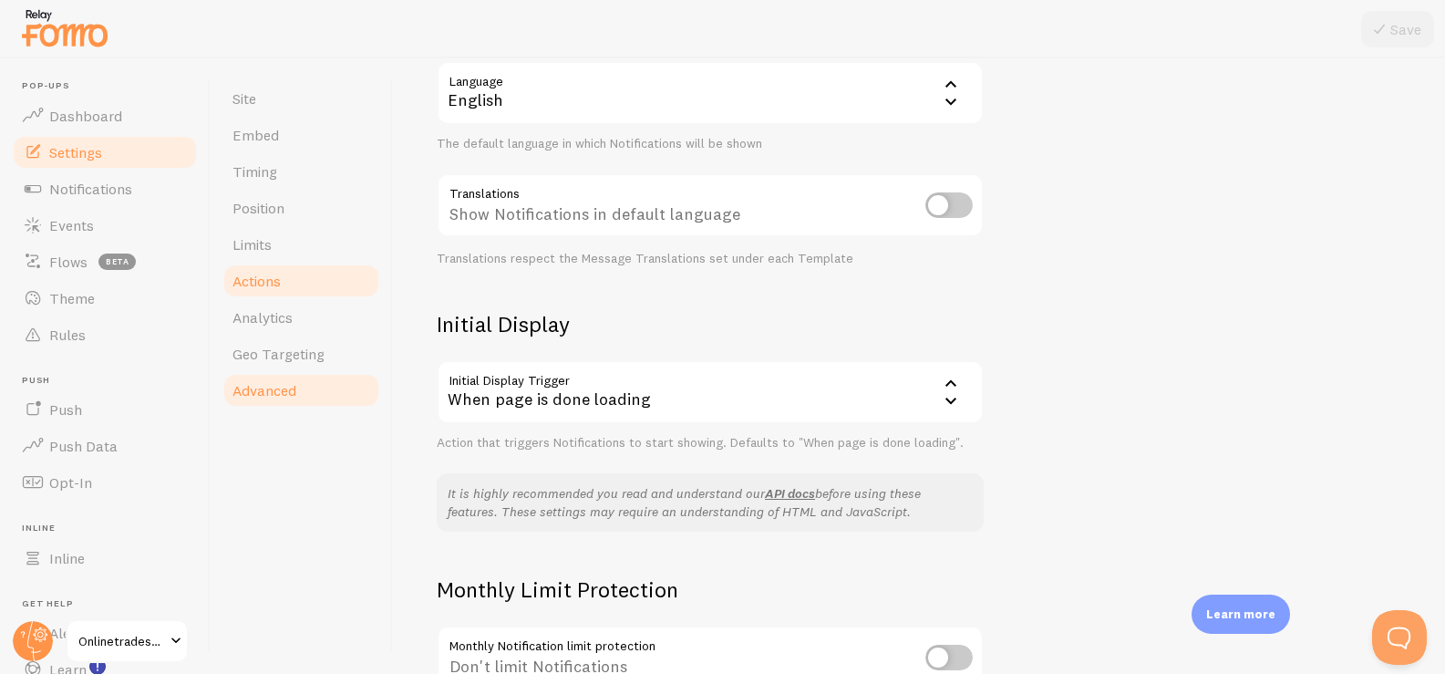
click at [276, 279] on span "Actions" at bounding box center [256, 281] width 48 height 18
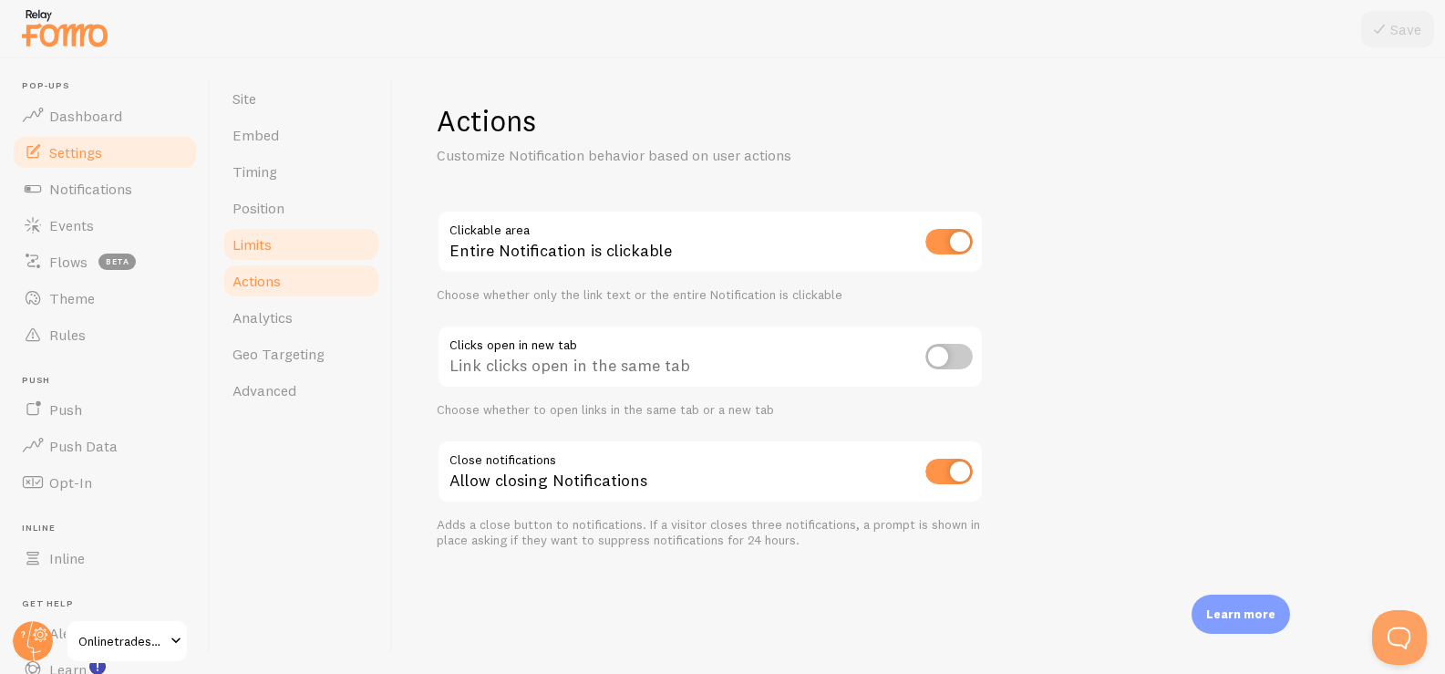
click at [276, 250] on link "Limits" at bounding box center [300, 244] width 159 height 36
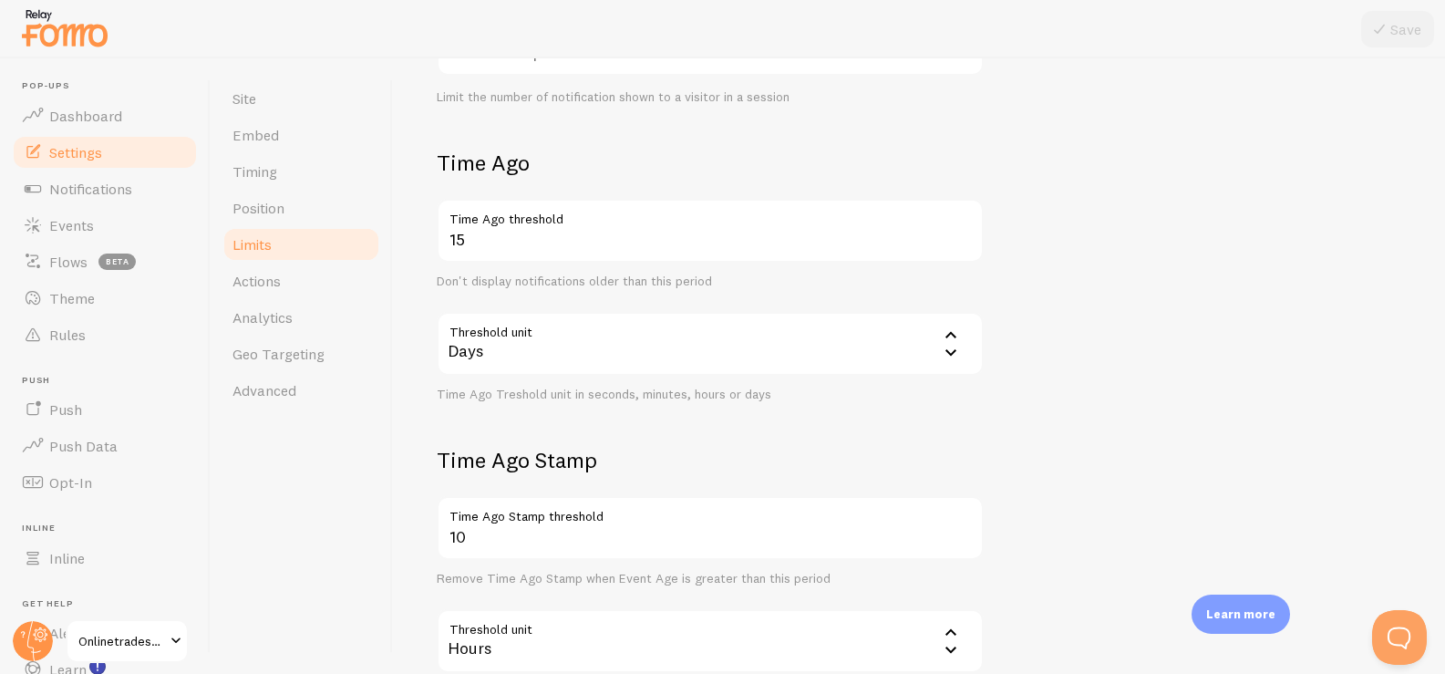
scroll to position [361, 0]
click at [300, 221] on link "Position" at bounding box center [300, 208] width 159 height 36
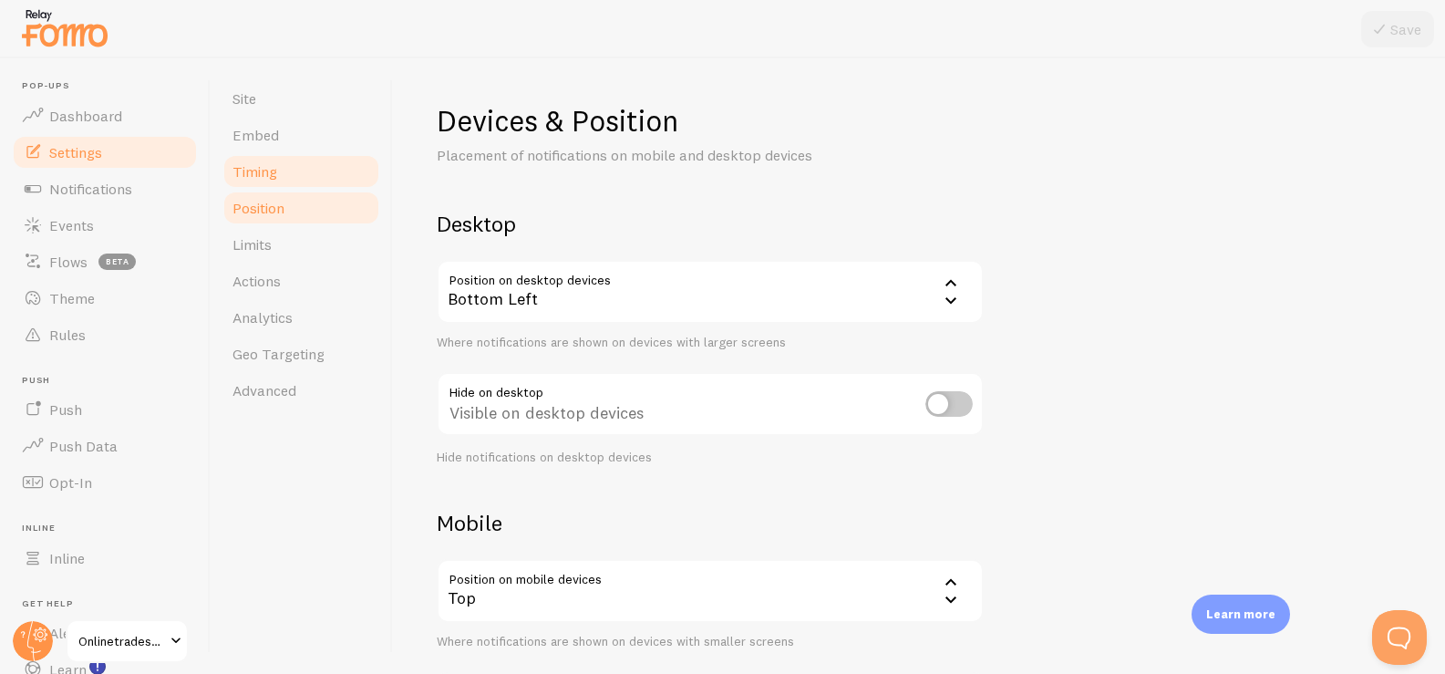
click at [288, 163] on link "Timing" at bounding box center [300, 171] width 159 height 36
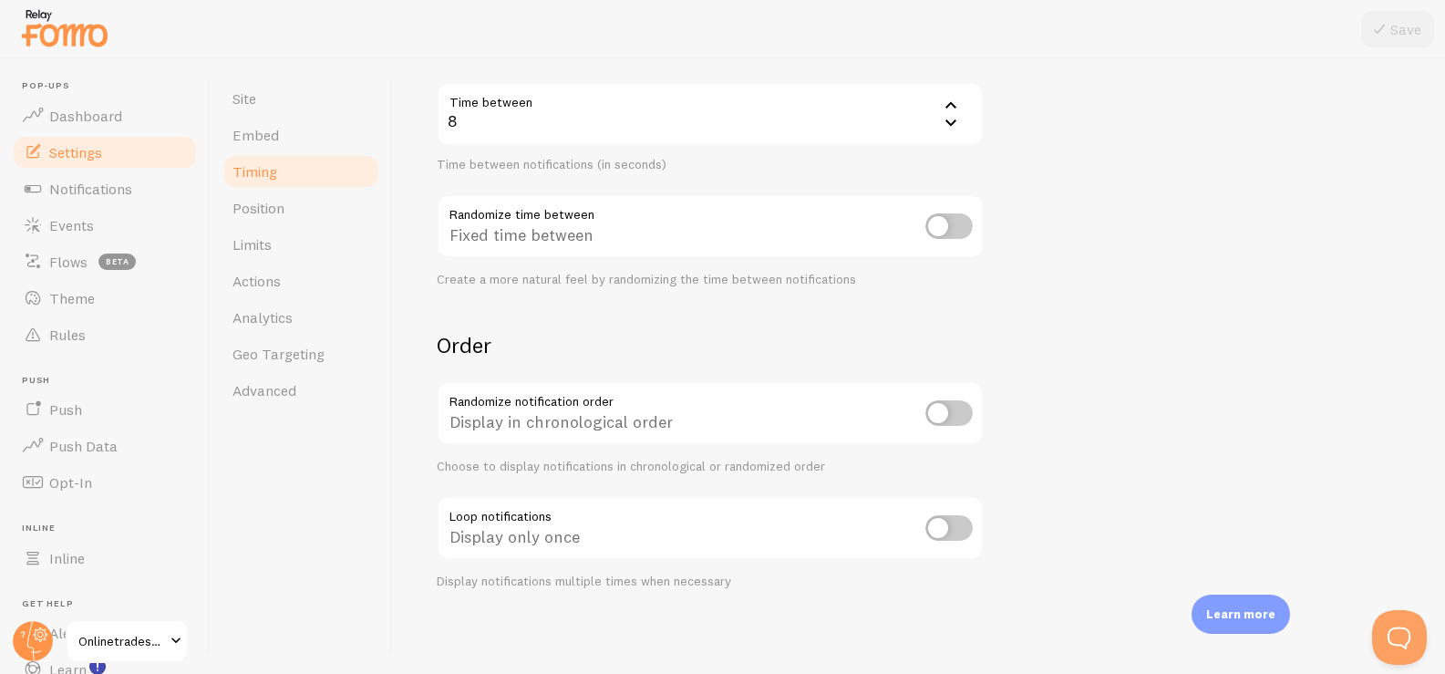
scroll to position [406, 0]
click at [324, 139] on link "Embed" at bounding box center [300, 135] width 159 height 36
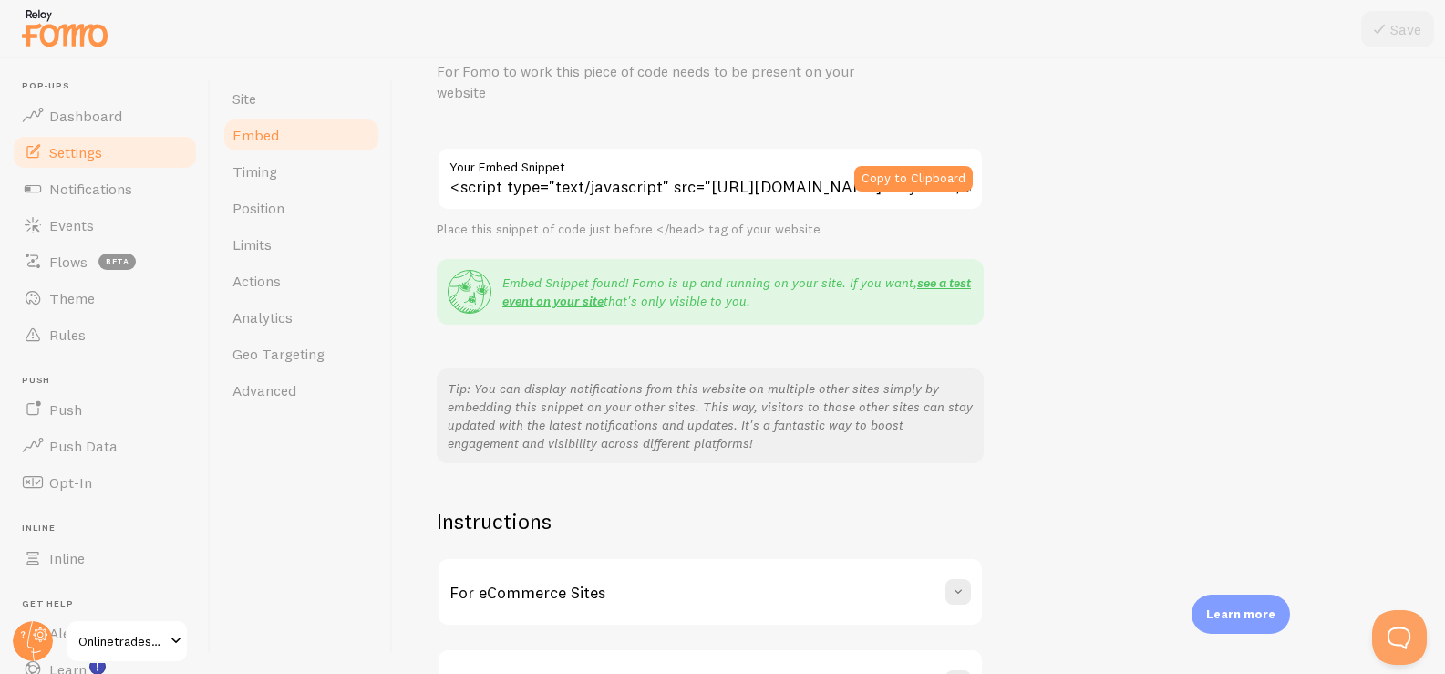
scroll to position [215, 0]
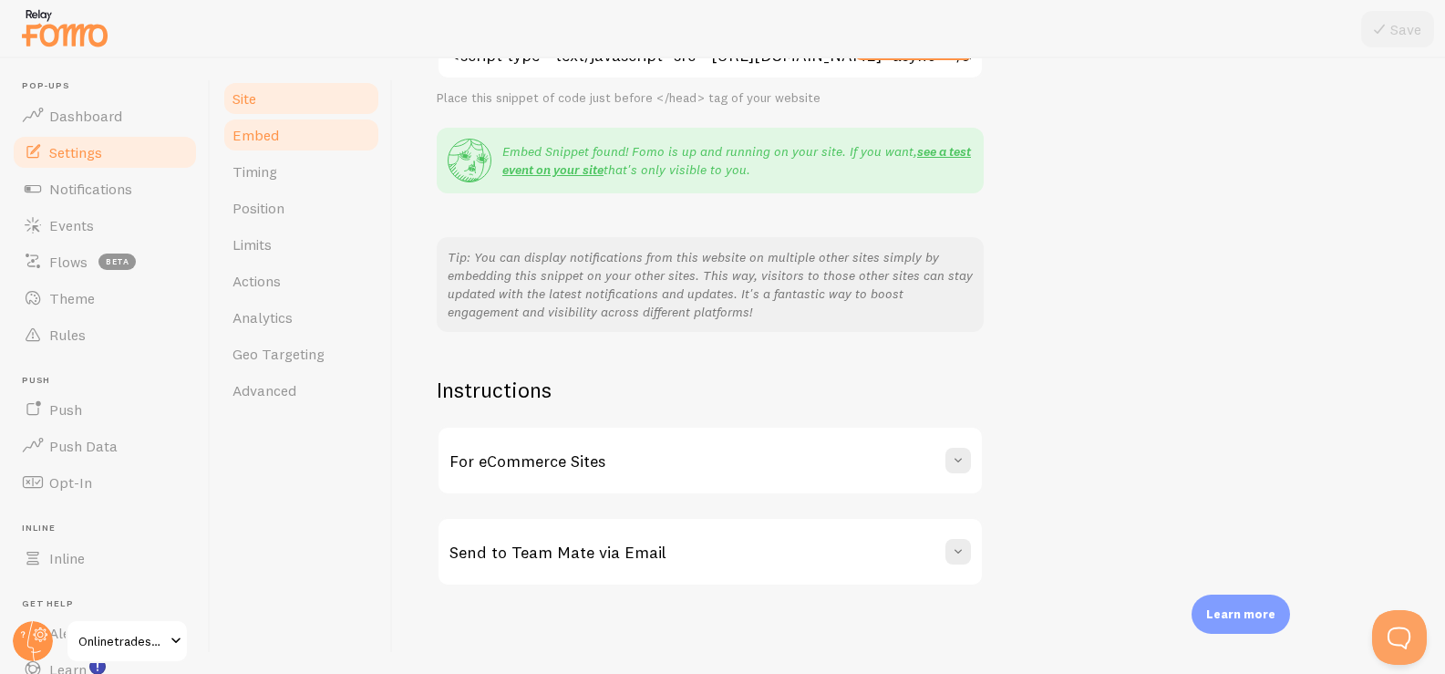
click at [260, 104] on link "Site" at bounding box center [300, 98] width 159 height 36
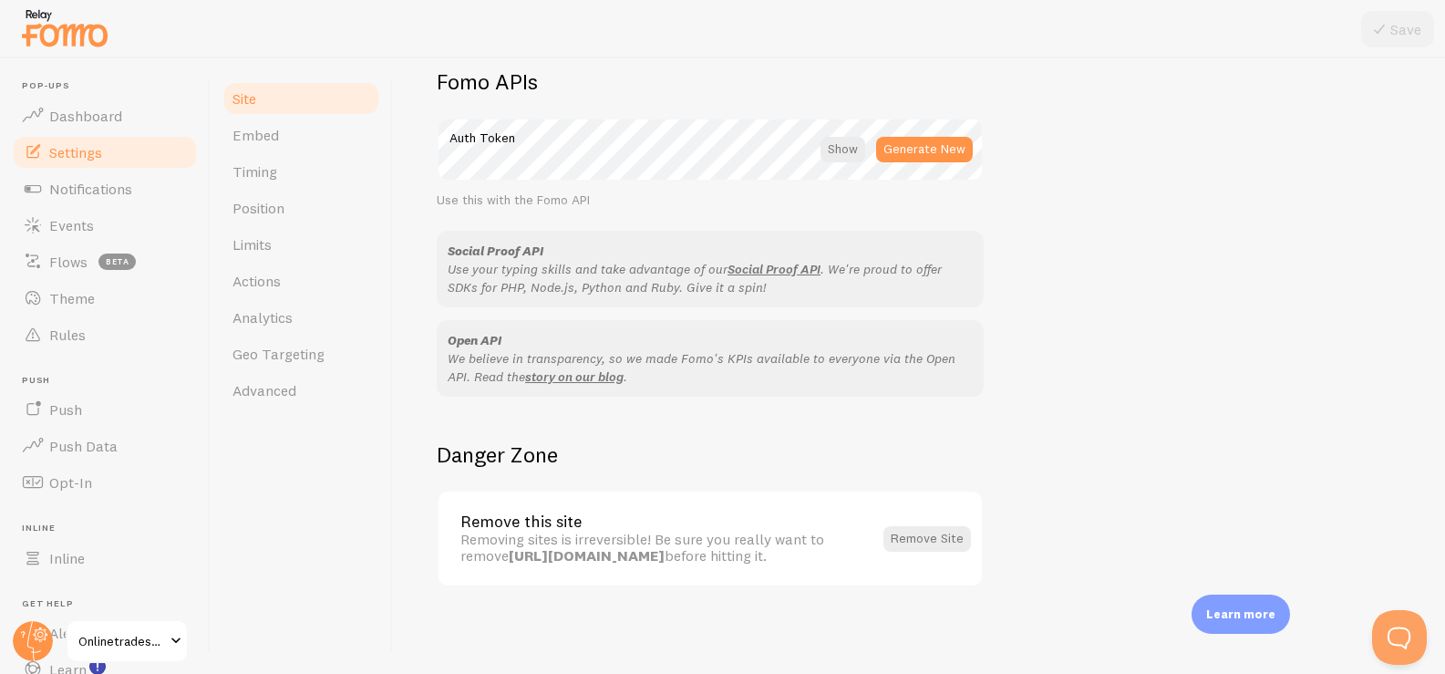
scroll to position [1047, 0]
click at [96, 297] on link "Theme" at bounding box center [105, 298] width 188 height 36
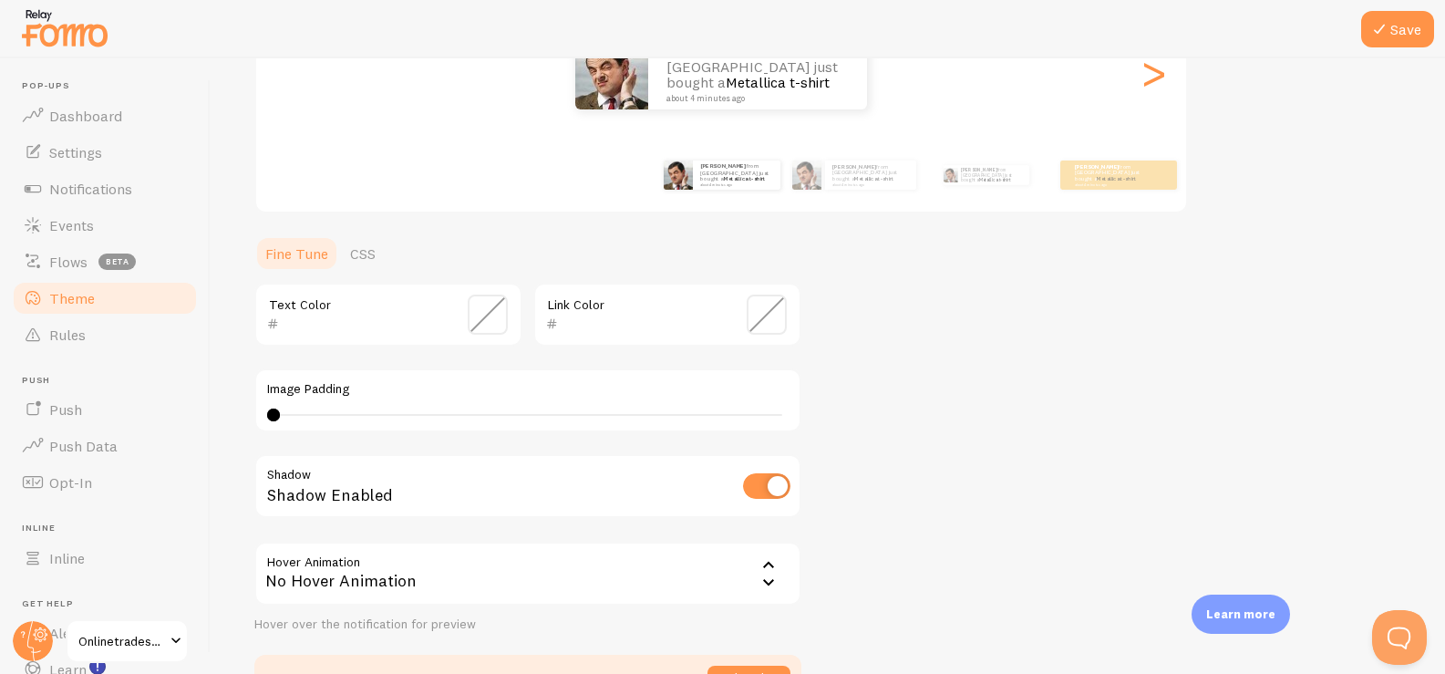
scroll to position [252, 0]
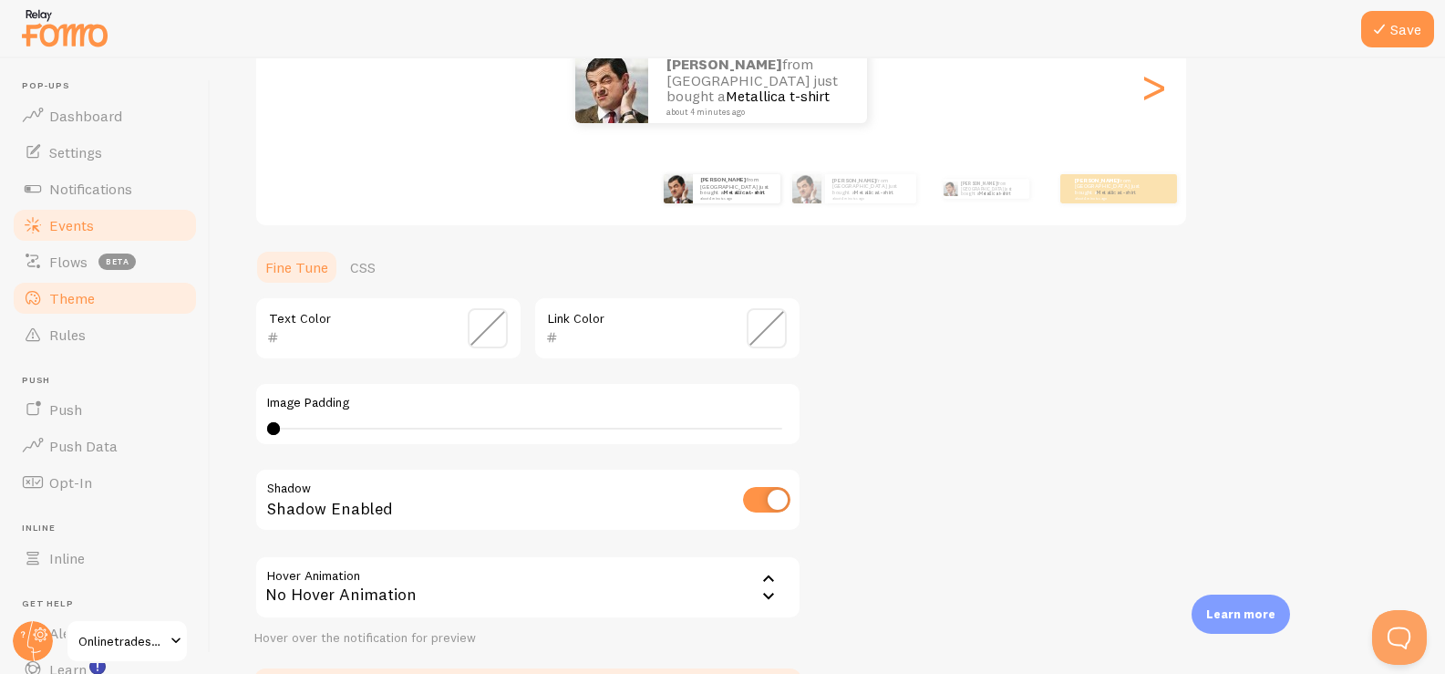
click at [84, 226] on span "Events" at bounding box center [71, 225] width 45 height 18
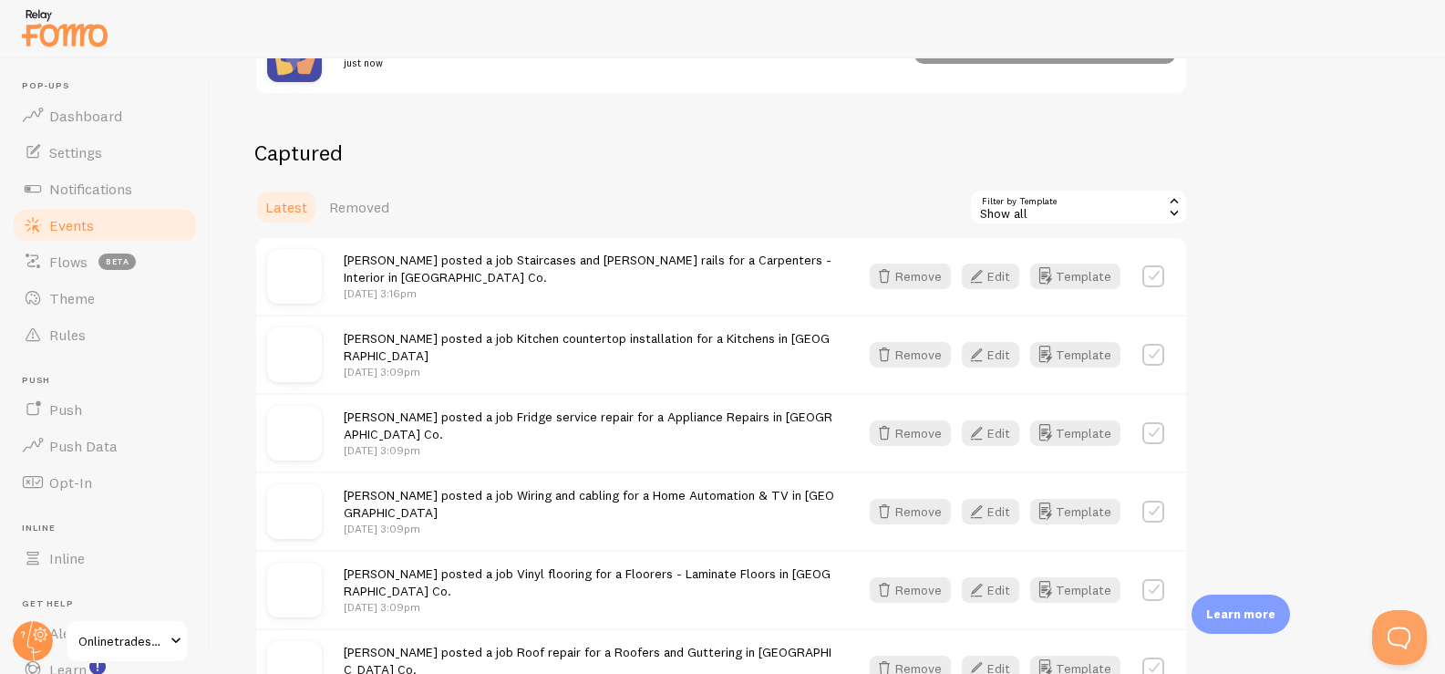
scroll to position [415, 0]
click at [117, 194] on span "Notifications" at bounding box center [90, 189] width 83 height 18
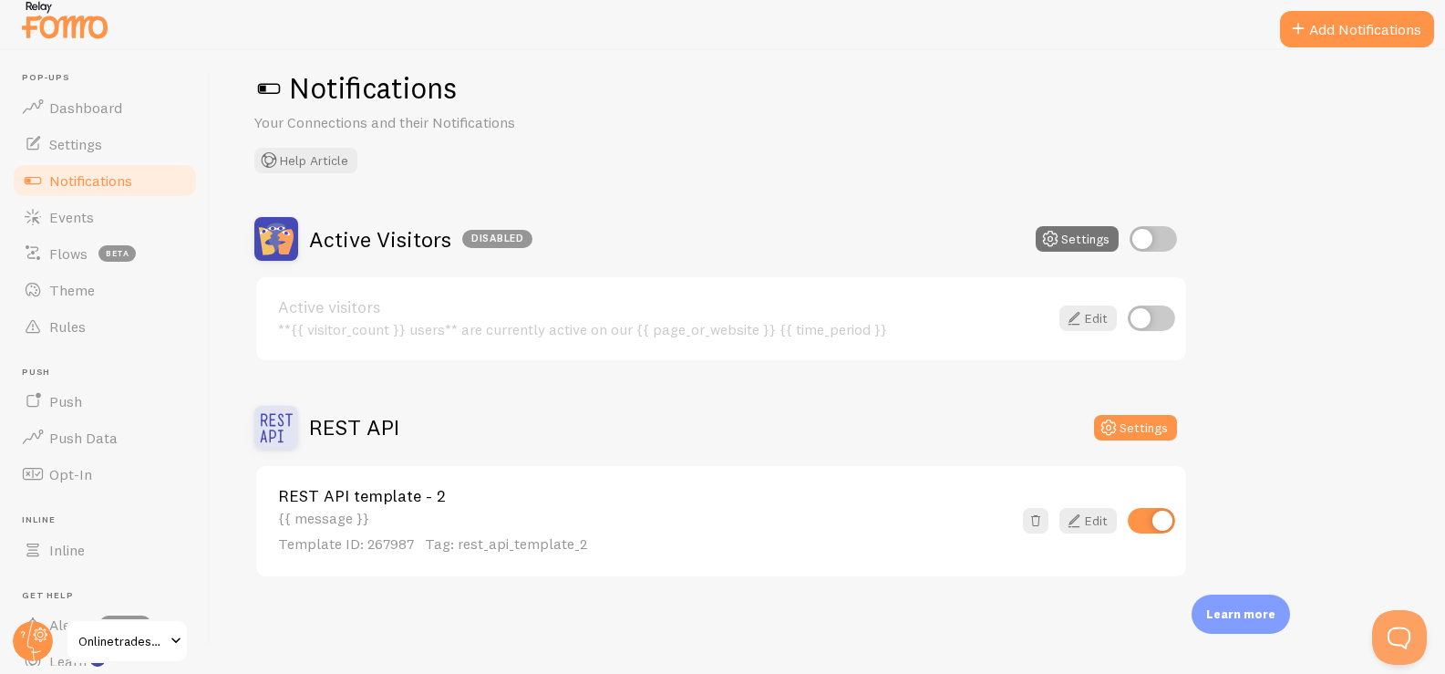
scroll to position [12, 0]
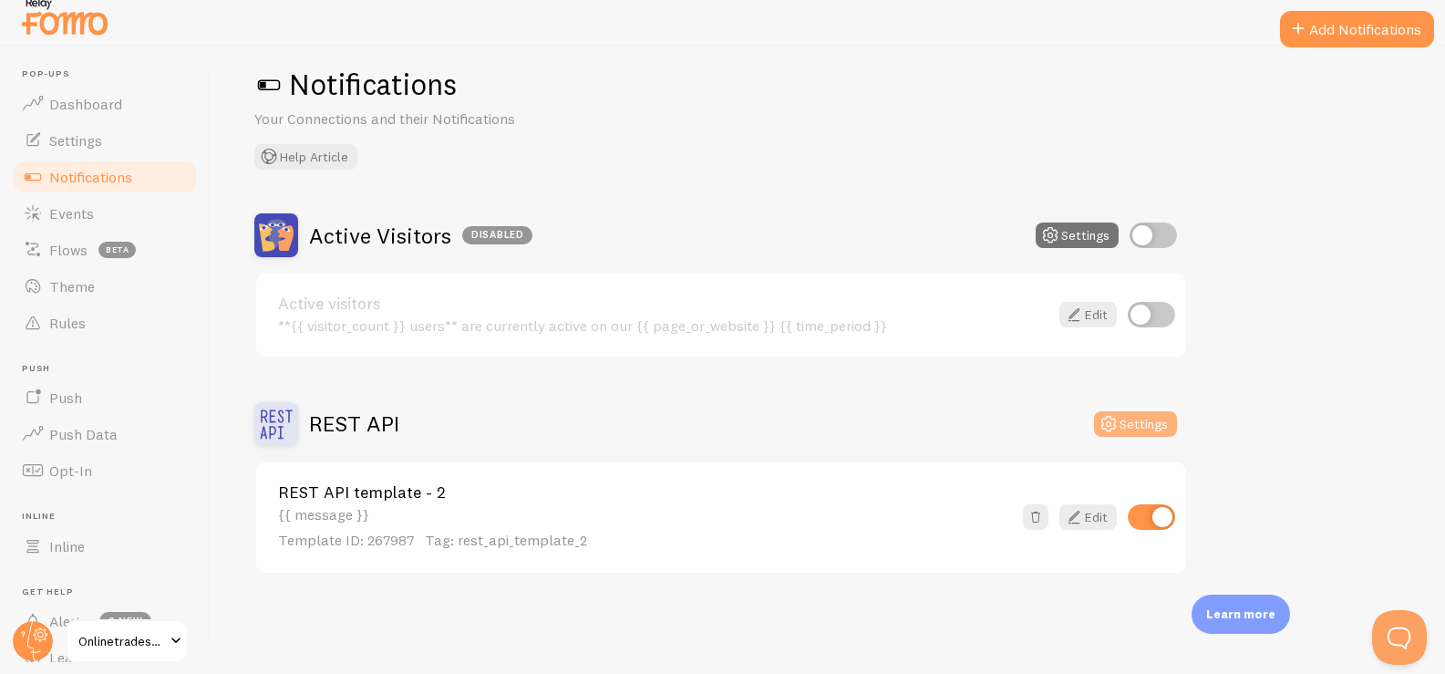
click at [932, 426] on icon at bounding box center [1108, 424] width 22 height 22
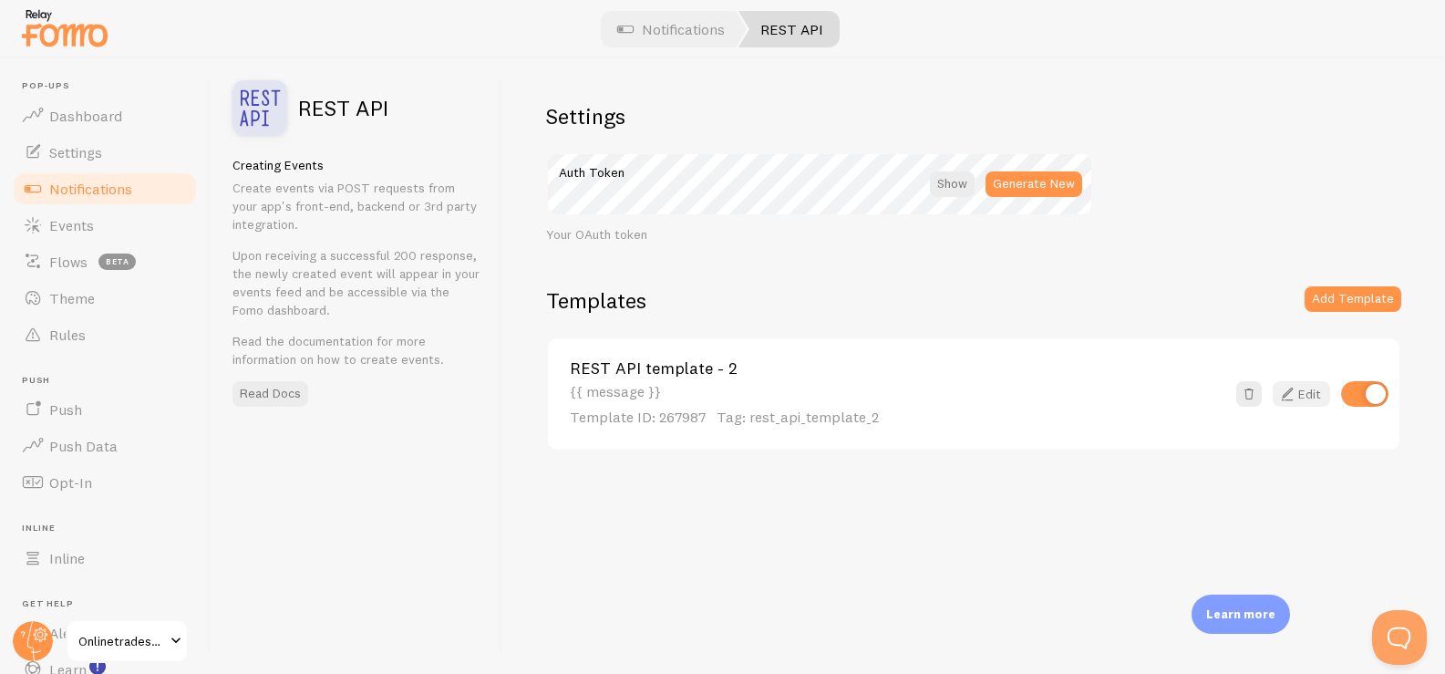
click at [932, 394] on link "Edit" at bounding box center [1300, 394] width 57 height 26
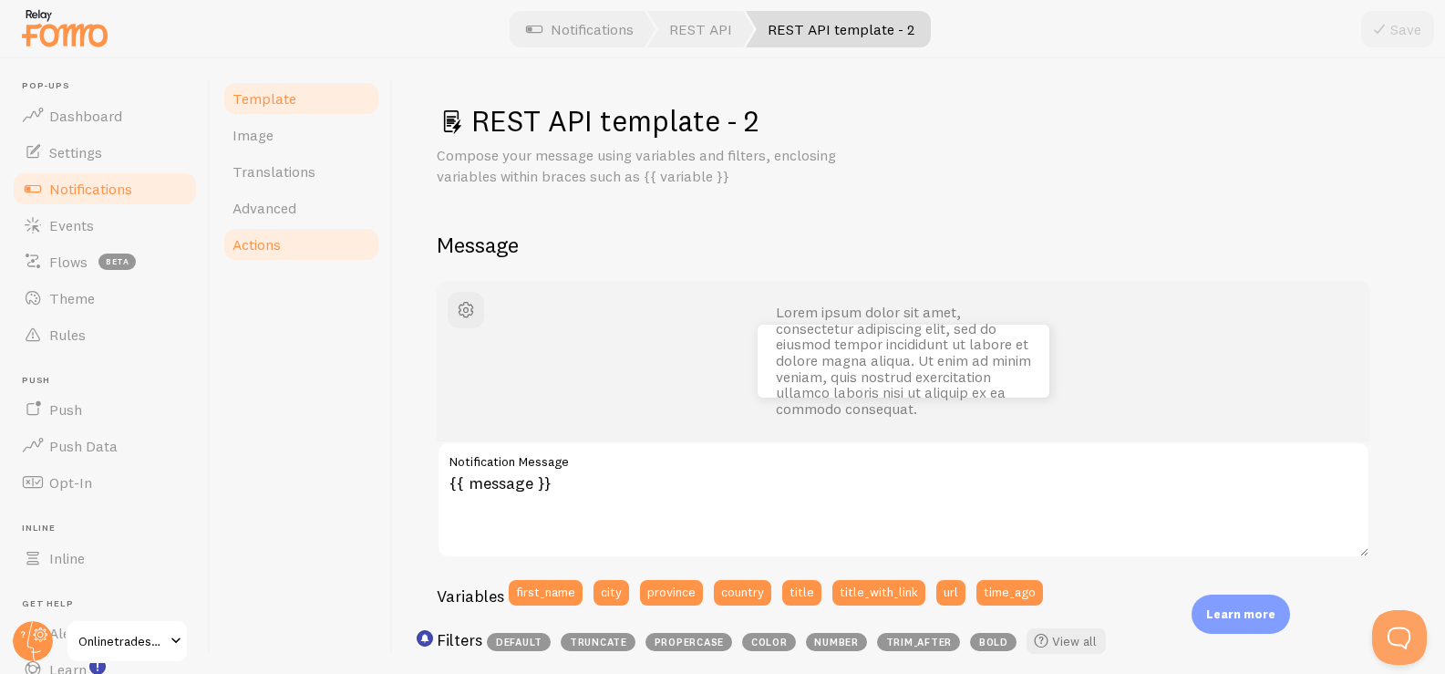
click at [292, 238] on link "Actions" at bounding box center [300, 244] width 159 height 36
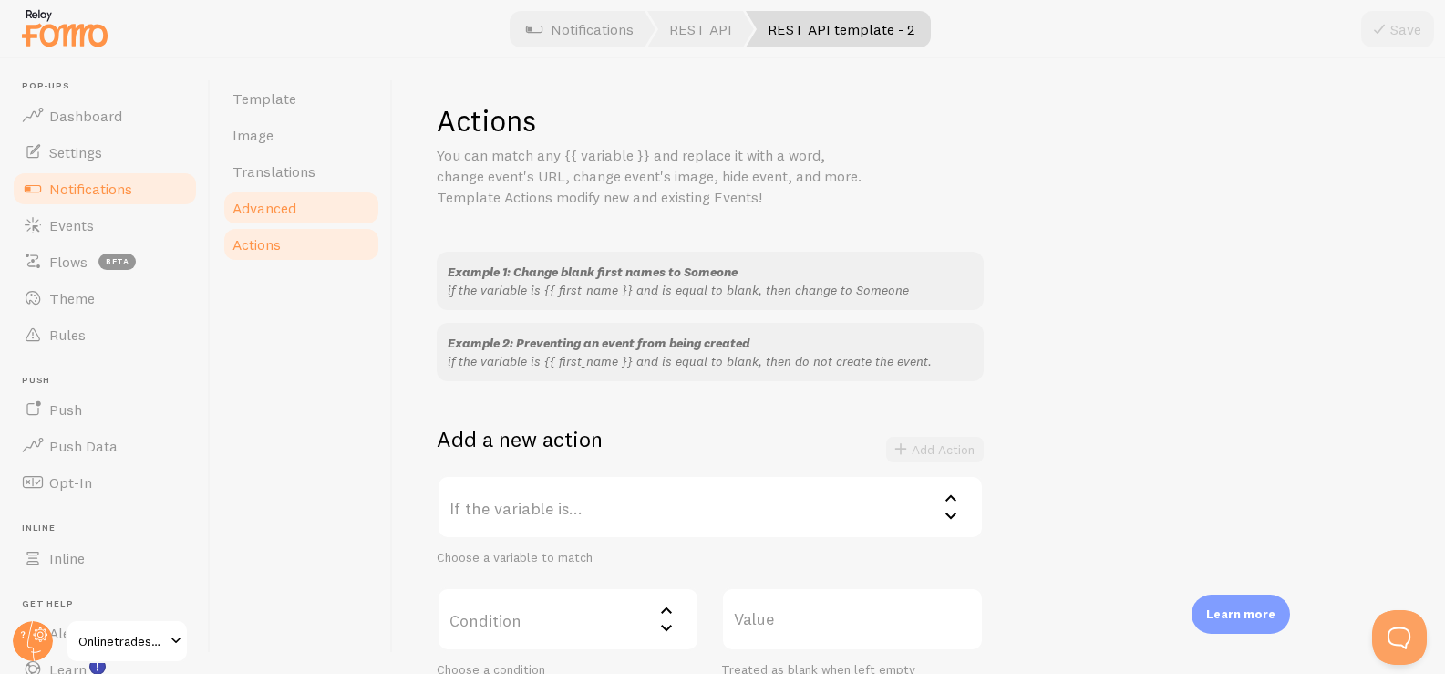
click at [298, 212] on link "Advanced" at bounding box center [300, 208] width 159 height 36
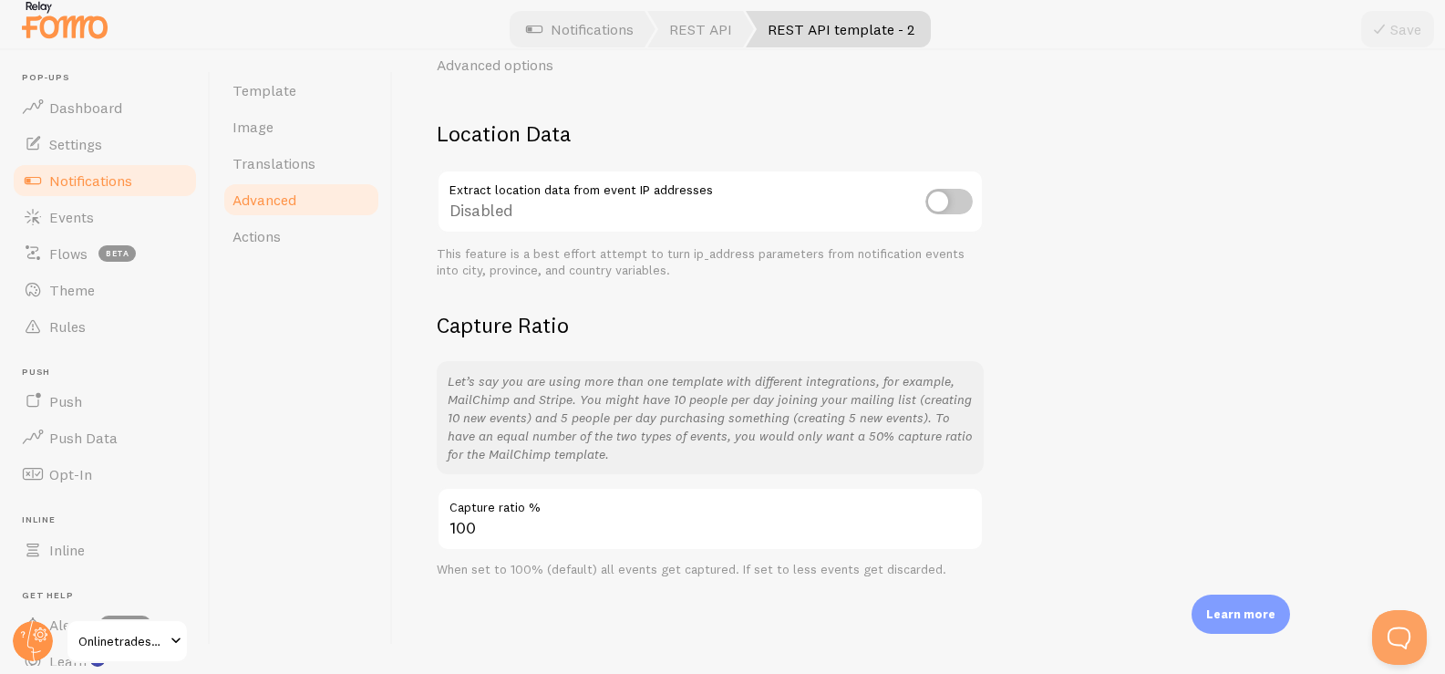
scroll to position [12, 0]
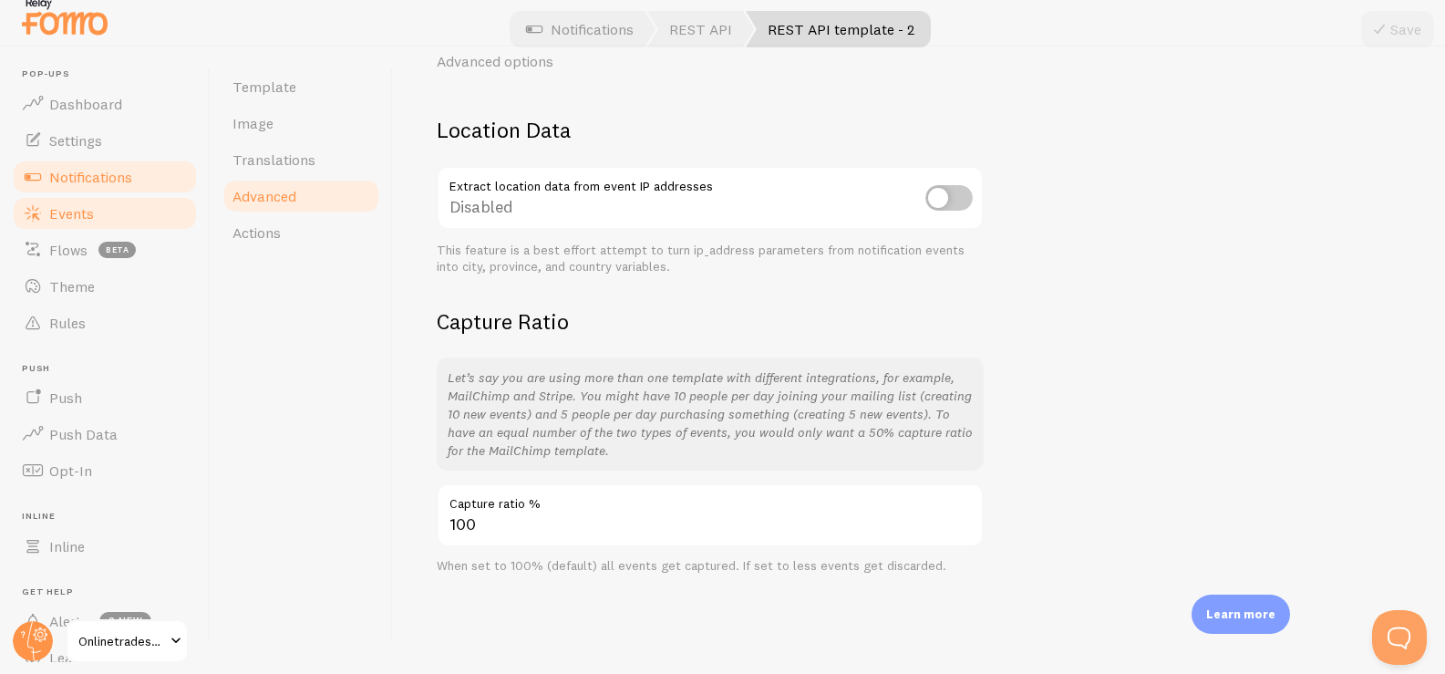
click at [57, 205] on span "Events" at bounding box center [71, 213] width 45 height 18
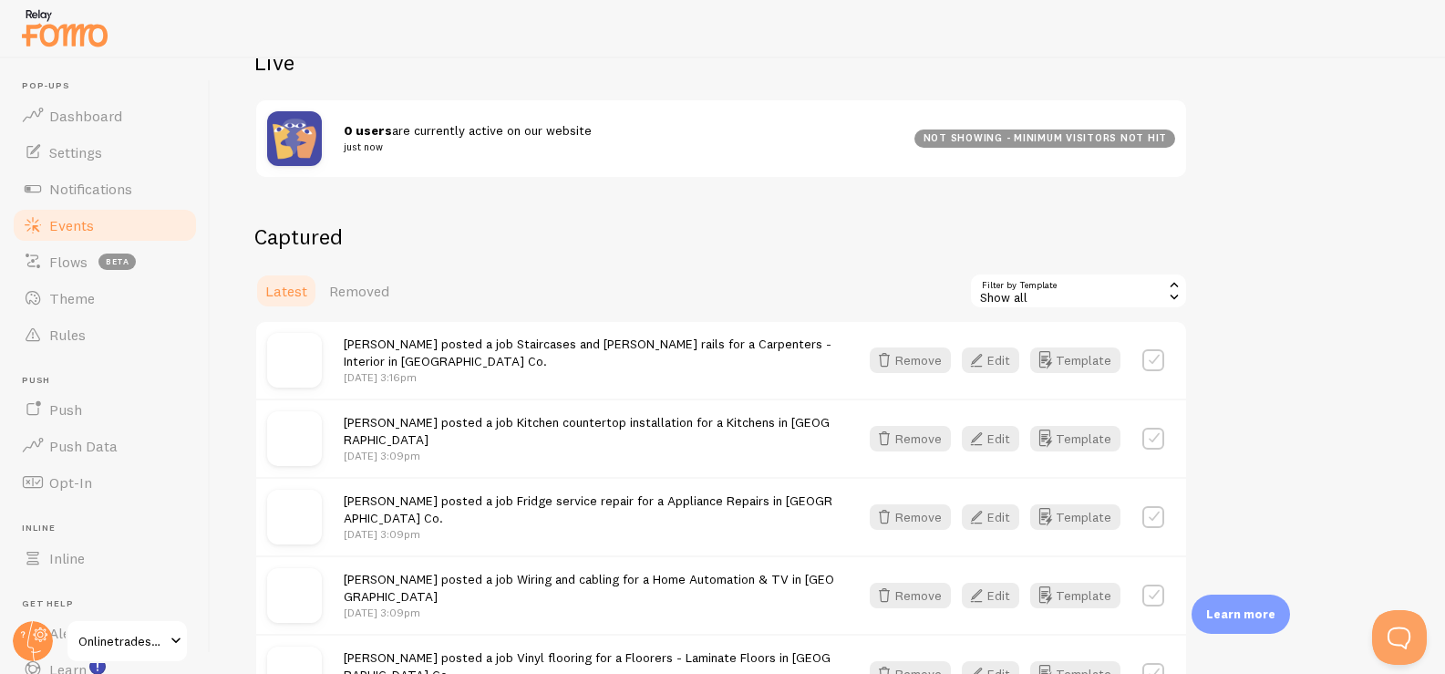
scroll to position [372, 0]
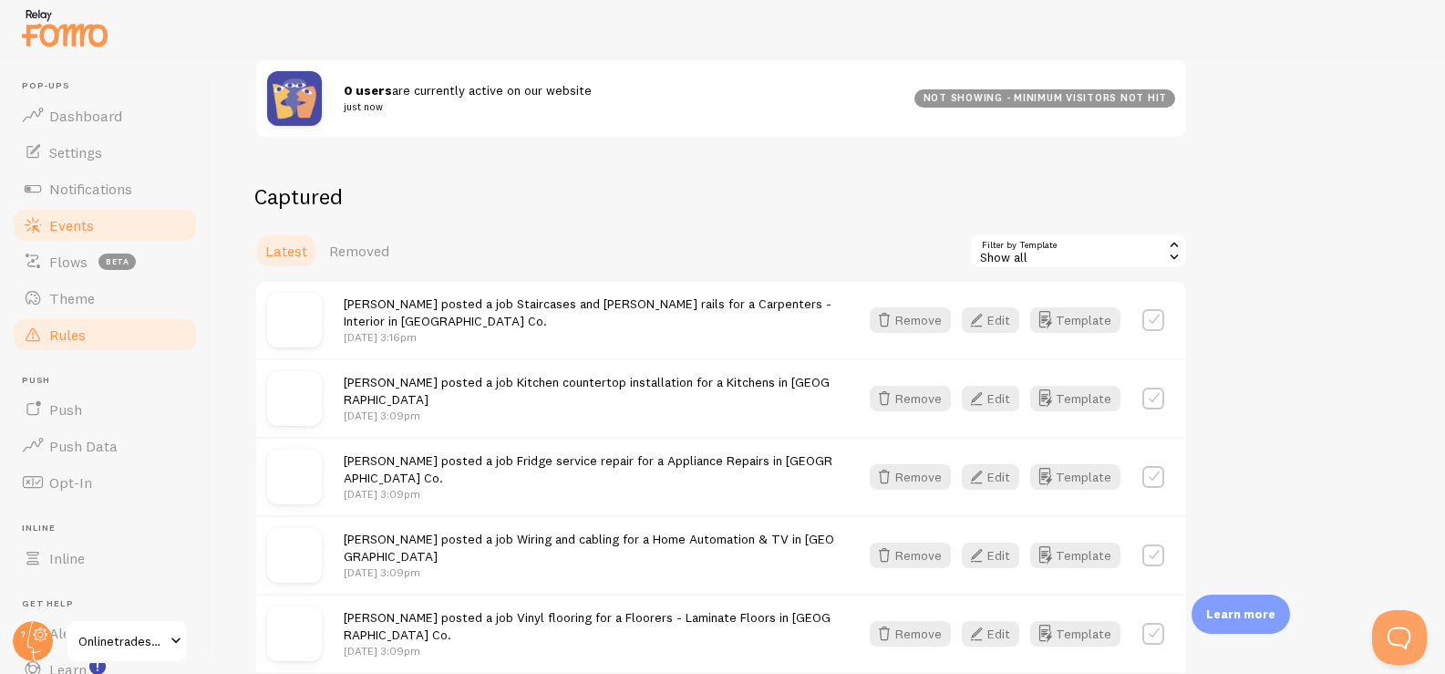
click at [118, 333] on link "Rules" at bounding box center [105, 334] width 188 height 36
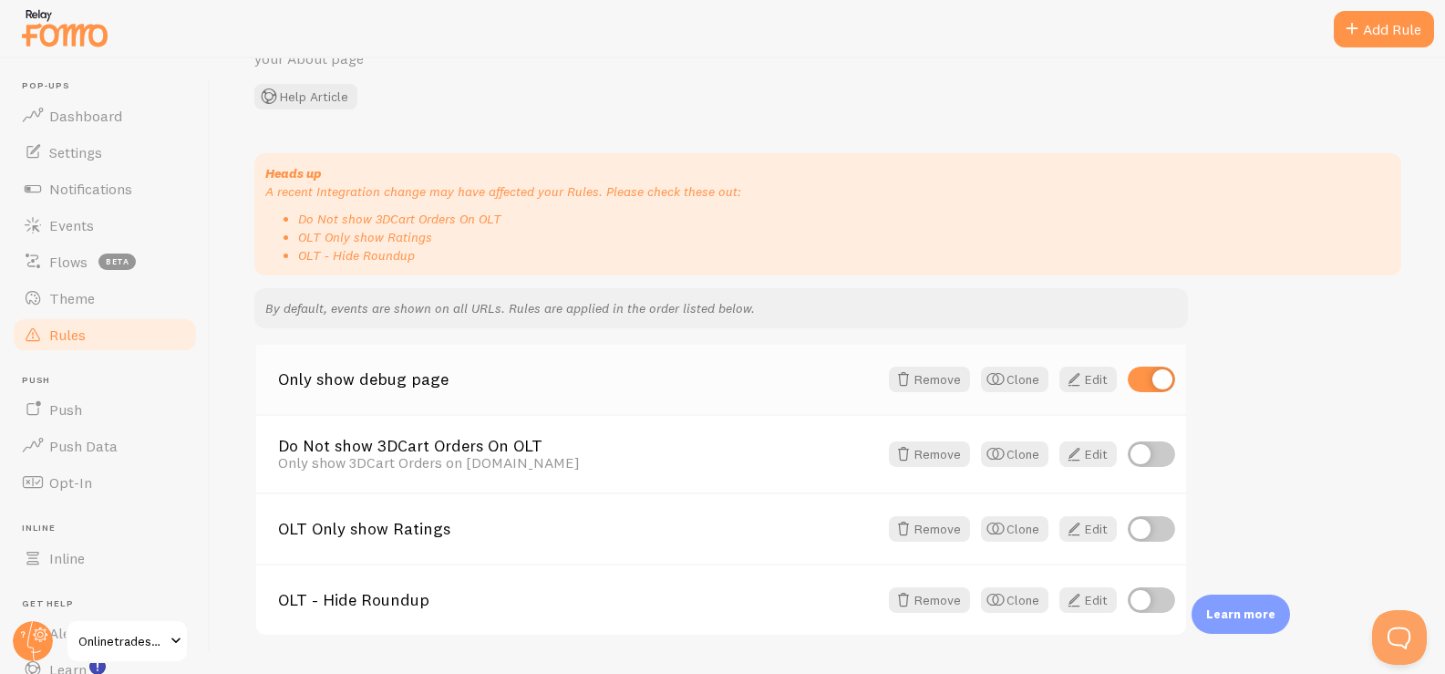
scroll to position [111, 0]
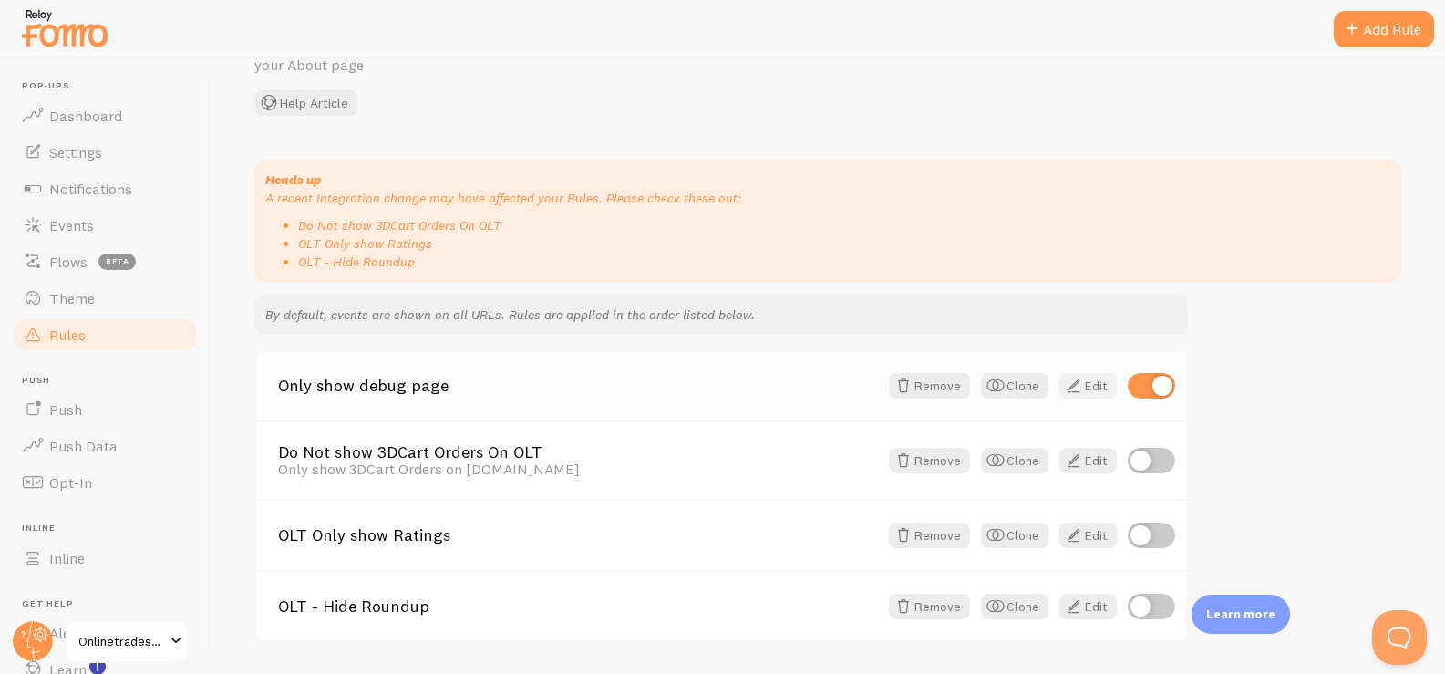
click at [932, 387] on span at bounding box center [1074, 386] width 22 height 22
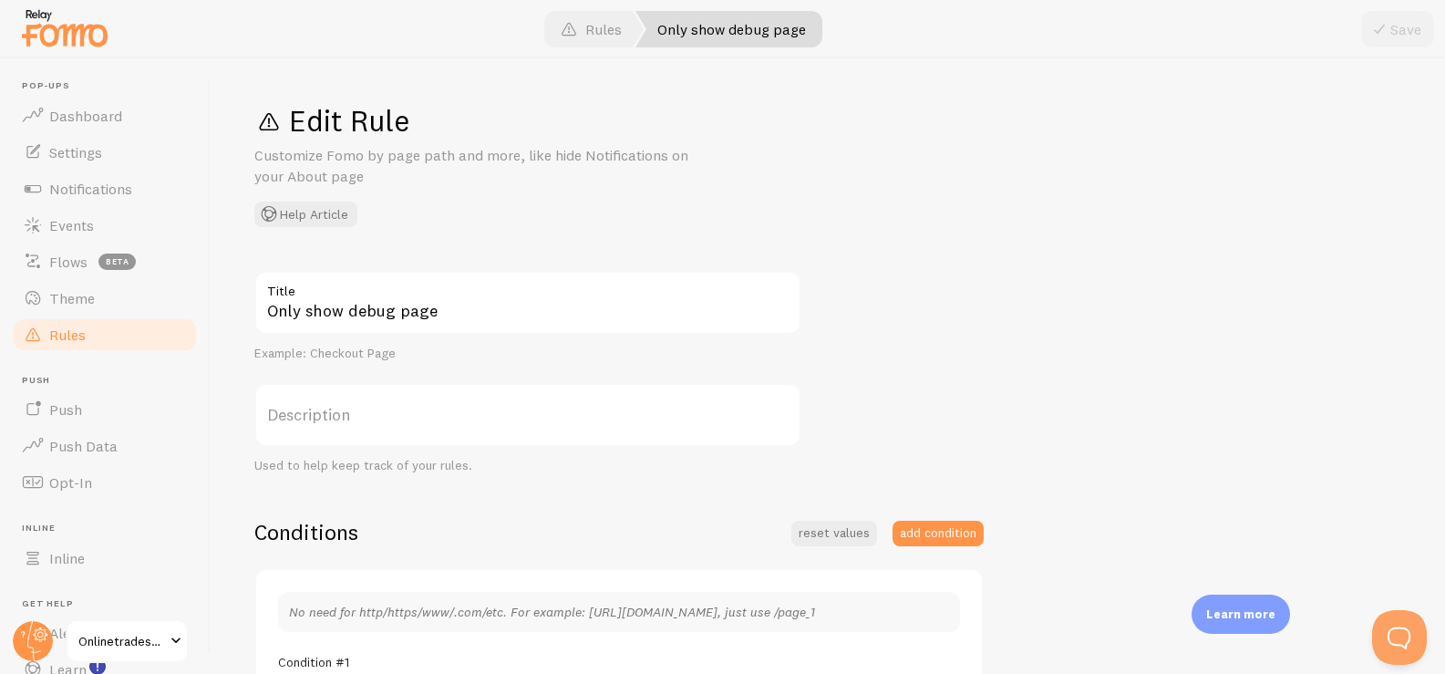
click at [98, 335] on link "Rules" at bounding box center [105, 334] width 188 height 36
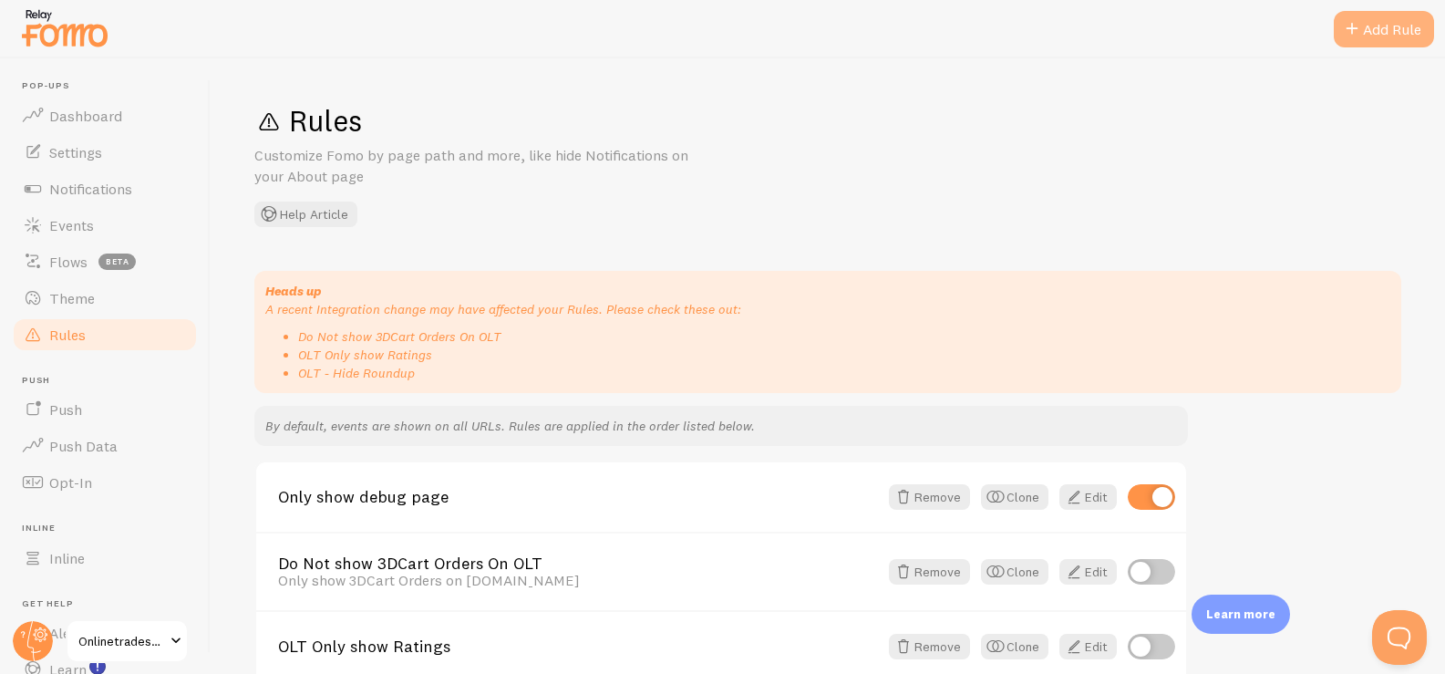
click at [932, 30] on div "Add Rule" at bounding box center [1383, 29] width 100 height 36
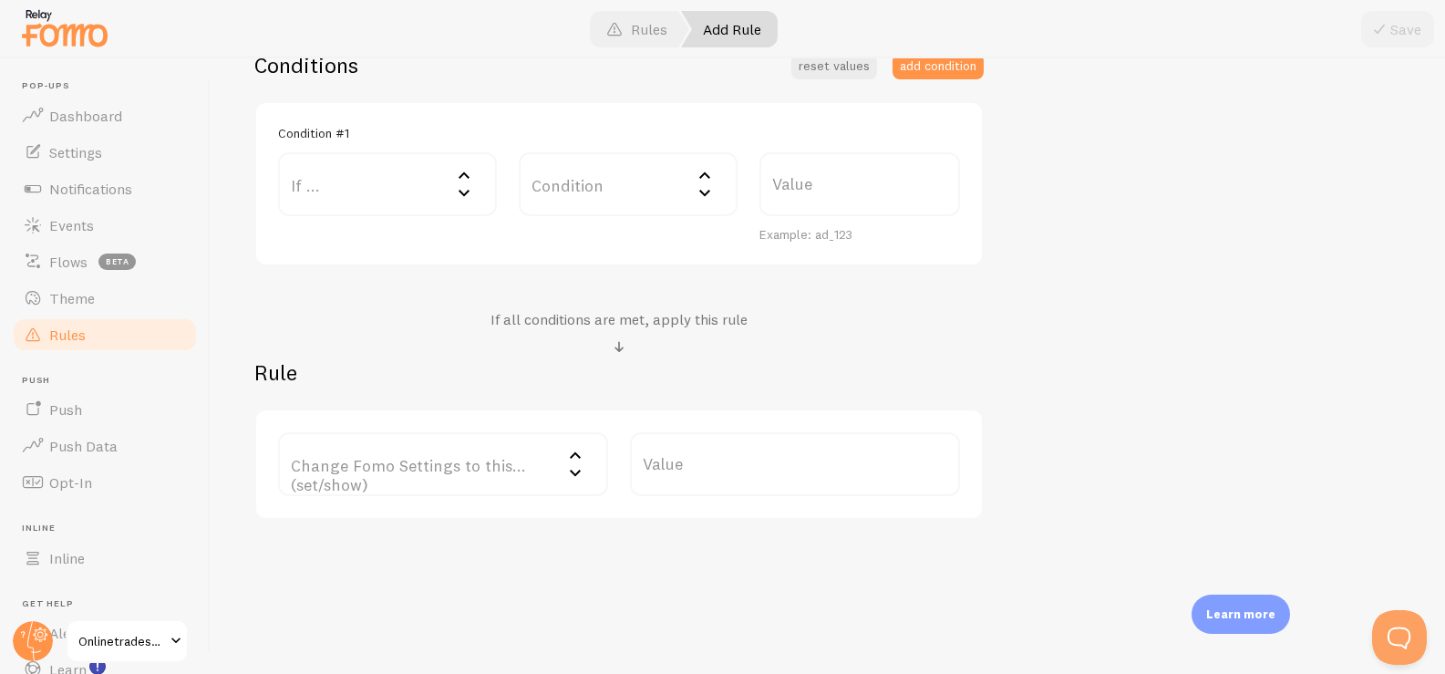
scroll to position [472, 0]
click at [439, 455] on label "Change Fomo Settings to this... (set/show)" at bounding box center [443, 459] width 330 height 64
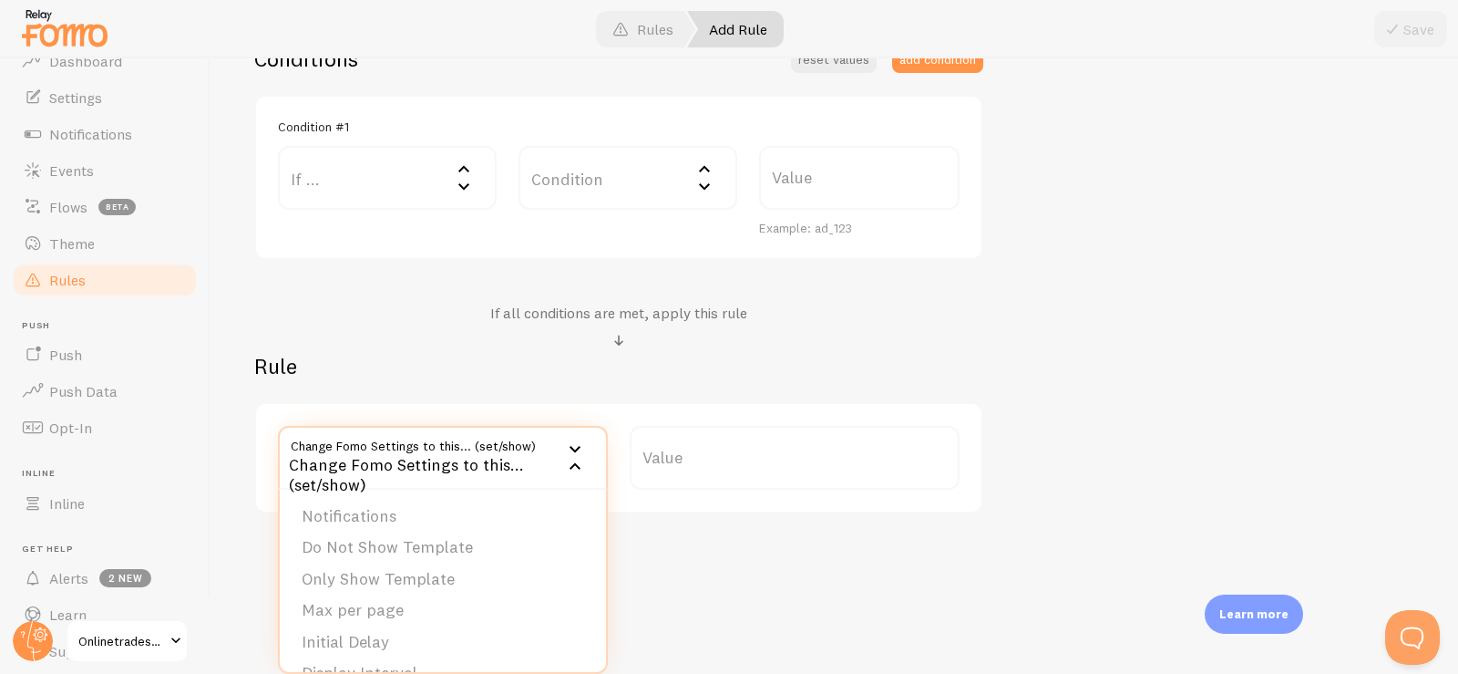
scroll to position [116, 0]
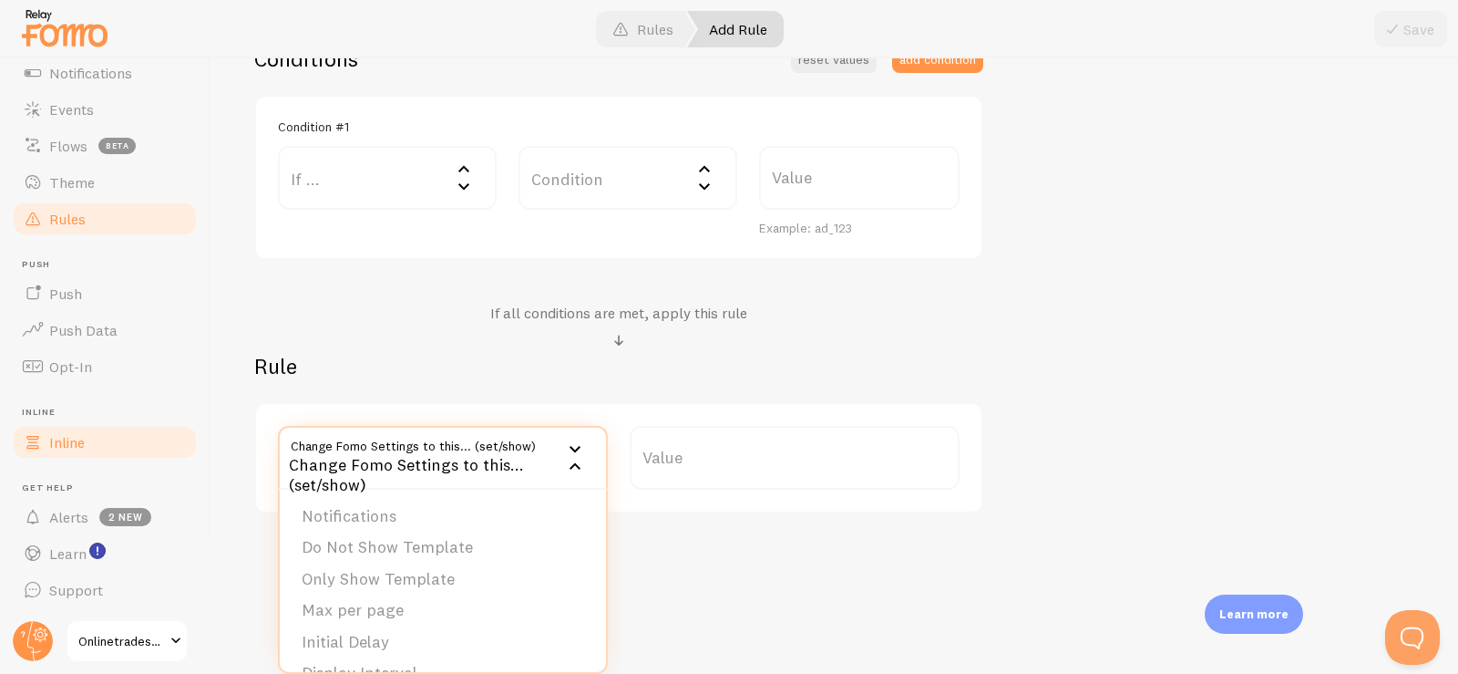
click at [98, 446] on link "Inline" at bounding box center [105, 442] width 188 height 36
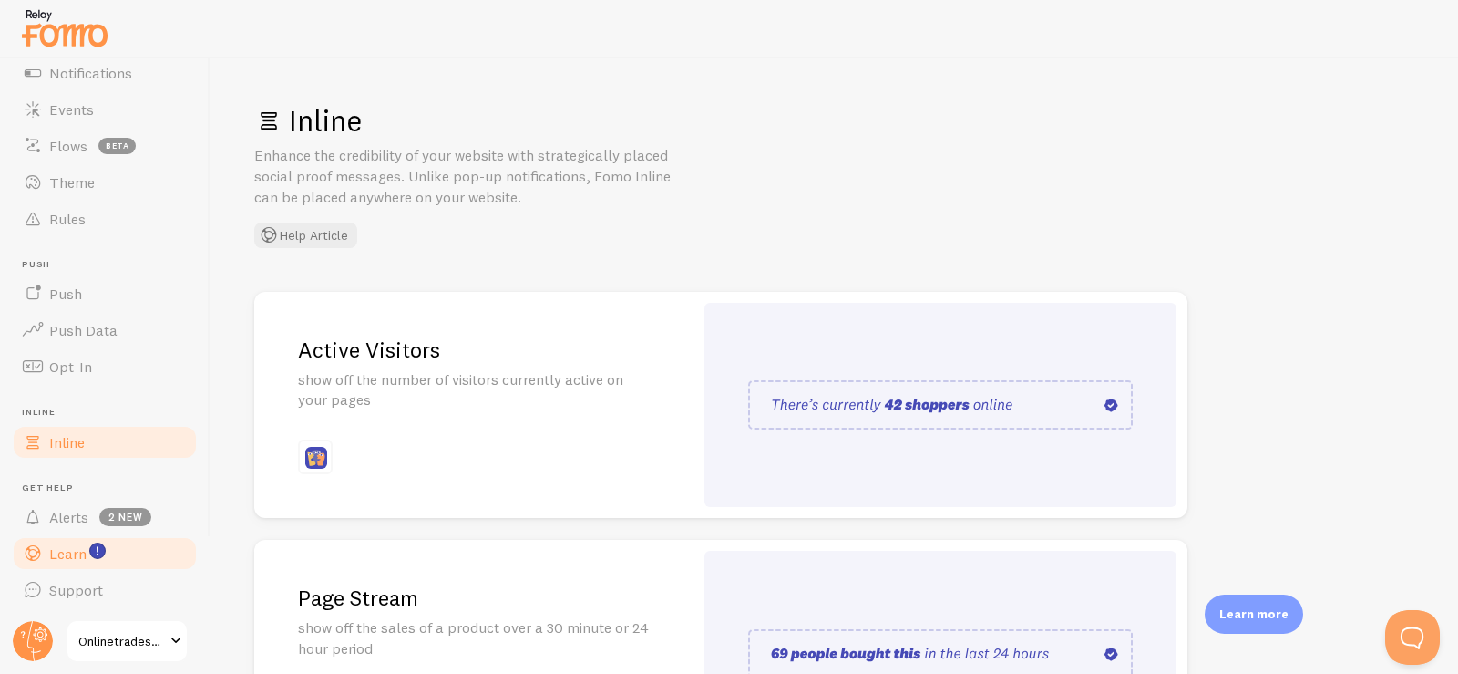
click at [46, 550] on link "Learn" at bounding box center [105, 553] width 188 height 36
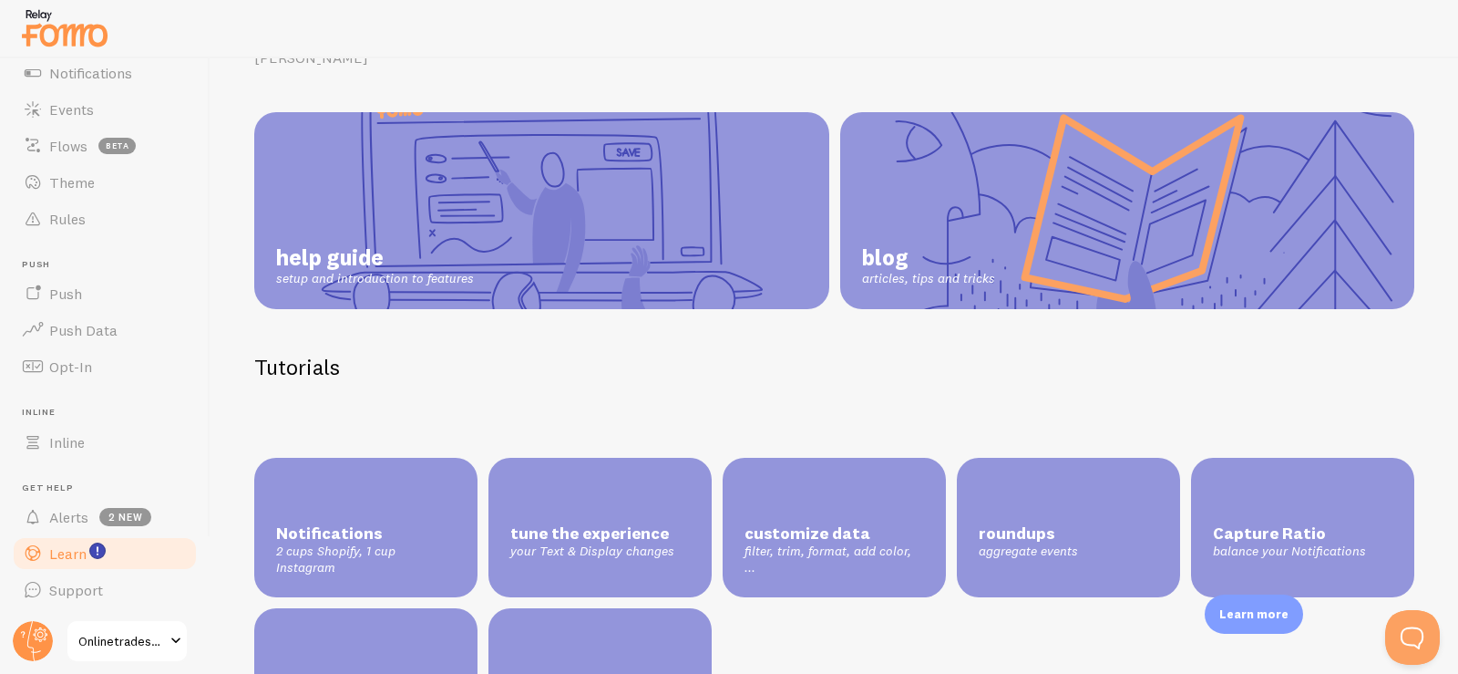
scroll to position [139, 0]
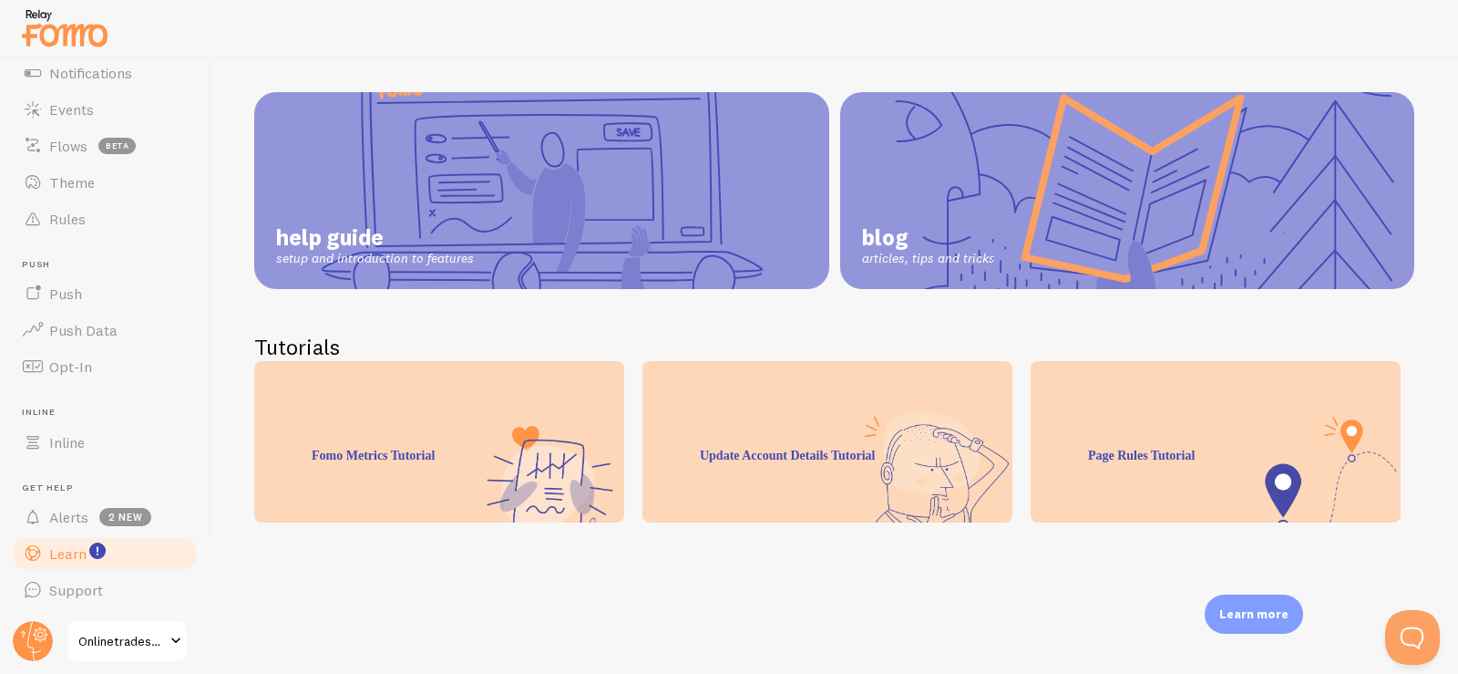
click at [590, 206] on link "help guide setup and introduction to features" at bounding box center [541, 190] width 575 height 197
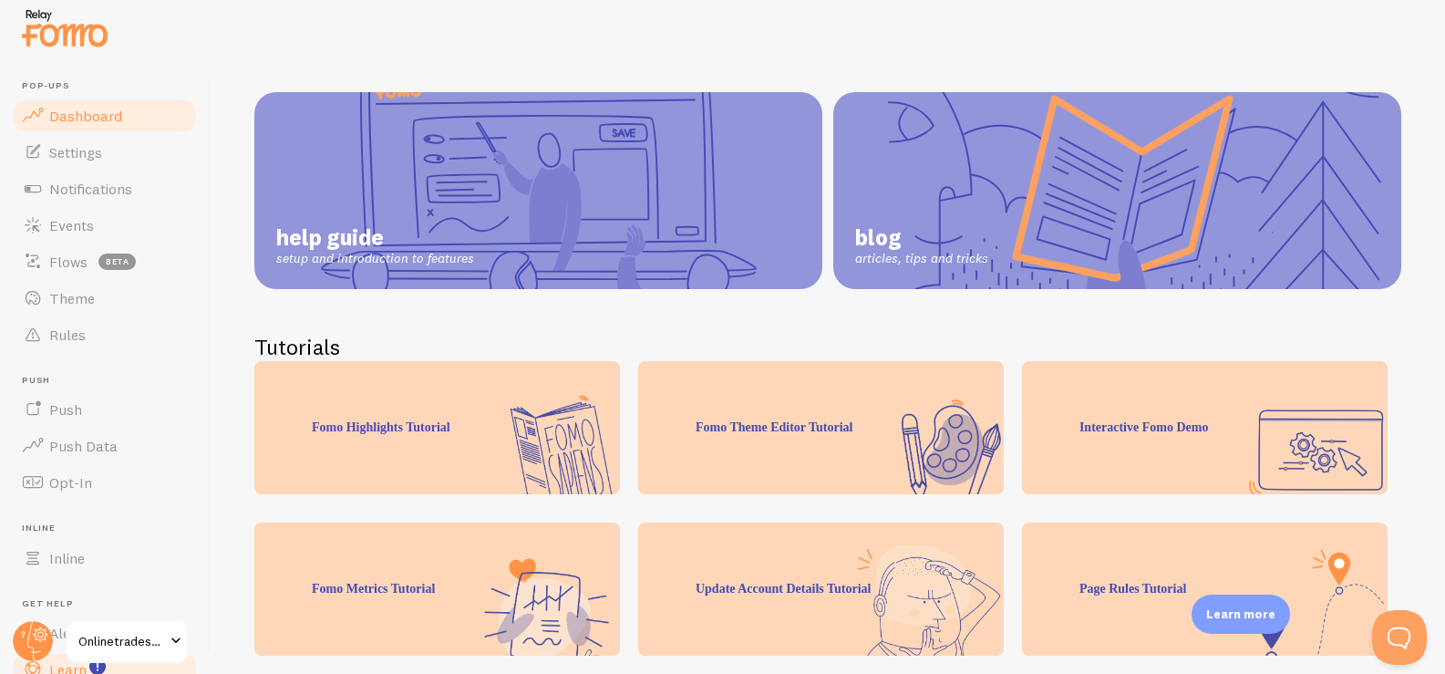
click at [98, 122] on span "Dashboard" at bounding box center [85, 116] width 73 height 18
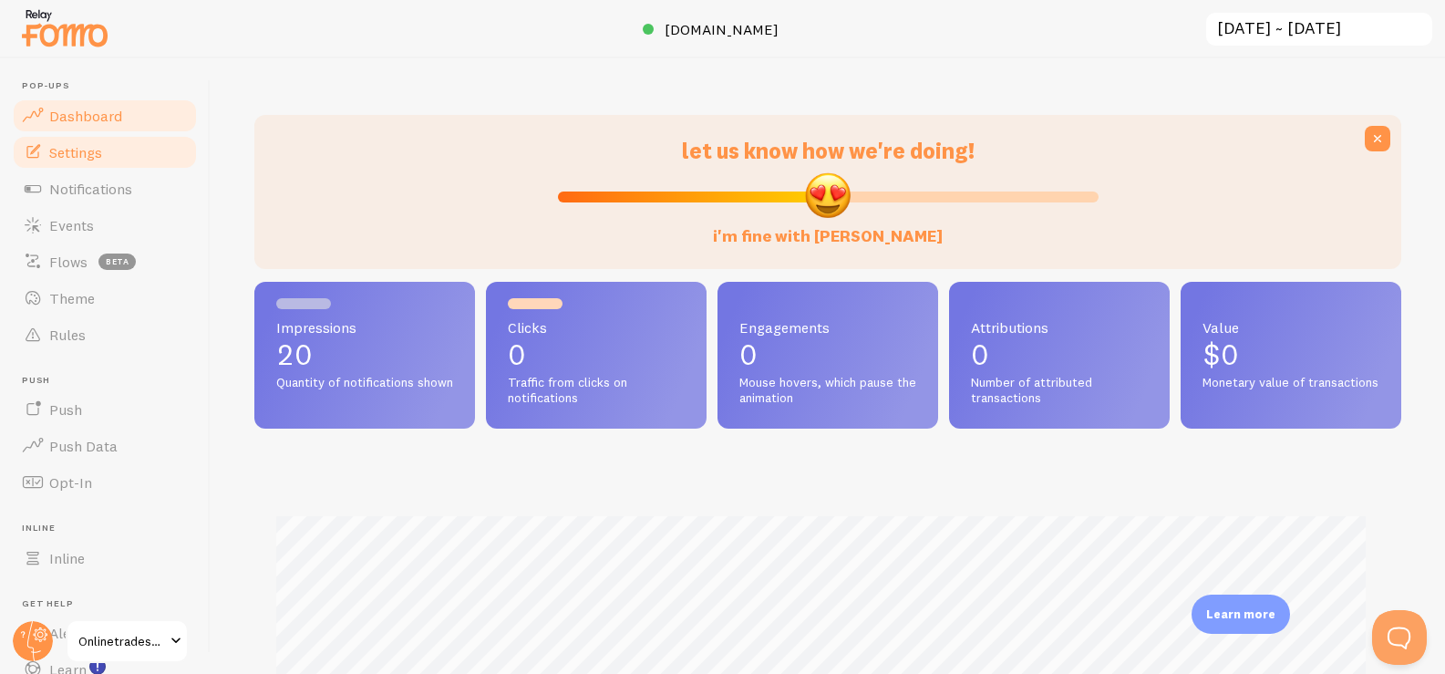
scroll to position [910898, 910245]
click at [98, 151] on span "Settings" at bounding box center [75, 152] width 53 height 18
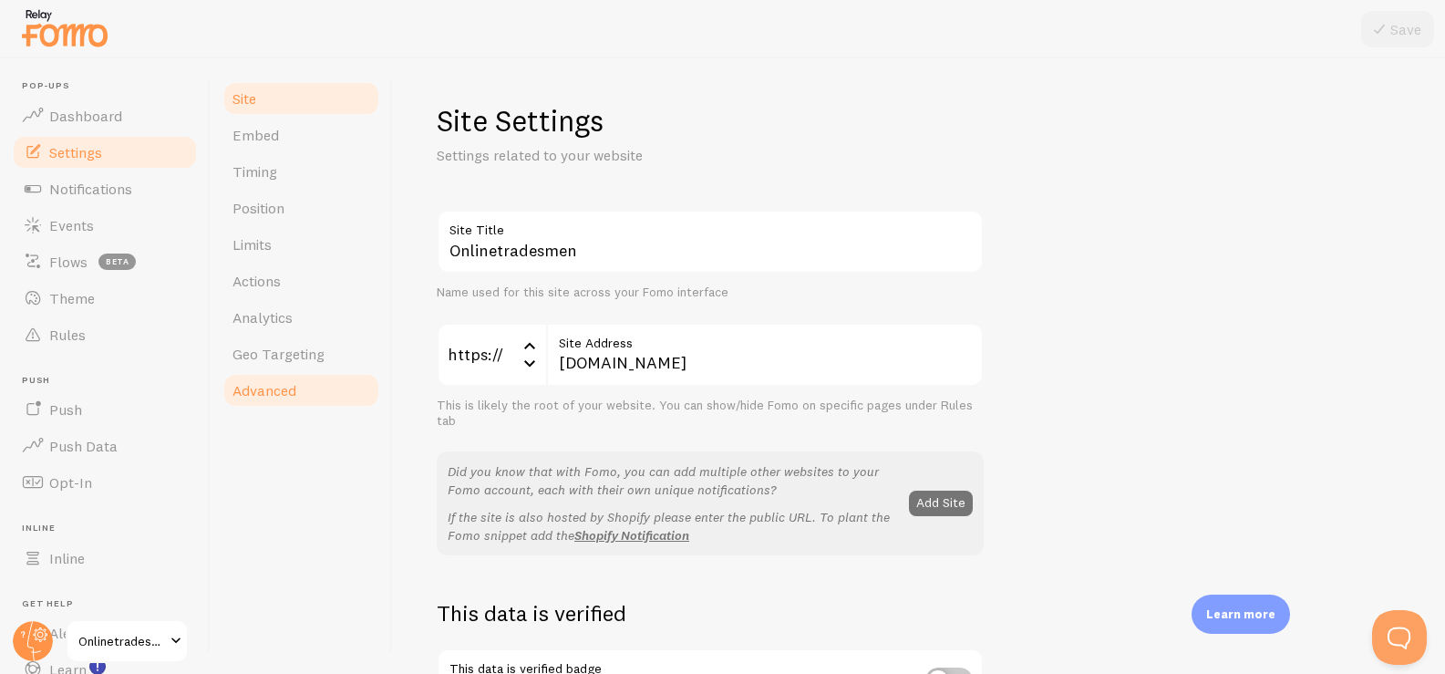
click at [273, 393] on span "Advanced" at bounding box center [264, 390] width 64 height 18
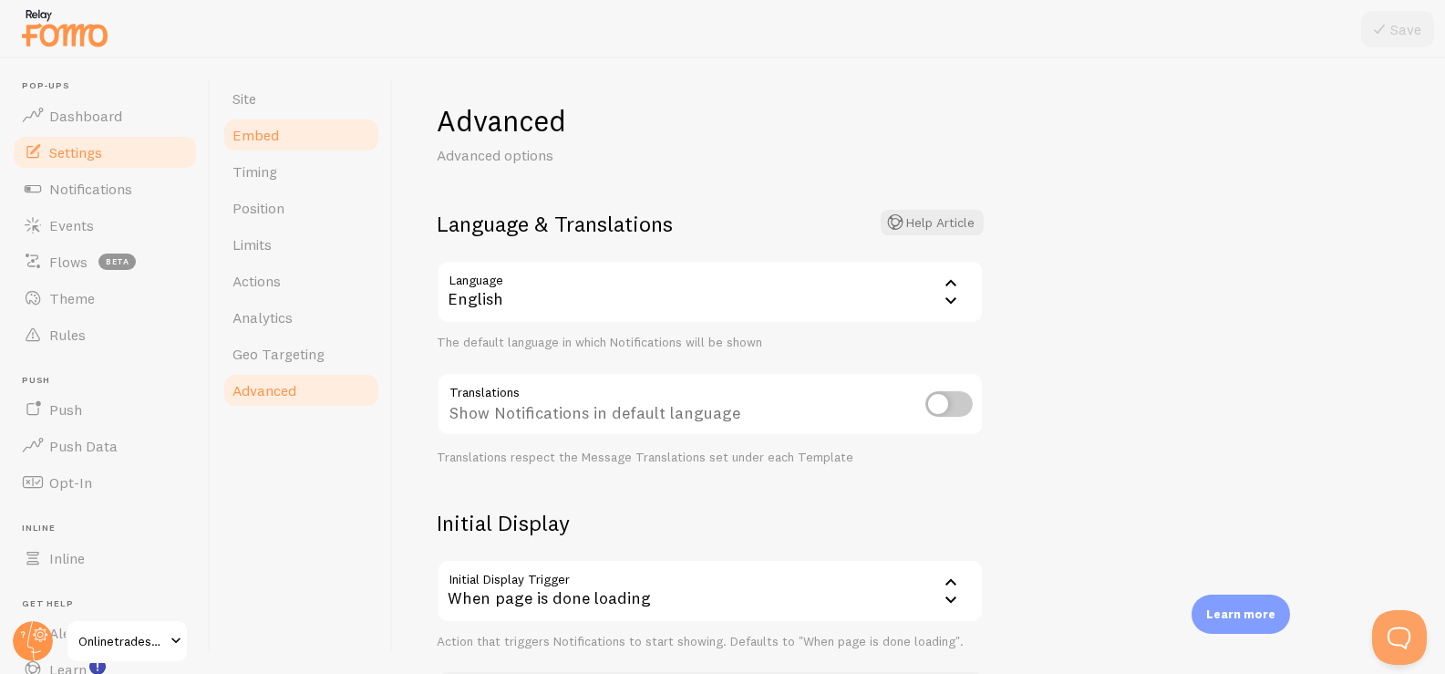
click at [284, 137] on link "Embed" at bounding box center [300, 135] width 159 height 36
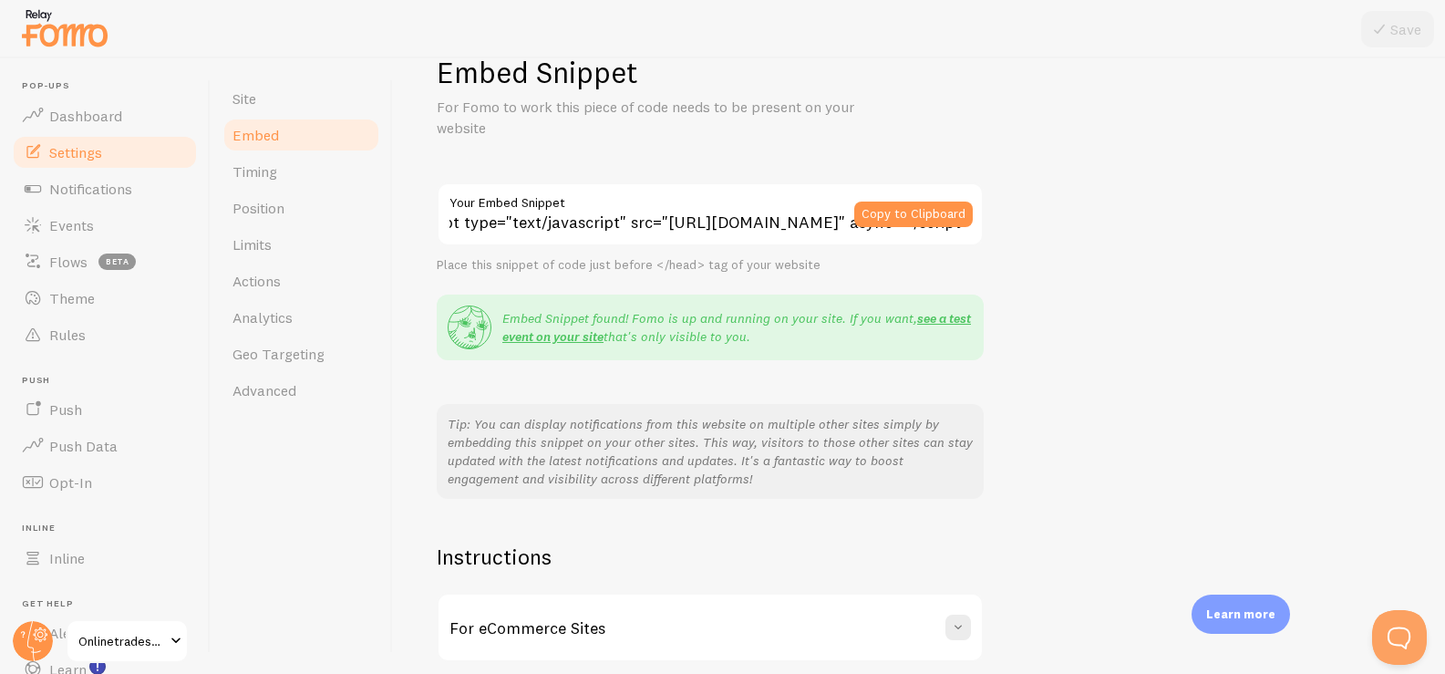
scroll to position [0, 344]
click at [323, 169] on link "Timing" at bounding box center [300, 171] width 159 height 36
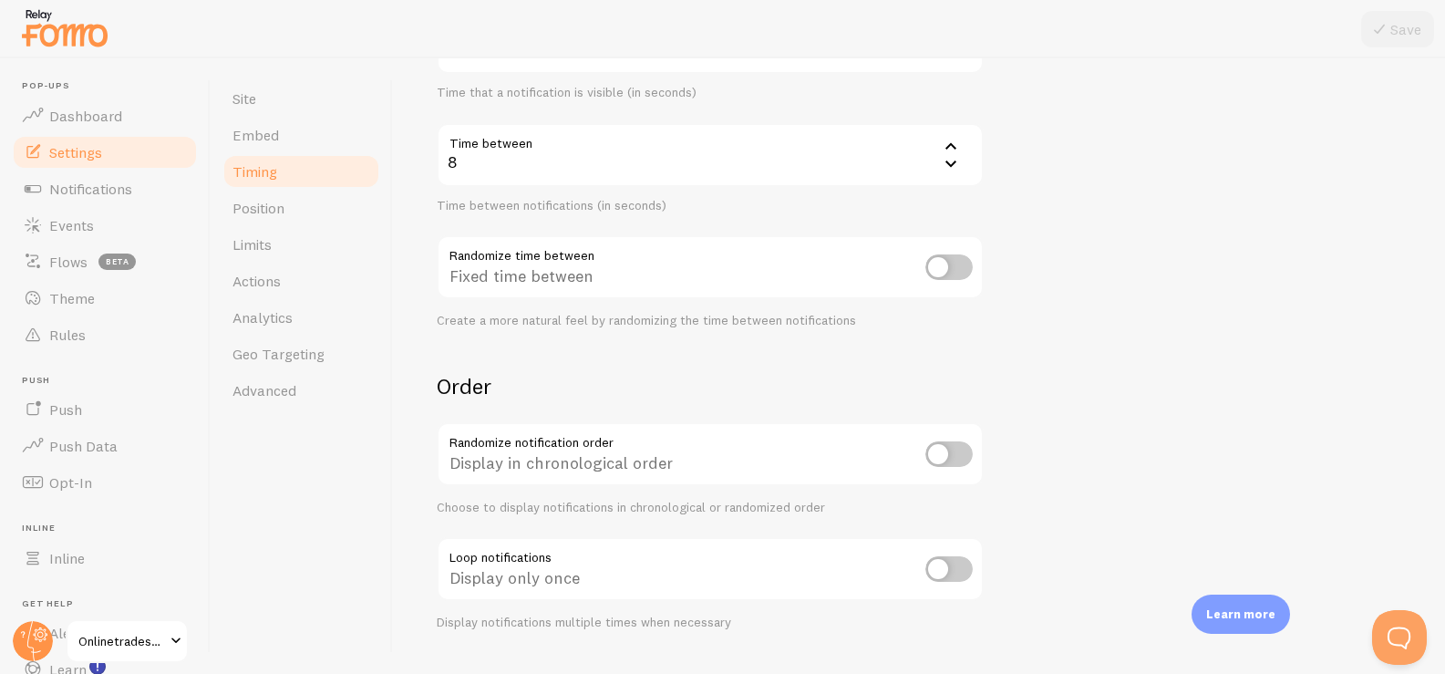
scroll to position [406, 0]
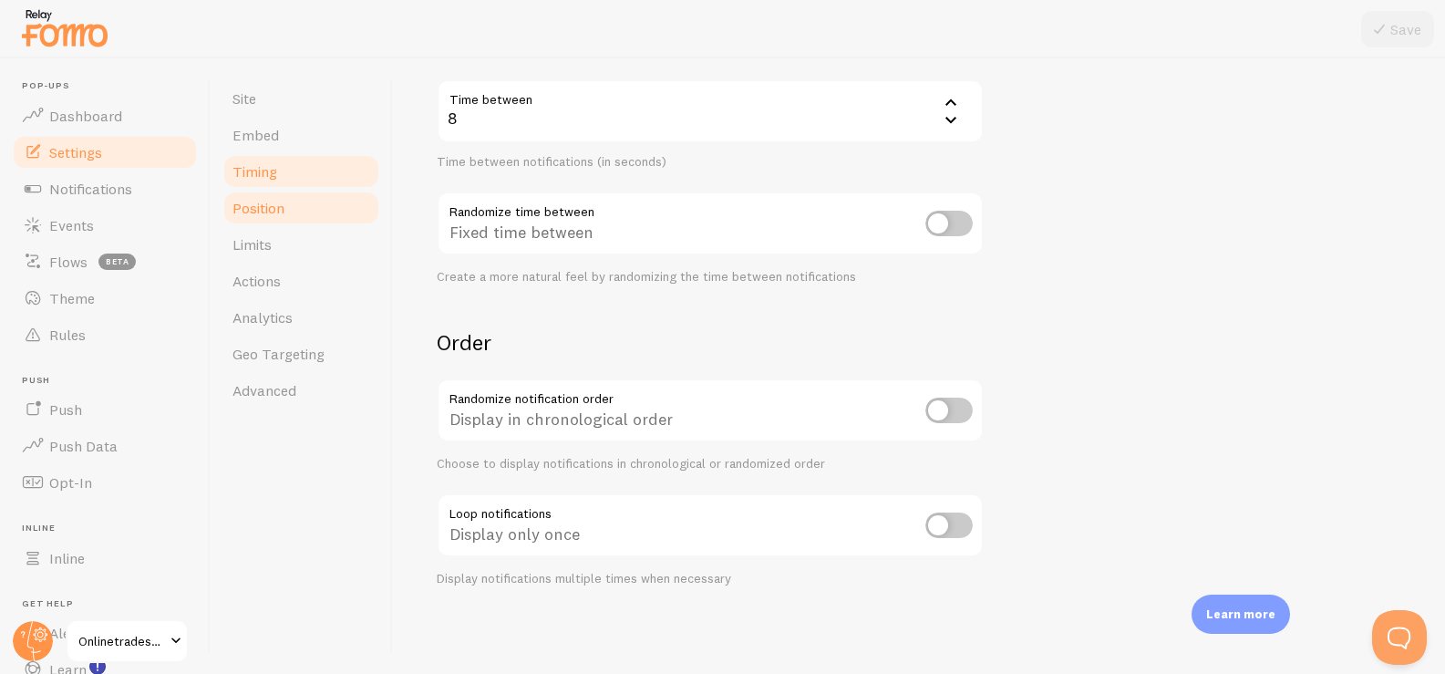
click at [298, 220] on link "Position" at bounding box center [300, 208] width 159 height 36
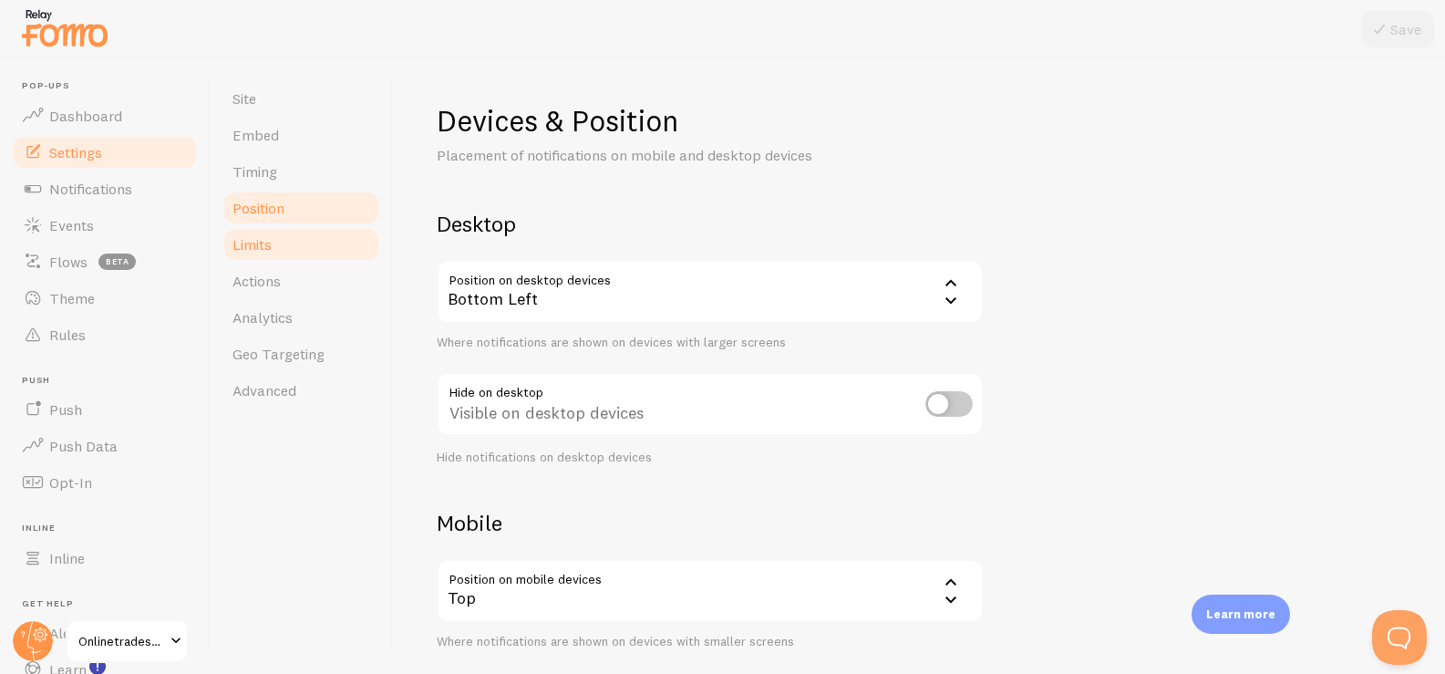
click at [302, 247] on link "Limits" at bounding box center [300, 244] width 159 height 36
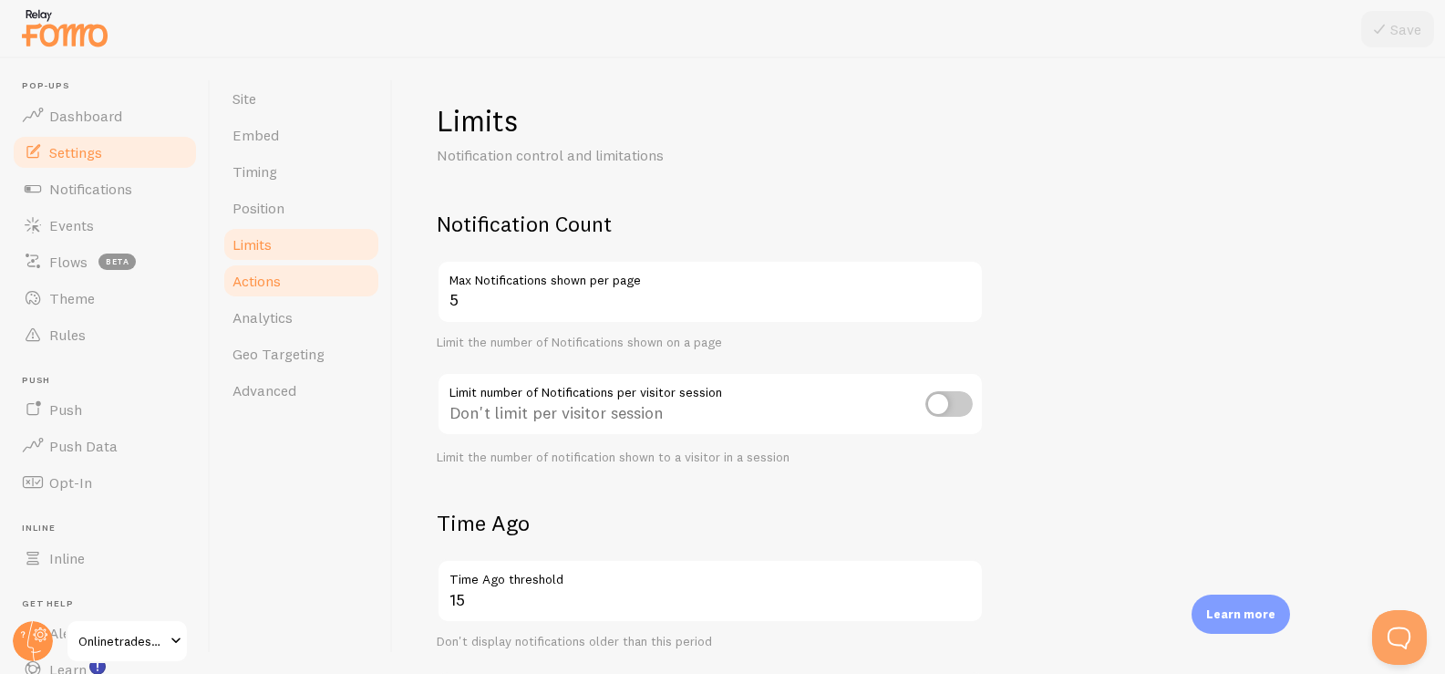
click at [305, 275] on link "Actions" at bounding box center [300, 280] width 159 height 36
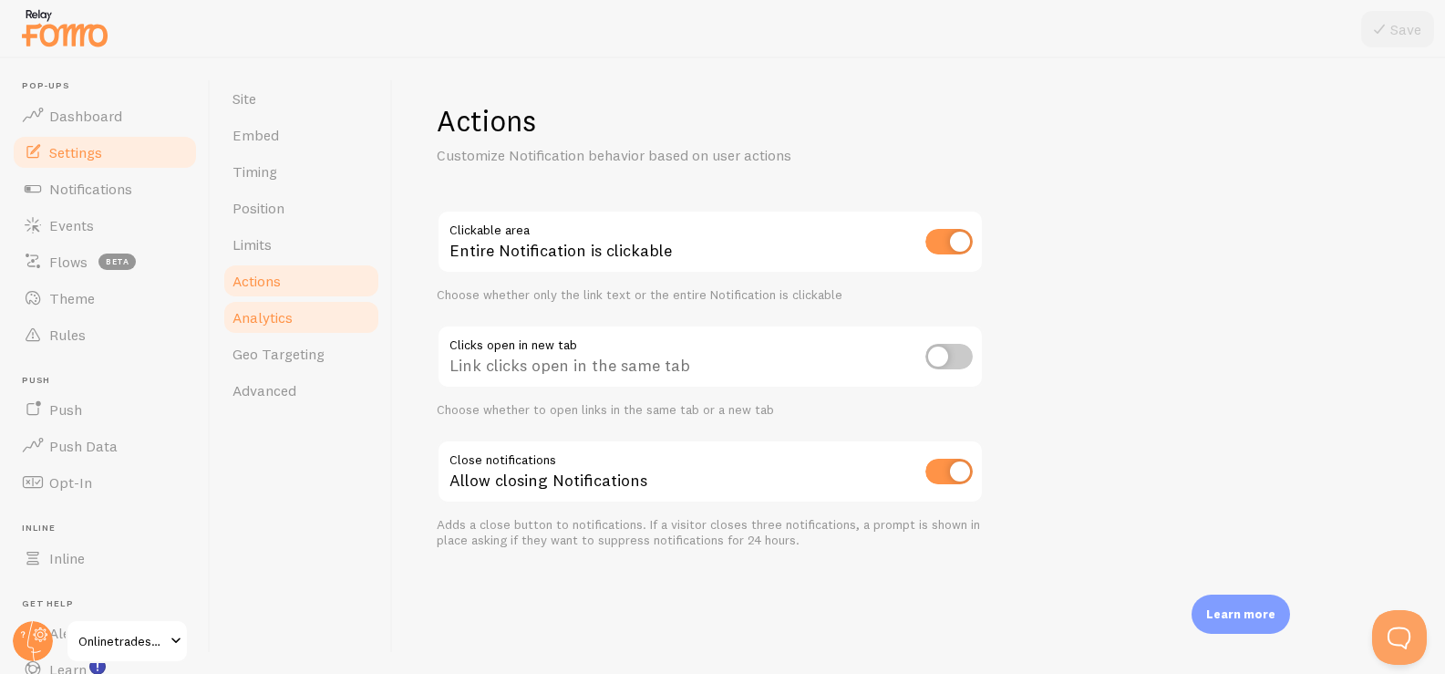
click at [311, 311] on link "Analytics" at bounding box center [300, 317] width 159 height 36
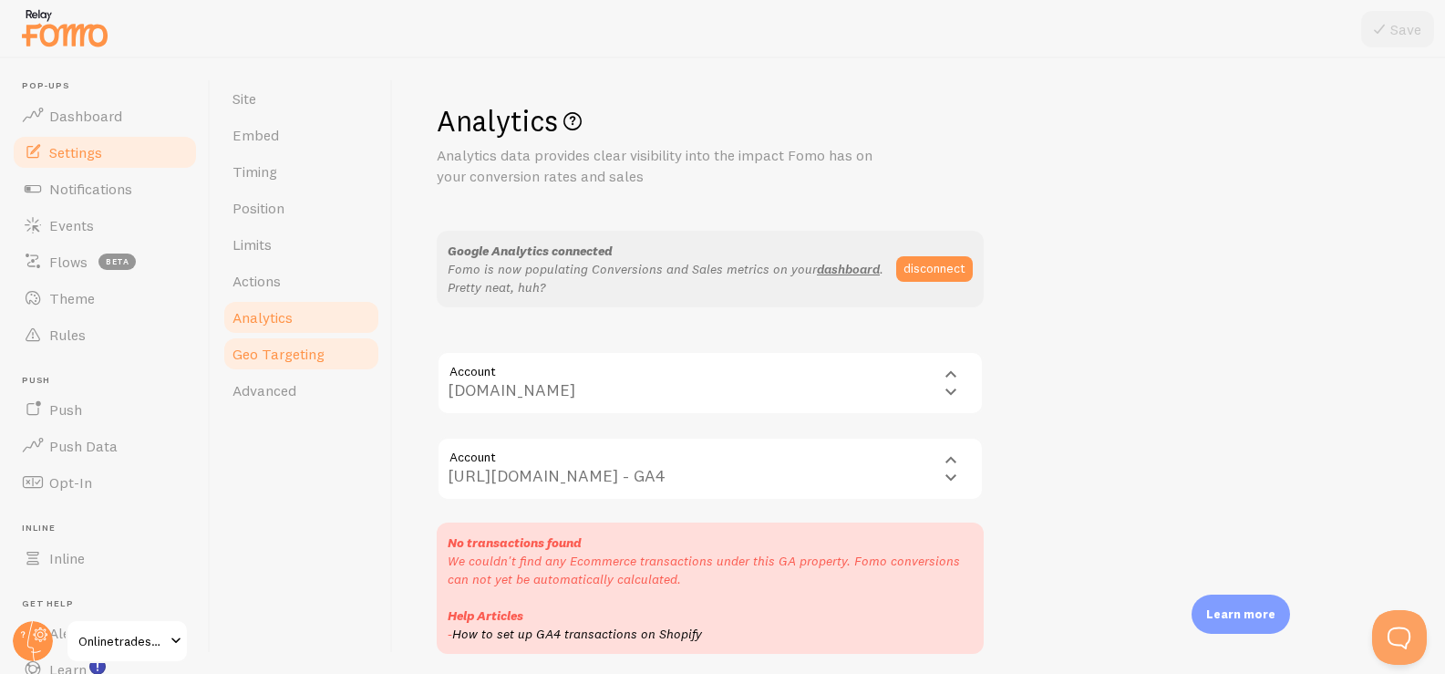
click at [312, 349] on span "Geo Targeting" at bounding box center [278, 354] width 92 height 18
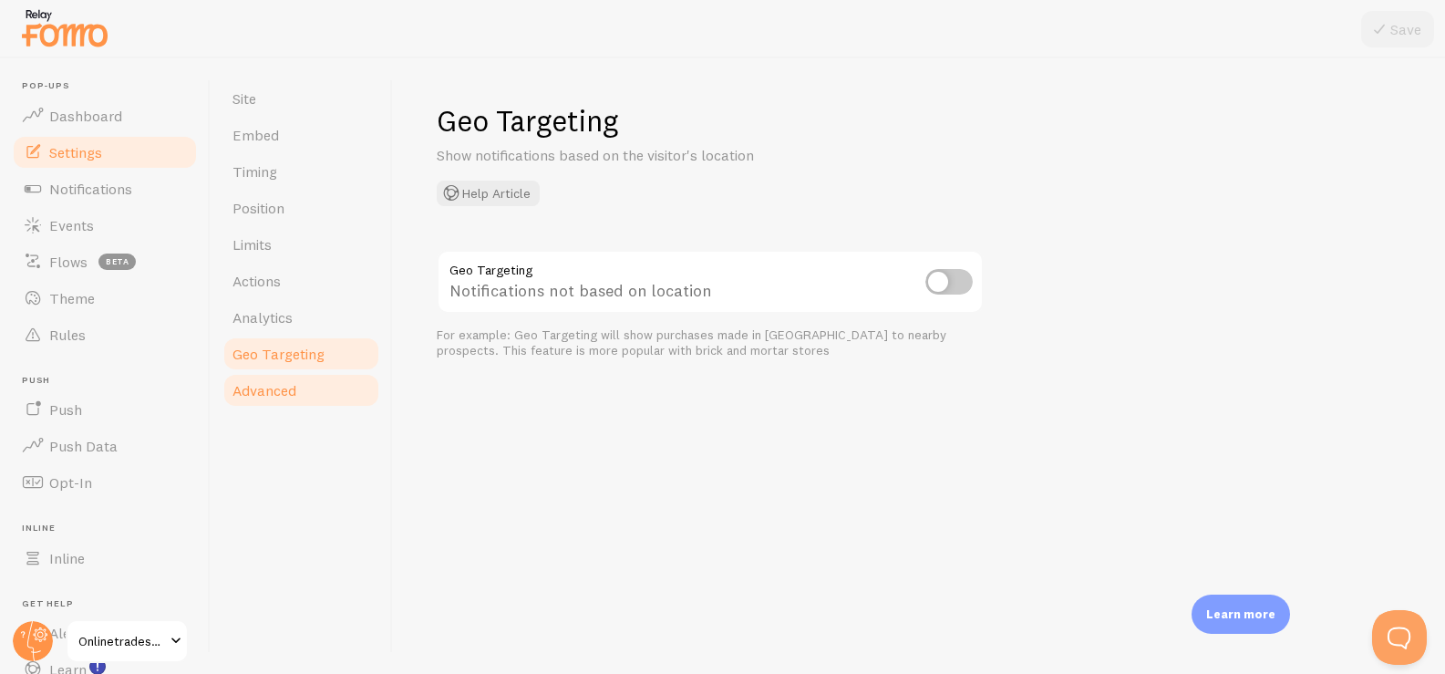
click at [304, 396] on link "Advanced" at bounding box center [300, 390] width 159 height 36
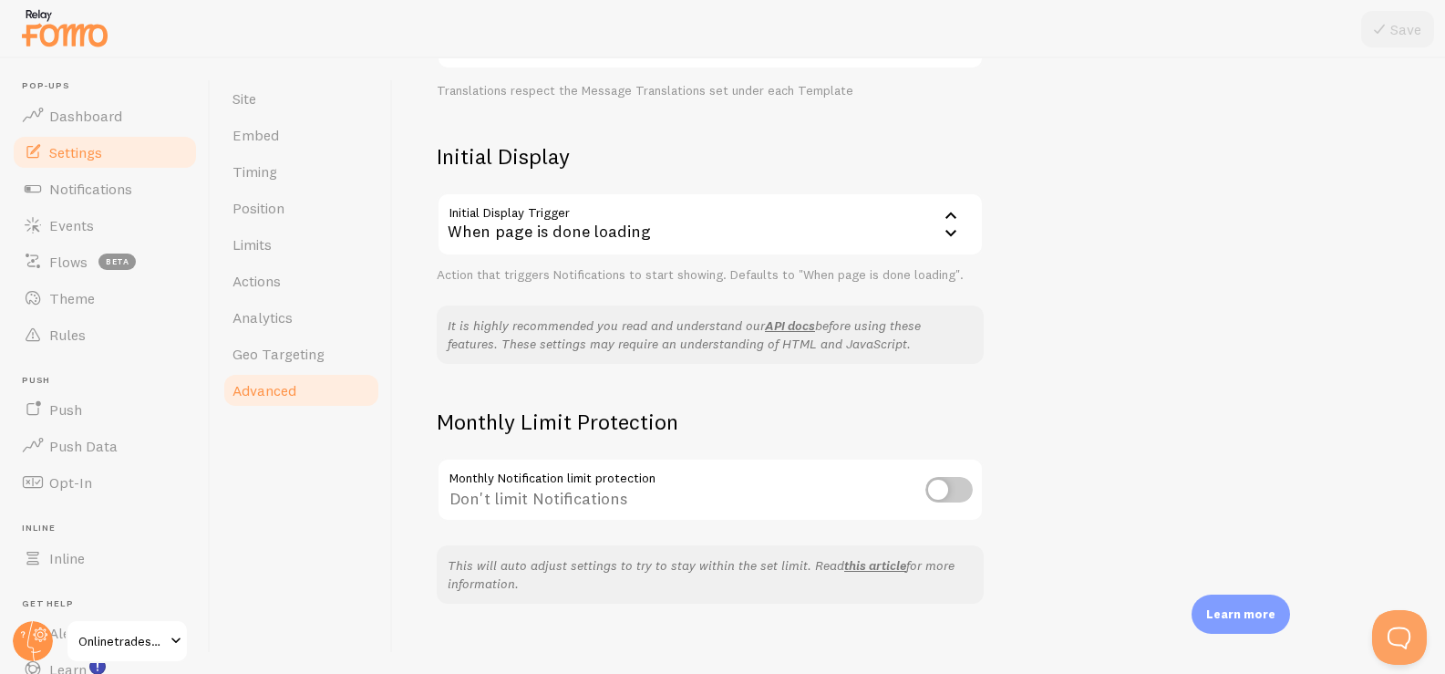
scroll to position [367, 0]
click at [594, 235] on div "When page is done loading" at bounding box center [710, 223] width 547 height 64
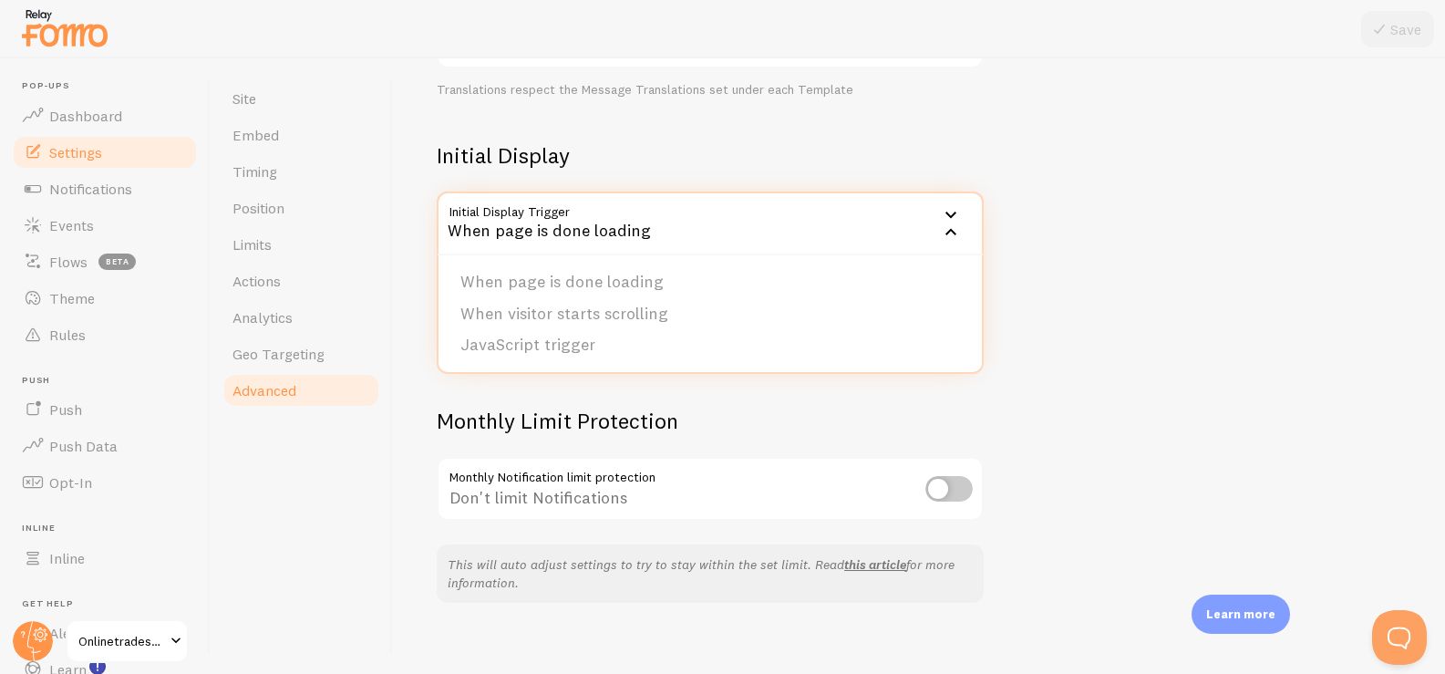
click at [628, 220] on div "When page is done loading" at bounding box center [710, 223] width 547 height 64
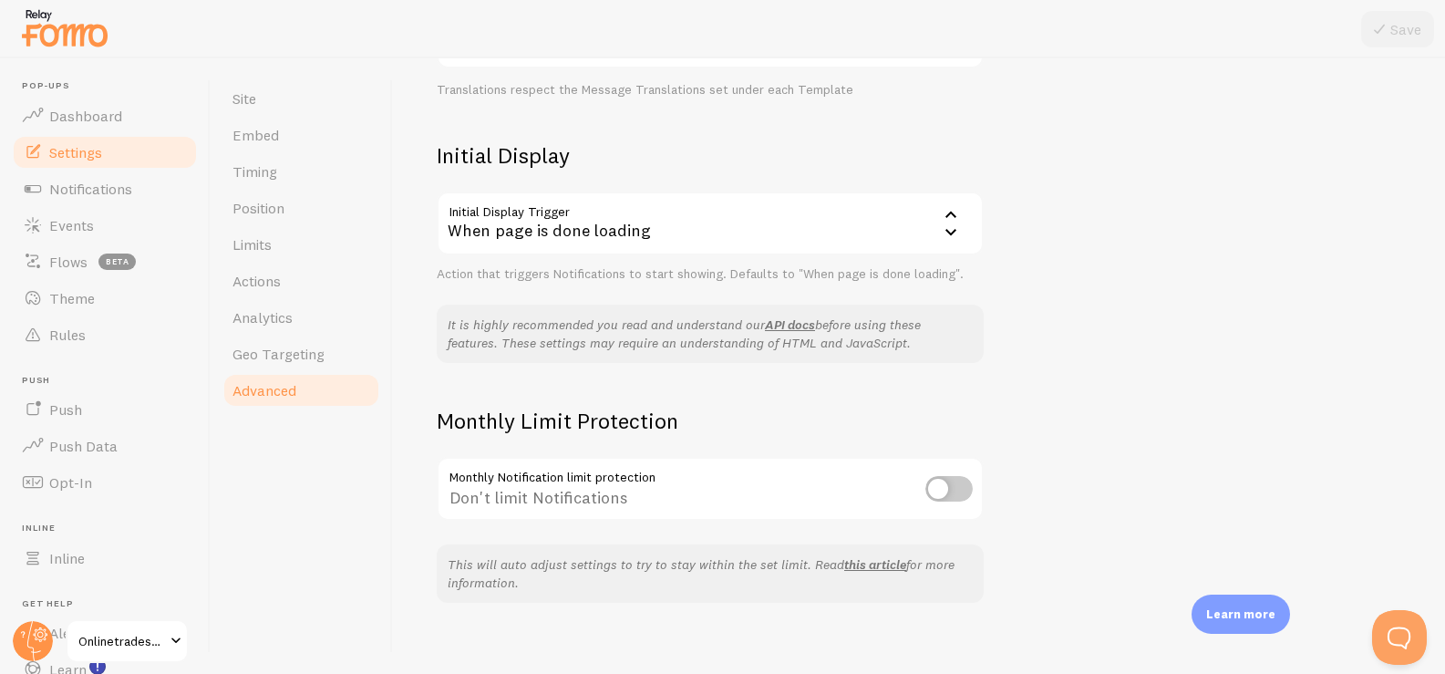
scroll to position [384, 0]
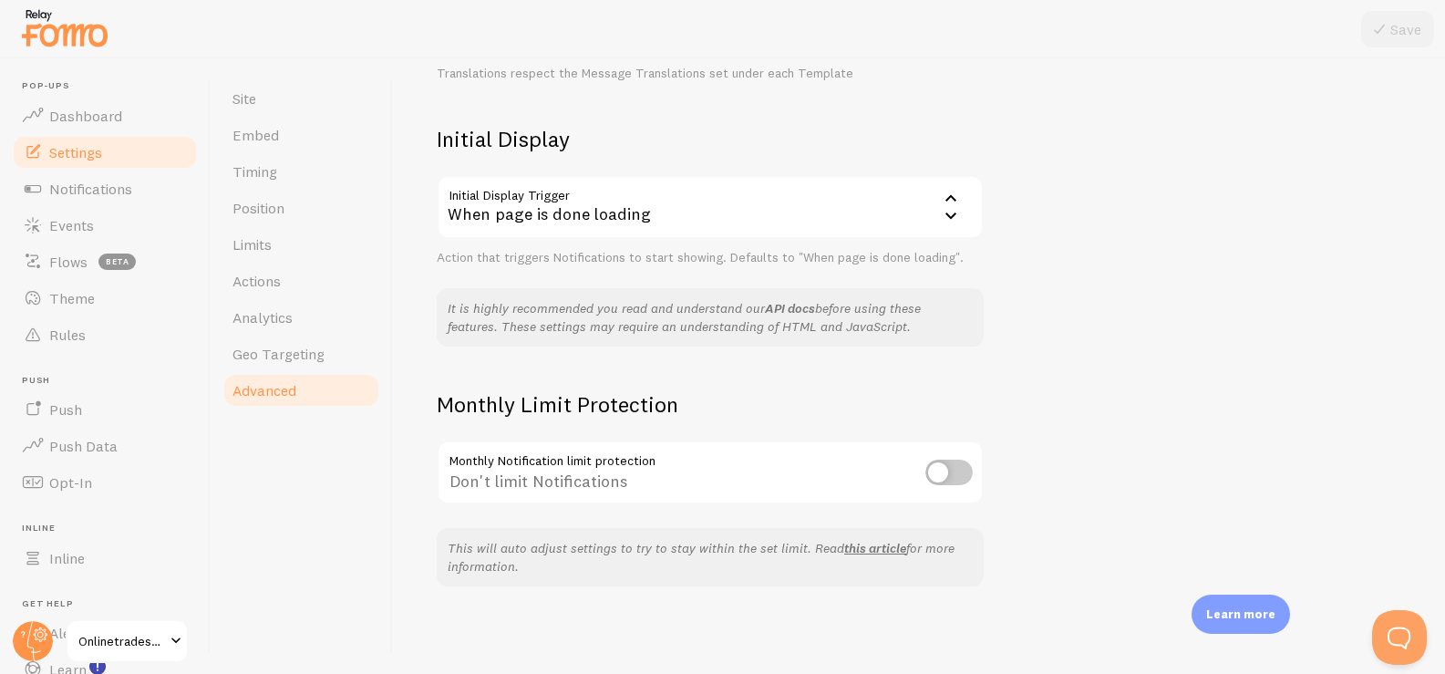
click at [791, 306] on link "API docs" at bounding box center [790, 308] width 50 height 16
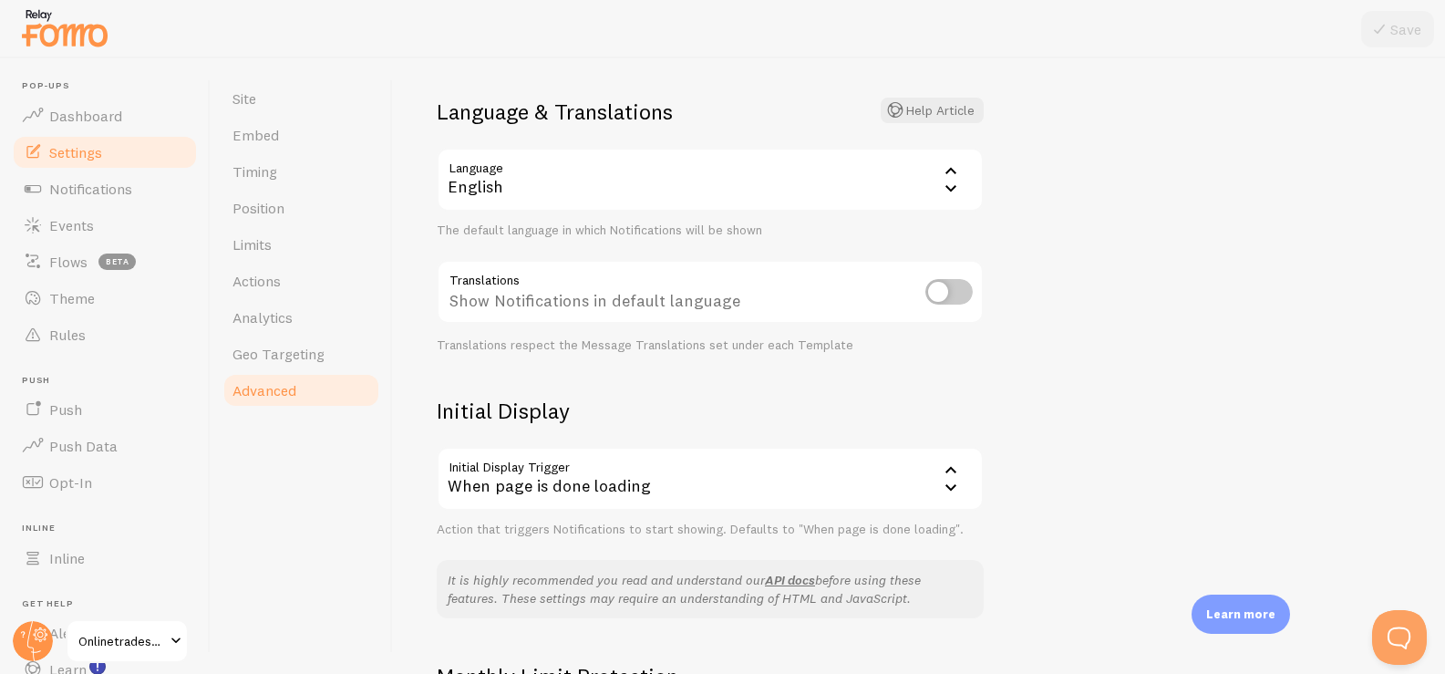
scroll to position [143, 0]
